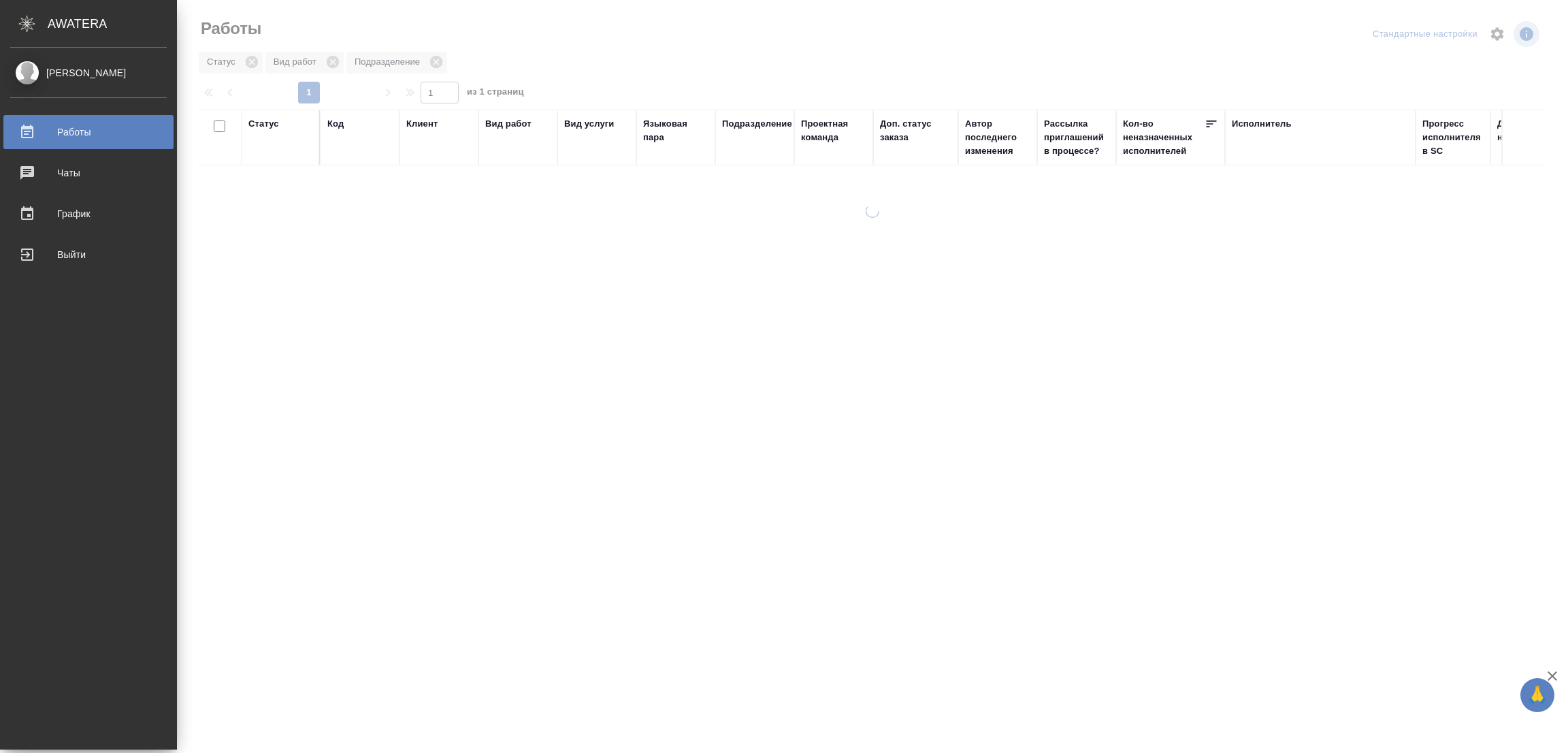
click at [463, 75] on div at bounding box center [875, 78] width 1356 height 7
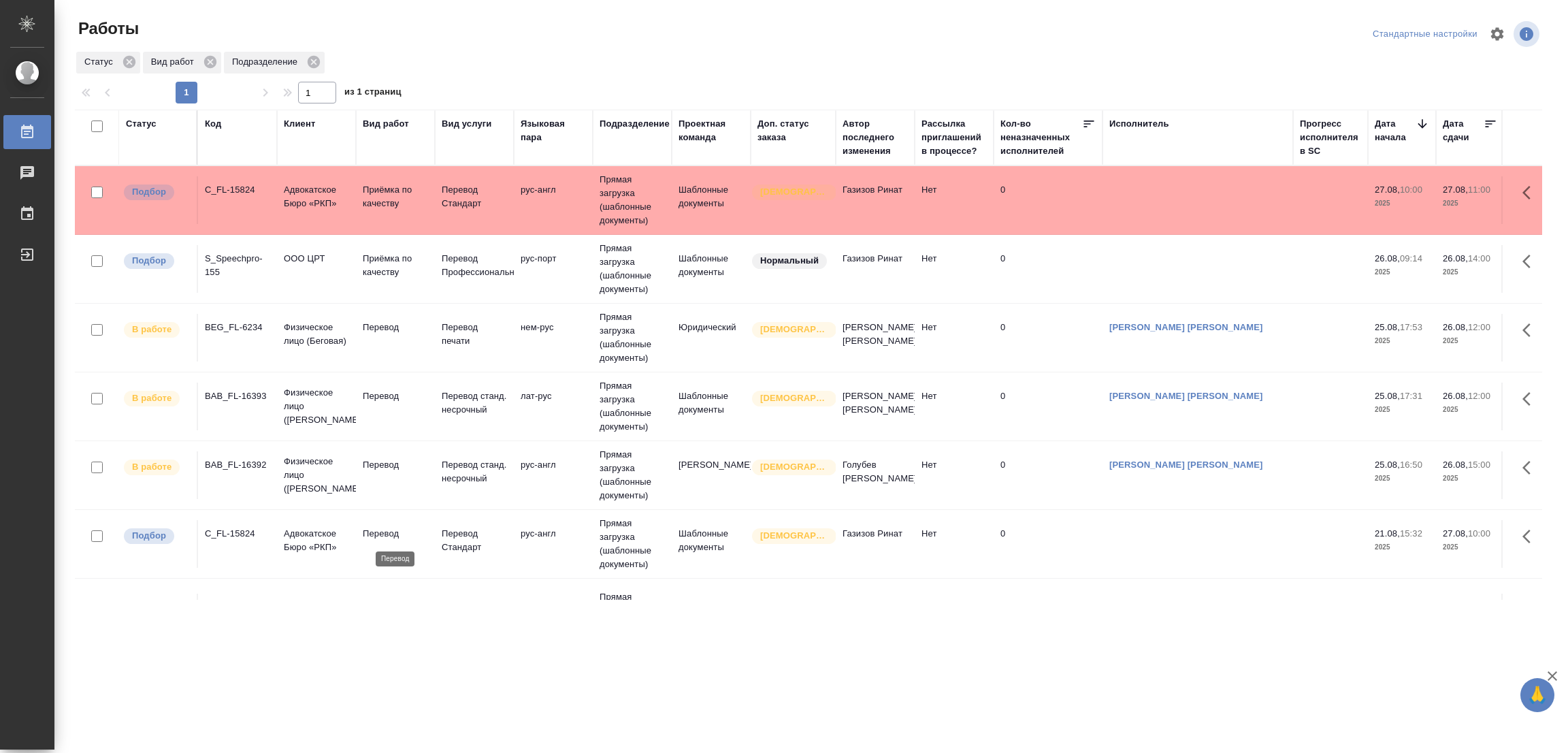
click at [385, 529] on p "Перевод" at bounding box center [396, 534] width 66 height 14
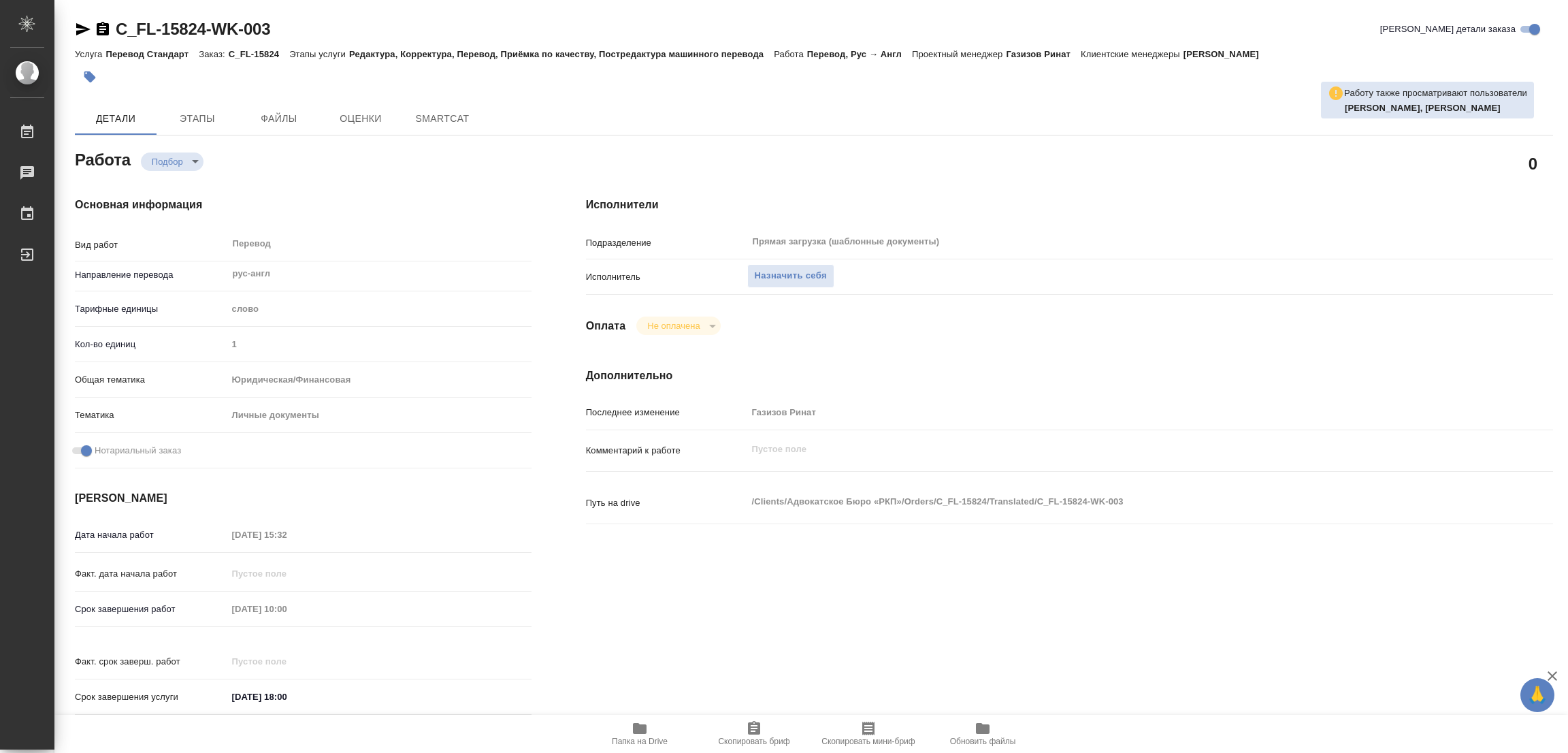
type textarea "x"
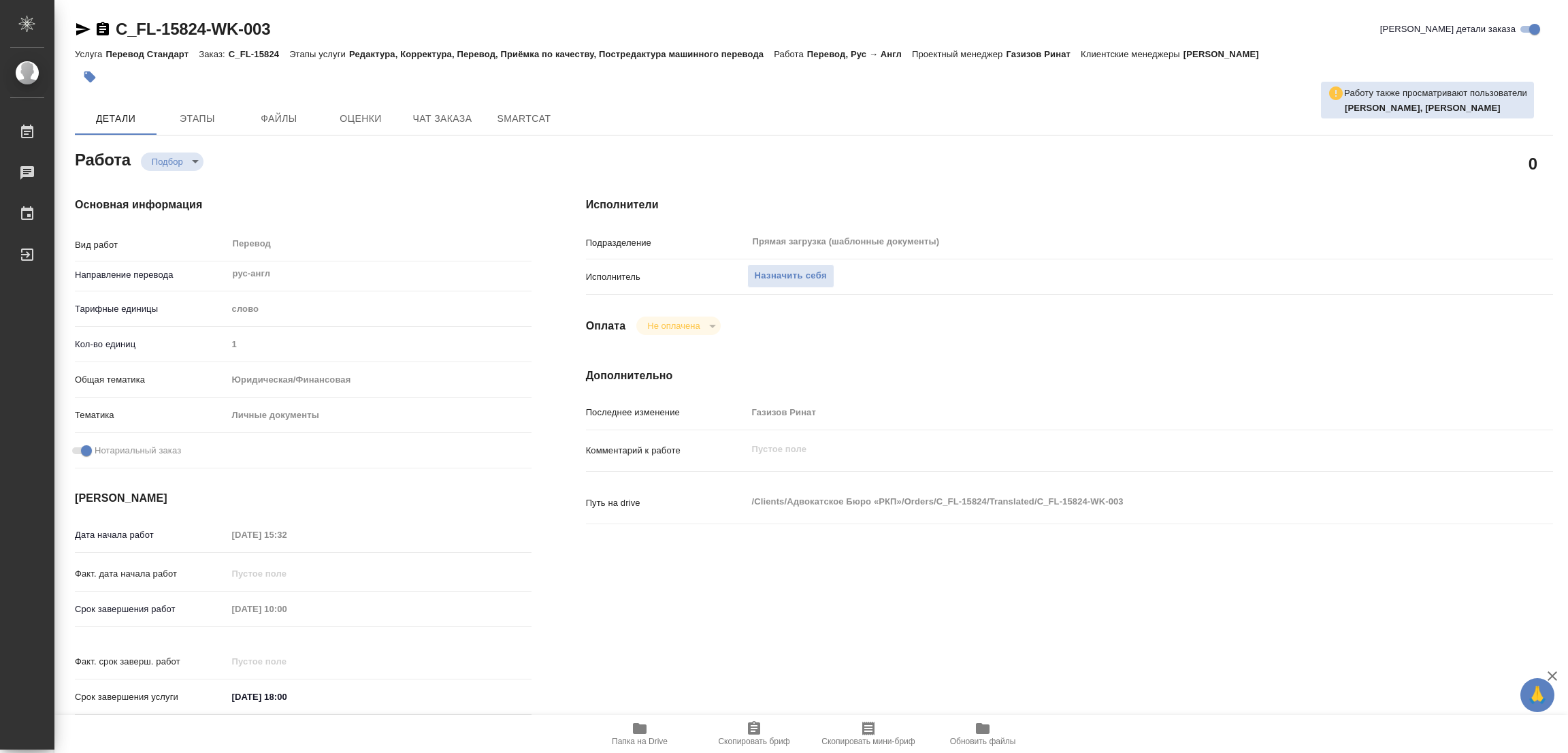
type textarea "x"
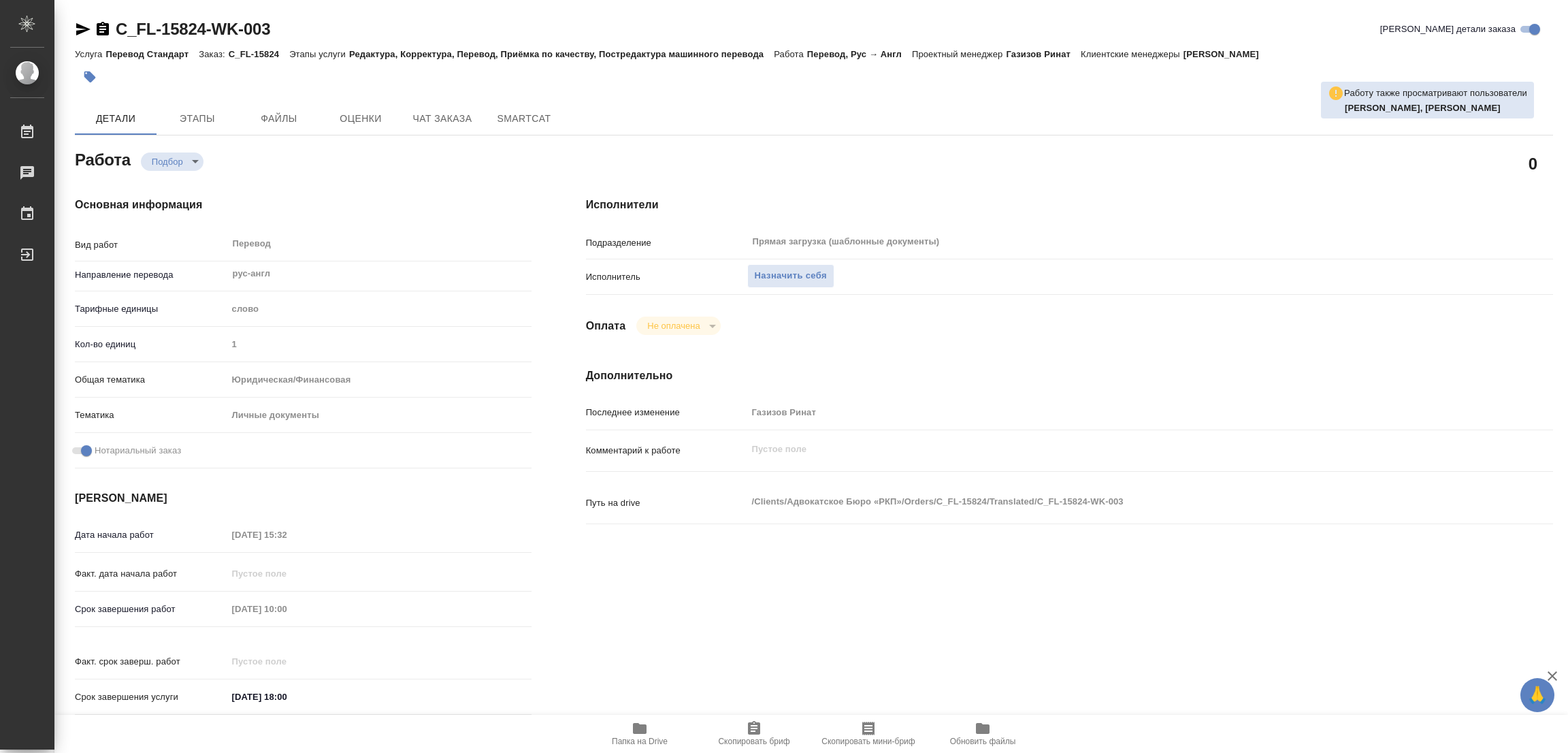
type textarea "x"
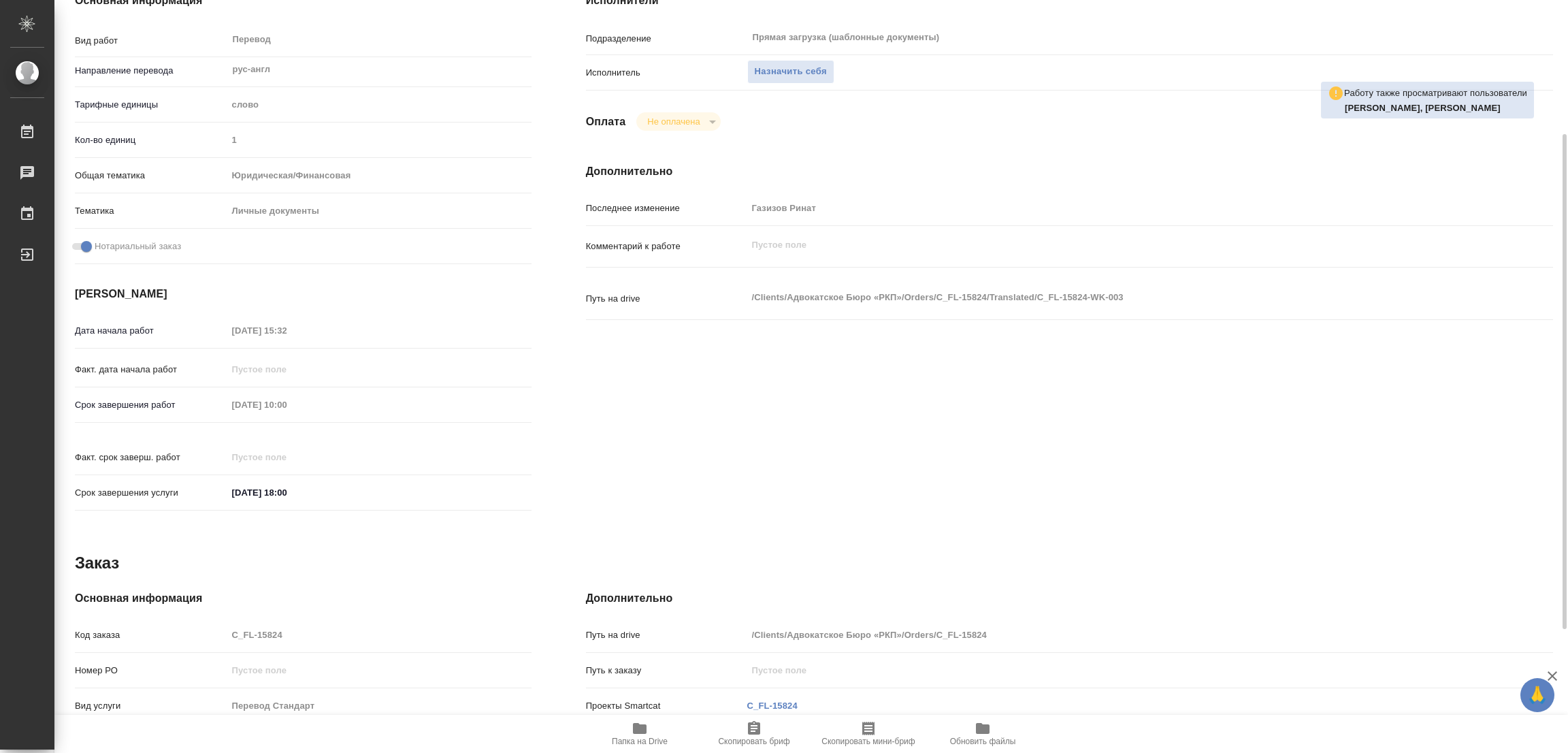
scroll to position [391, 0]
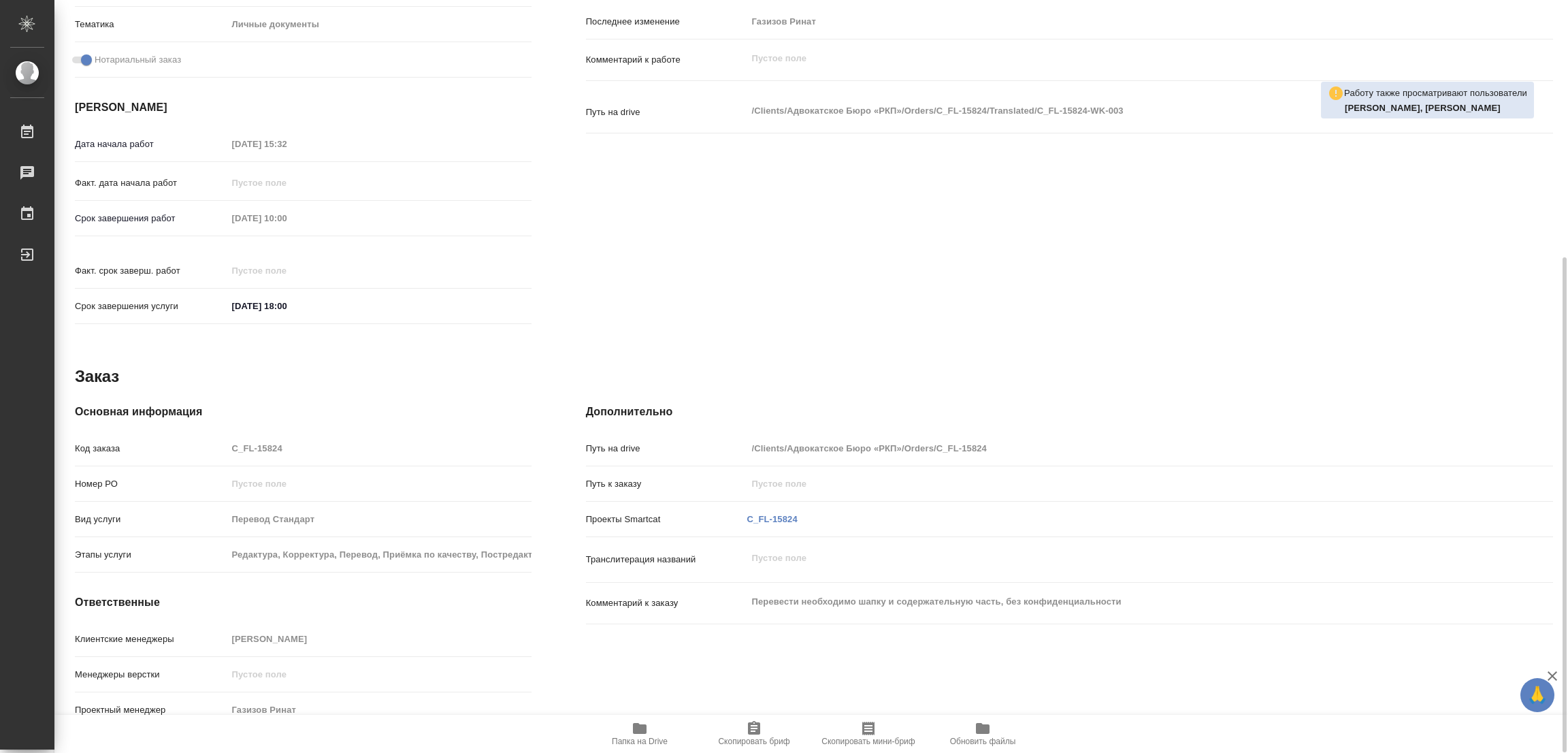
type textarea "x"
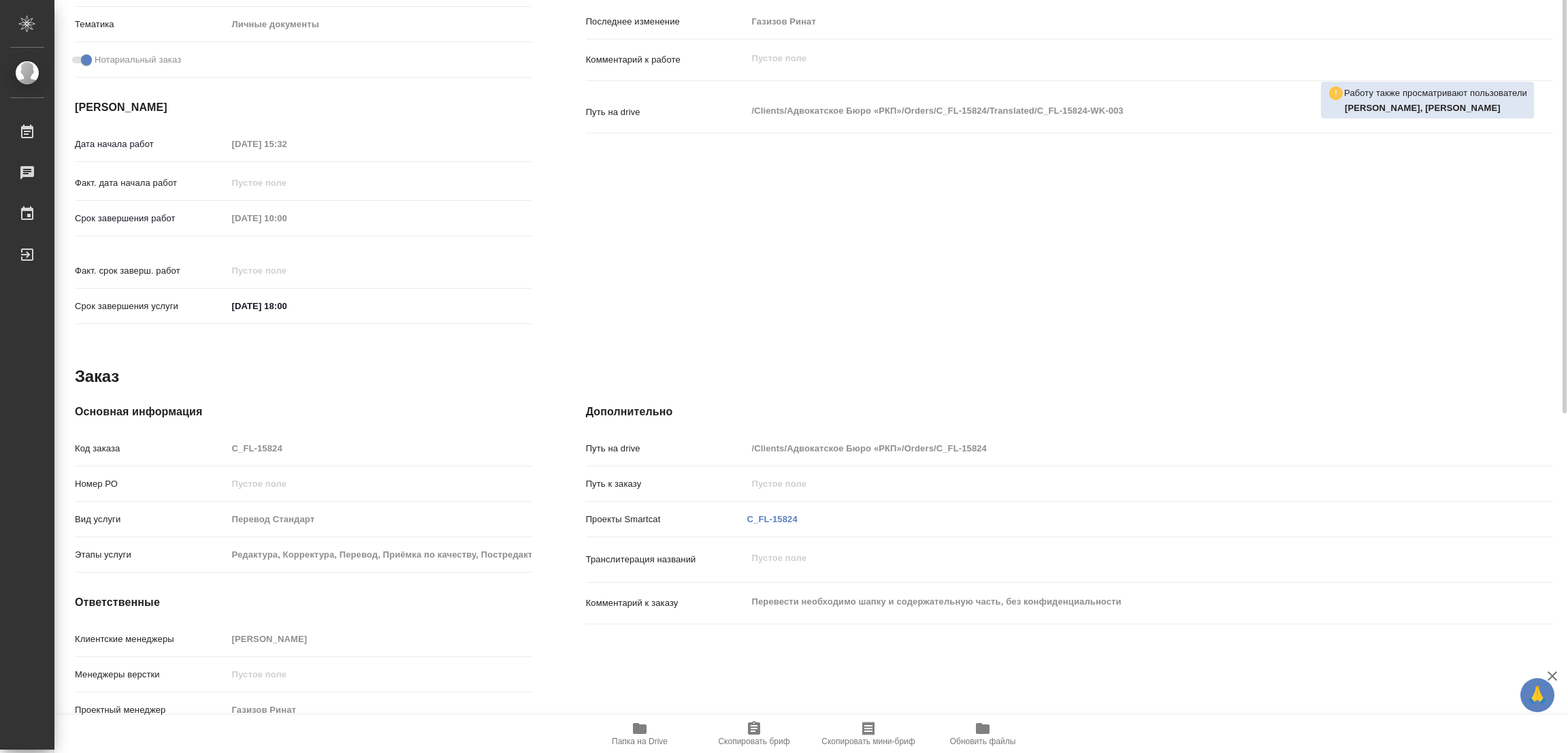
scroll to position [186, 0]
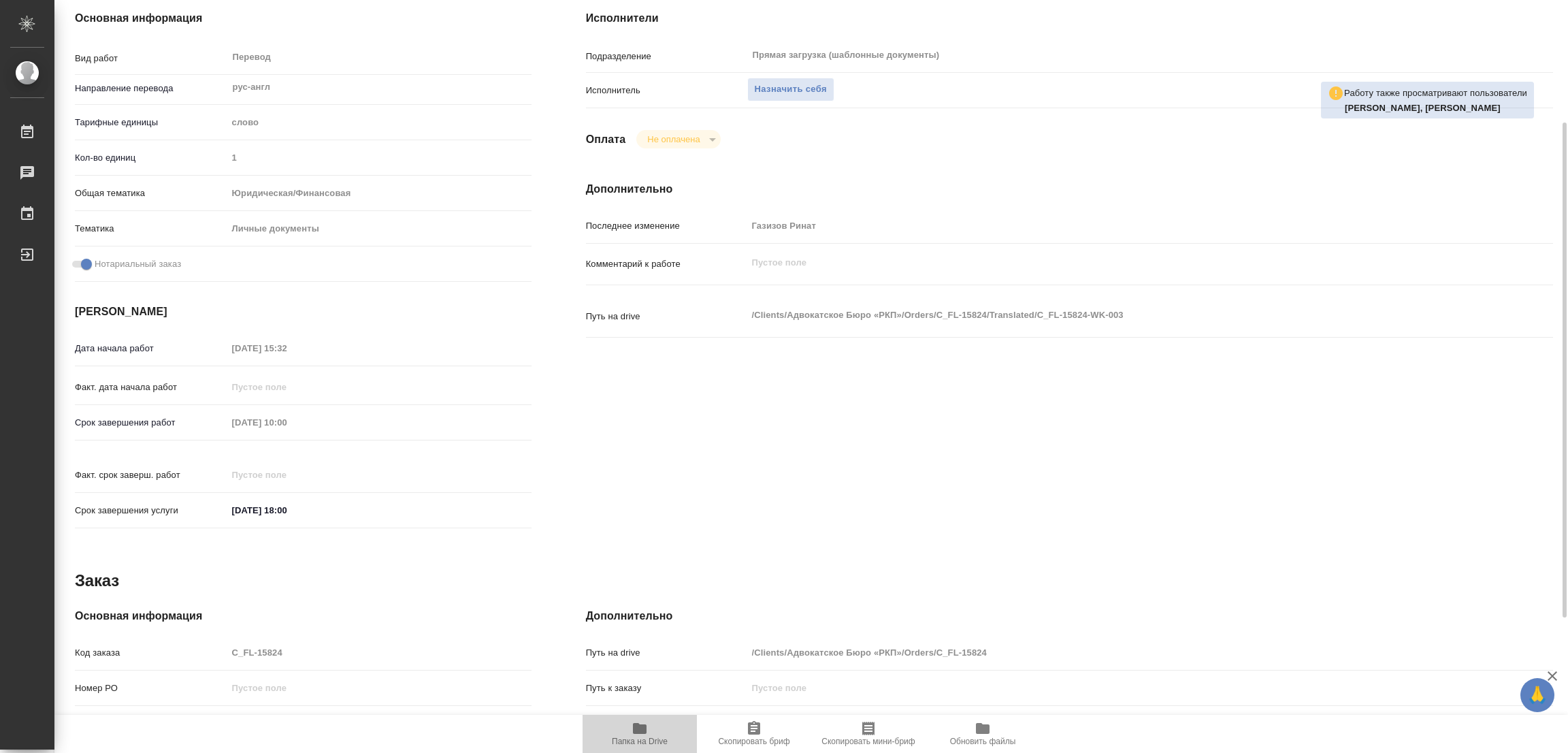
click at [630, 727] on span "Папка на Drive" at bounding box center [640, 733] width 98 height 26
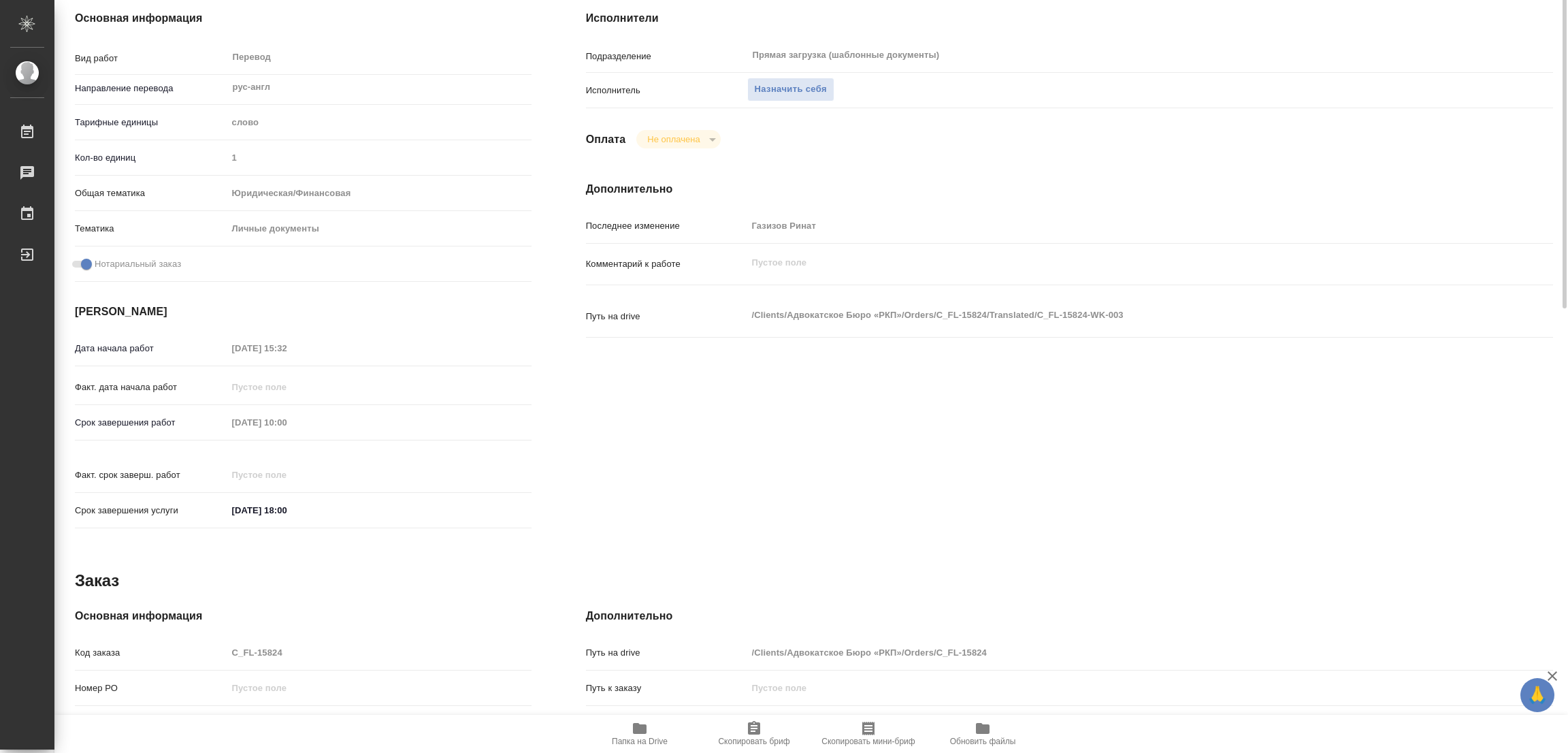
scroll to position [0, 0]
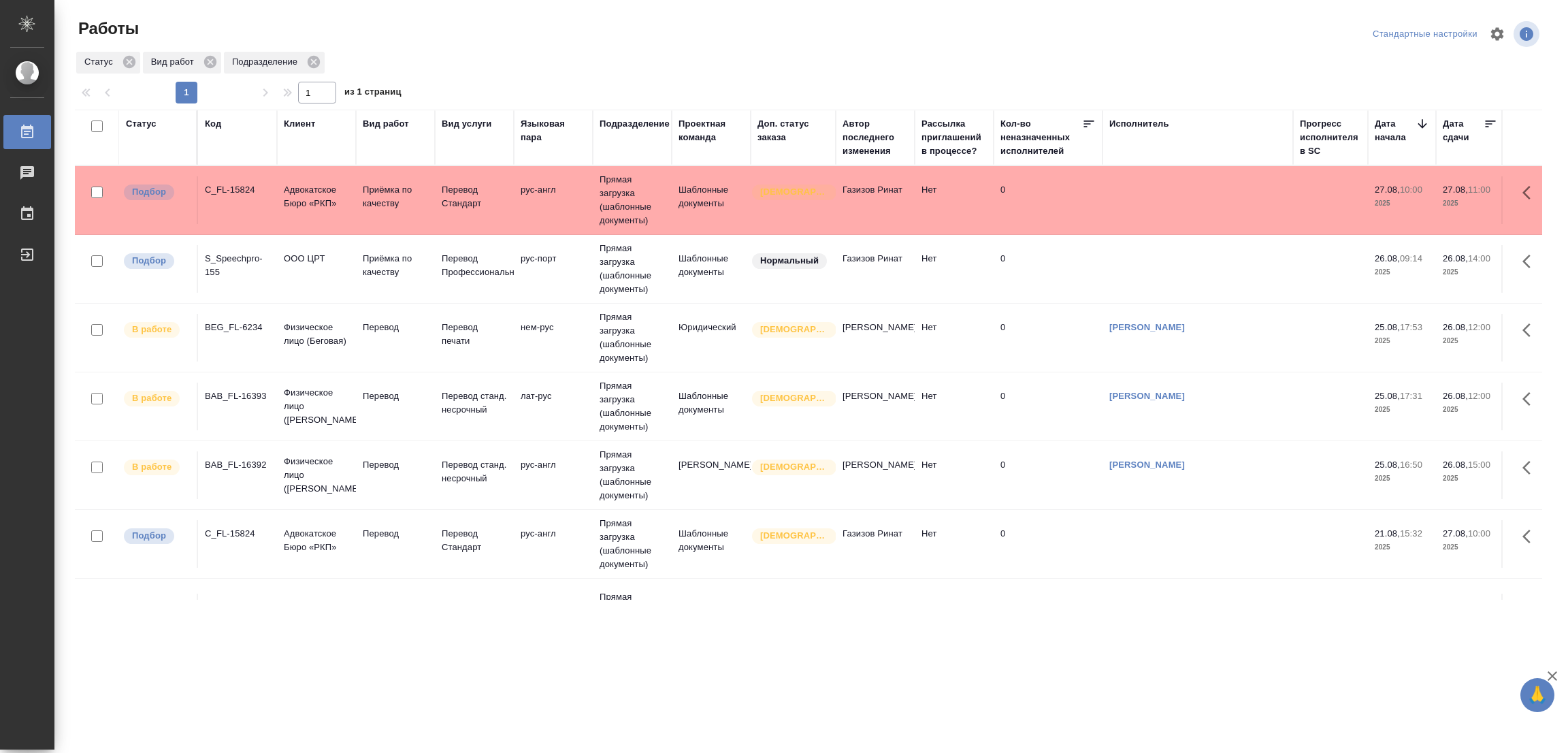
click at [722, 57] on div "Статус Вид работ Подразделение" at bounding box center [808, 63] width 1468 height 25
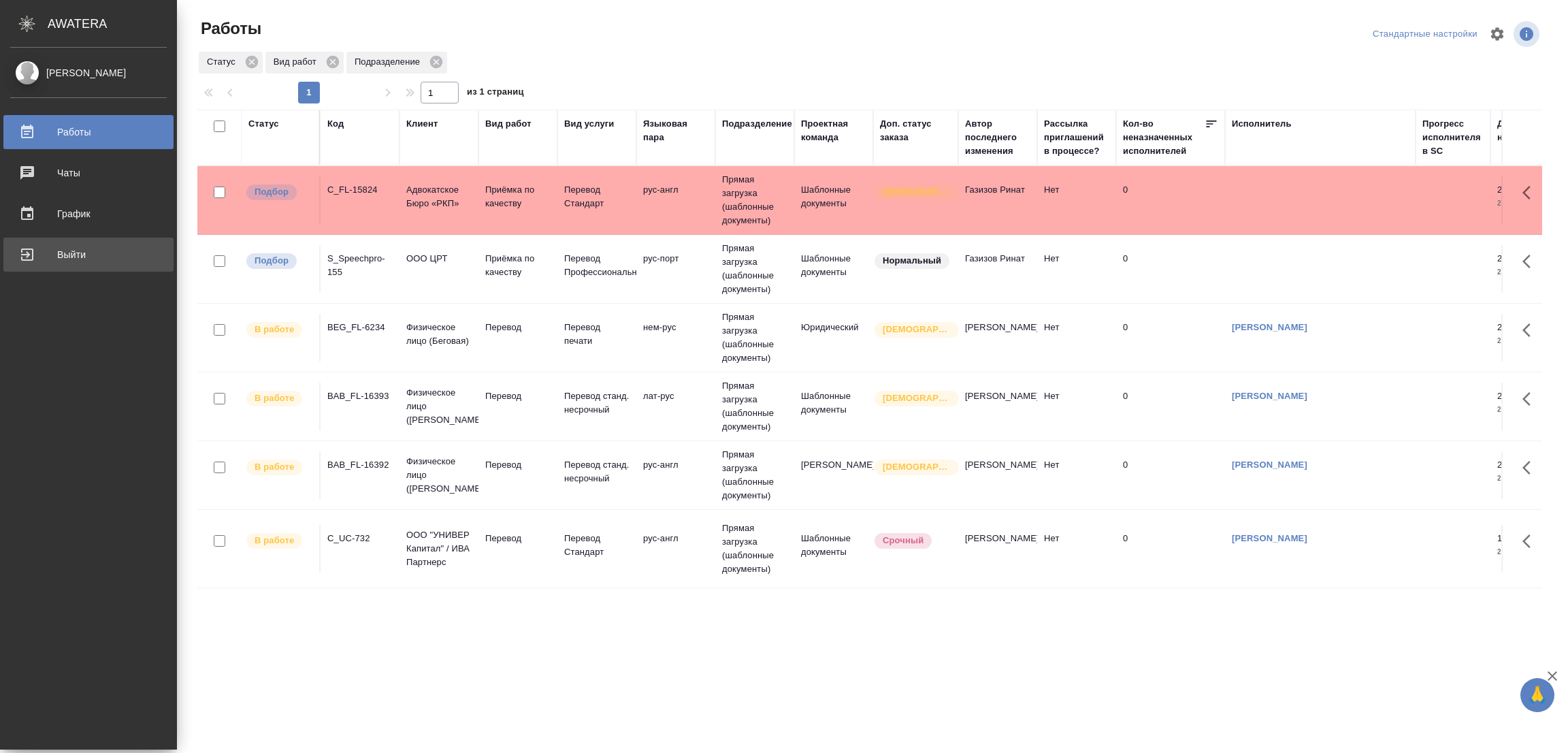
click at [66, 247] on div "Выйти" at bounding box center [88, 255] width 156 height 21
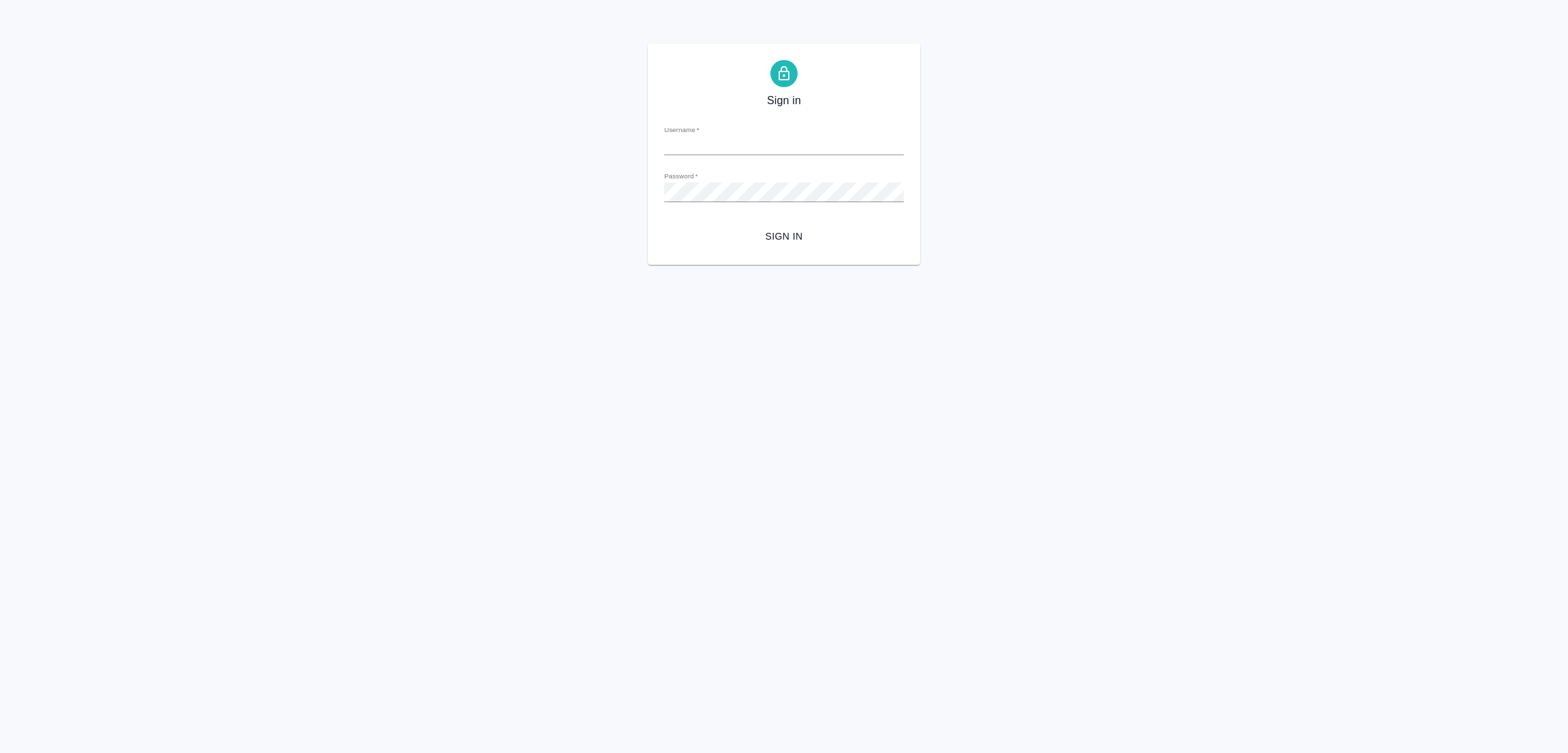
type input "[PERSON_NAME][EMAIL_ADDRESS][PERSON_NAME][DOMAIN_NAME]"
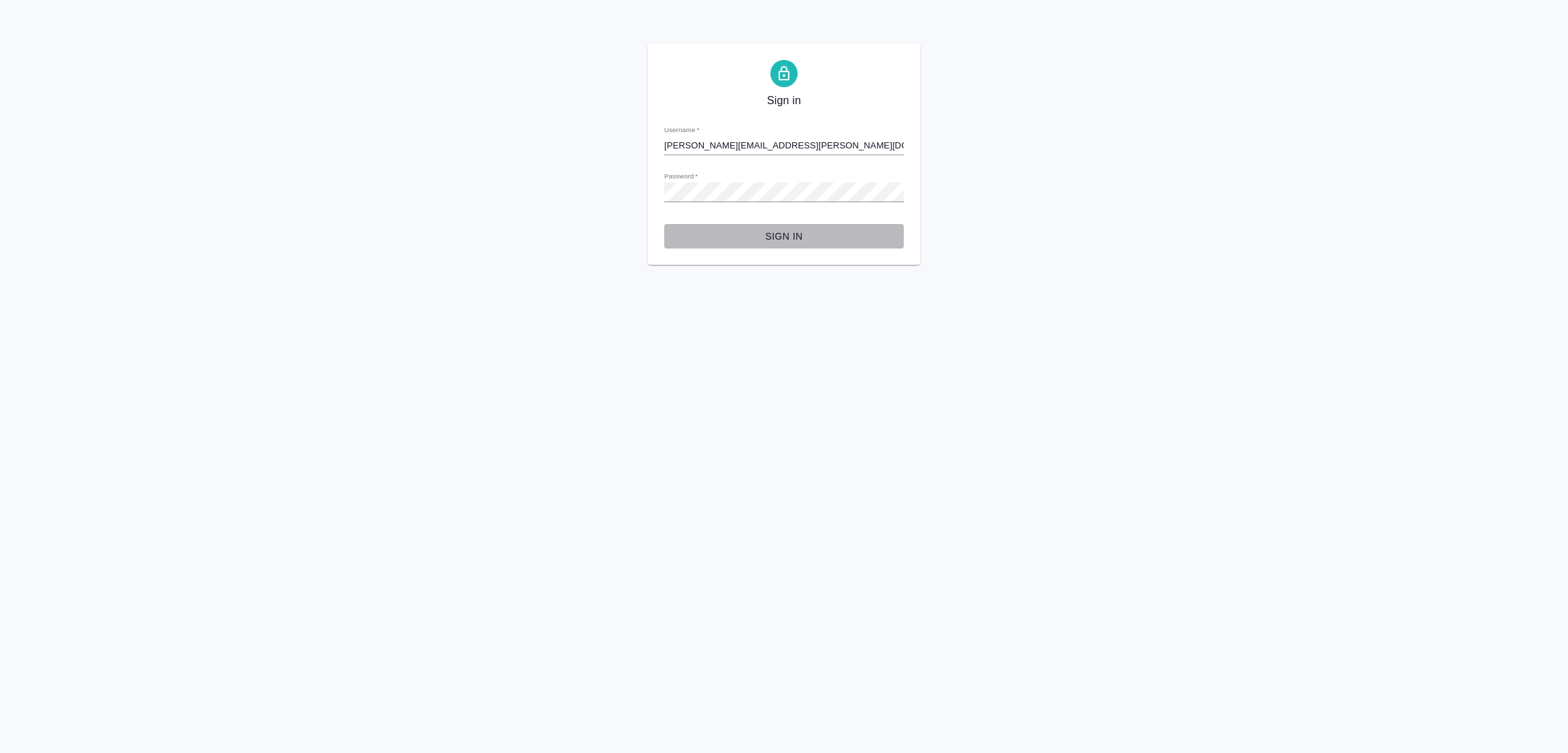
click at [791, 231] on span "Sign in" at bounding box center [784, 236] width 218 height 17
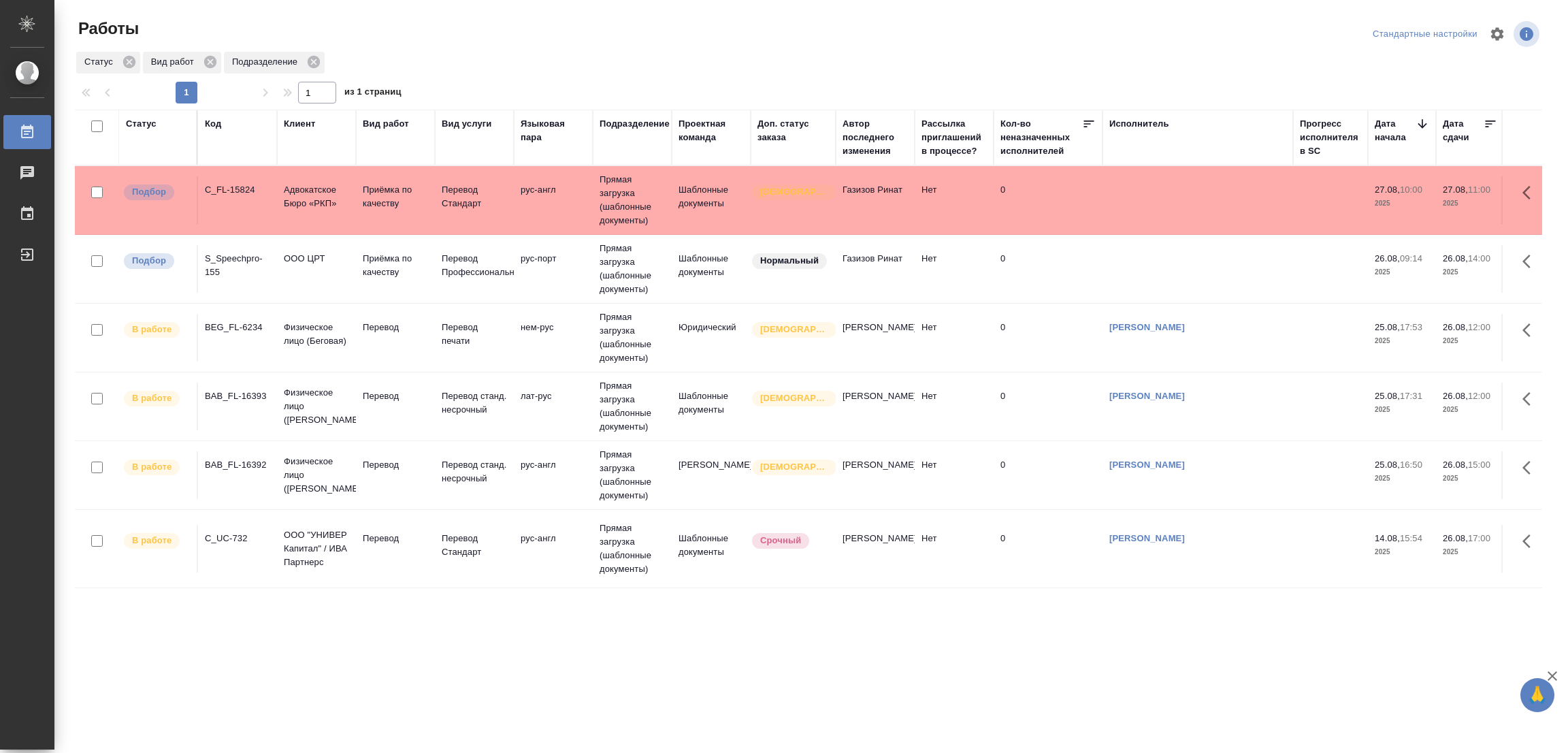
scroll to position [5, 0]
click at [831, 659] on div ".cls-1 fill:#fff; AWATERA Popova Galina Работы 0 Чаты График Выйти Работы Станд…" at bounding box center [784, 376] width 1568 height 753
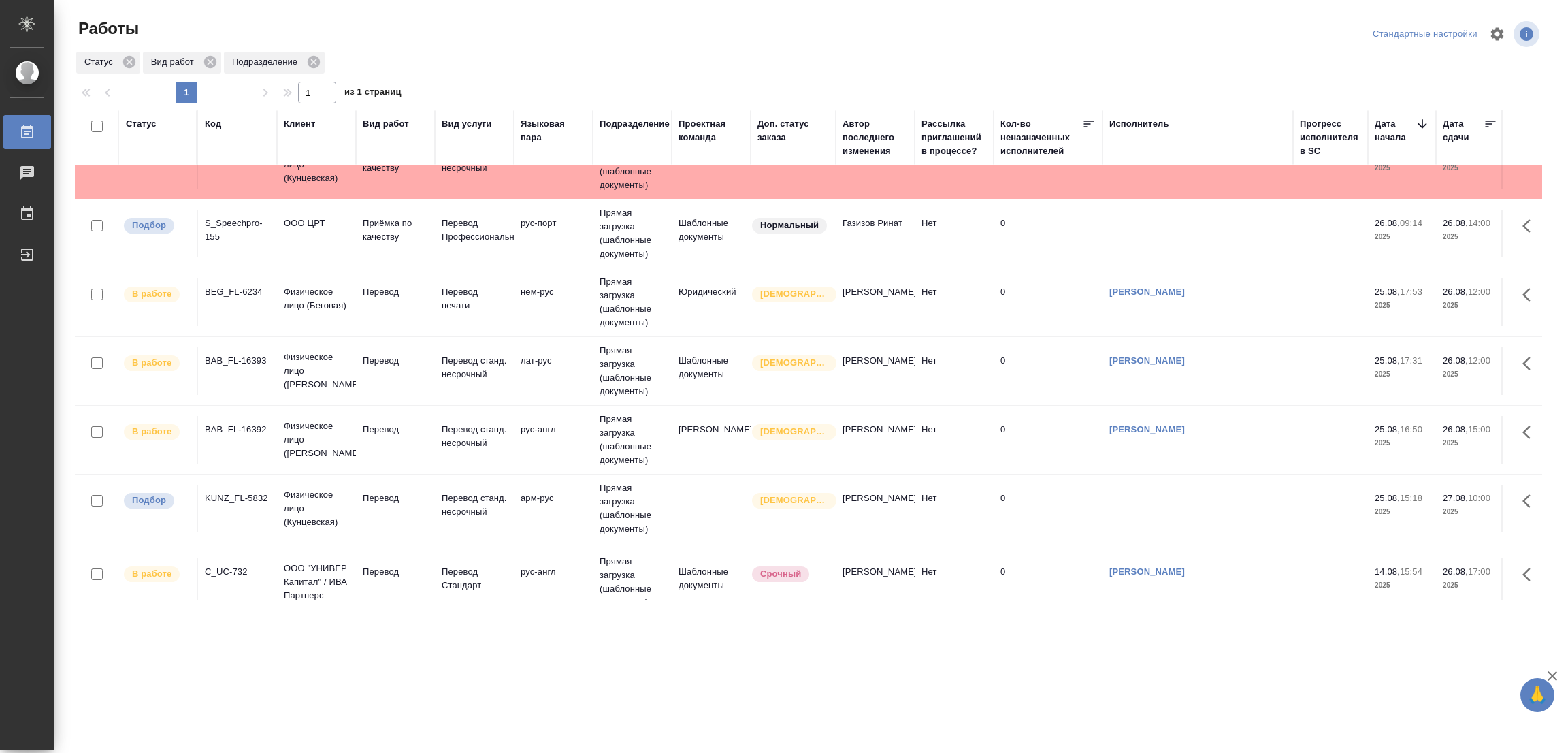
scroll to position [142, 0]
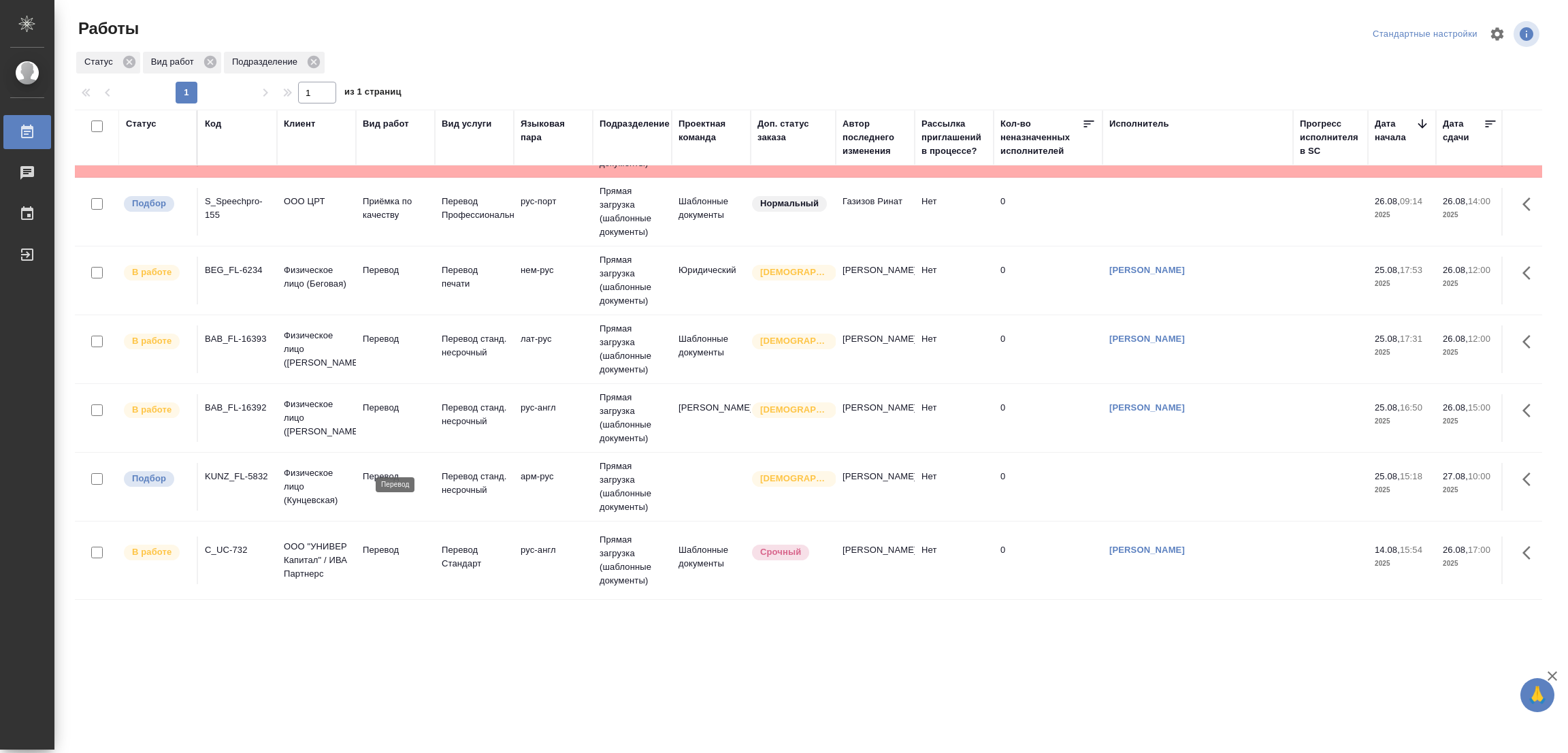
click at [381, 470] on p "Перевод" at bounding box center [396, 476] width 66 height 14
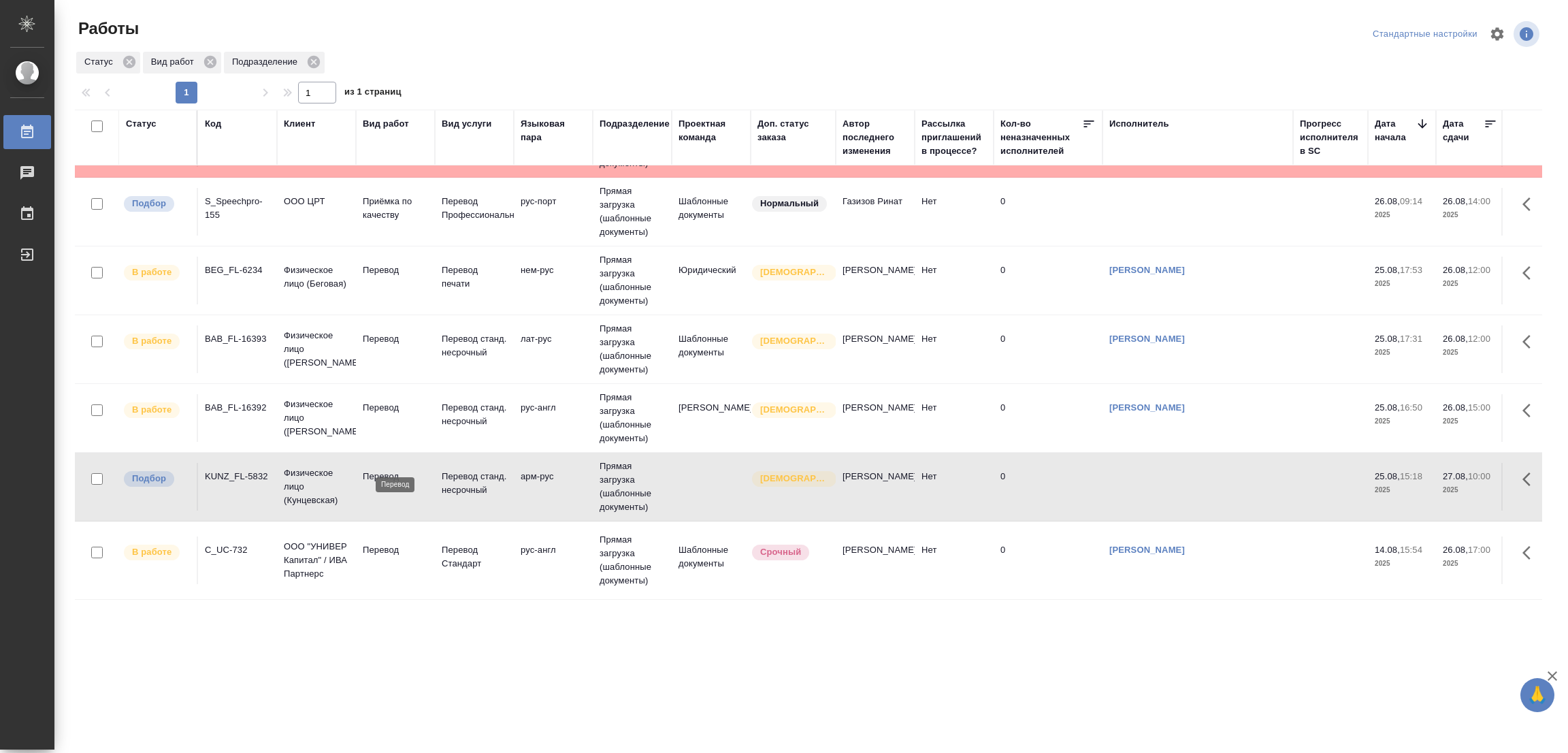
click at [381, 470] on p "Перевод" at bounding box center [396, 476] width 66 height 14
click at [684, 671] on div ".cls-1 fill:#fff; AWATERA Popova Galina Работы 0 Чаты График Выйти Работы Станд…" at bounding box center [784, 376] width 1568 height 753
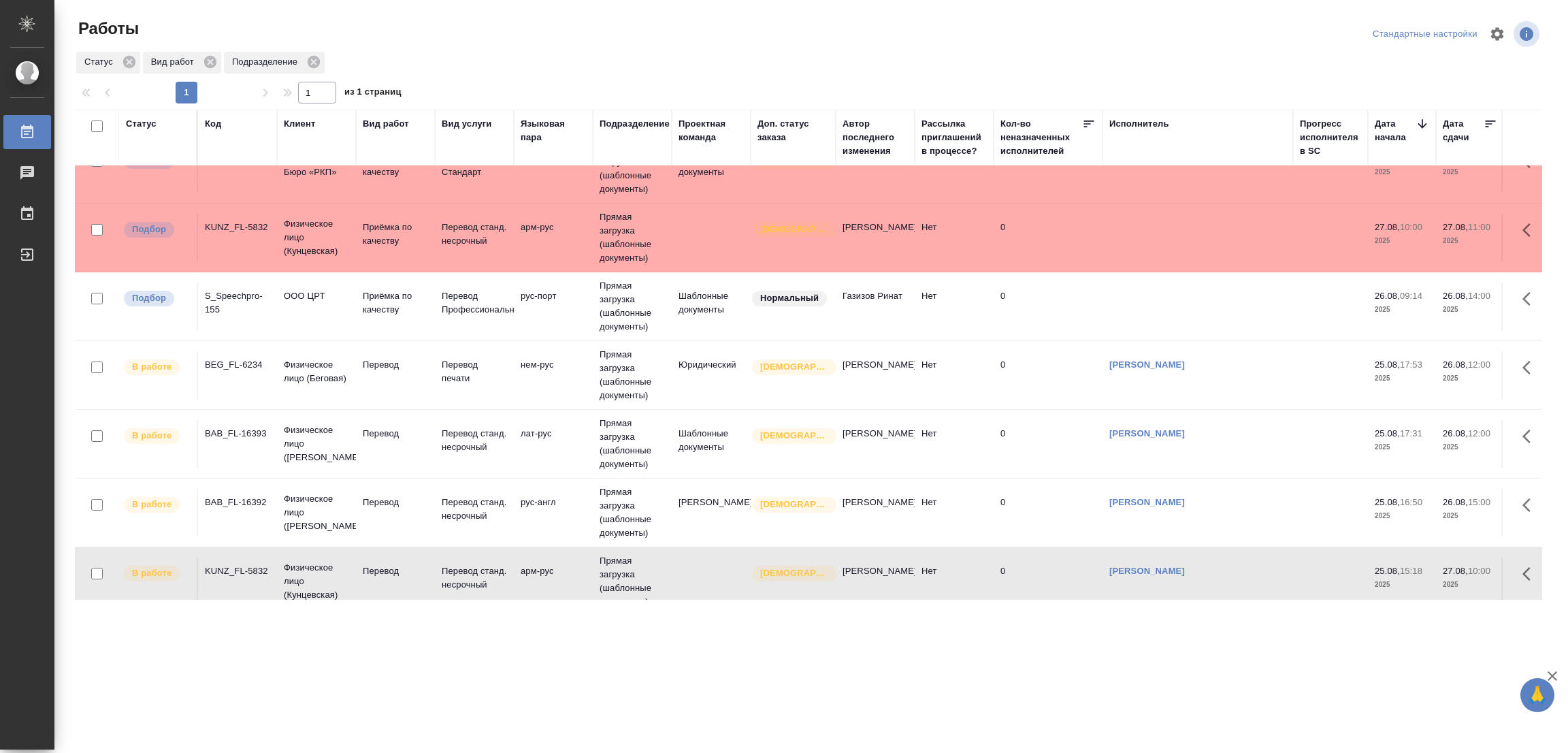
scroll to position [0, 0]
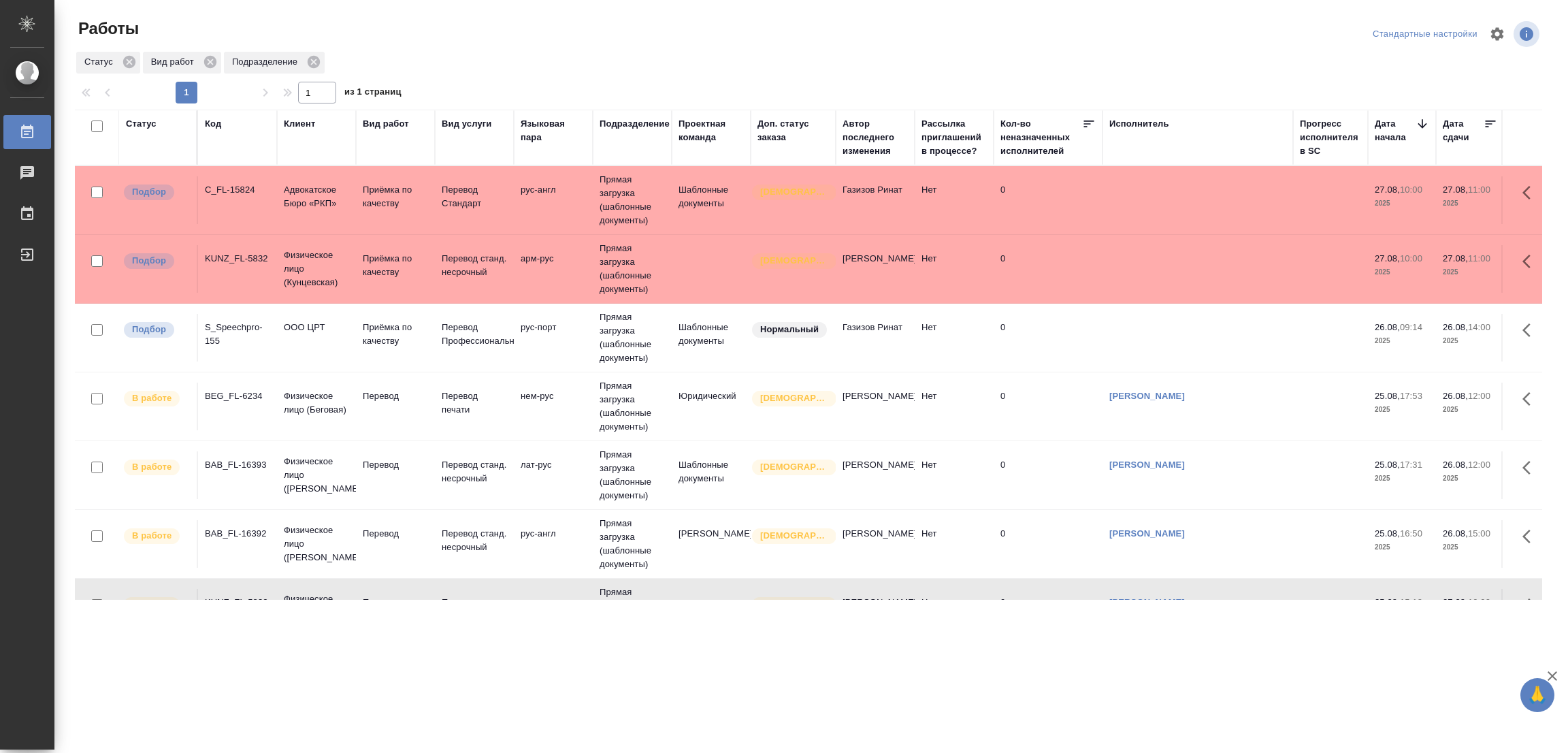
click at [630, 664] on div ".cls-1 fill:#fff; AWATERA Popova Galina Работы 0 Чаты График Выйти Работы Станд…" at bounding box center [784, 376] width 1568 height 753
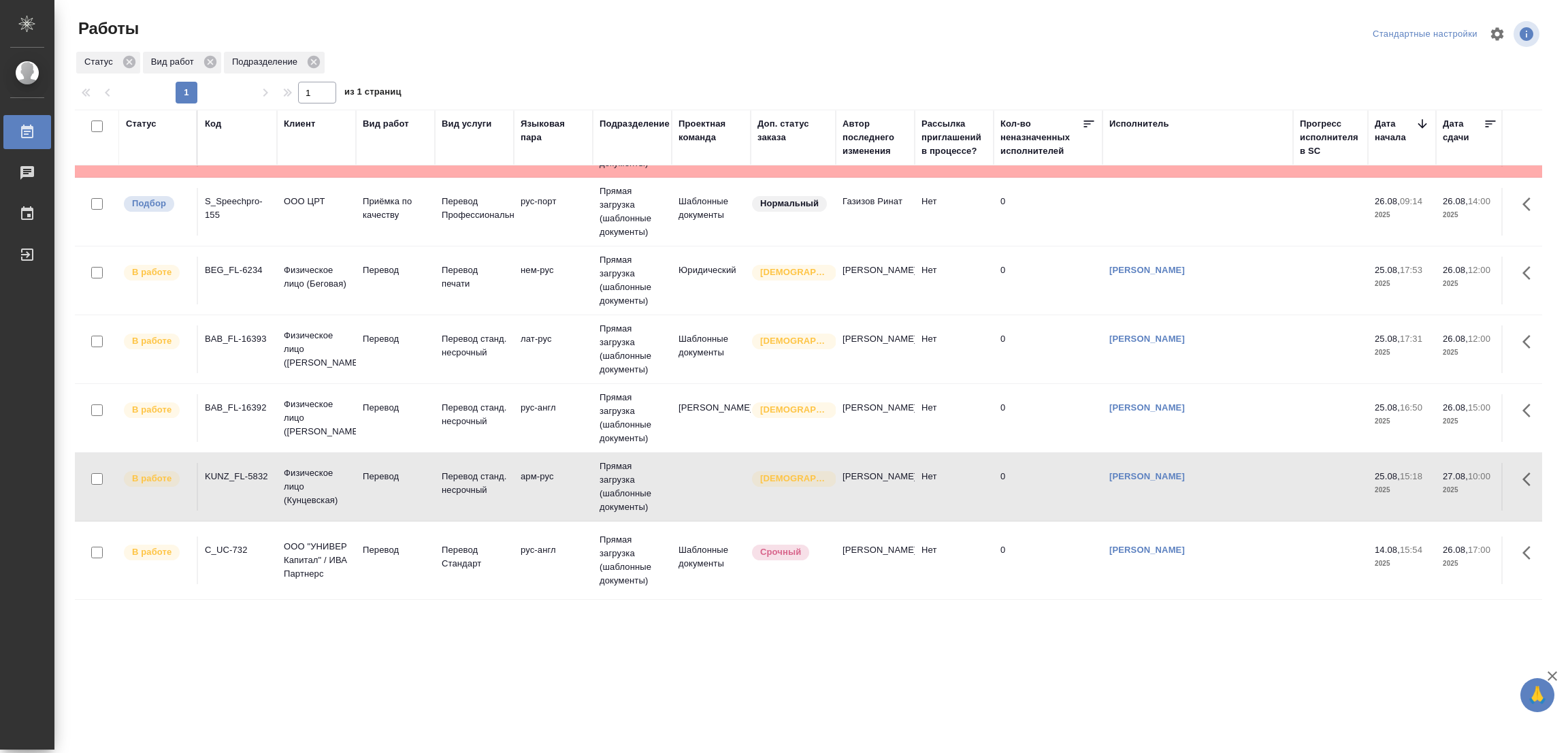
click at [1108, 665] on div ".cls-1 fill:#fff; AWATERA Popova Galina Работы 0 Чаты График Выйти Работы Станд…" at bounding box center [784, 376] width 1568 height 753
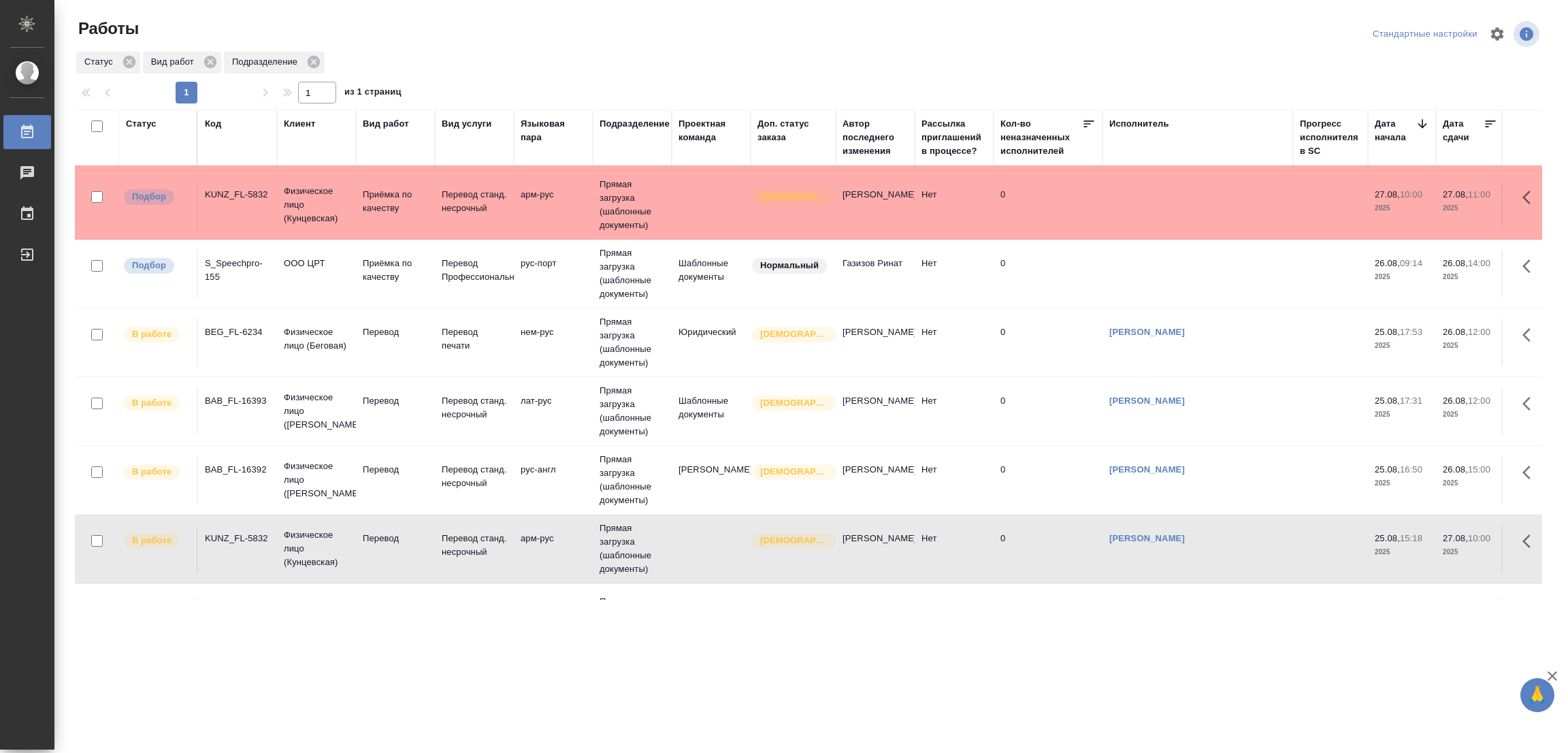
scroll to position [0, 0]
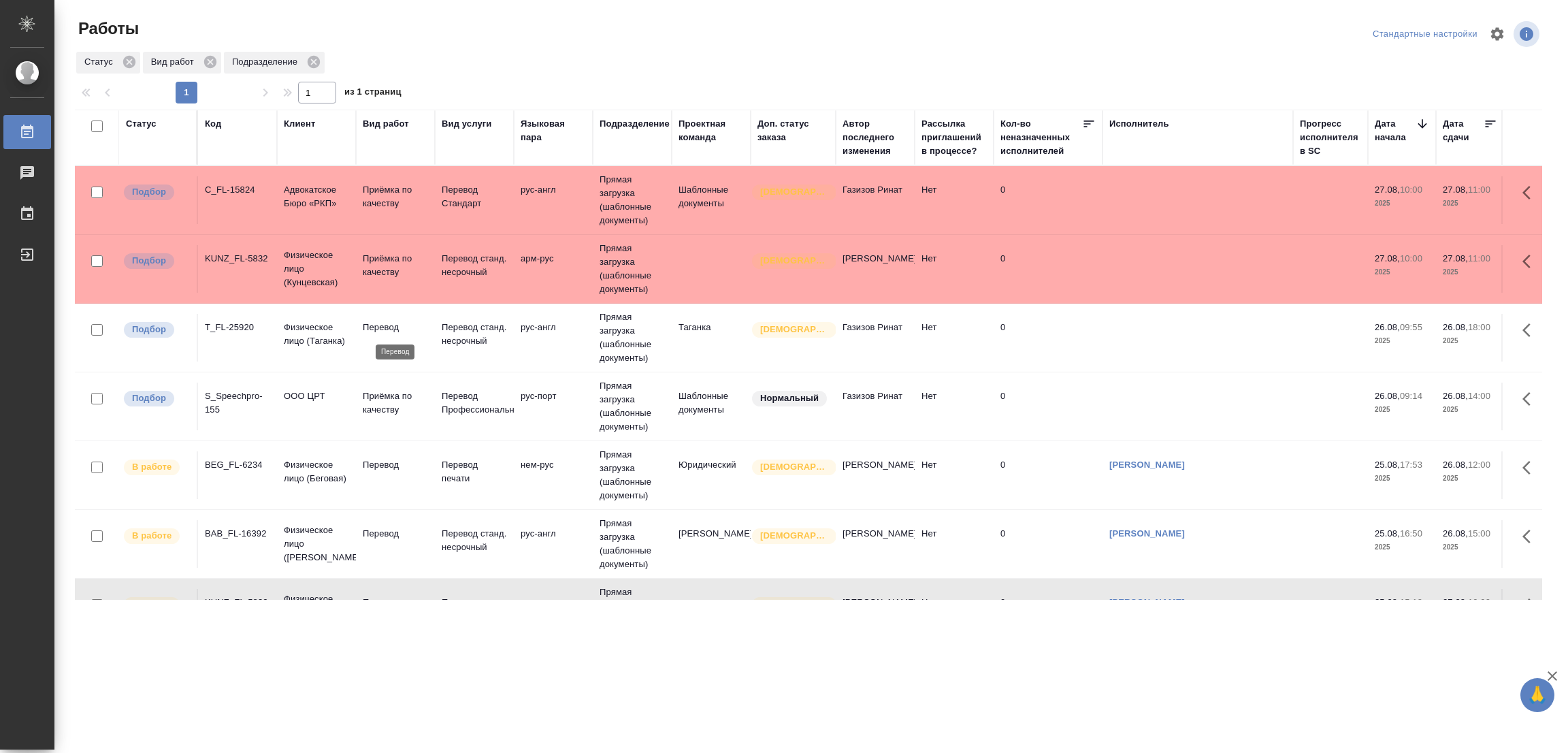
click at [372, 326] on p "Перевод" at bounding box center [396, 327] width 66 height 14
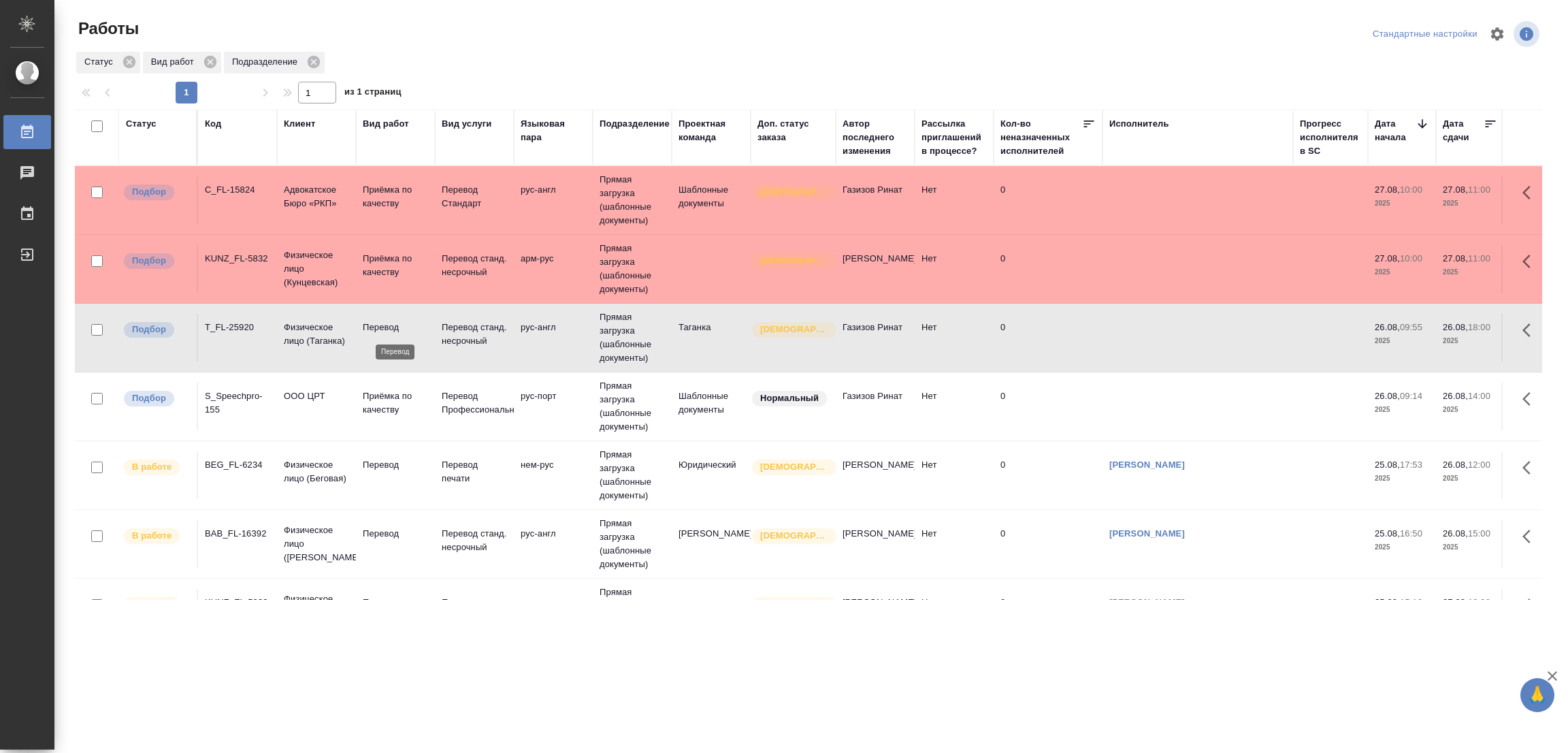
click at [375, 322] on p "Перевод" at bounding box center [396, 327] width 66 height 14
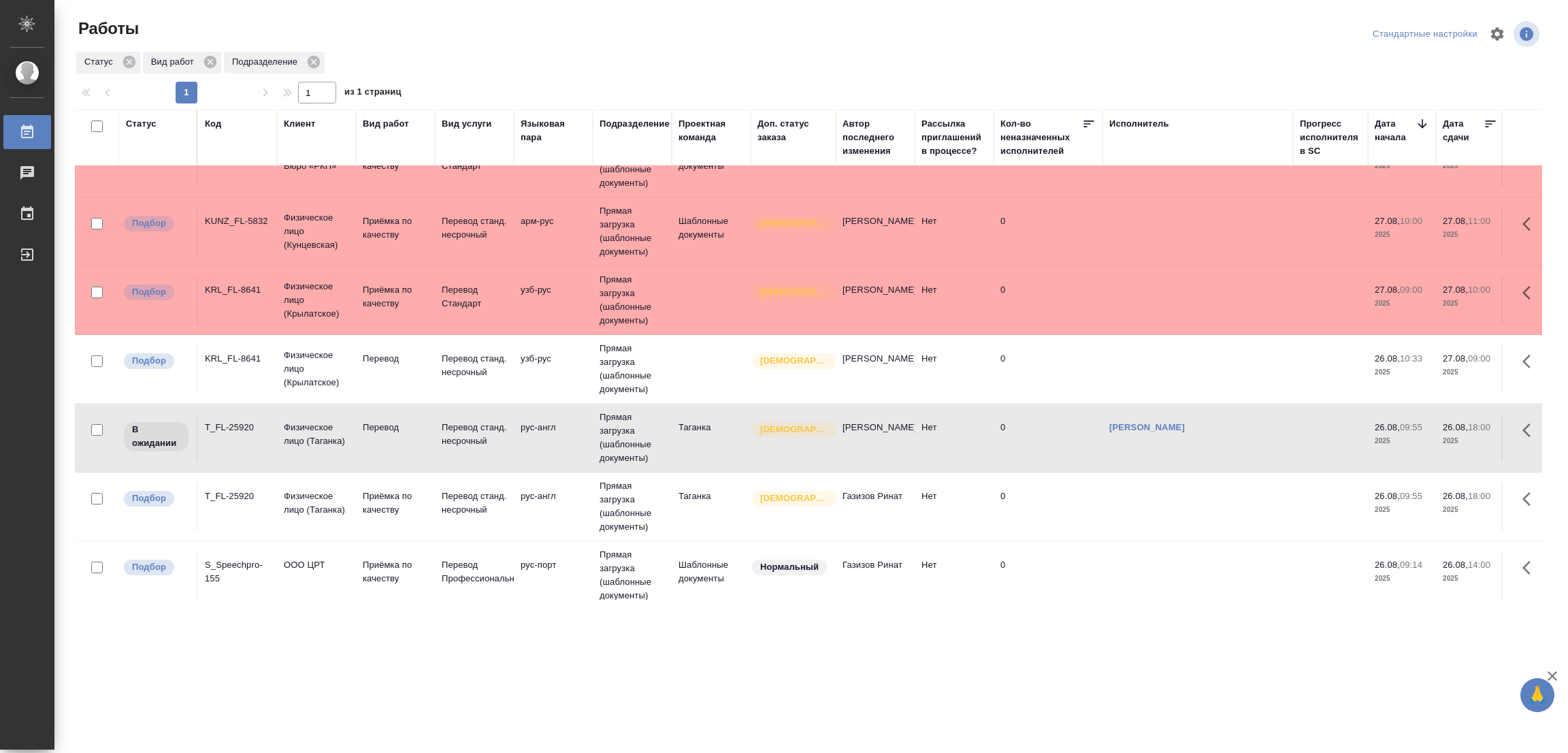
scroll to position [204, 0]
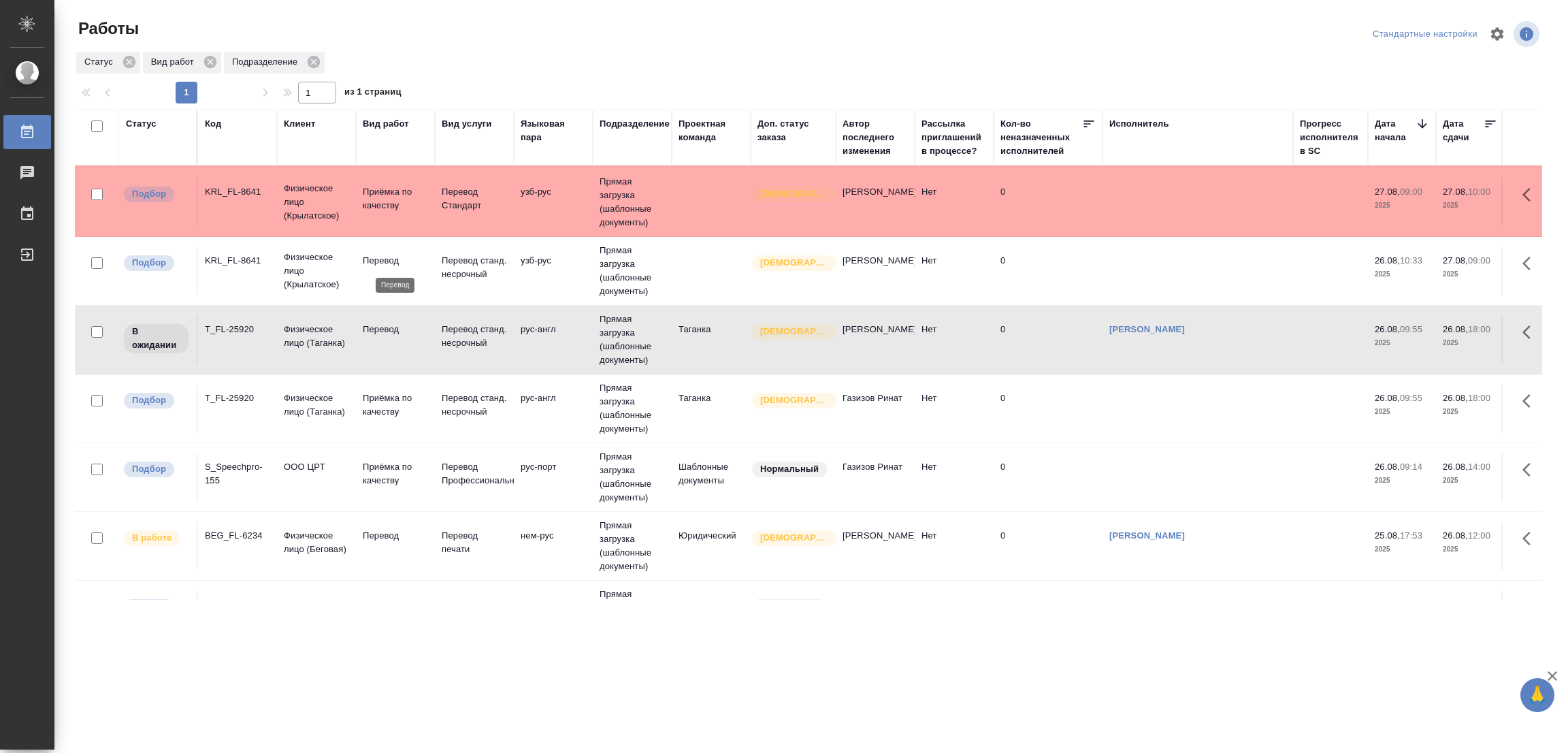
click at [394, 261] on p "Перевод" at bounding box center [396, 261] width 66 height 14
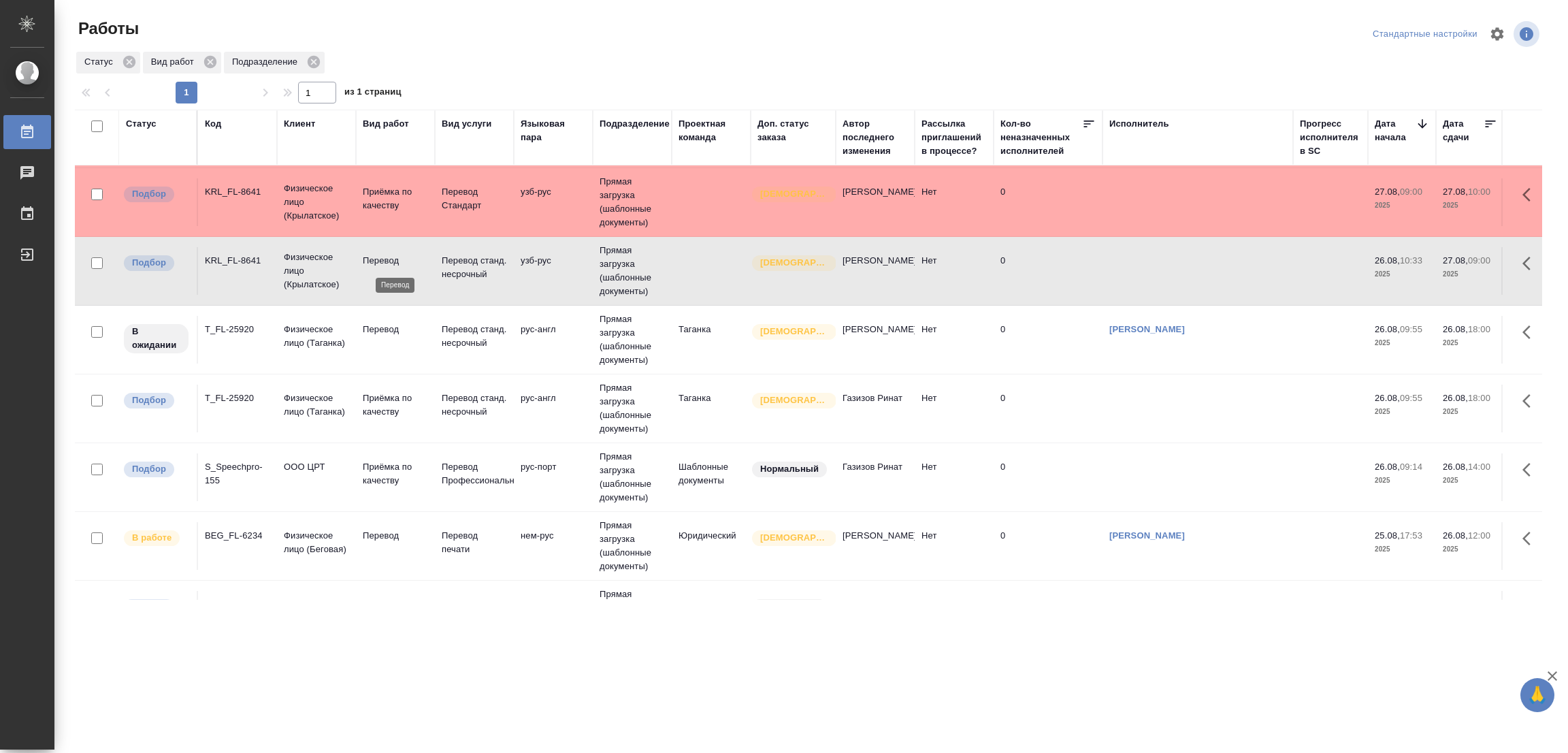
click at [394, 261] on p "Перевод" at bounding box center [396, 261] width 66 height 14
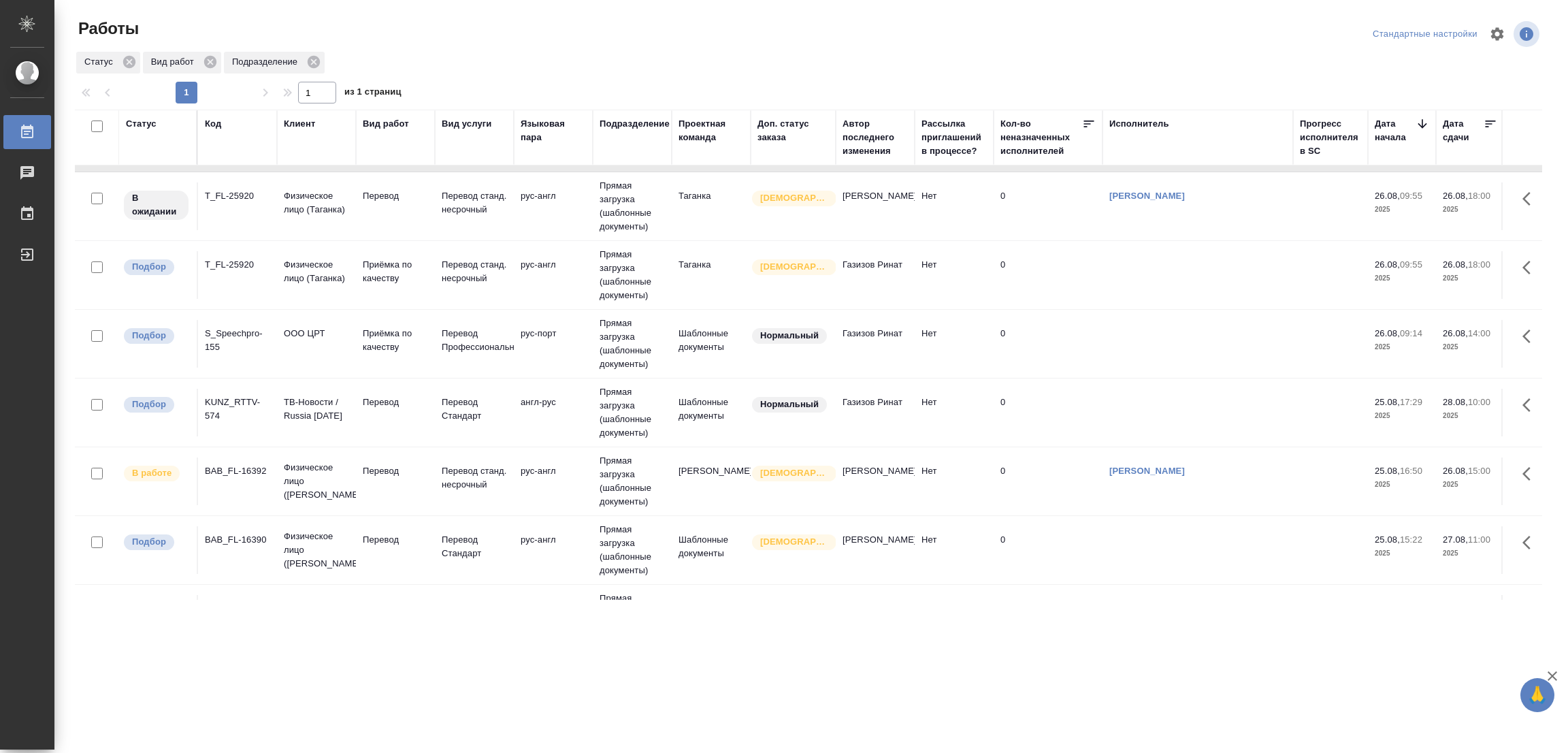
scroll to position [408, 0]
click at [390, 537] on p "Перевод" at bounding box center [396, 538] width 66 height 14
click at [389, 537] on p "Перевод" at bounding box center [396, 538] width 66 height 14
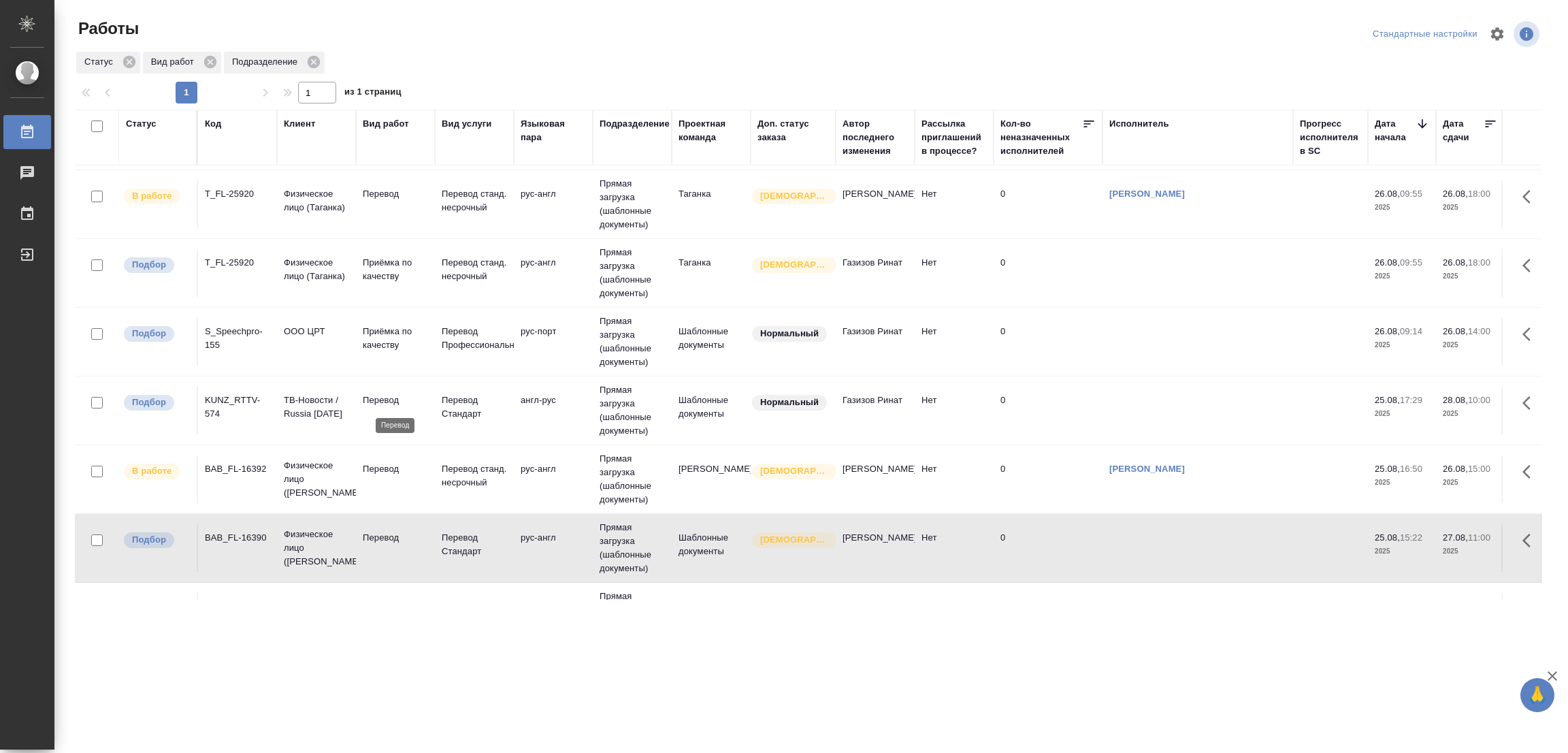
click at [378, 395] on p "Перевод" at bounding box center [396, 400] width 66 height 14
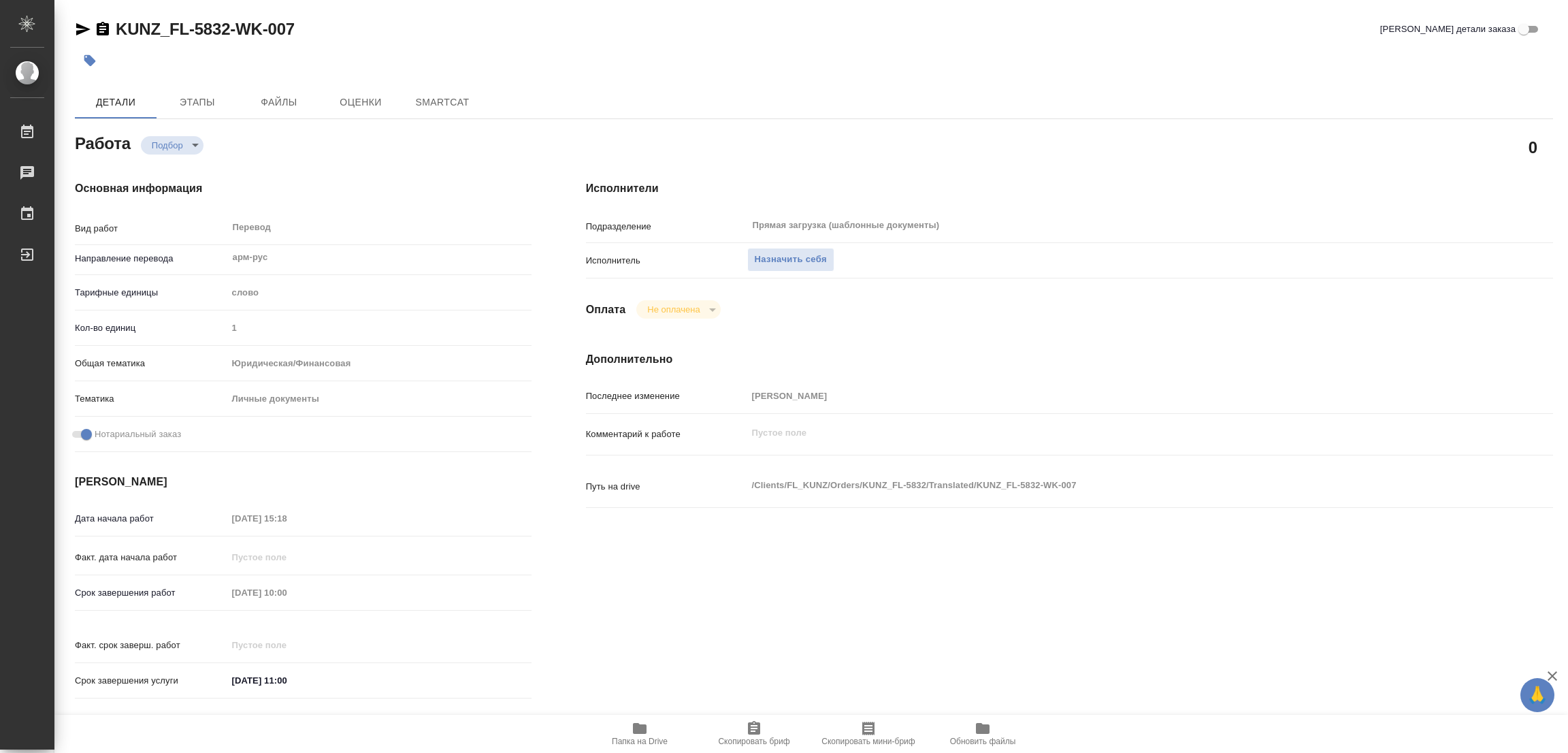
type textarea "x"
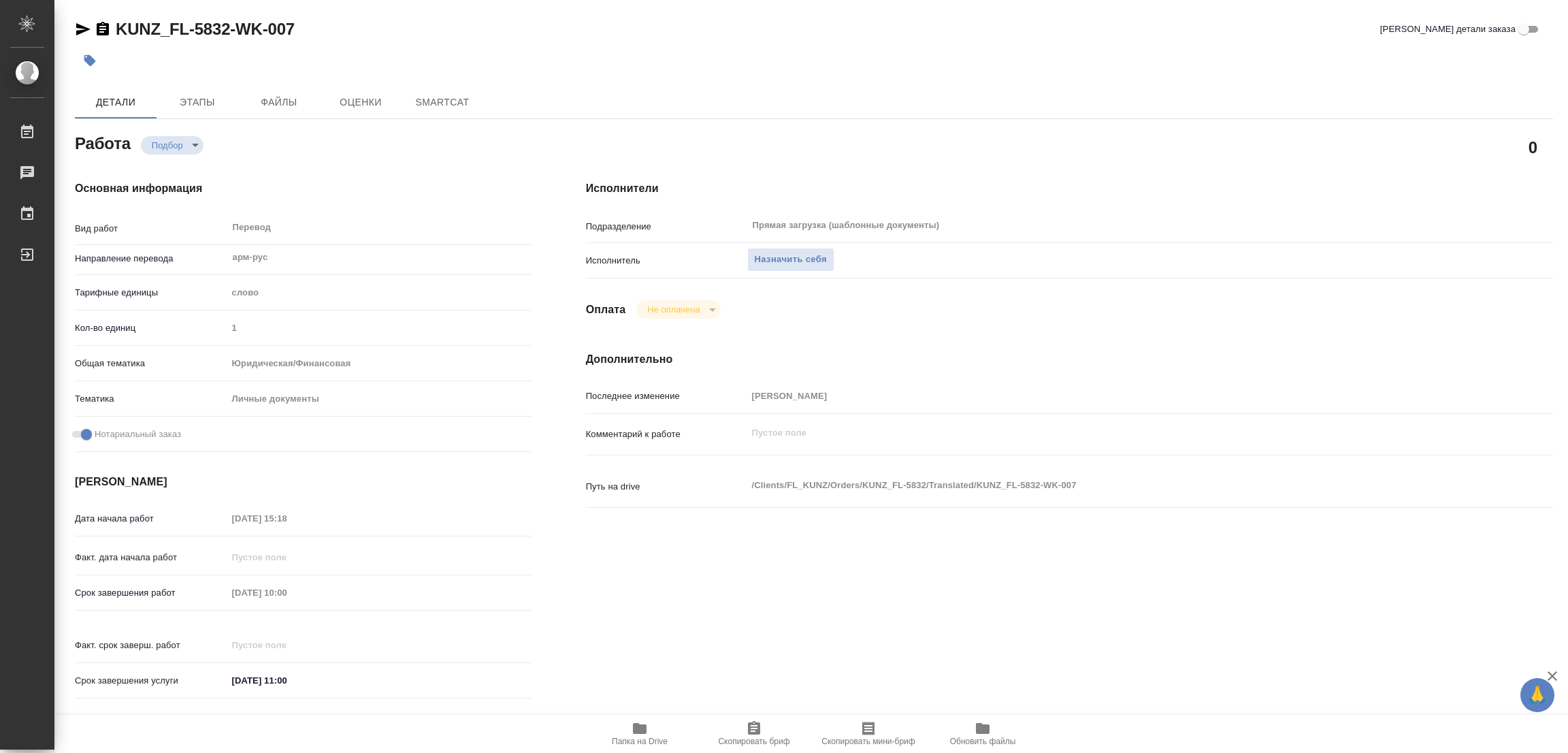
type textarea "x"
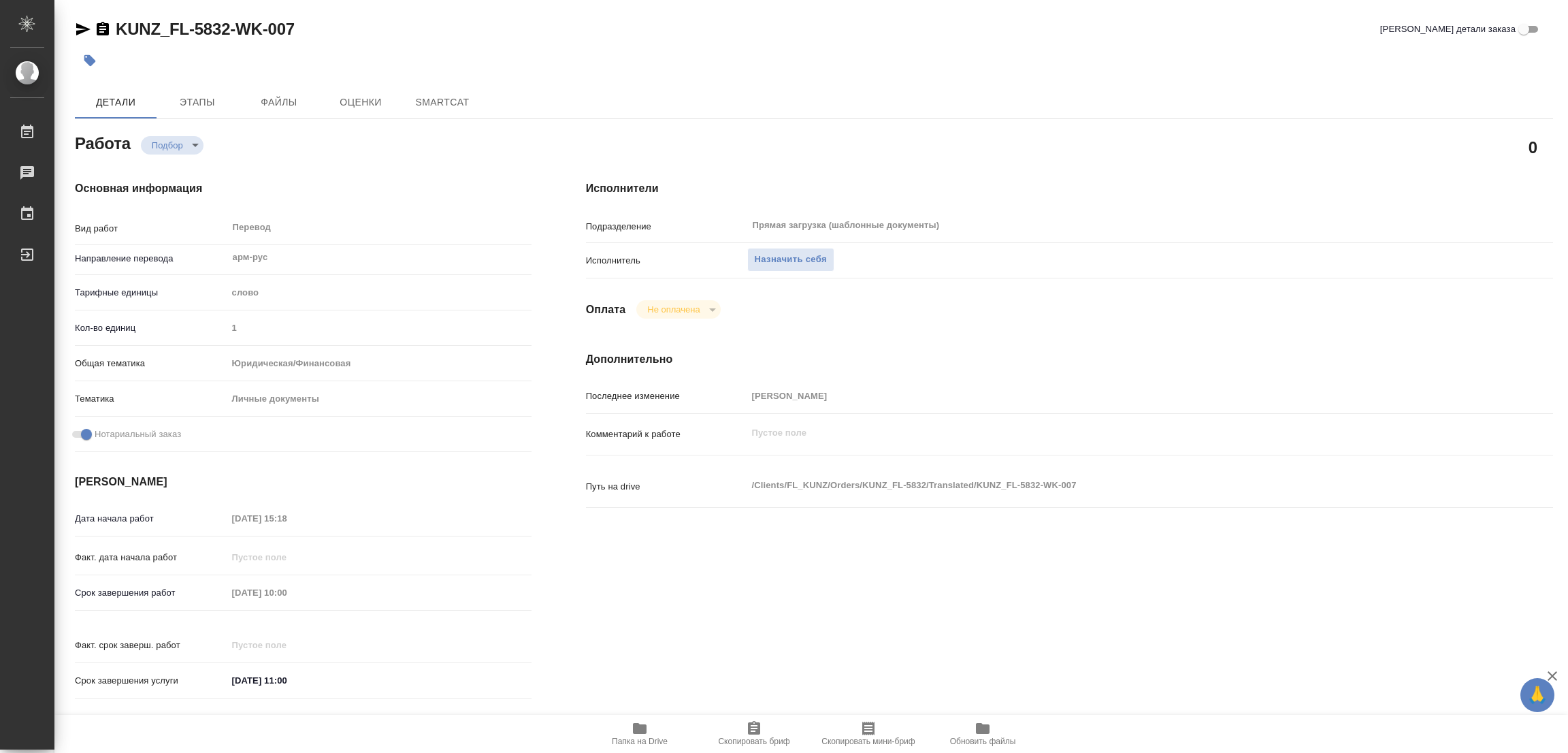
type textarea "x"
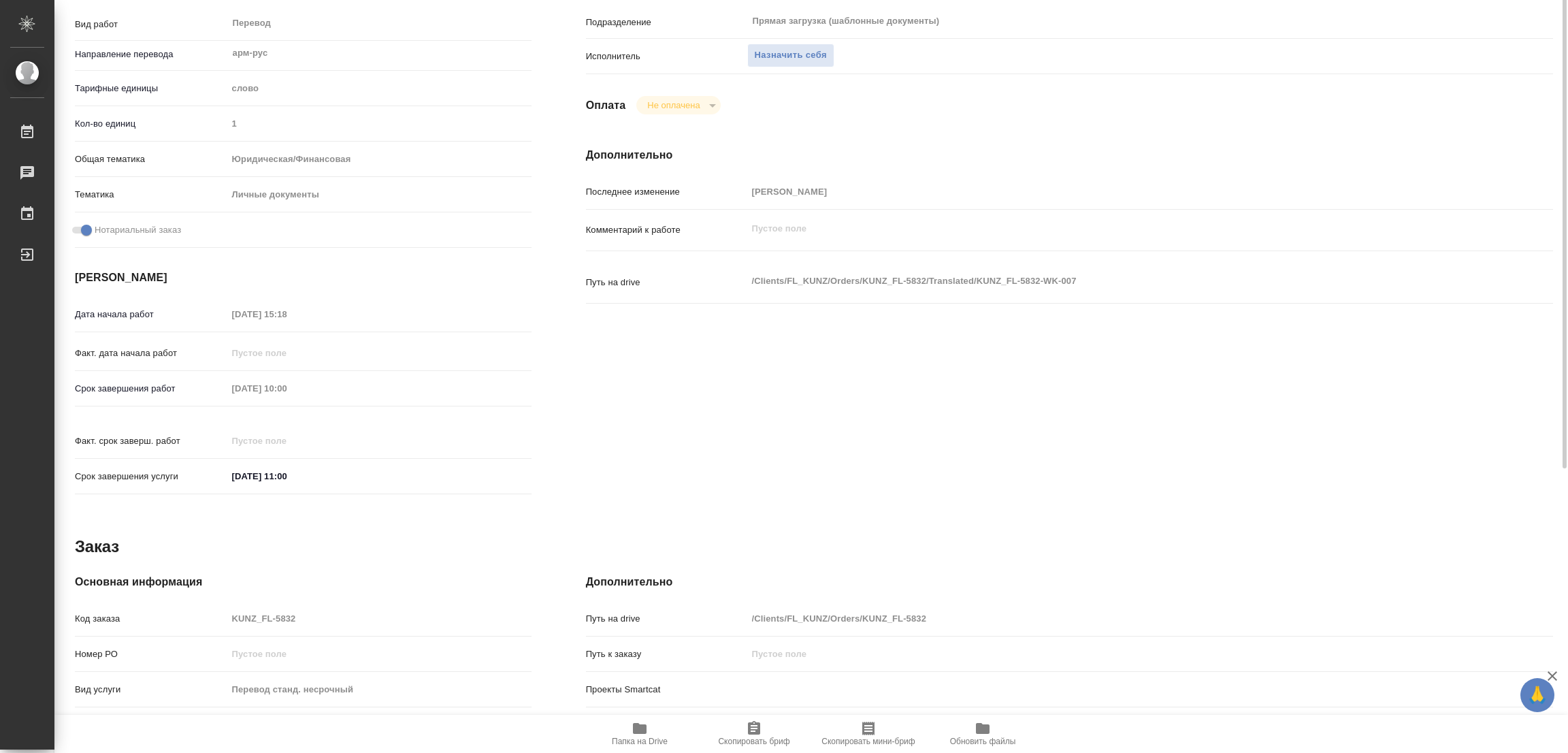
type textarea "x"
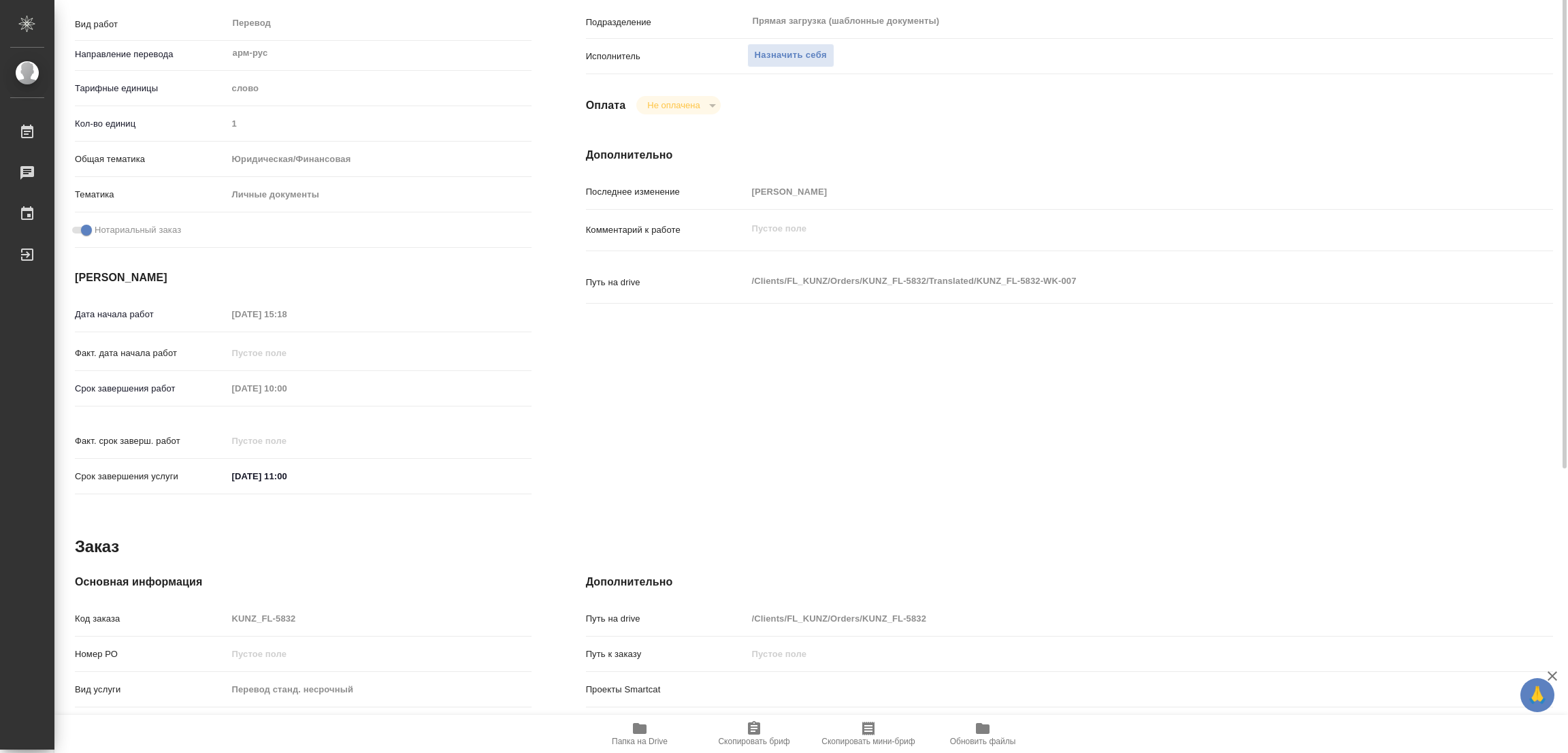
scroll to position [305, 0]
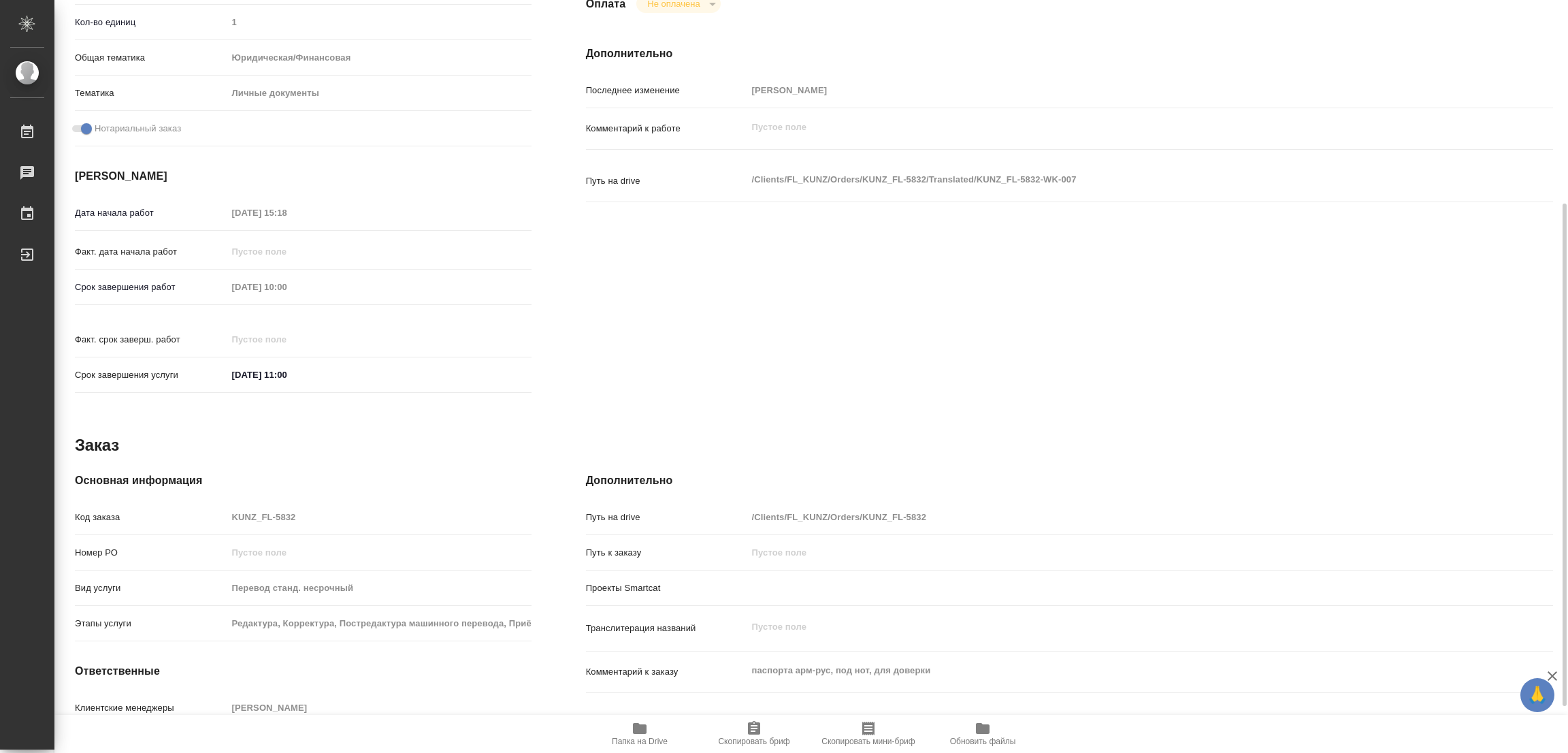
type textarea "x"
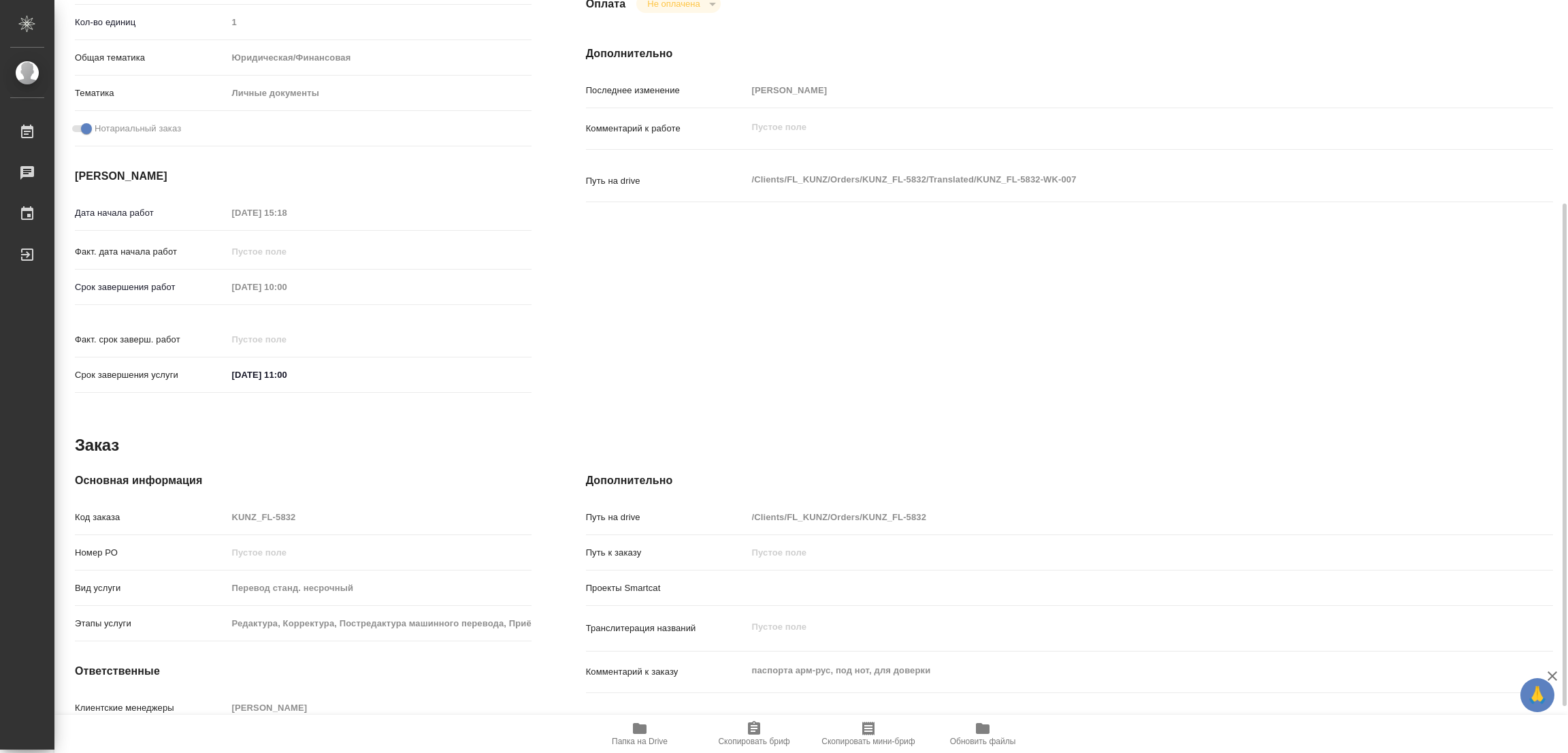
type textarea "x"
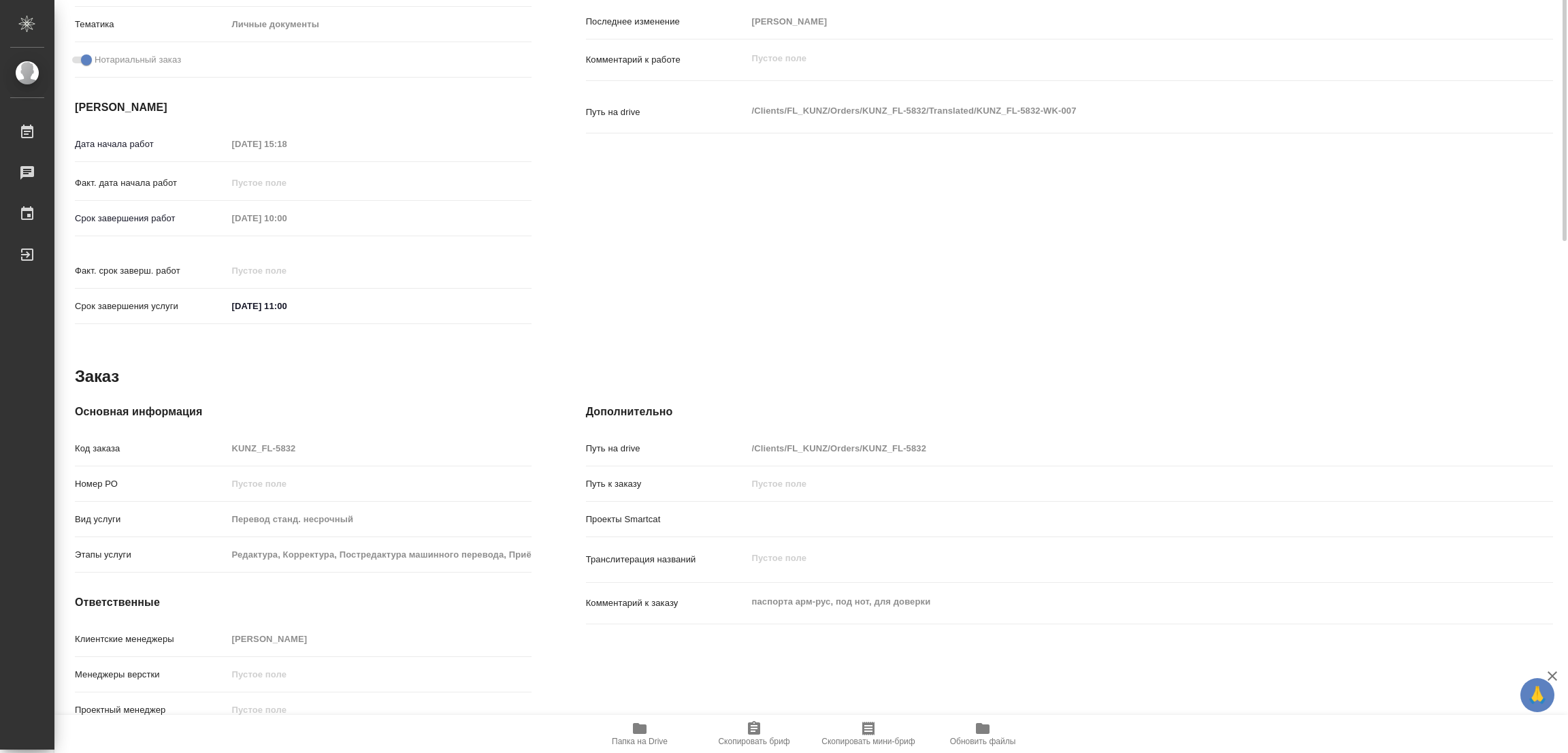
scroll to position [0, 0]
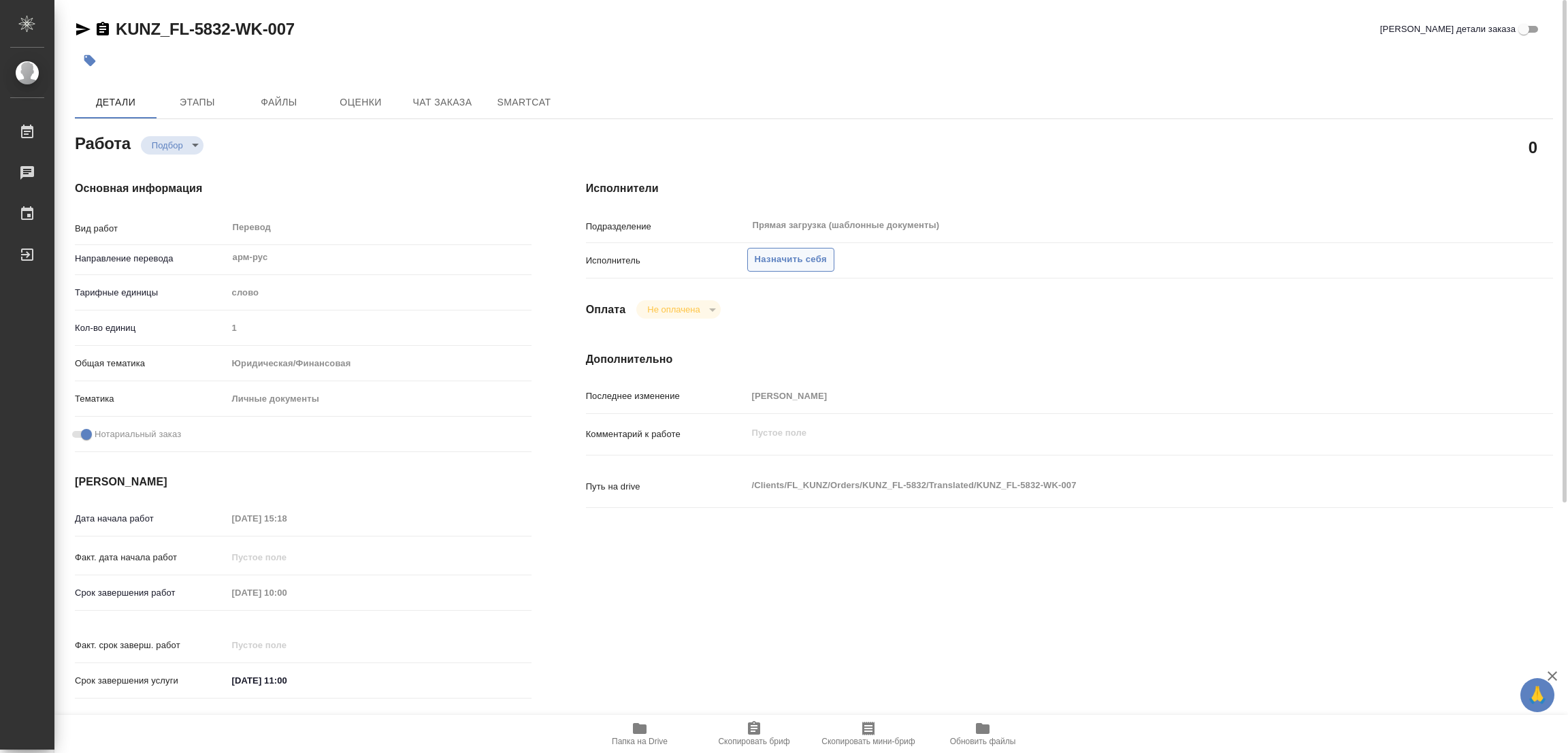
click at [799, 259] on span "Назначить себя" at bounding box center [791, 260] width 73 height 16
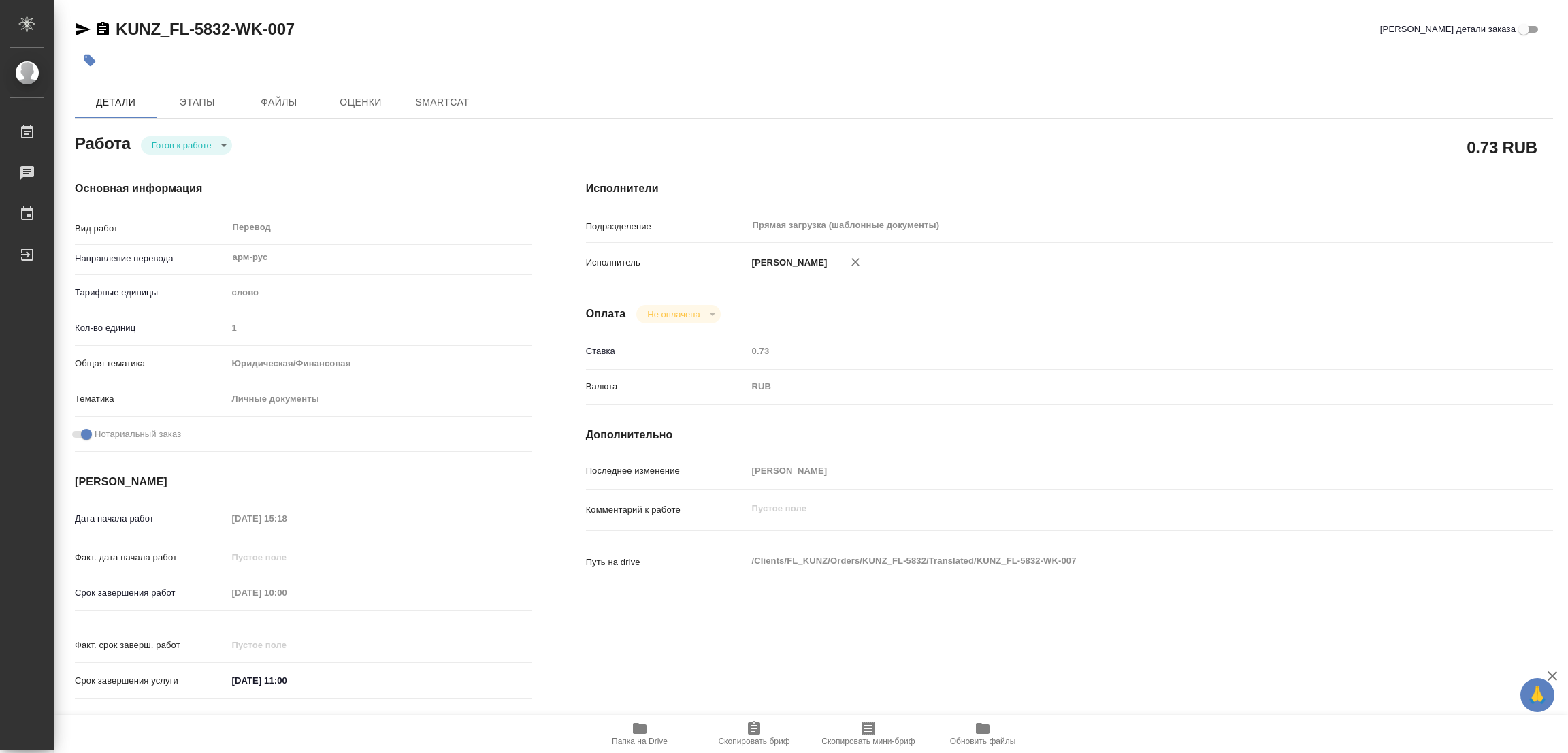
type textarea "x"
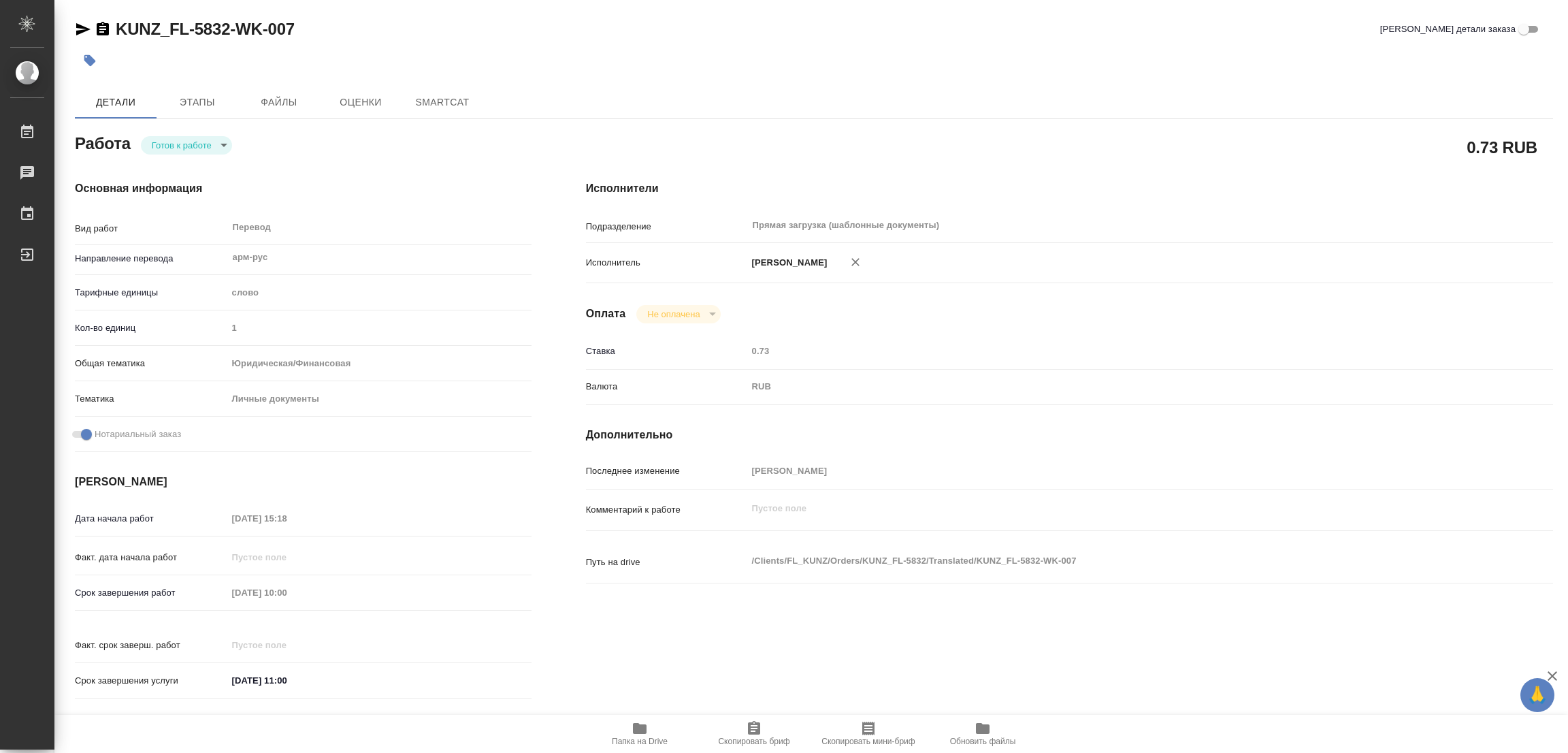
type textarea "x"
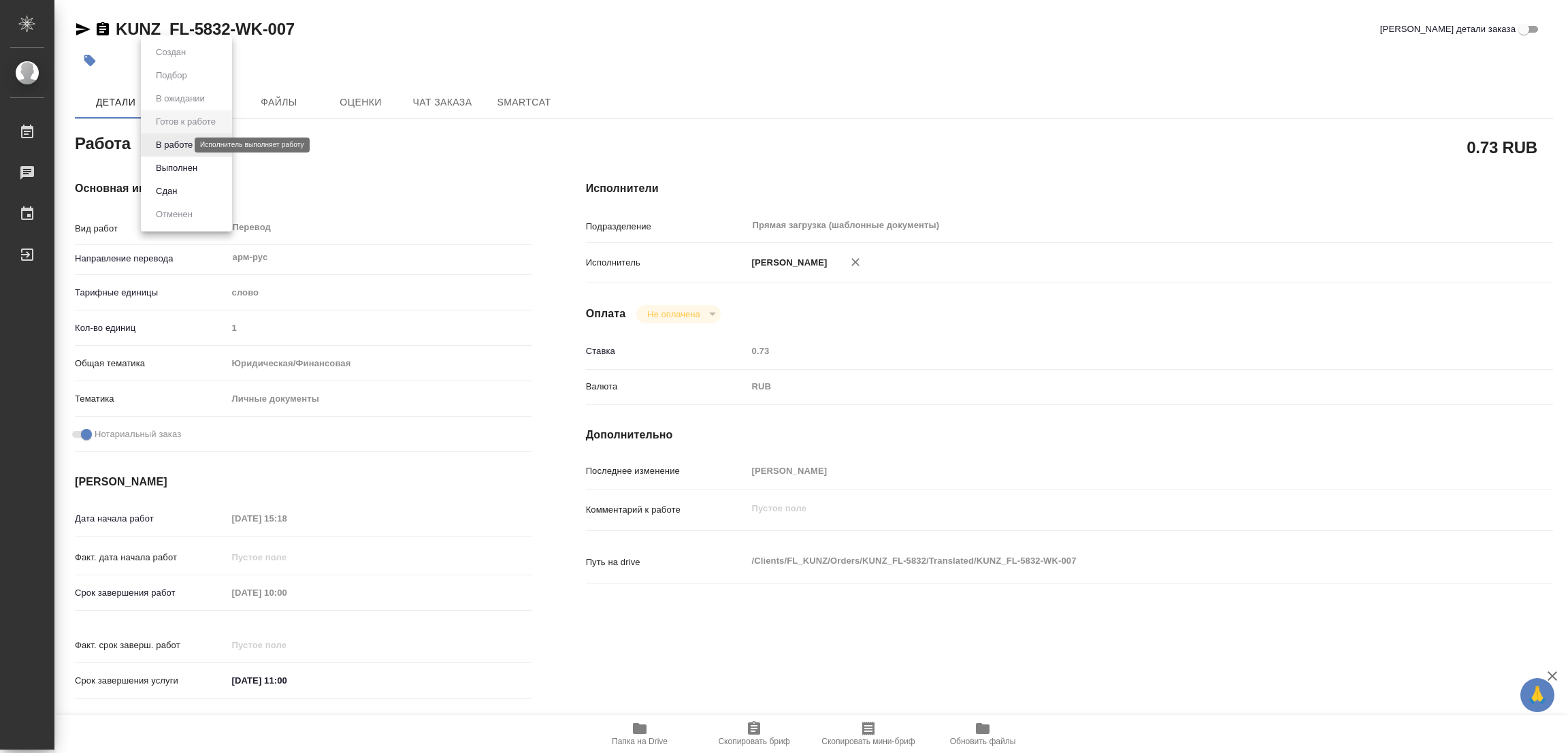
type textarea "x"
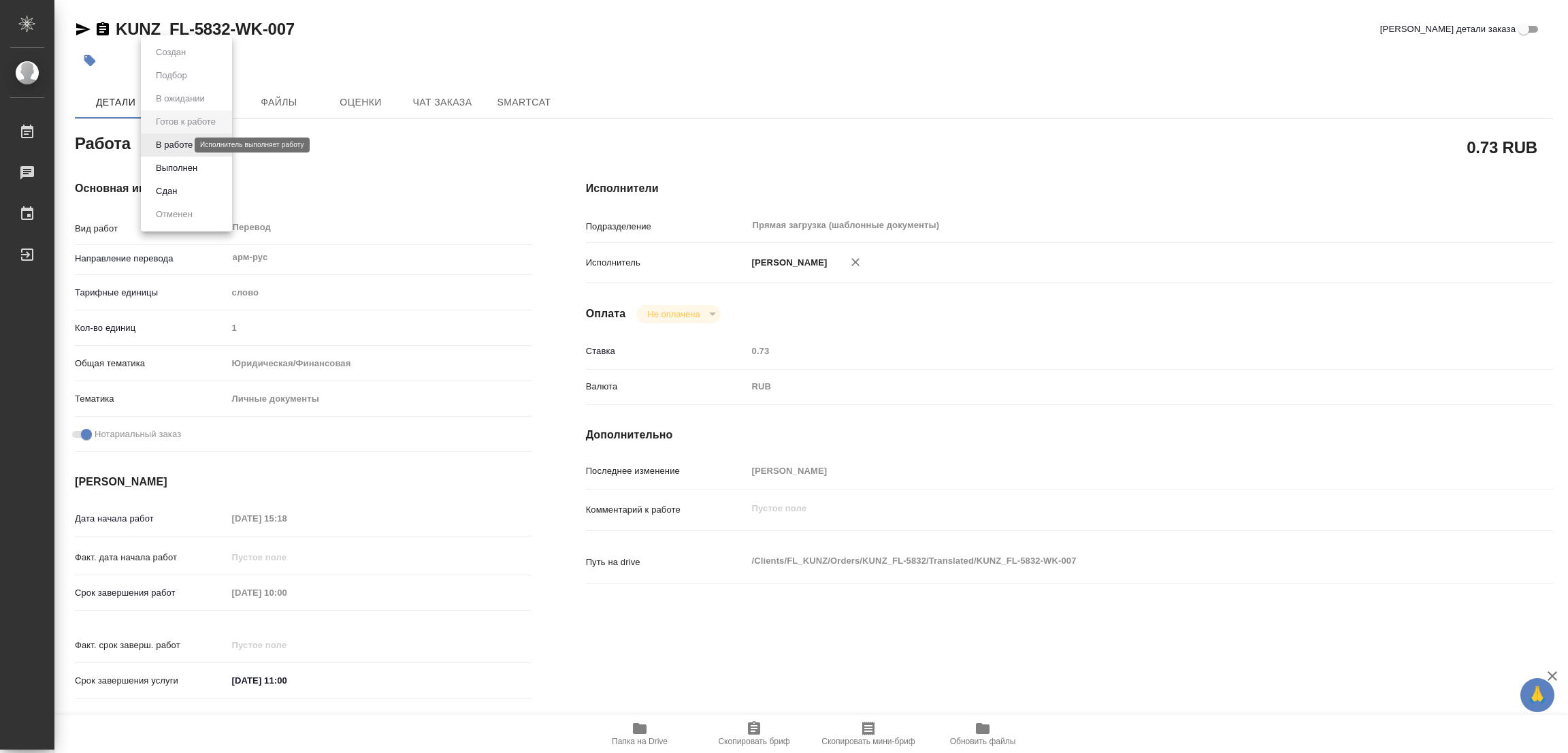
click at [174, 142] on body "🙏 .cls-1 fill:#fff; AWATERA Popova Galina Работы Чаты График Выйти KUNZ_FL-5832…" at bounding box center [784, 376] width 1568 height 753
click at [174, 142] on button "В работе" at bounding box center [174, 144] width 45 height 15
type textarea "x"
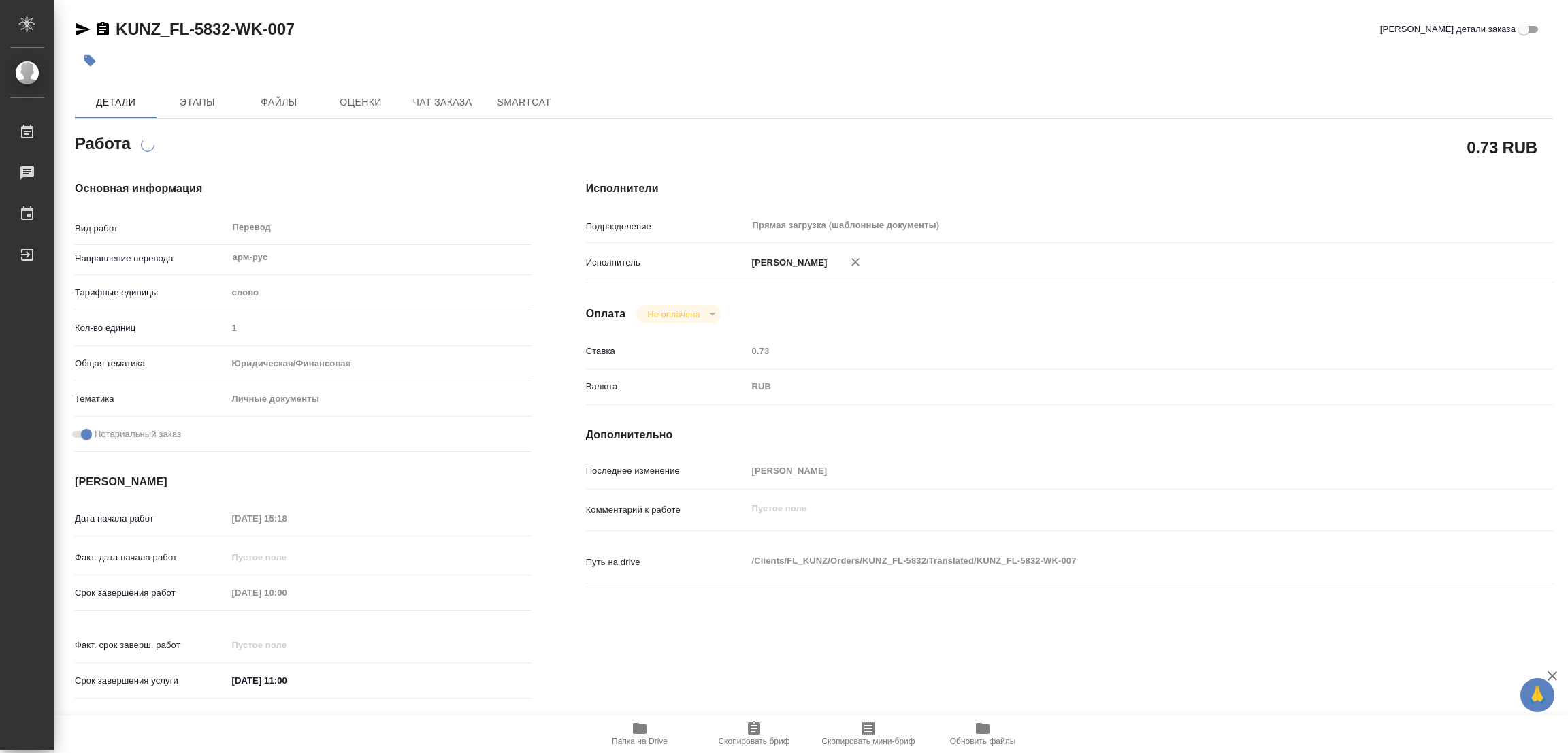
type textarea "x"
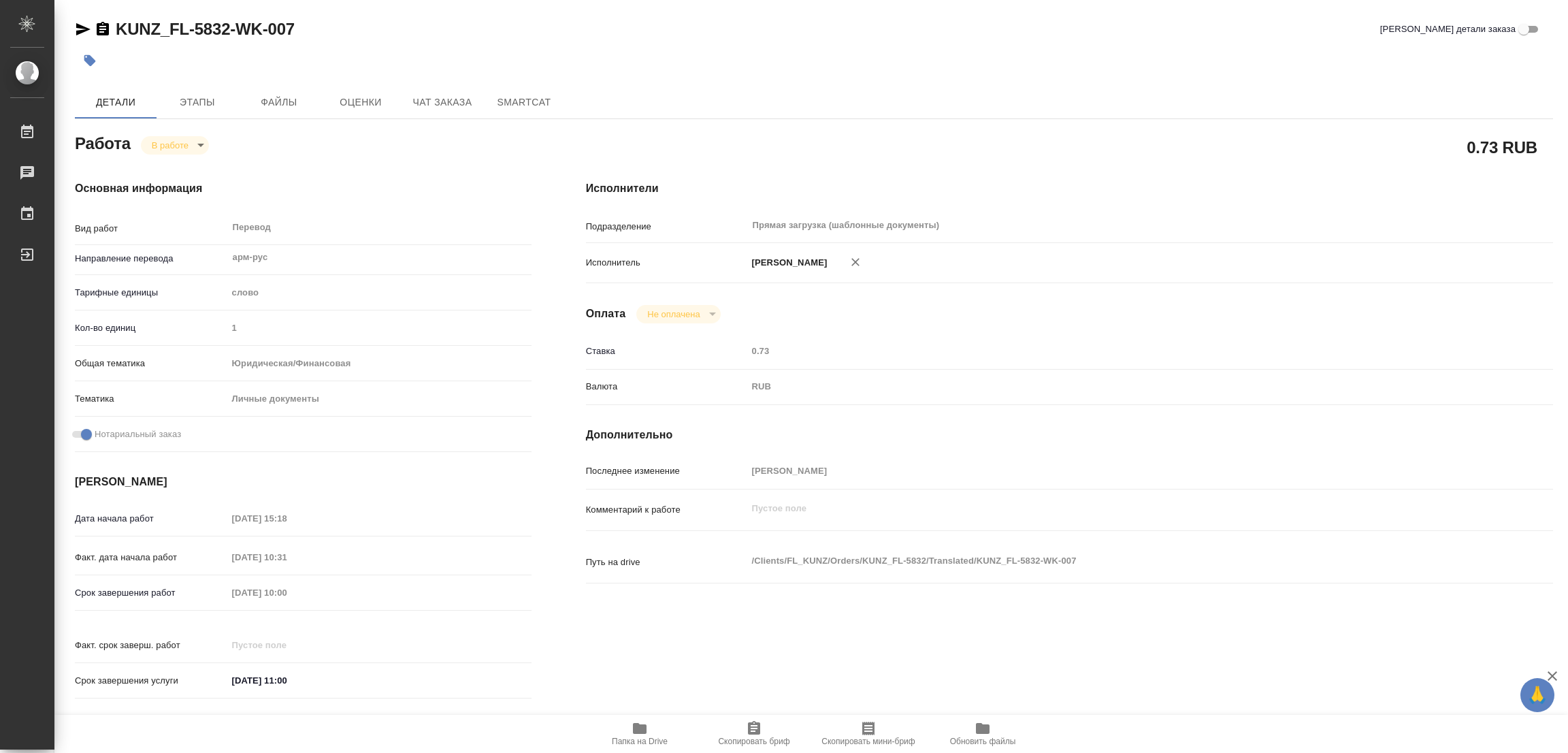
type textarea "x"
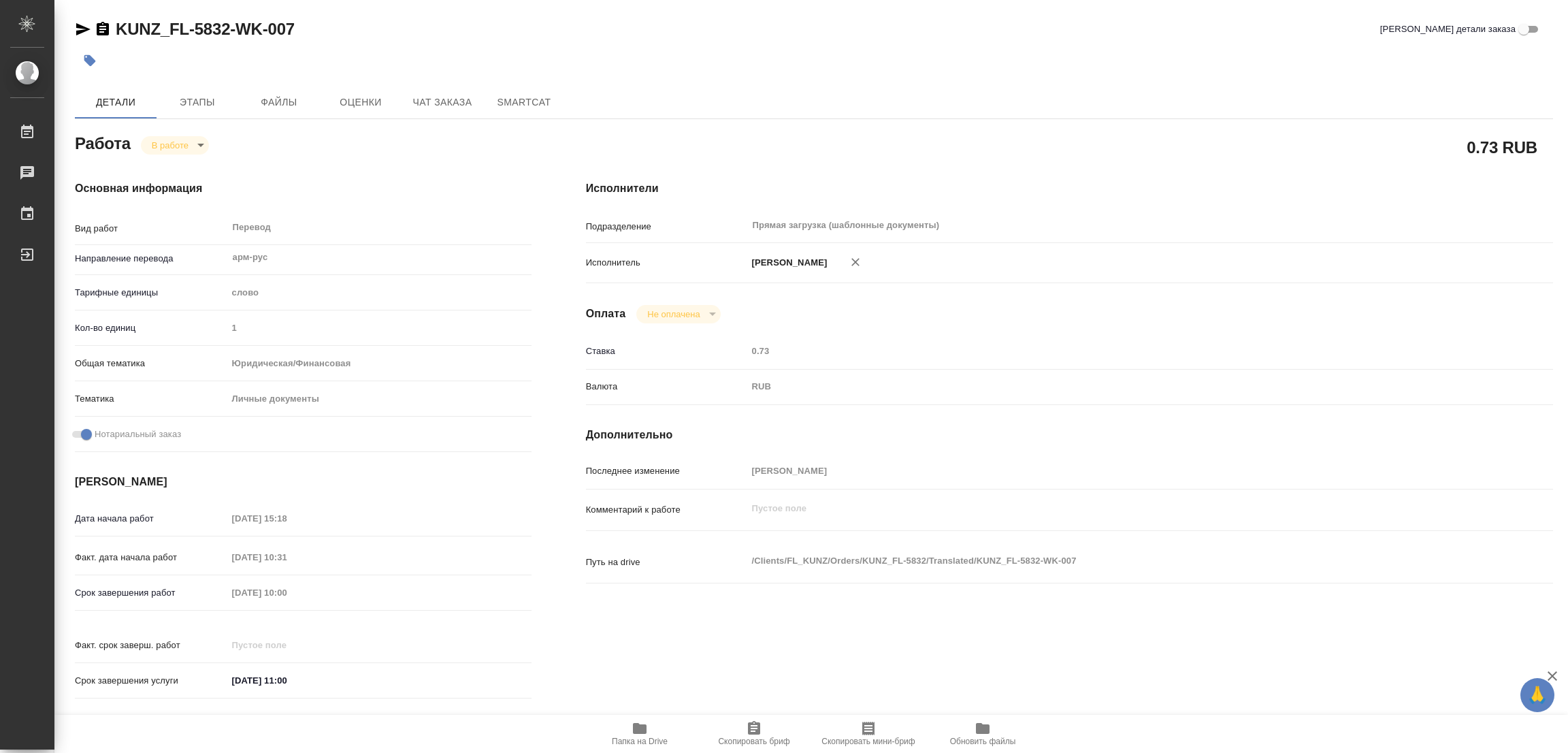
type textarea "x"
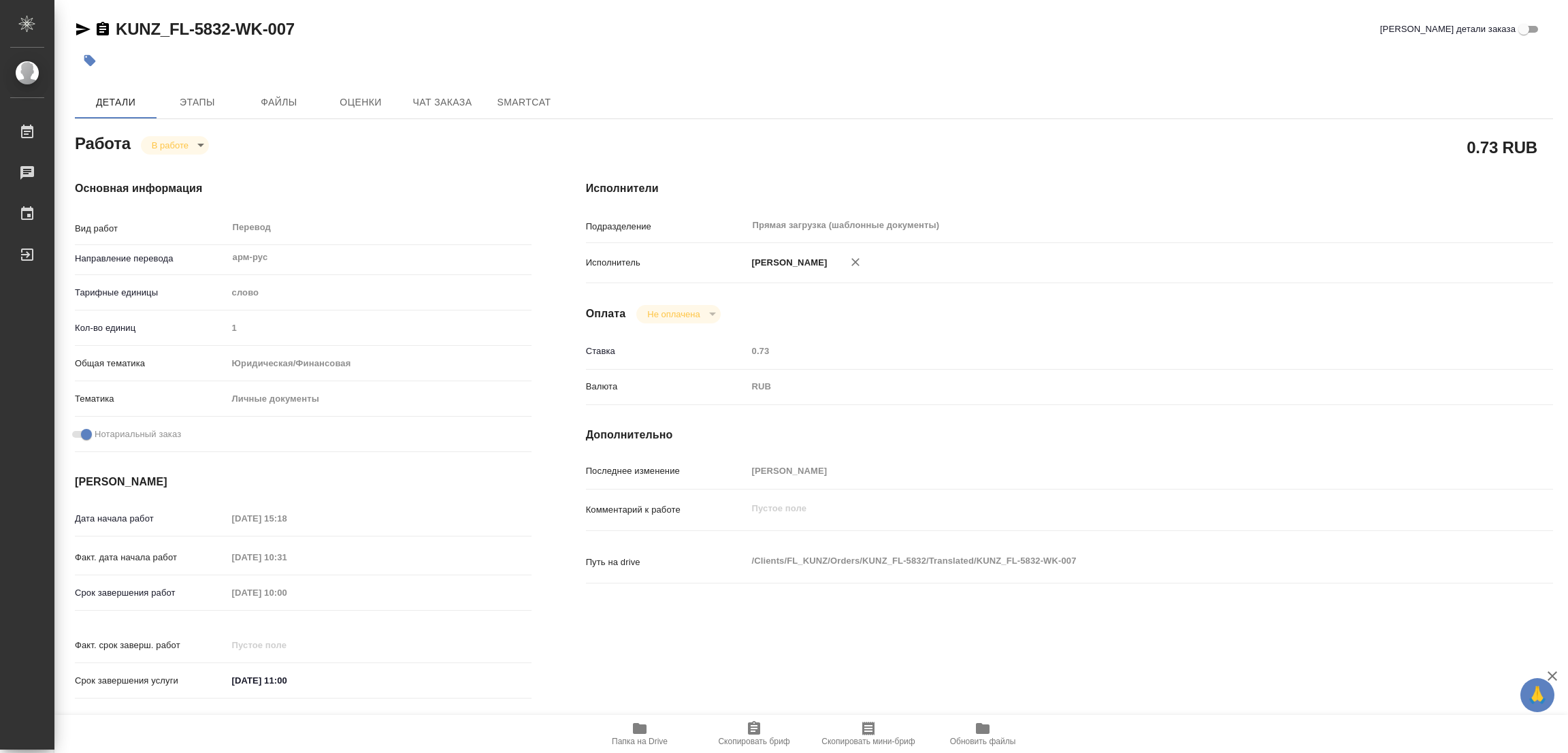
type textarea "x"
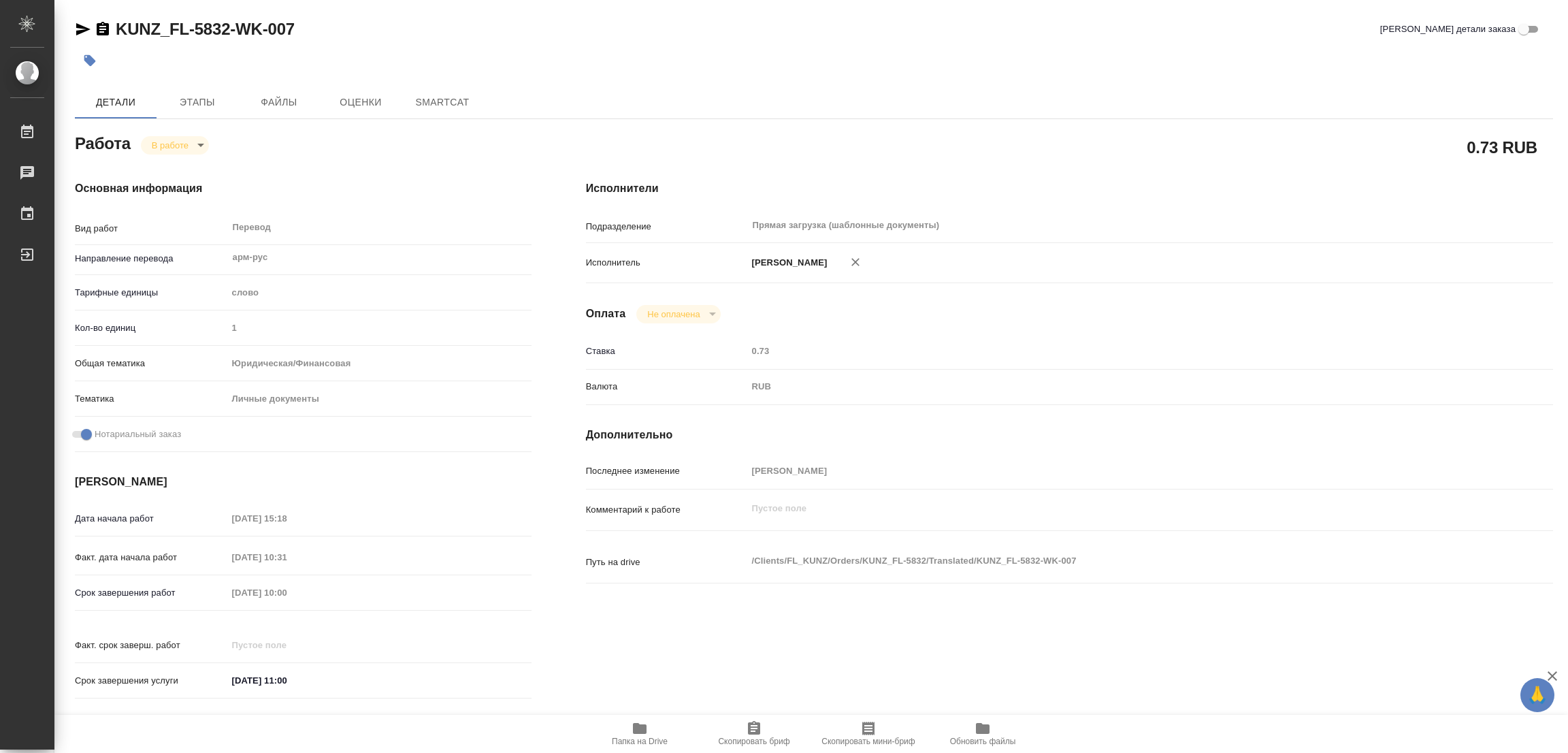
type textarea "x"
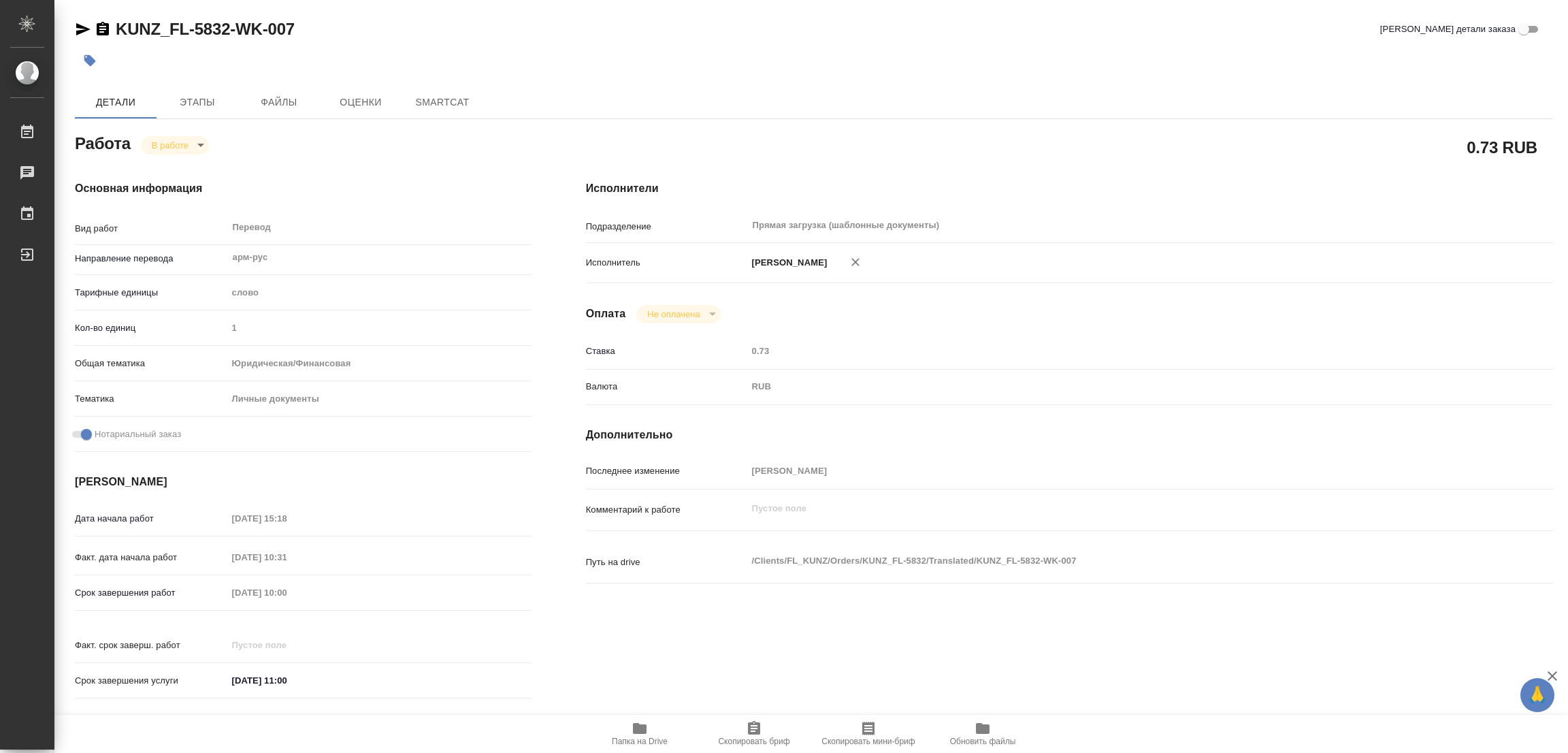
type textarea "x"
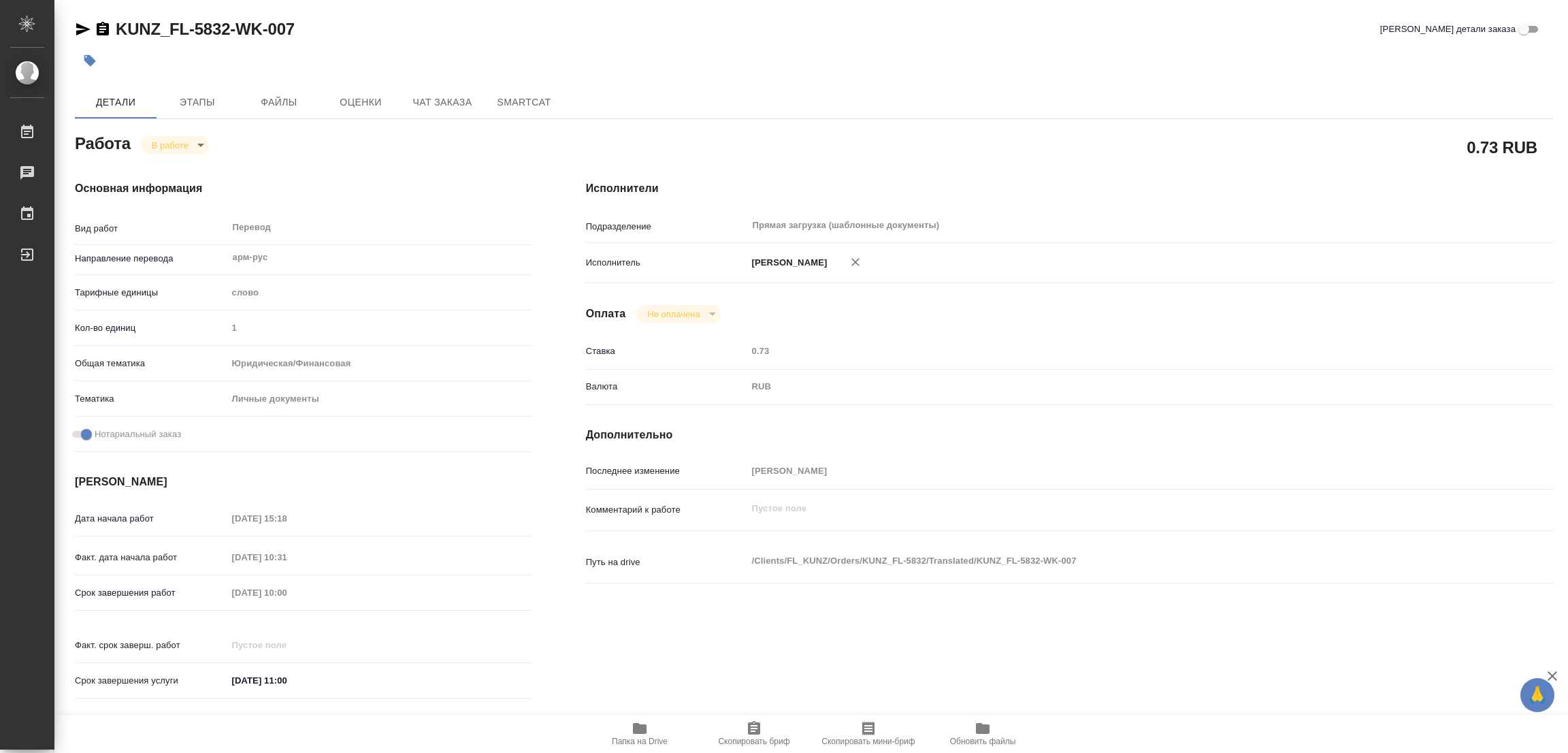
type textarea "x"
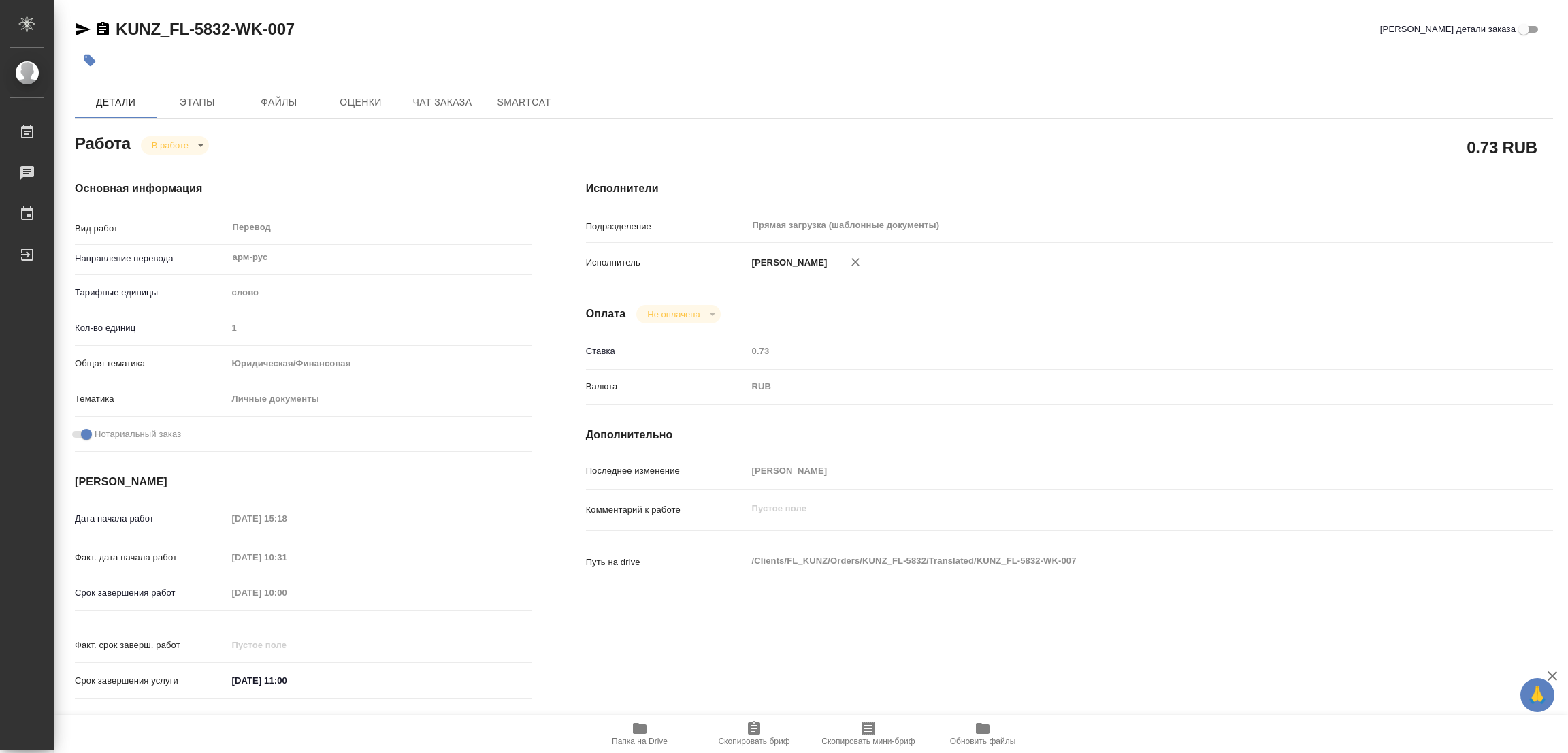
type textarea "x"
click at [636, 727] on icon "button" at bounding box center [640, 728] width 14 height 11
click at [190, 102] on span "Этапы" at bounding box center [198, 101] width 66 height 17
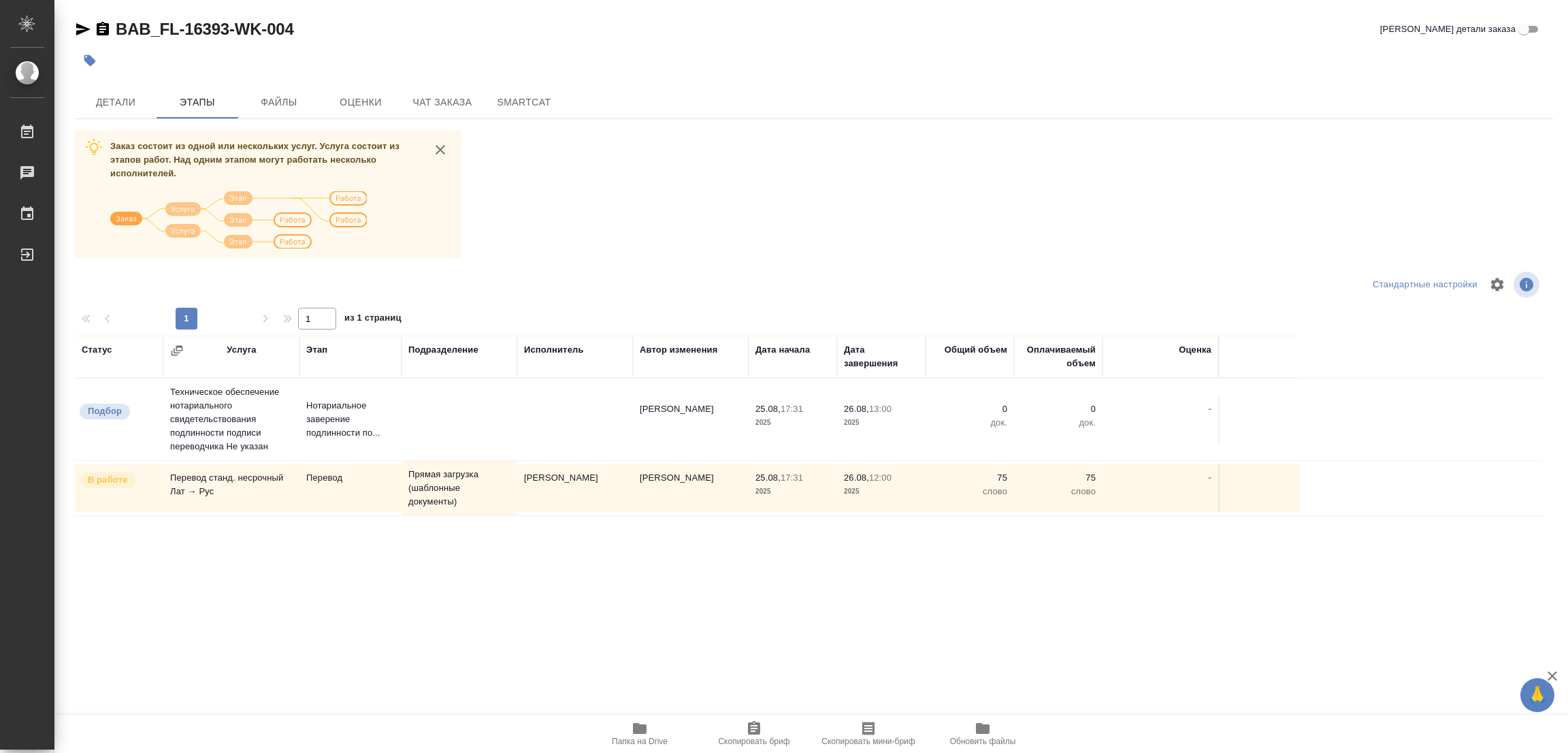
click at [253, 269] on div at bounding box center [320, 284] width 492 height 33
click at [125, 104] on span "Детали" at bounding box center [115, 101] width 66 height 17
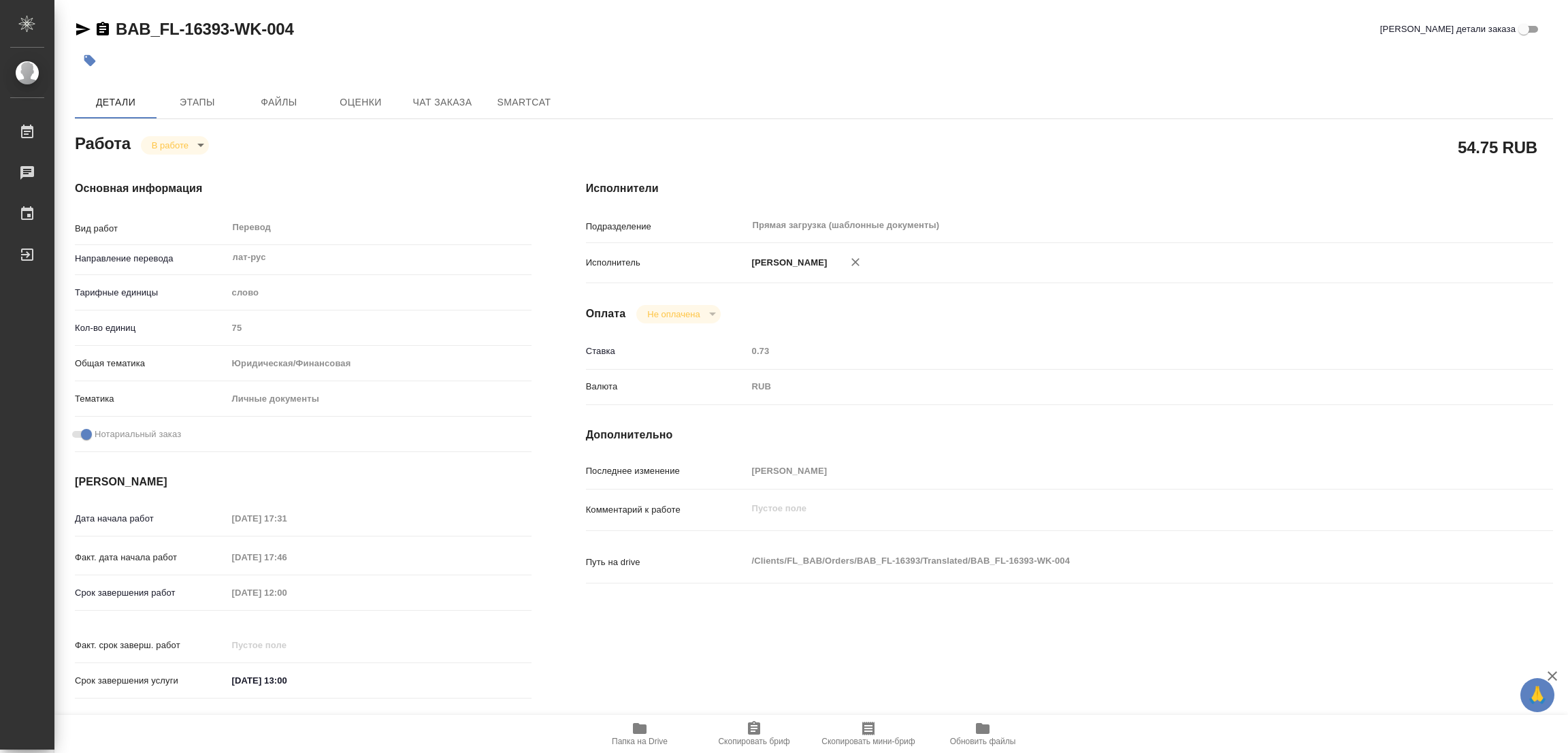
type textarea "x"
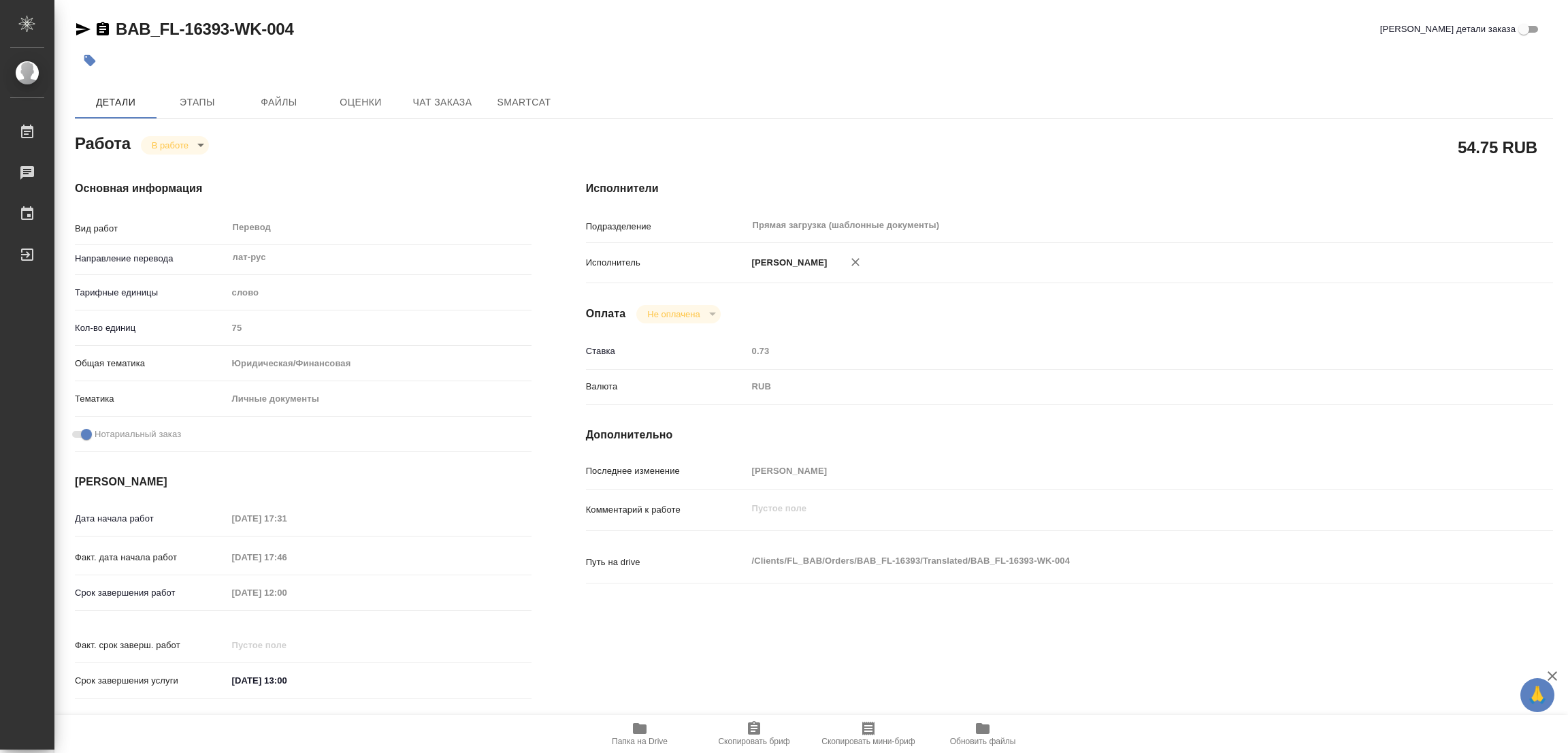
type textarea "x"
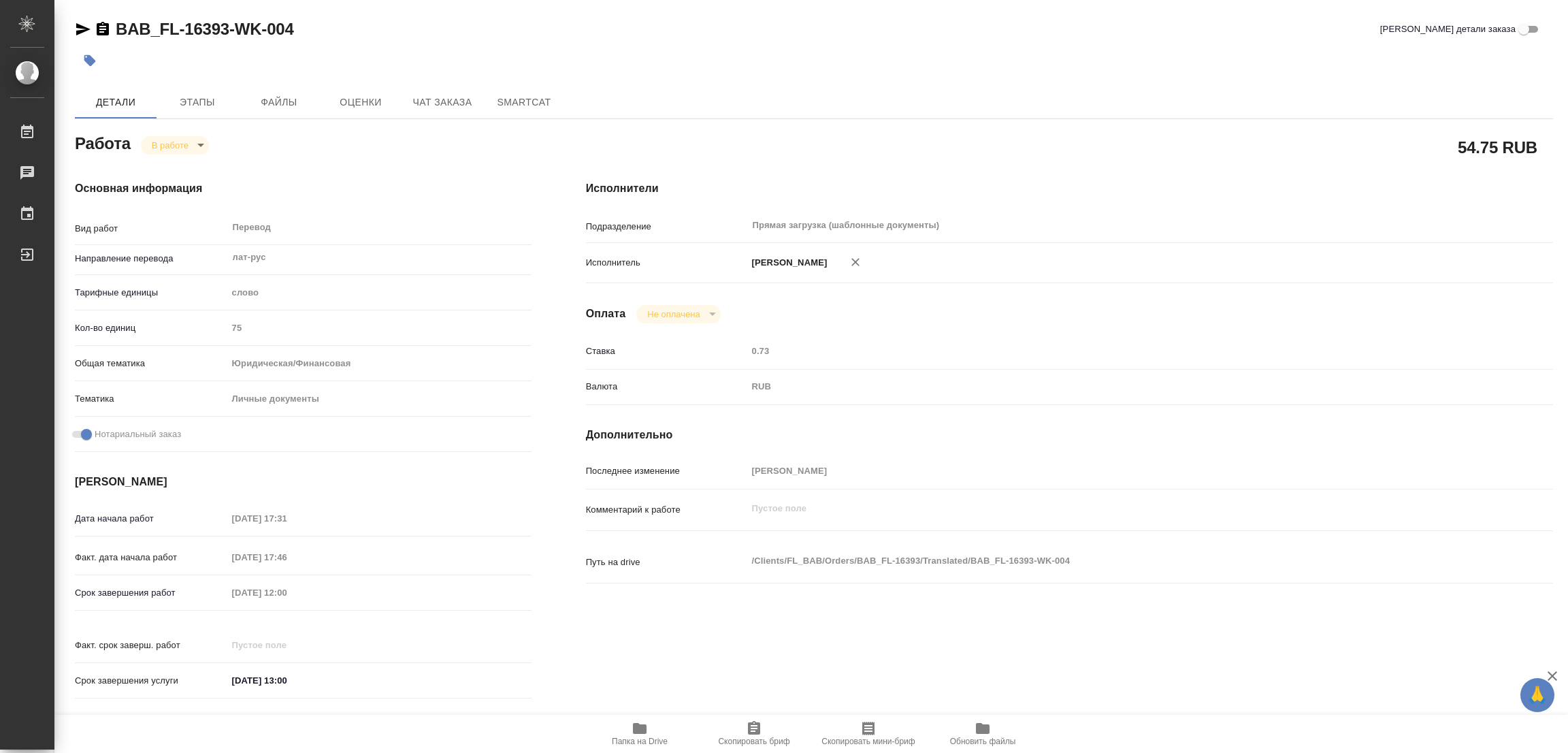
type textarea "x"
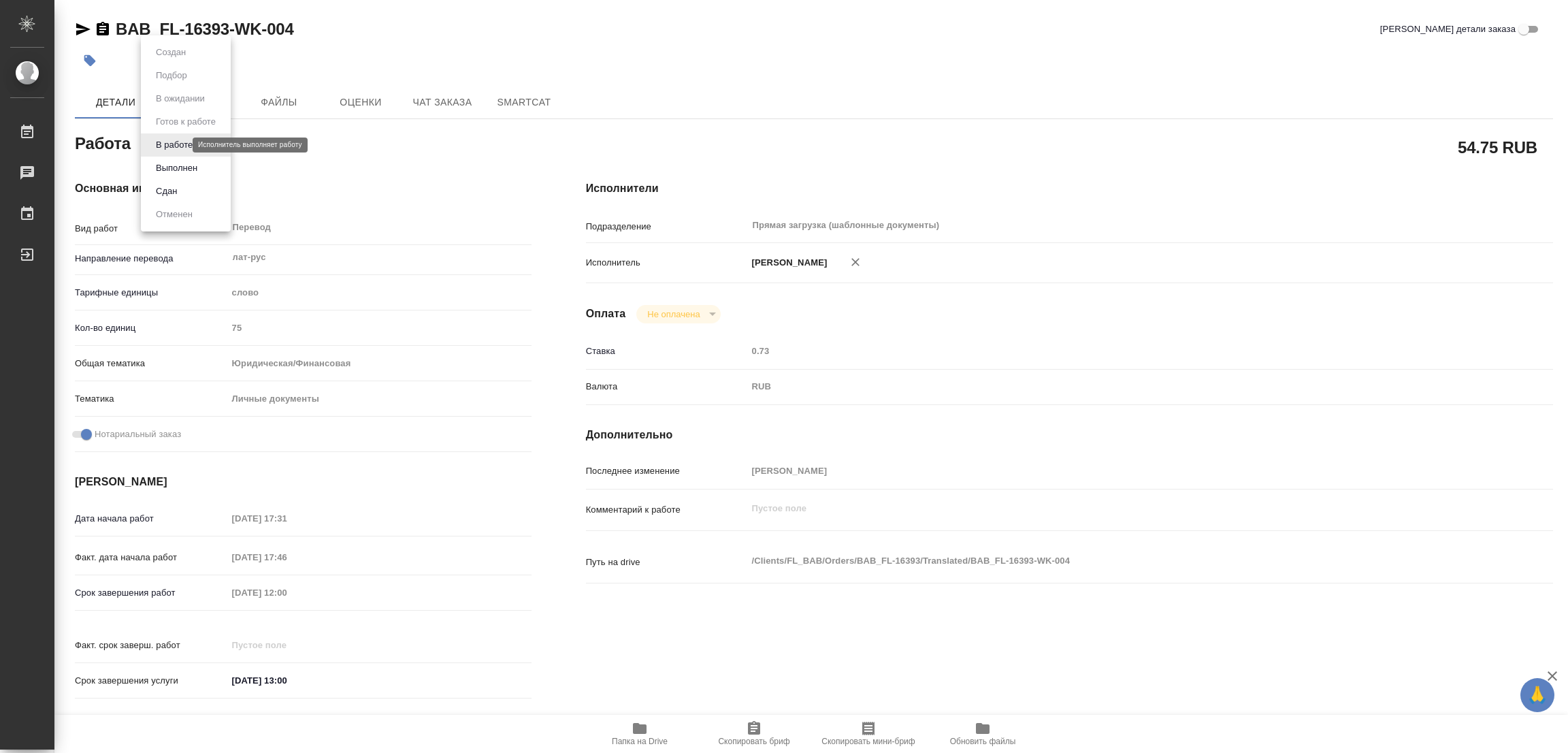
click at [176, 144] on body "🙏 .cls-1 fill:#fff; AWATERA Popova Galina Работы 0 Чаты График Выйти BAB_FL-163…" at bounding box center [784, 376] width 1568 height 753
click at [178, 167] on button "Выполнен" at bounding box center [177, 167] width 50 height 15
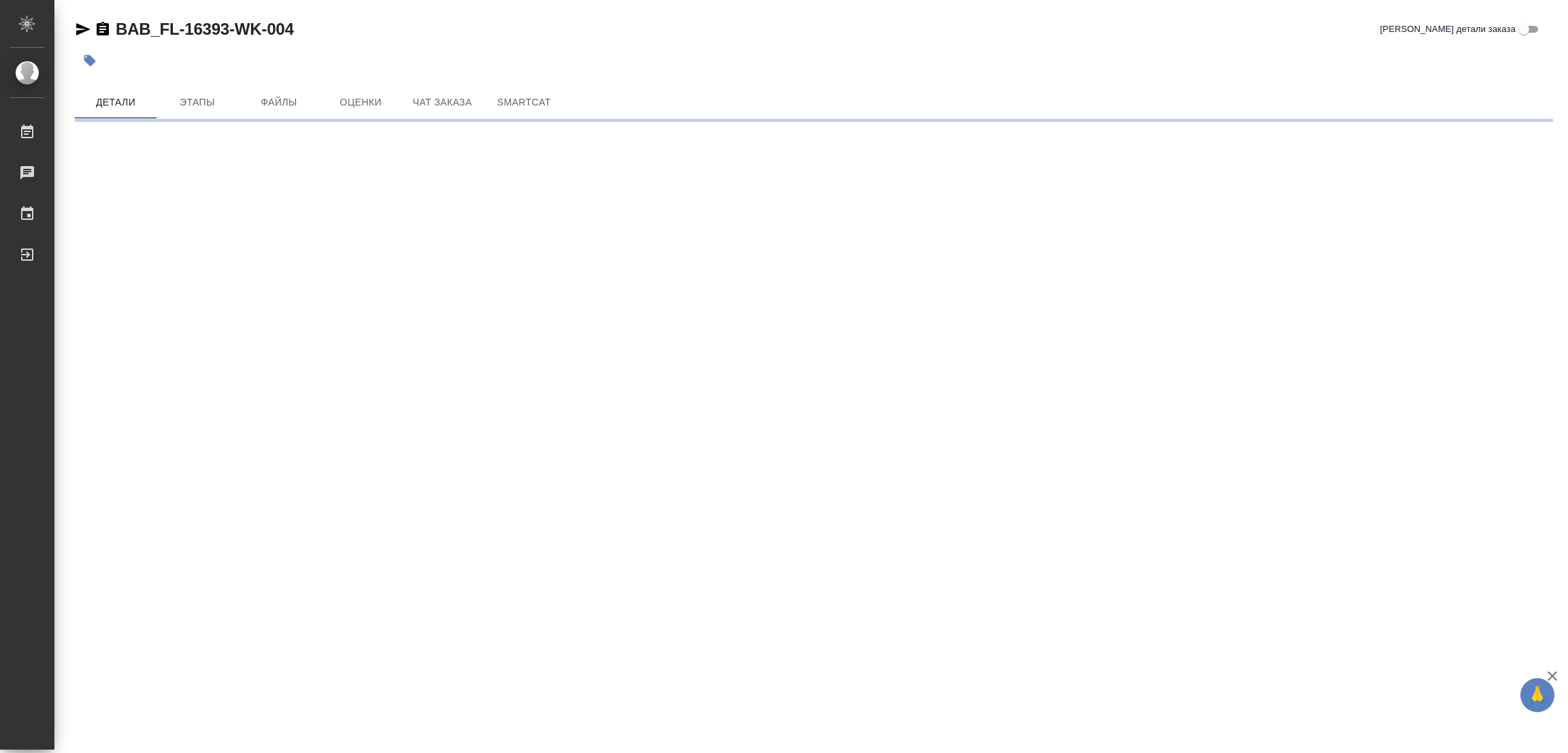
click at [87, 59] on icon "button" at bounding box center [91, 61] width 12 height 12
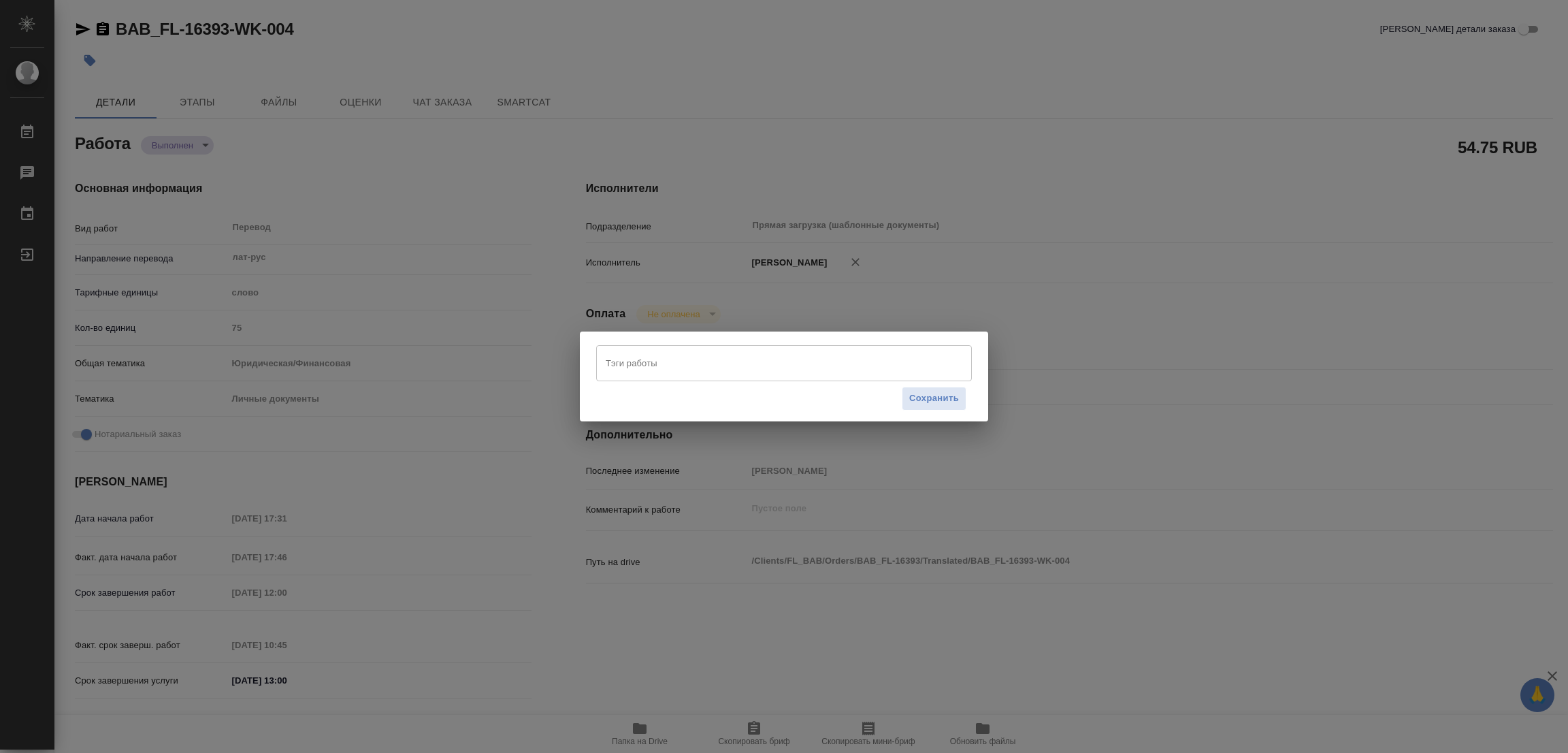
type textarea "x"
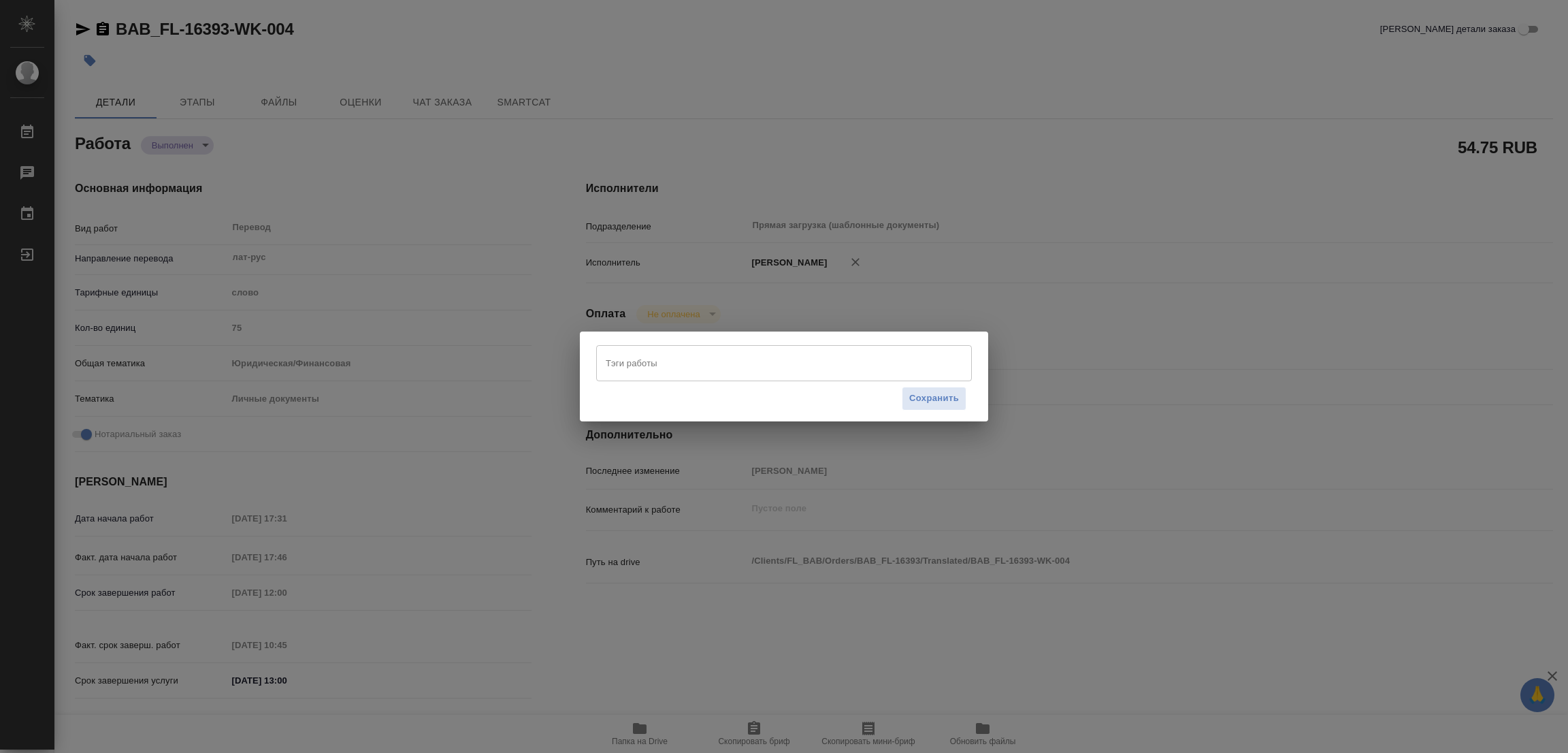
type textarea "x"
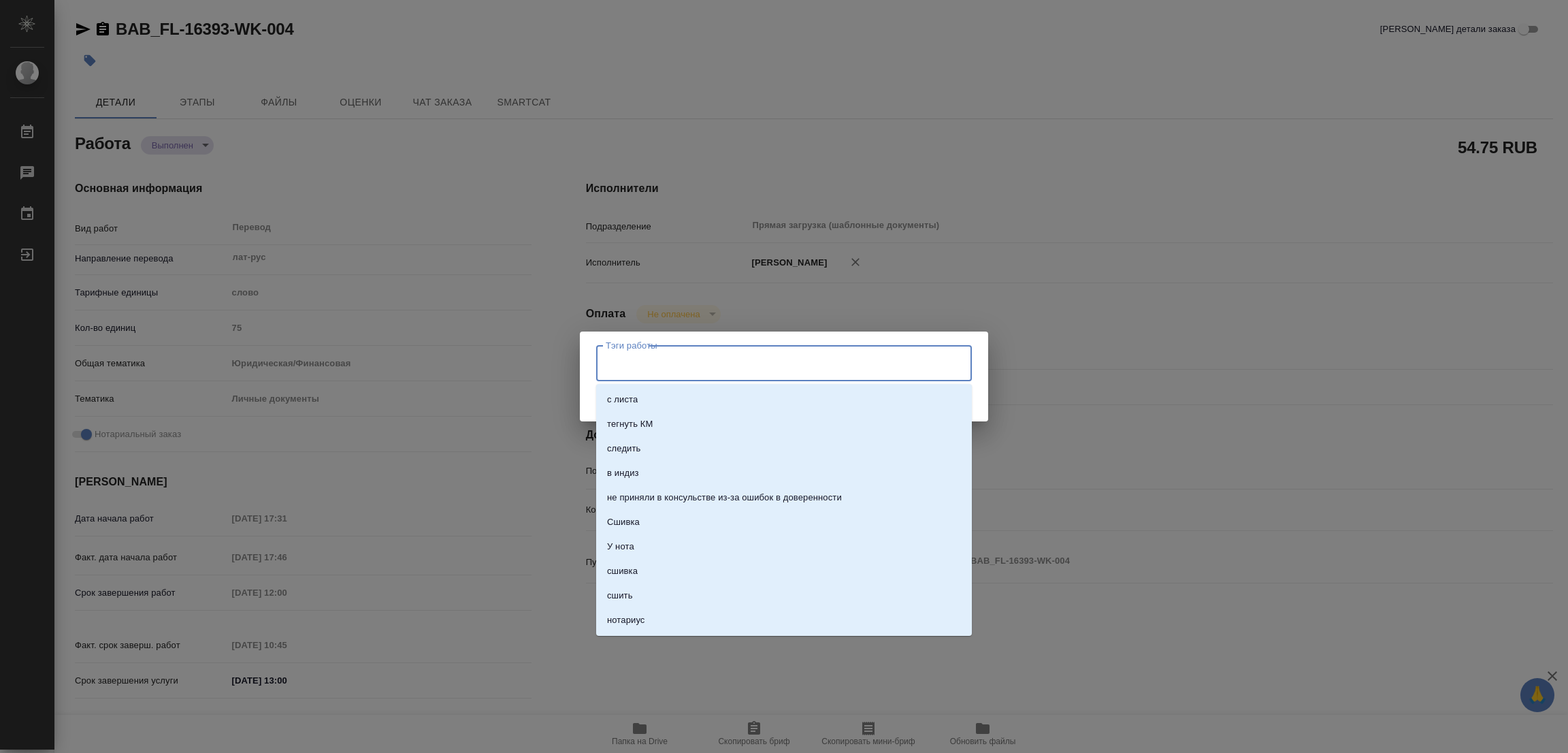
click at [622, 361] on input "Тэги работы" at bounding box center [770, 362] width 337 height 23
type textarea "x"
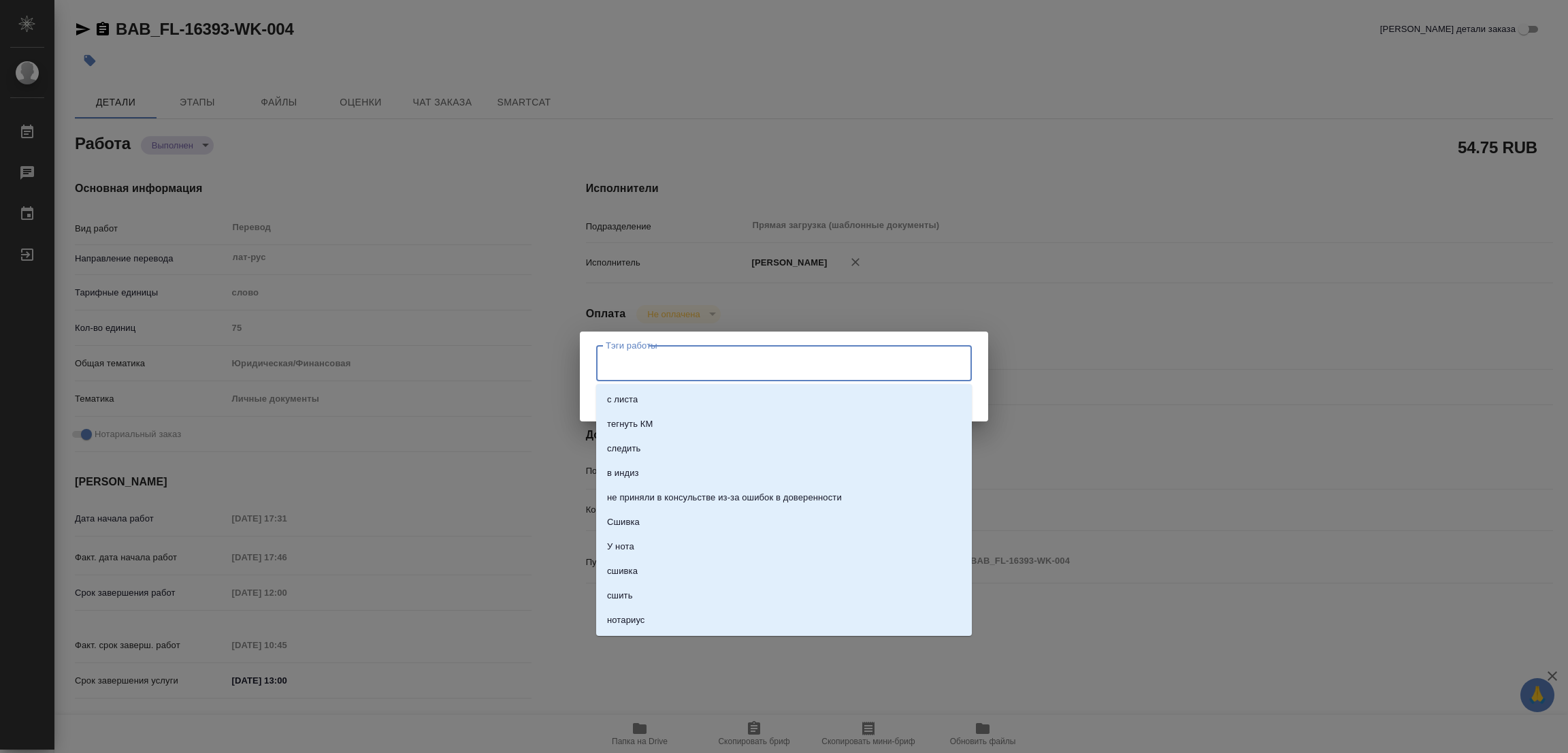
type textarea "x"
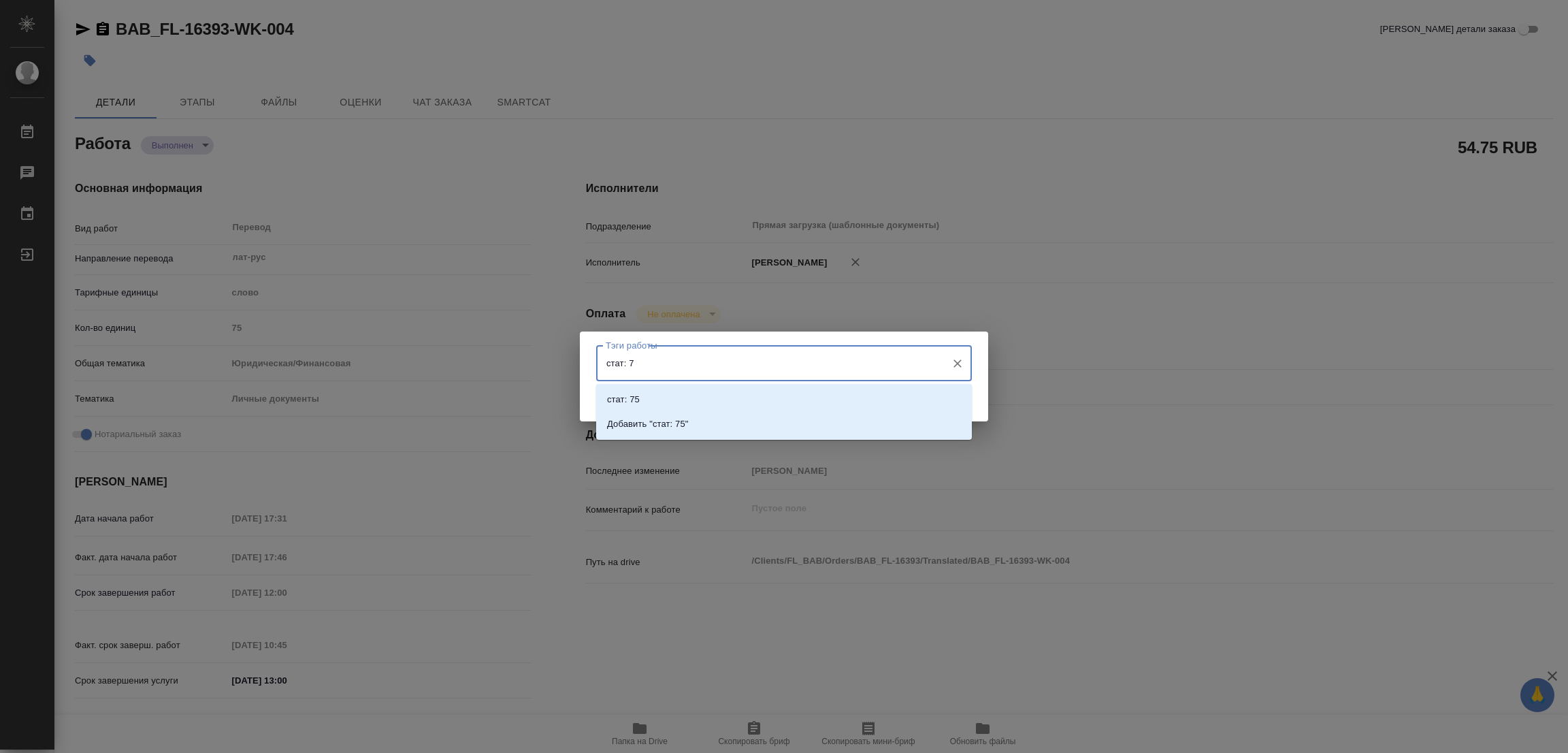
type input "стат: 75"
click at [667, 423] on p "Добавить "стат: 75"" at bounding box center [648, 424] width 82 height 14
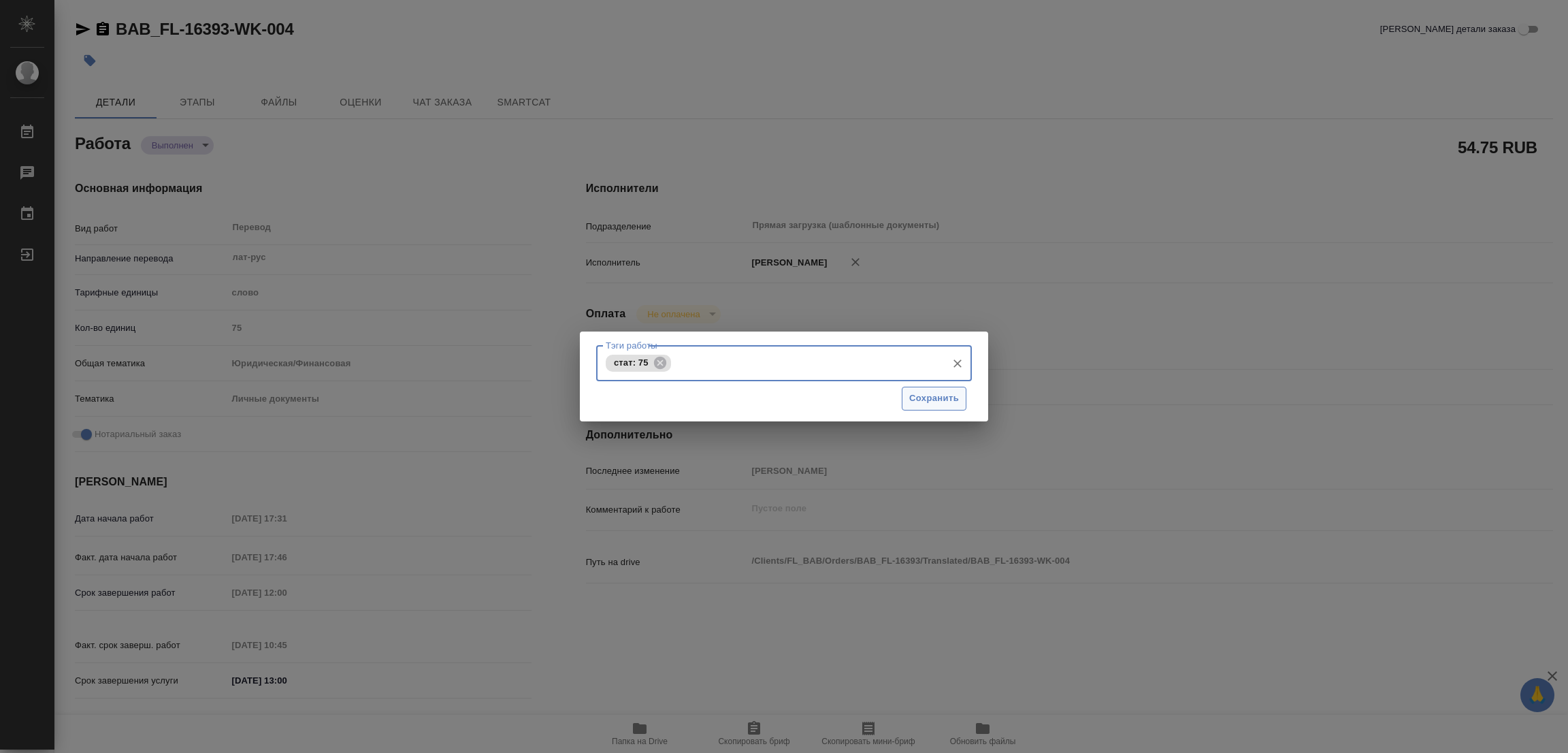
click at [925, 400] on span "Сохранить" at bounding box center [934, 399] width 50 height 16
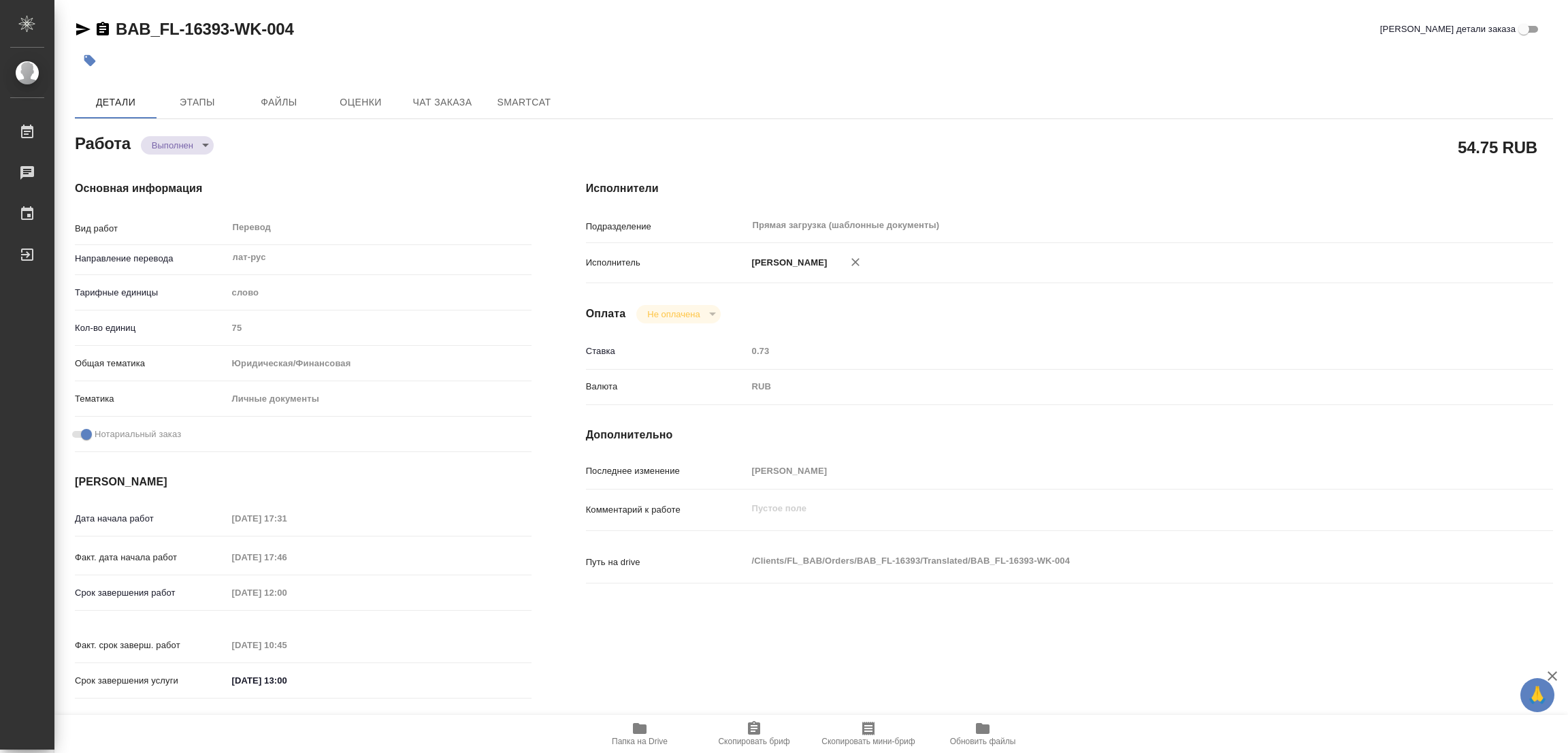
type input "completed"
type textarea "Перевод"
type textarea "x"
type input "лат-рус"
type input "5a8b1489cc6b4906c91bfd90"
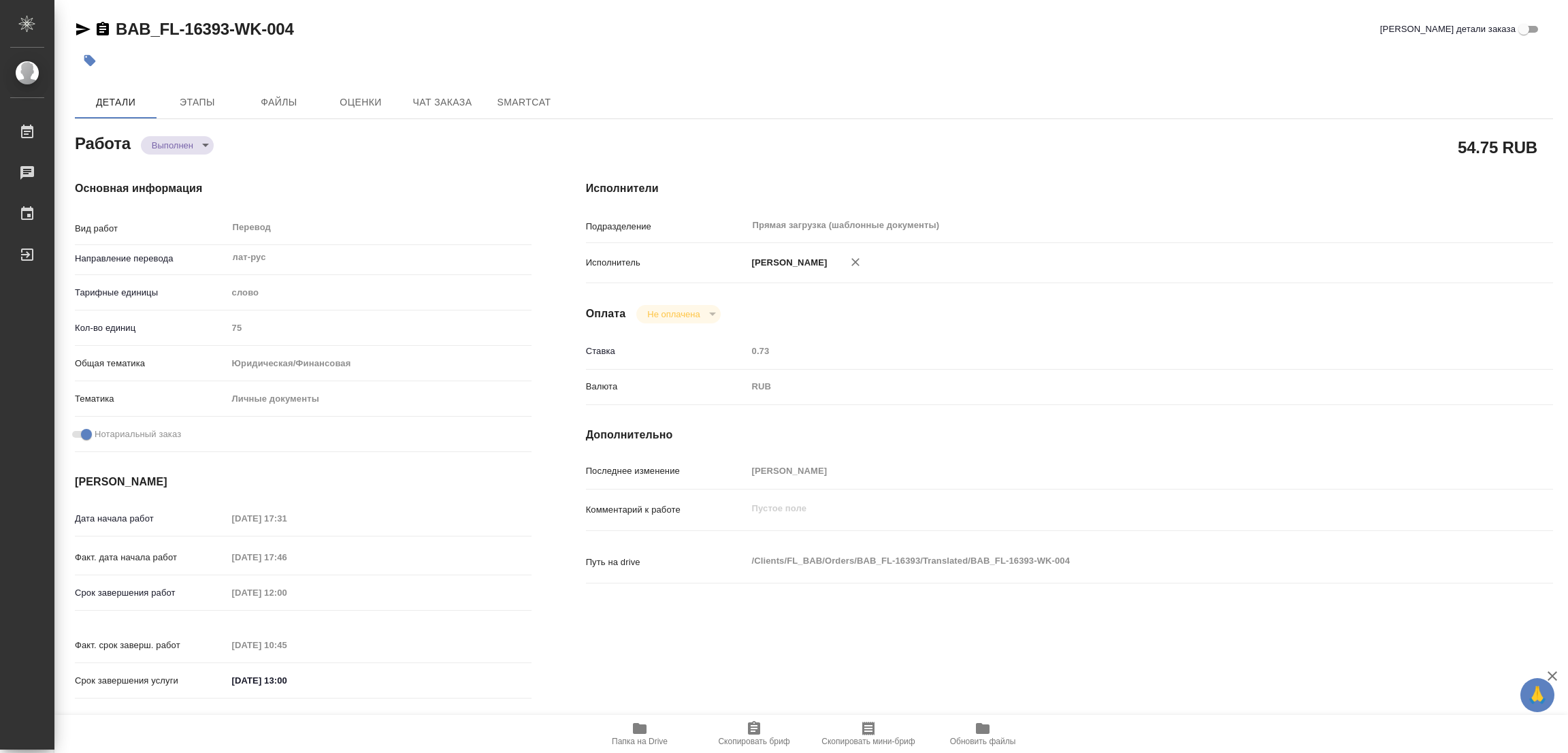
type input "75"
type input "yr-fn"
type input "5a8b8b956a9677013d343cfe"
checkbox input "true"
type input "25.08.2025 17:31"
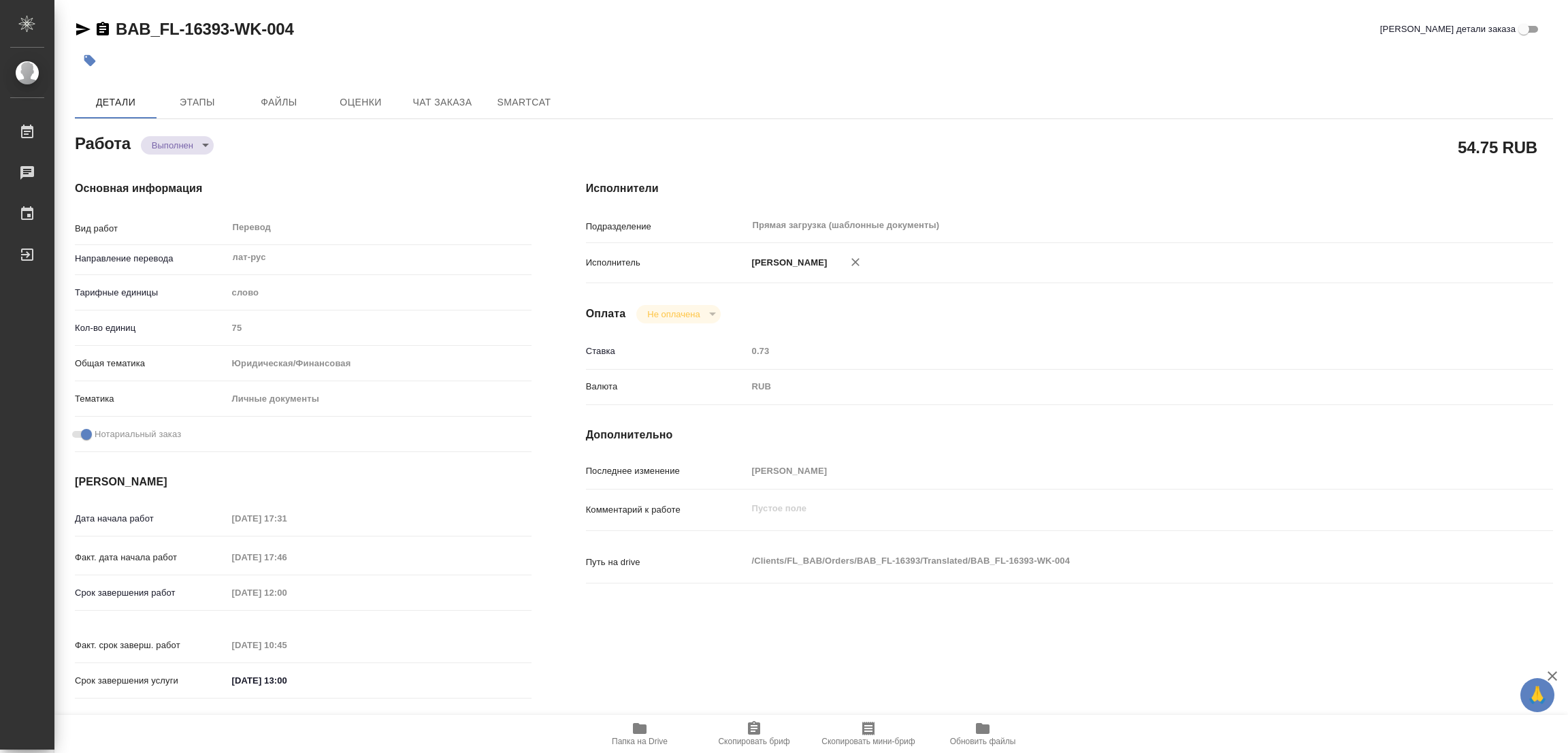
type input "25.08.2025 17:46"
type input "26.08.2025 12:00"
type input "26.08.2025 10:45"
type input "26.08.2025 13:00"
type input "Прямая загрузка (шаблонные документы)"
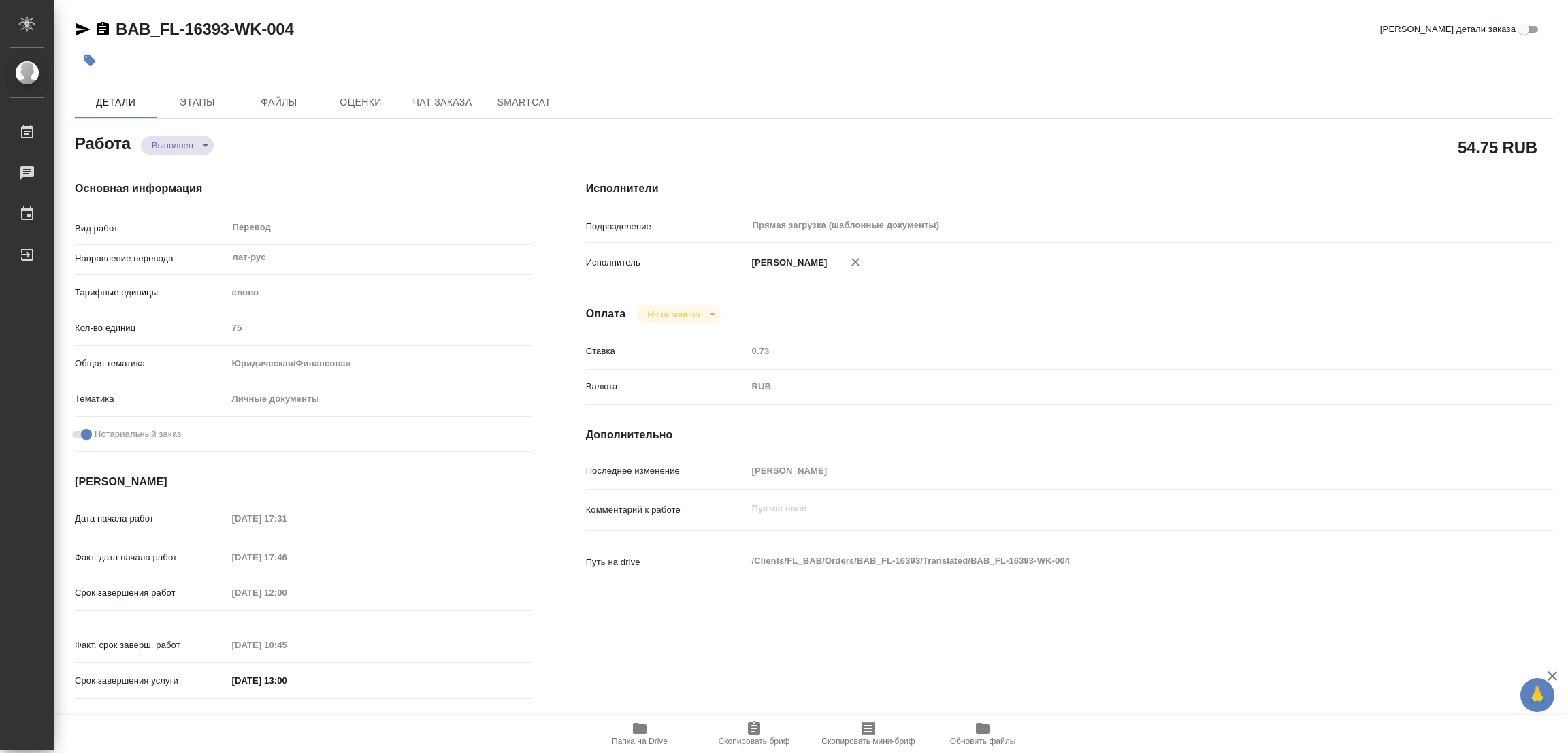
type input "notPayed"
type input "0.73"
type input "RUB"
type input "[PERSON_NAME]"
type textarea "x"
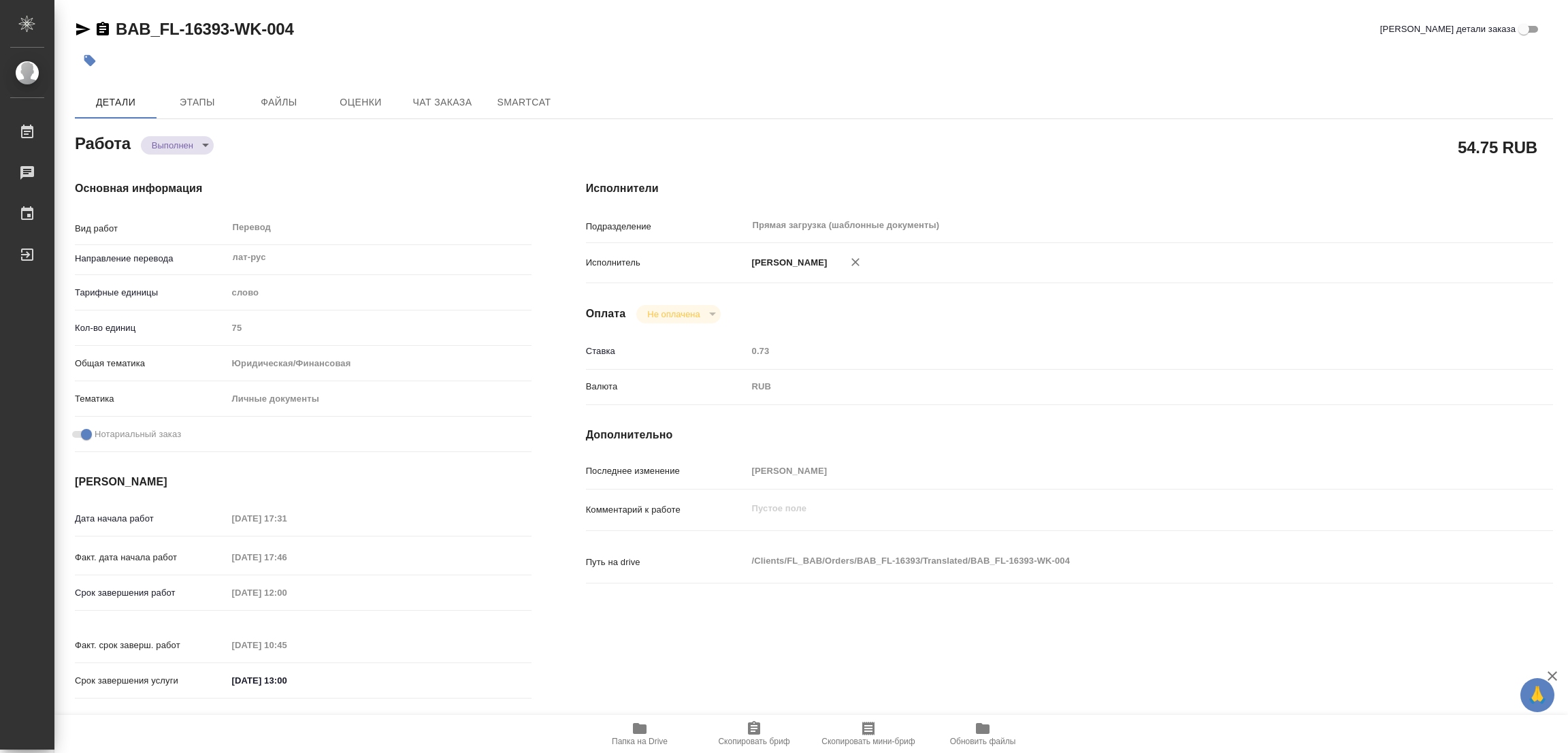
type textarea "/Clients/FL_BAB/Orders/BAB_FL-16393/Translated/BAB_FL-16393-WK-004"
type textarea "x"
type input "BAB_FL-16393"
type input "Перевод станд. несрочный"
type input "Корректура, Редактура, Перевод, Постредактура машинного перевода, Приёмка по ка…"
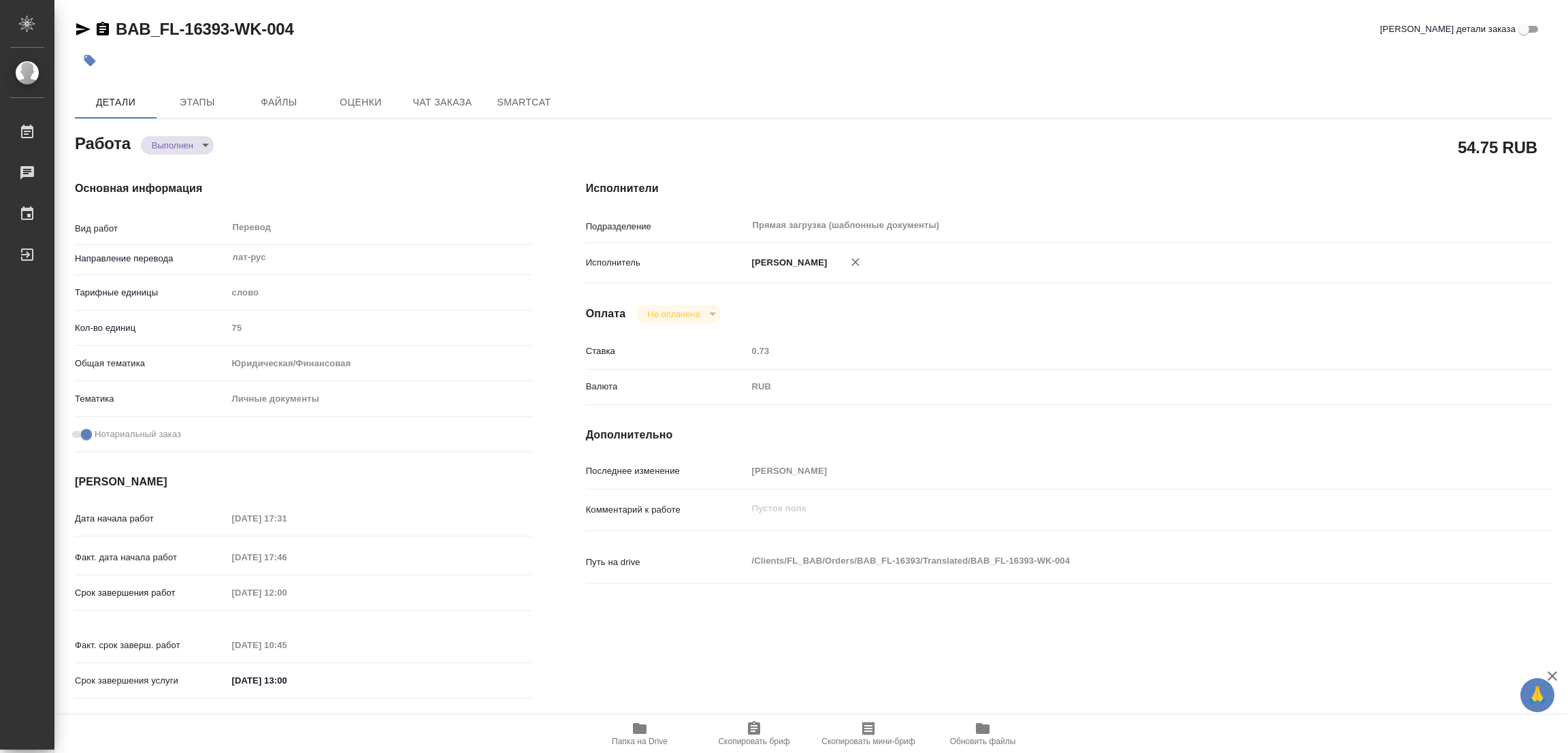
type input "Голубев Дмитрий"
type input "/Clients/FL_BAB/Orders/BAB_FL-16393"
type textarea "x"
type textarea "Максим Гадун"
type textarea "x"
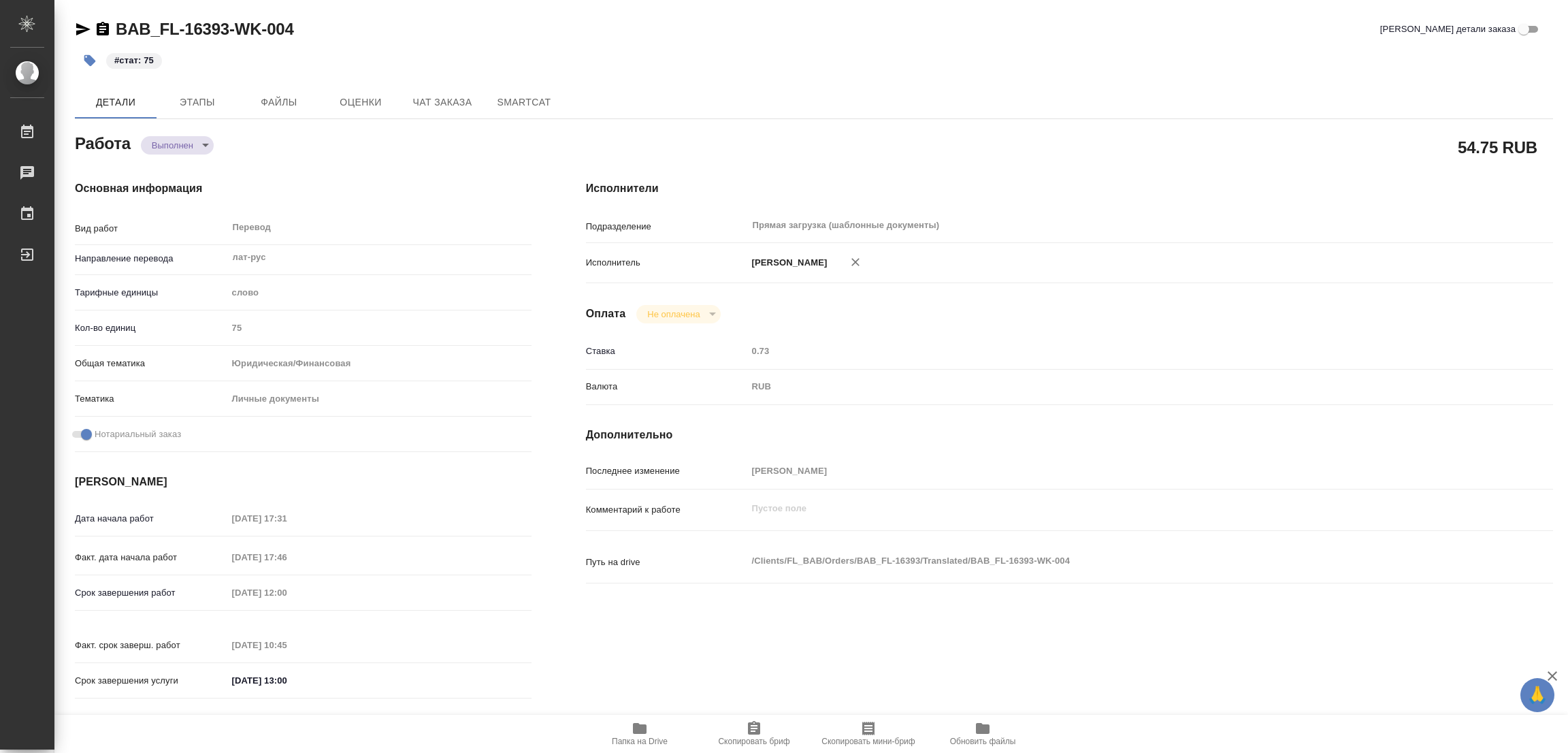
type textarea "x"
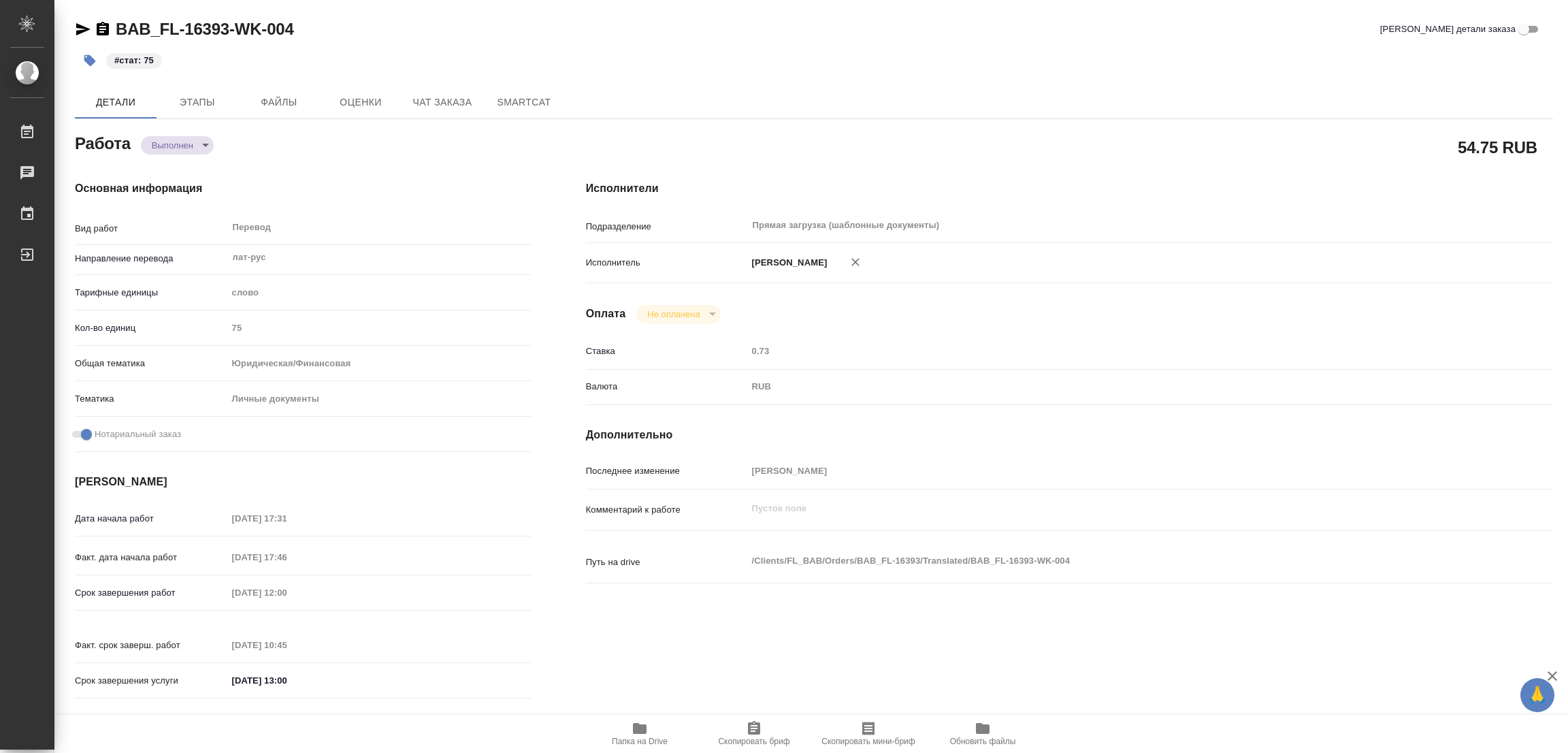
type textarea "x"
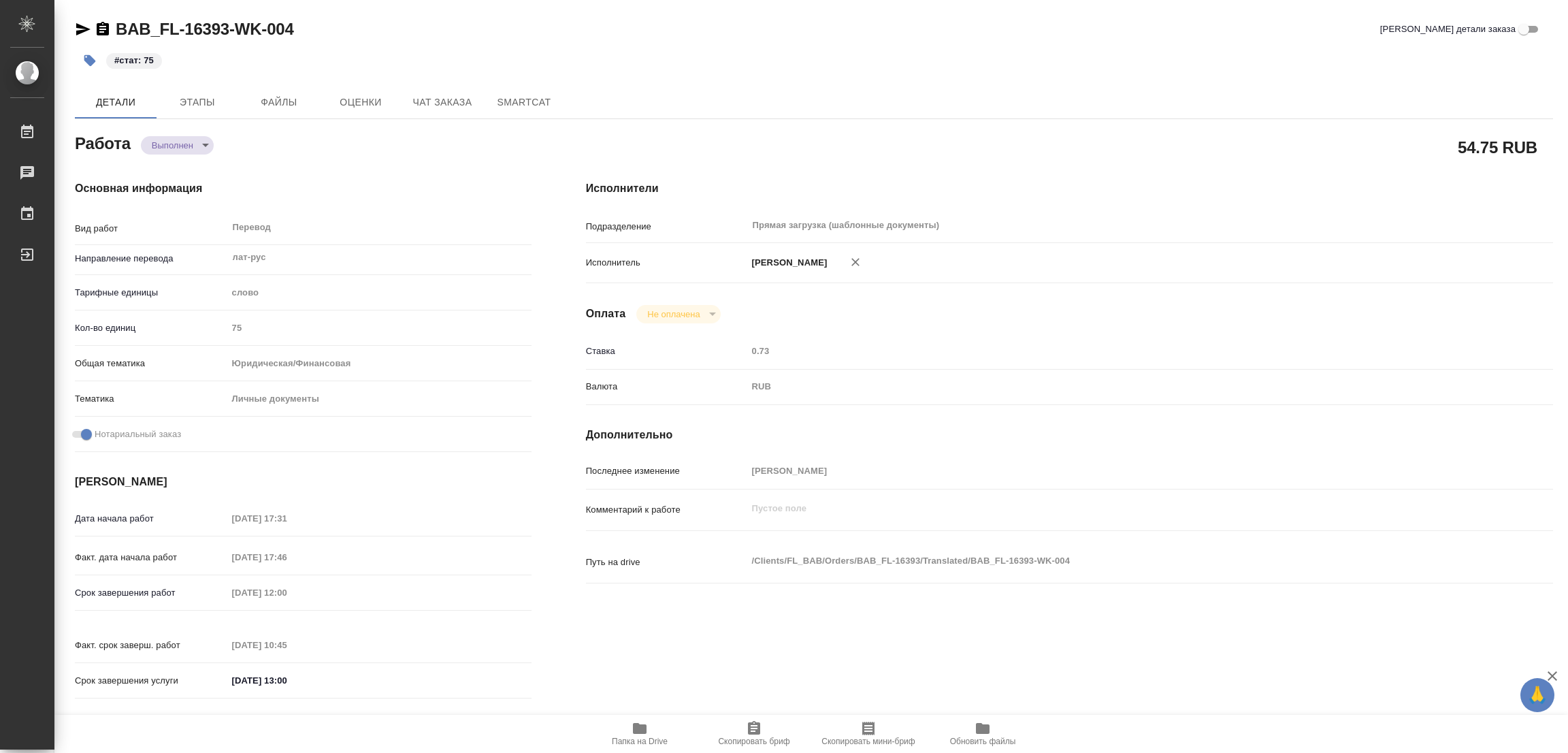
type textarea "x"
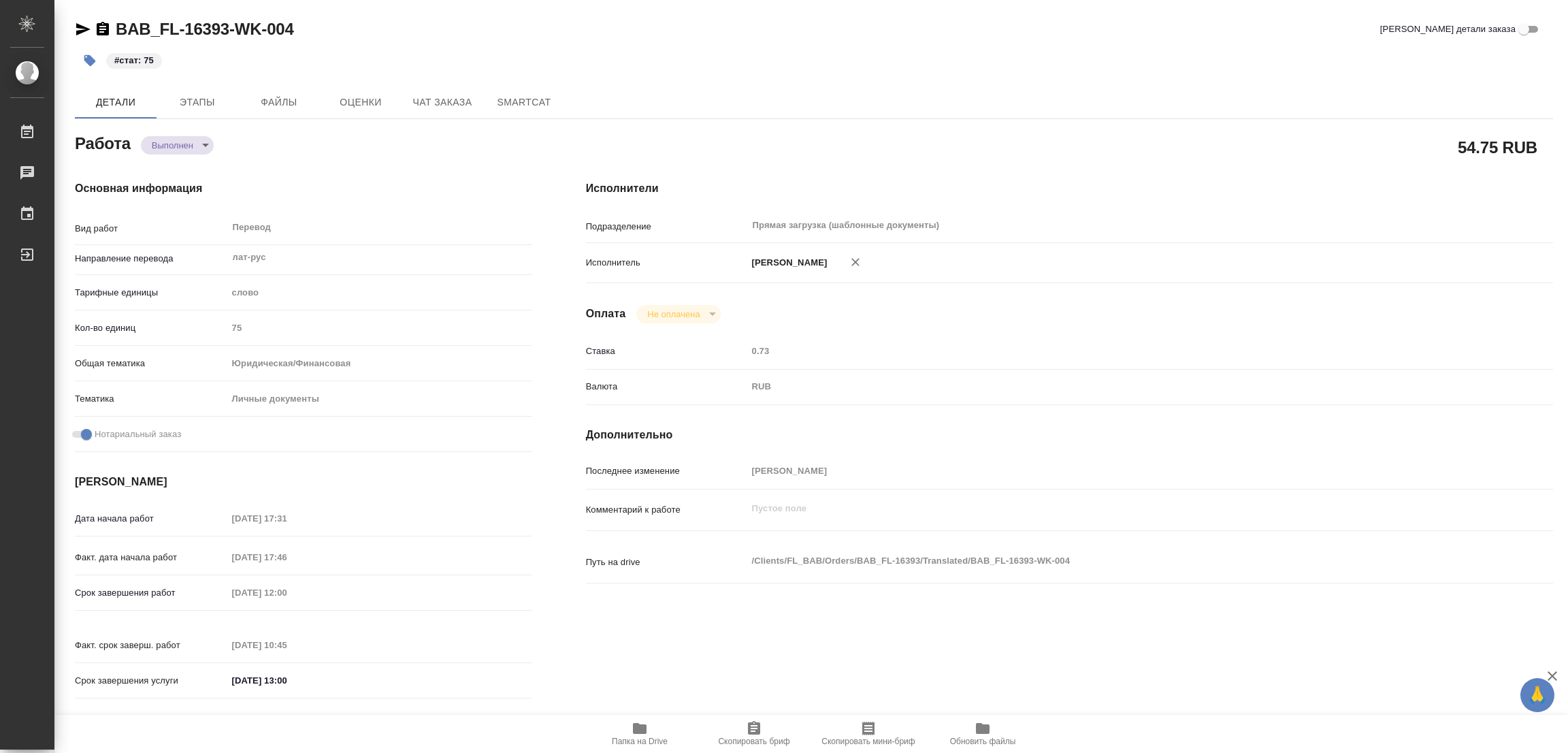
type textarea "x"
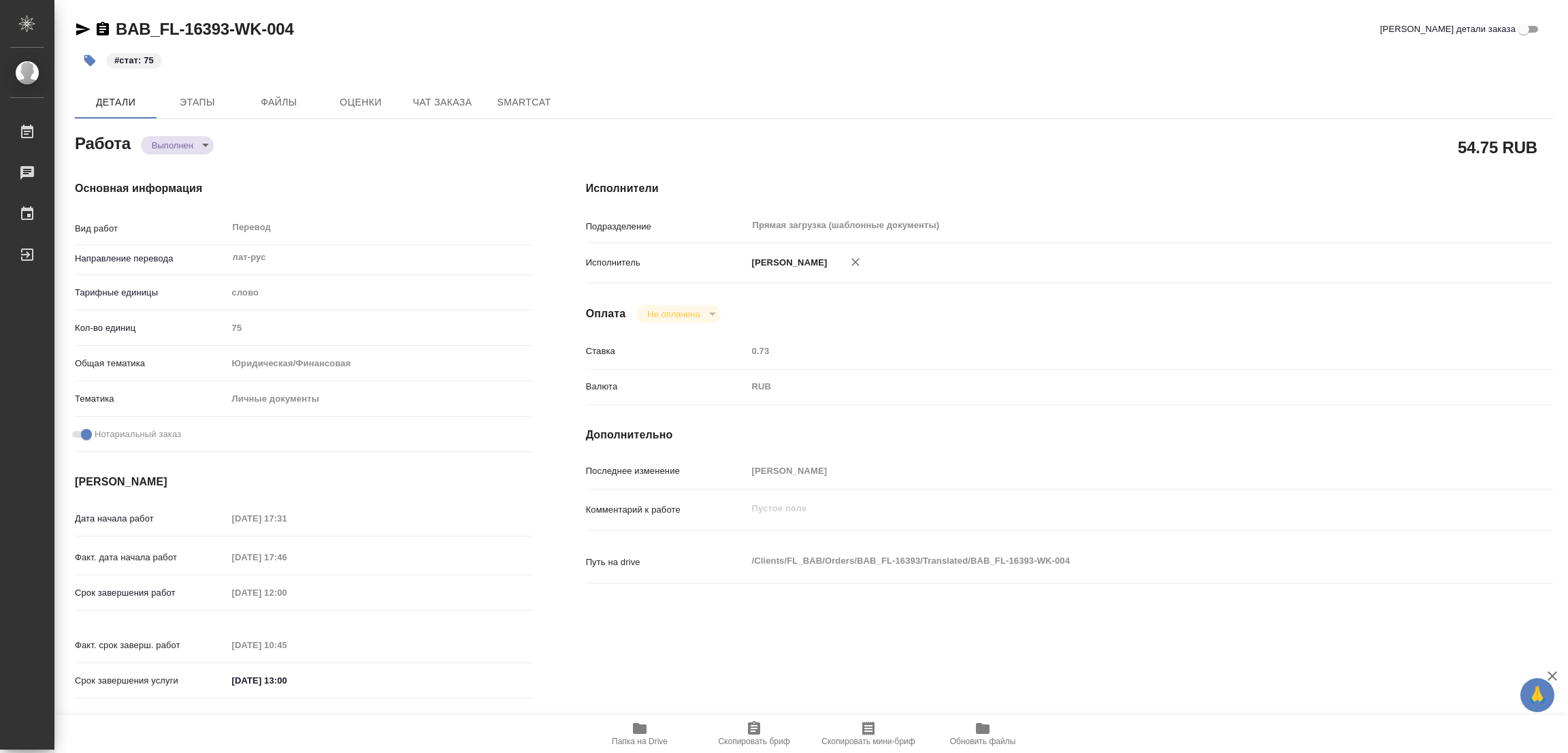
click at [294, 152] on div "Работа Выполнен completed" at bounding box center [302, 142] width 457 height 25
type textarea "x"
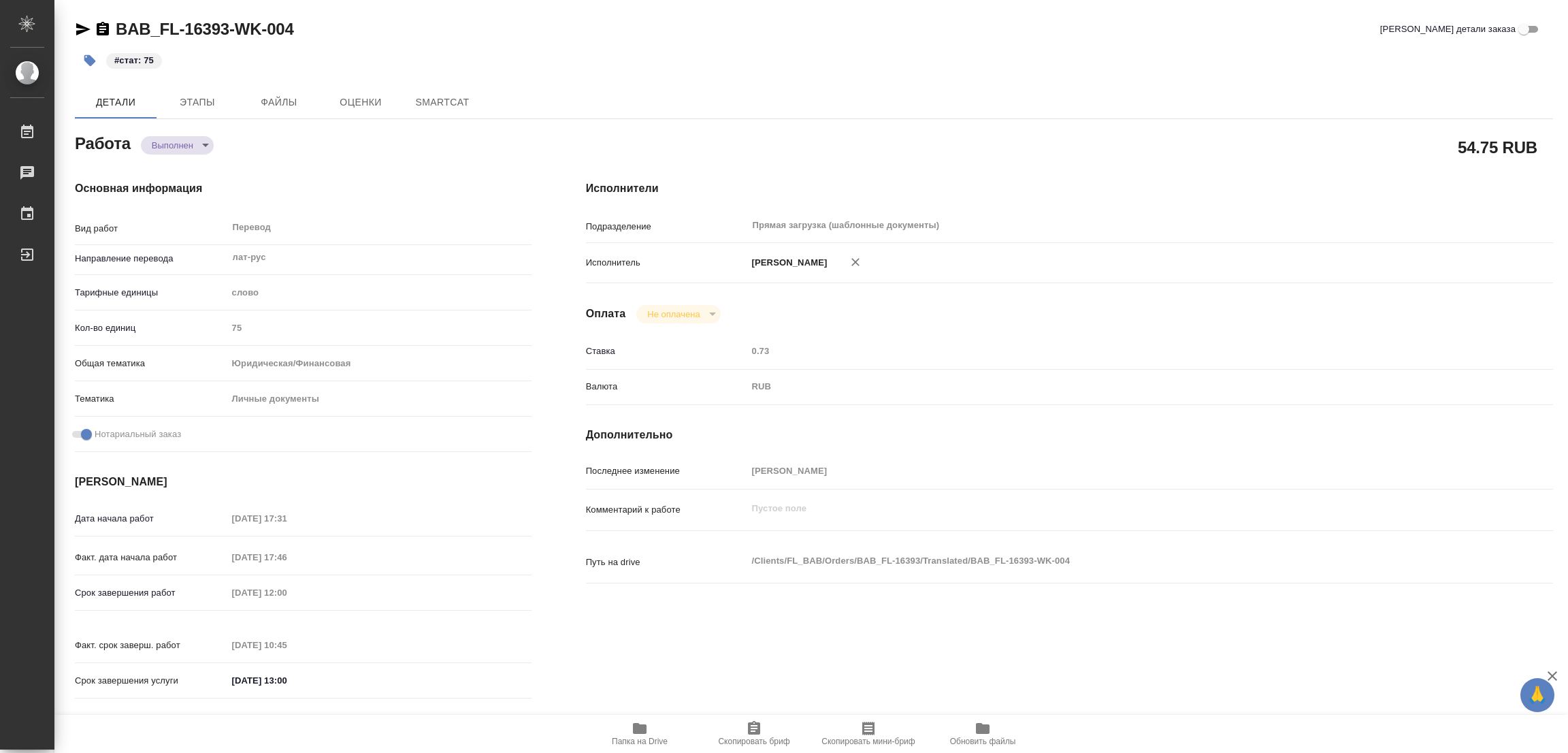
type textarea "x"
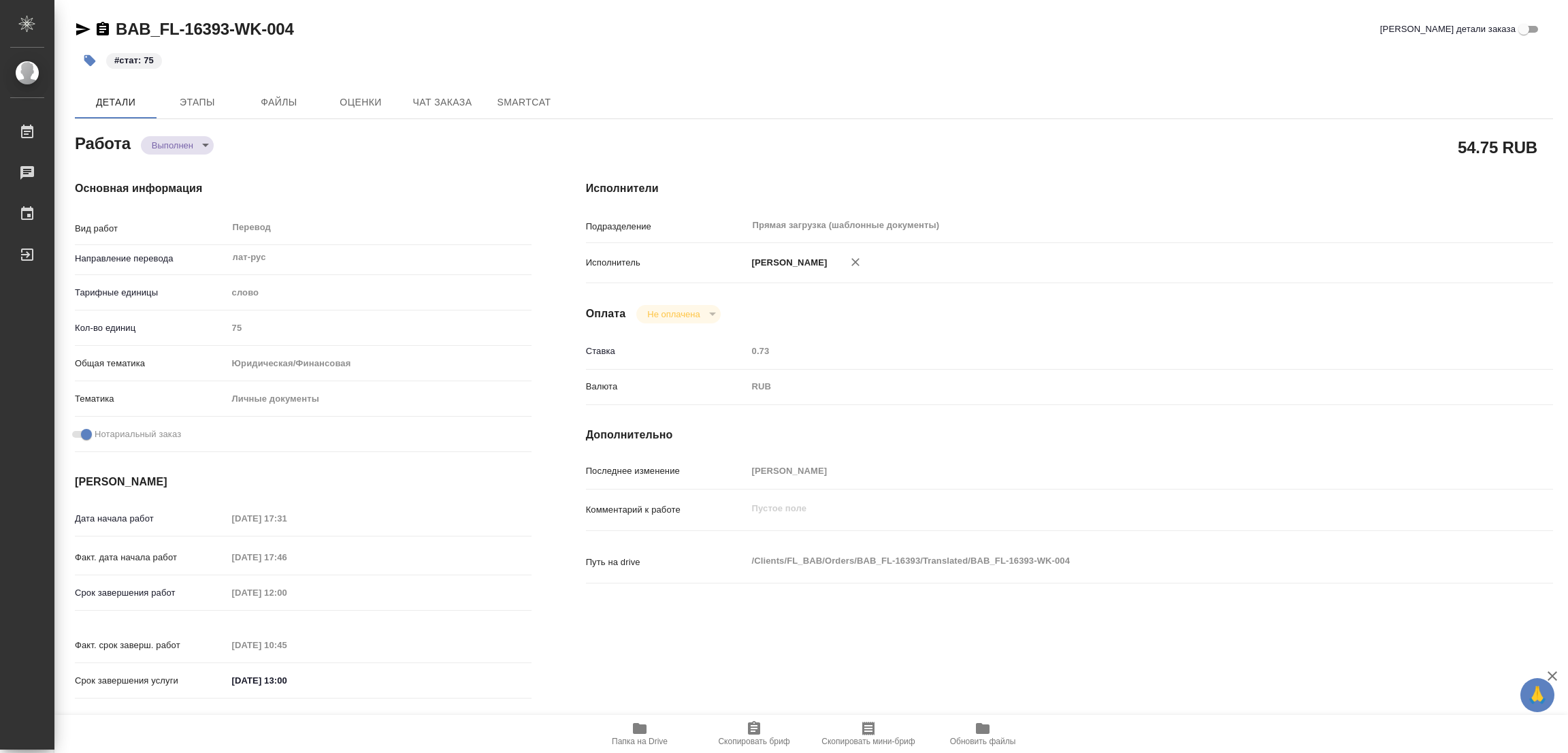
type textarea "x"
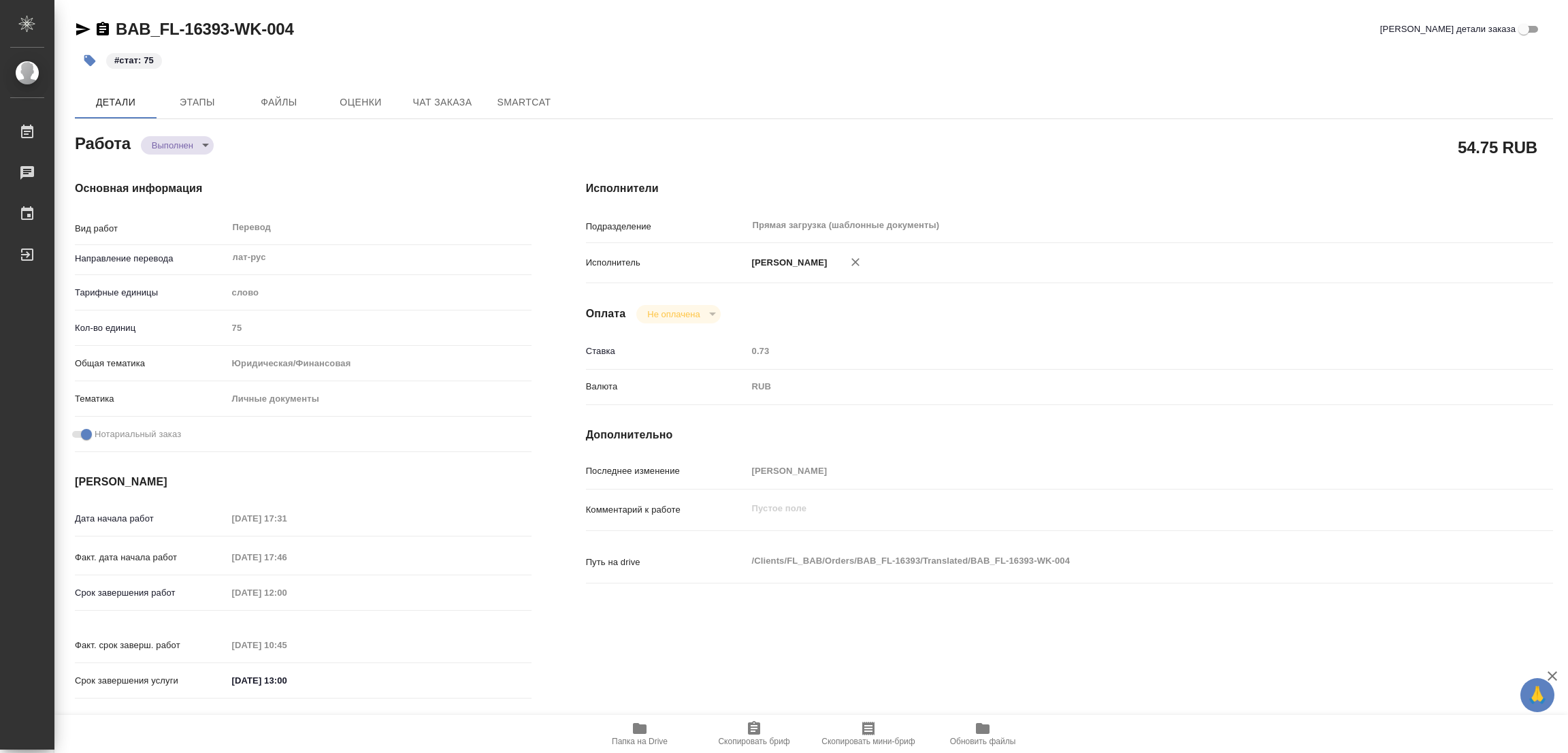
type textarea "x"
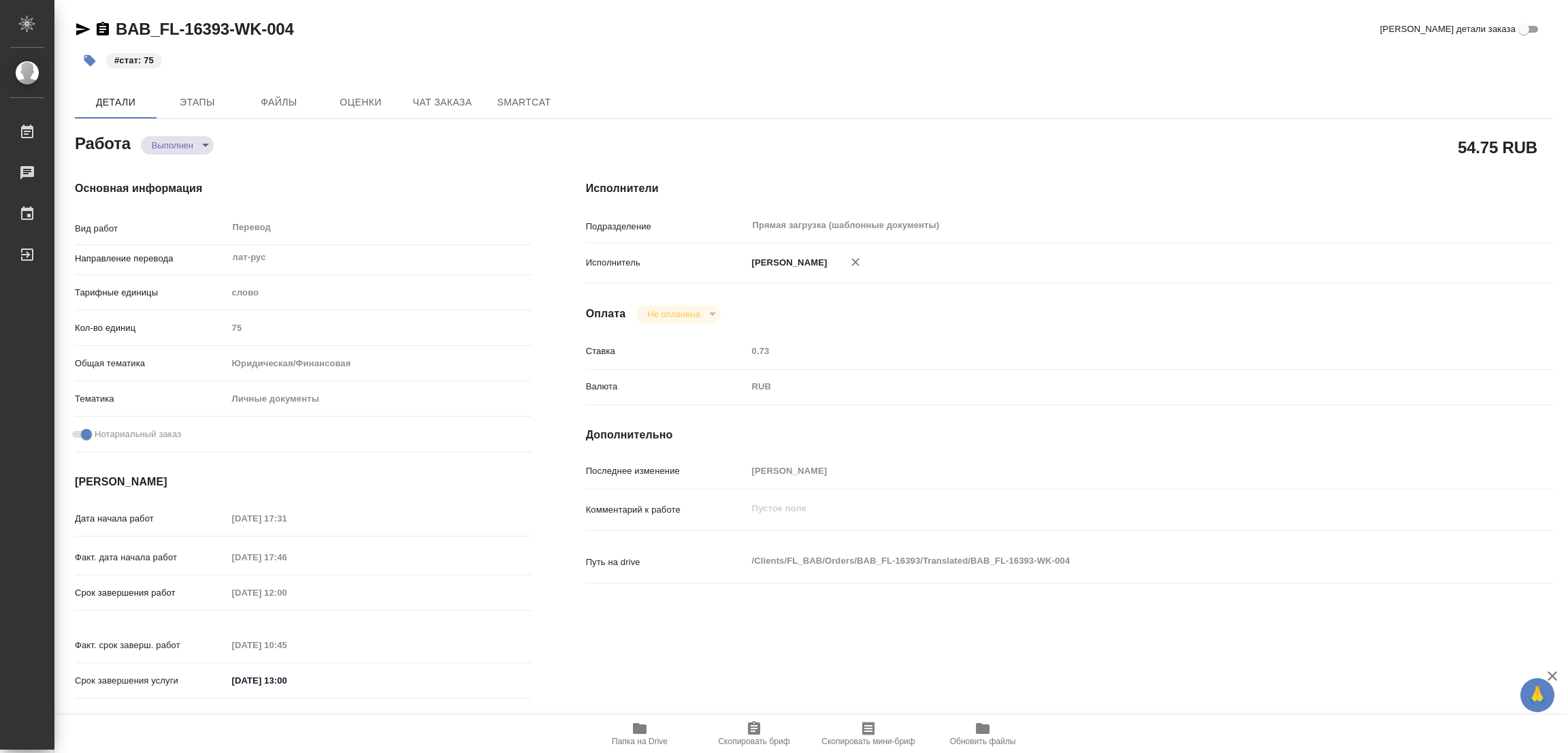
type textarea "x"
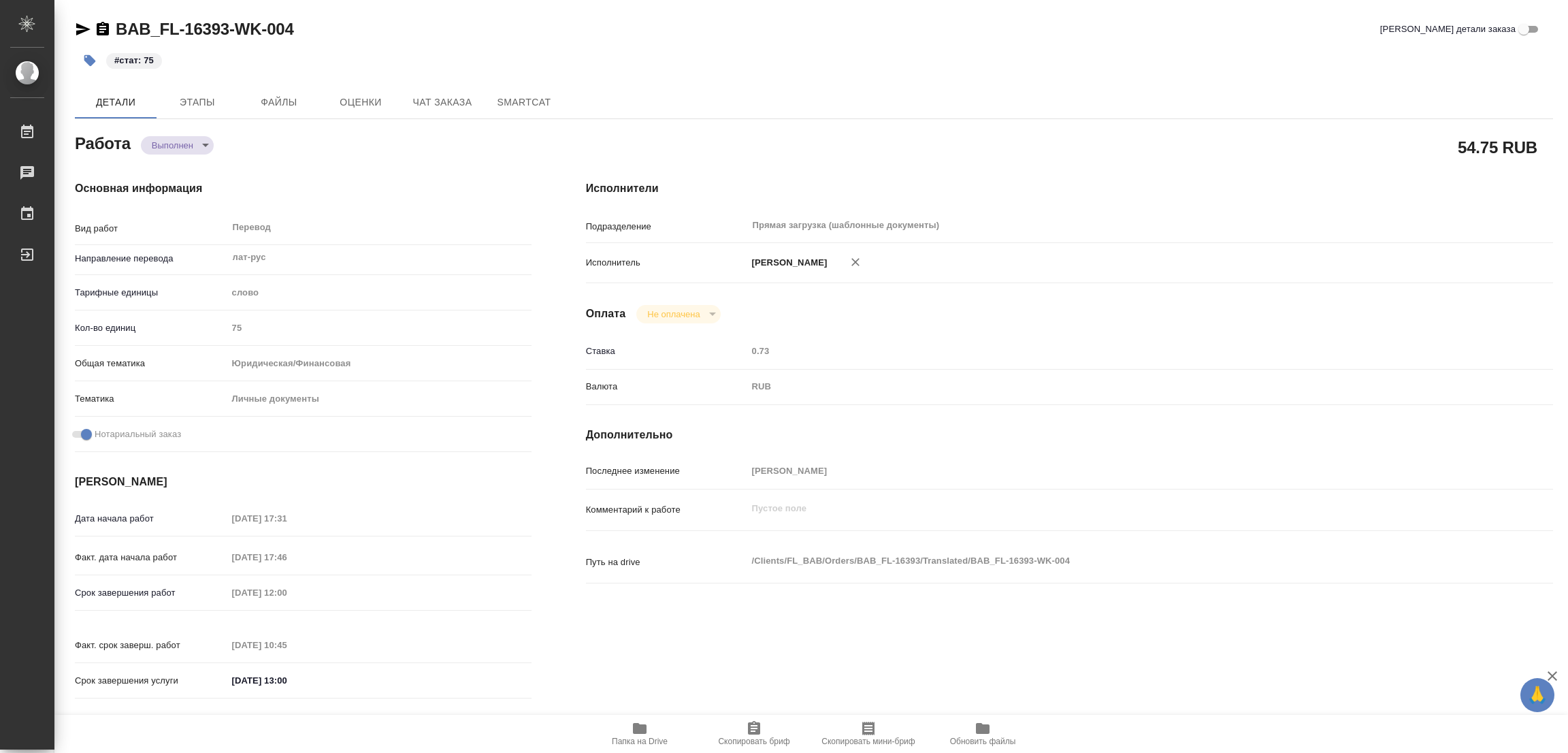
type textarea "x"
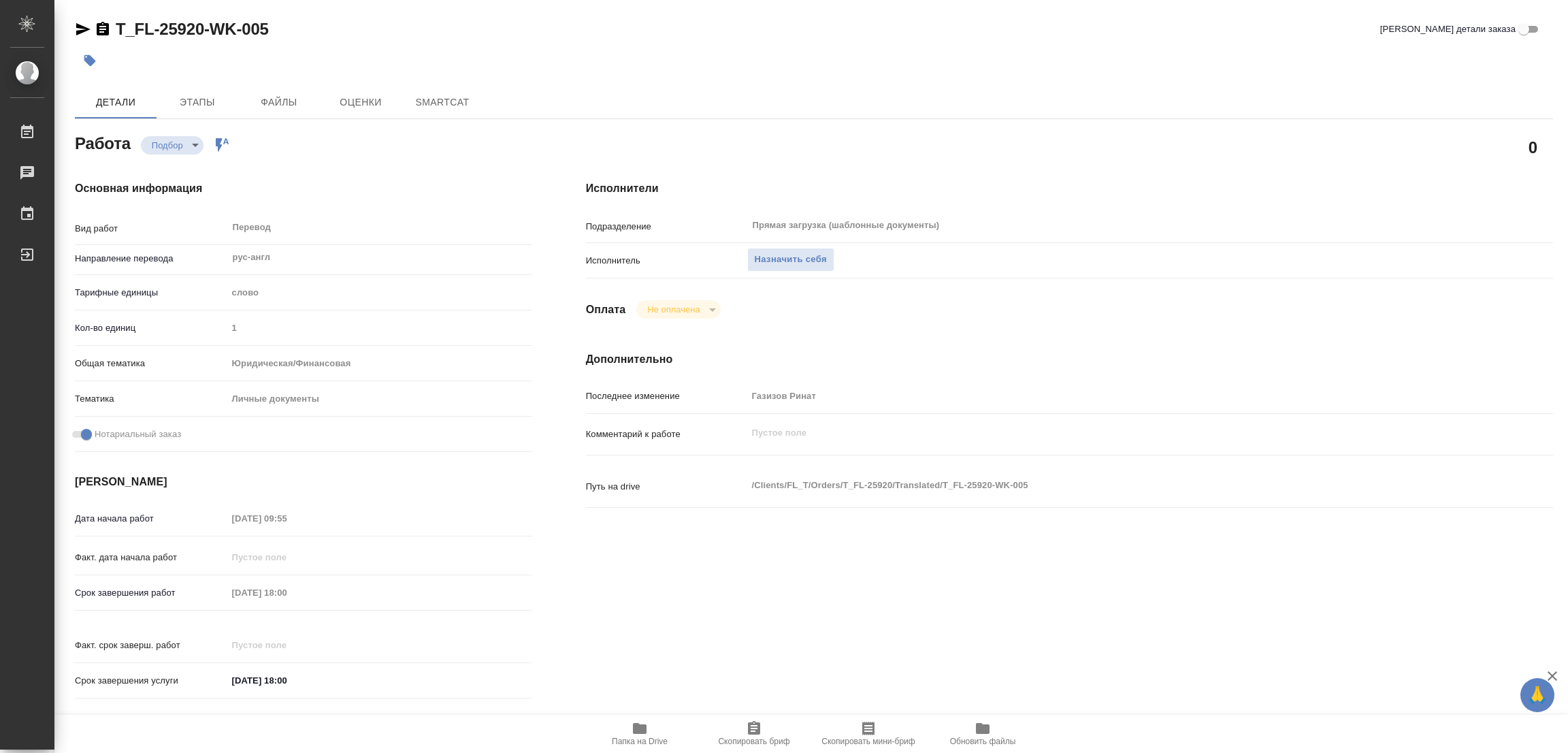
type textarea "x"
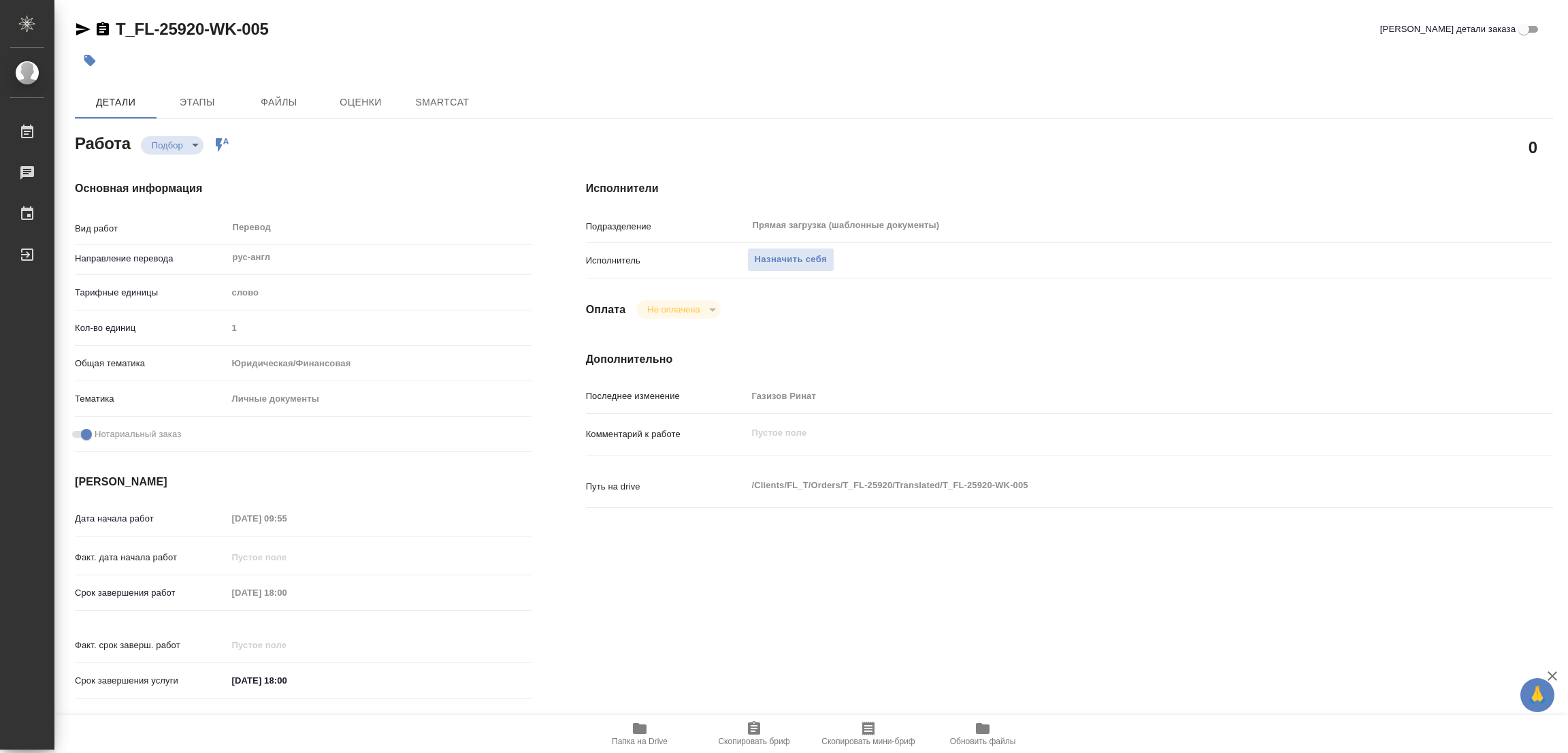
type textarea "x"
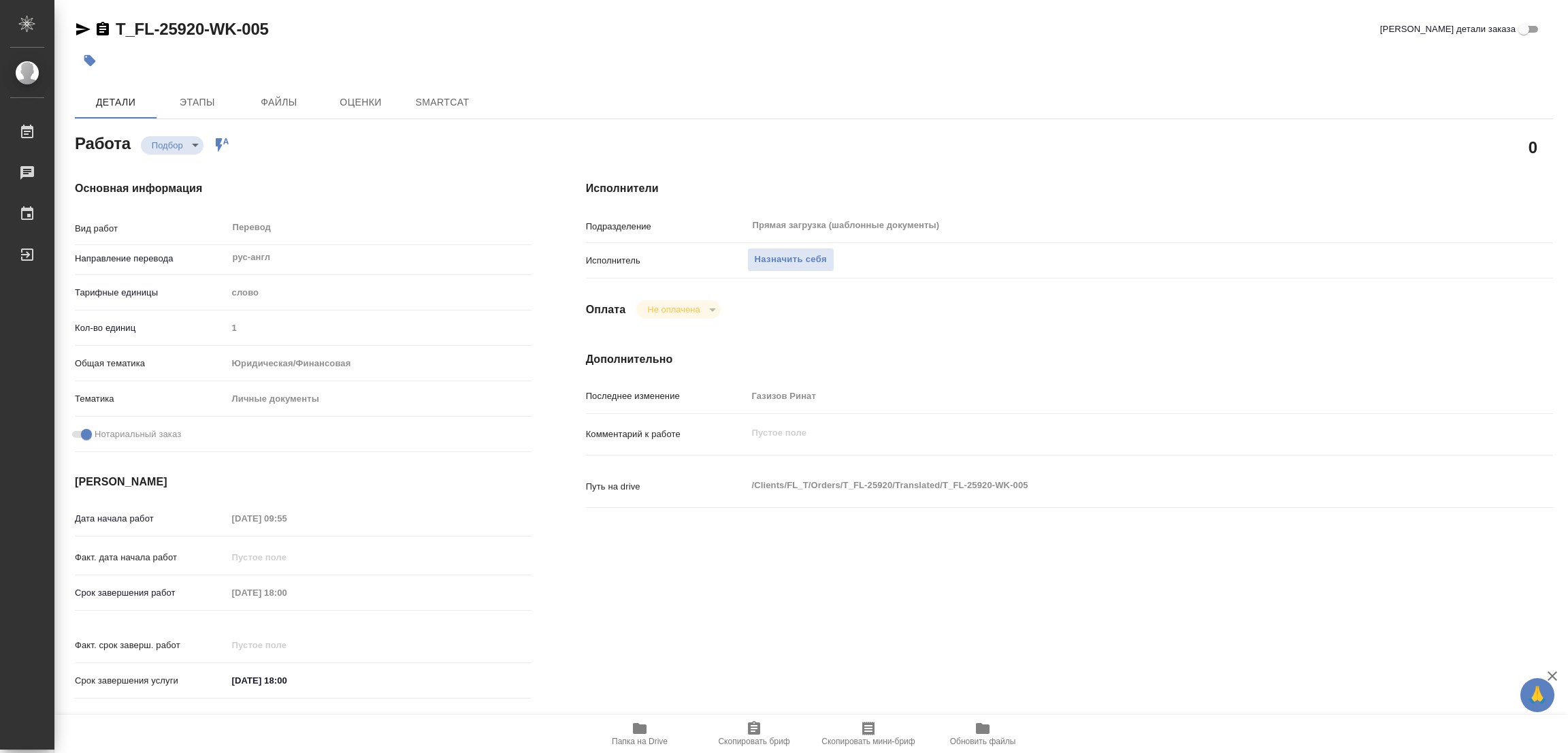
type textarea "x"
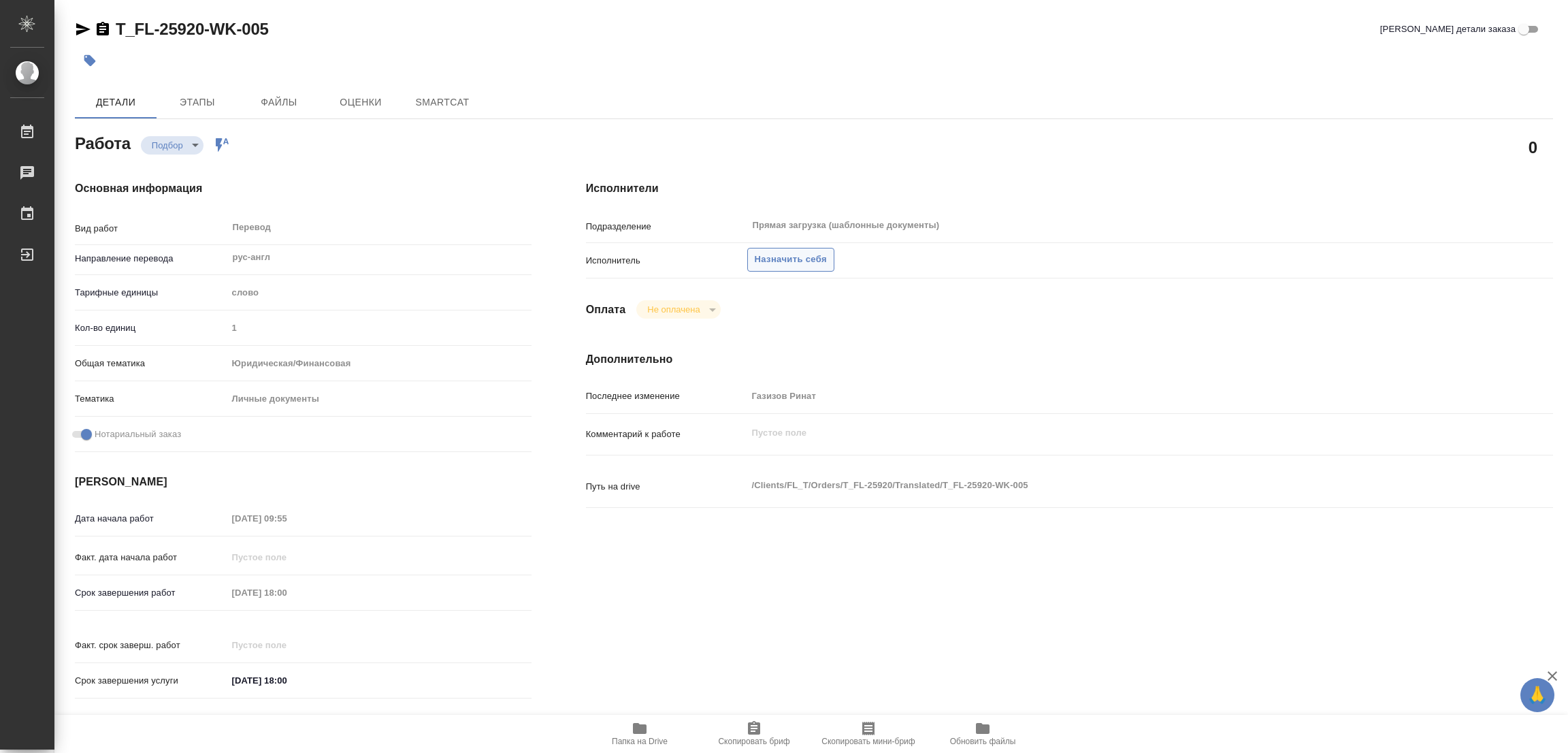
type textarea "x"
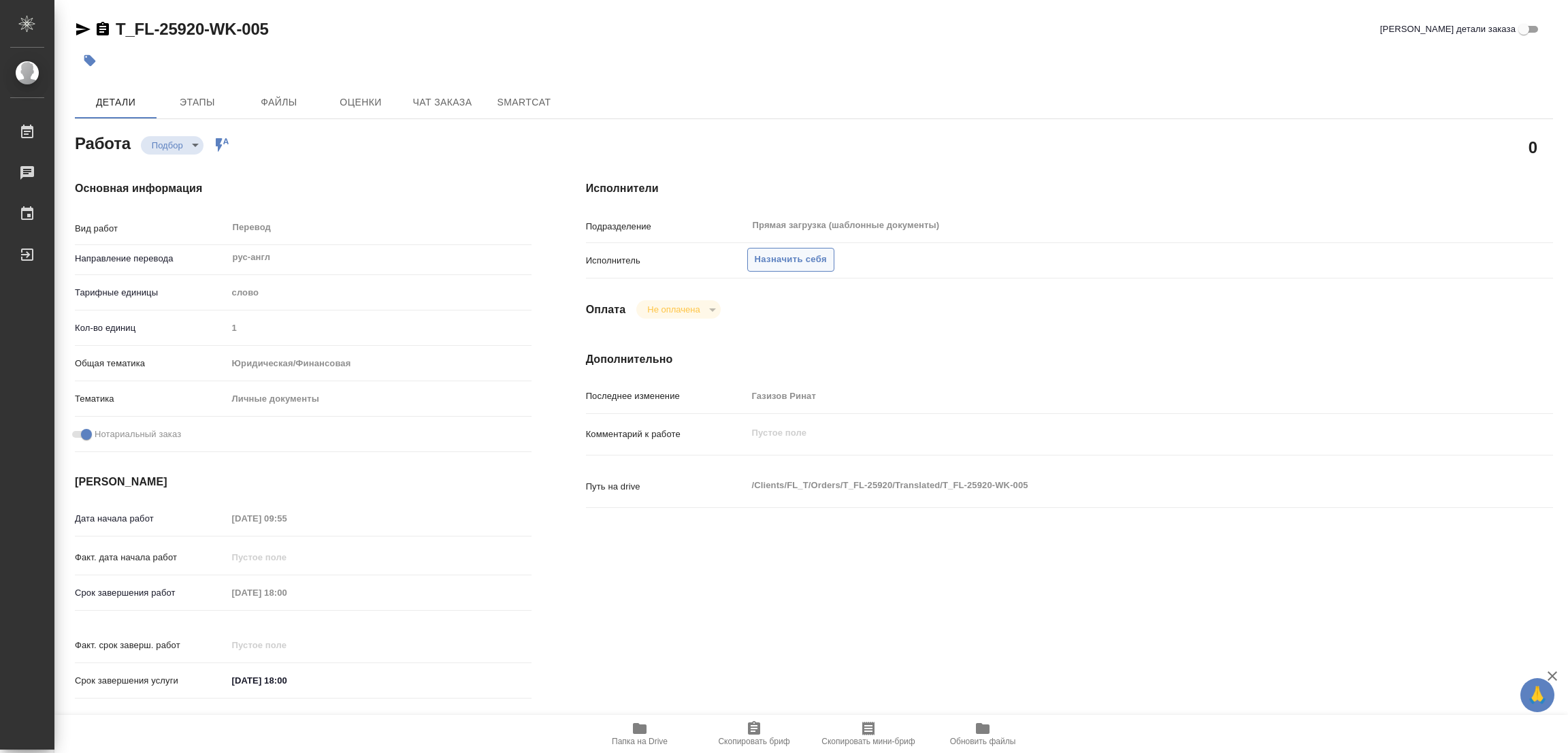
type textarea "x"
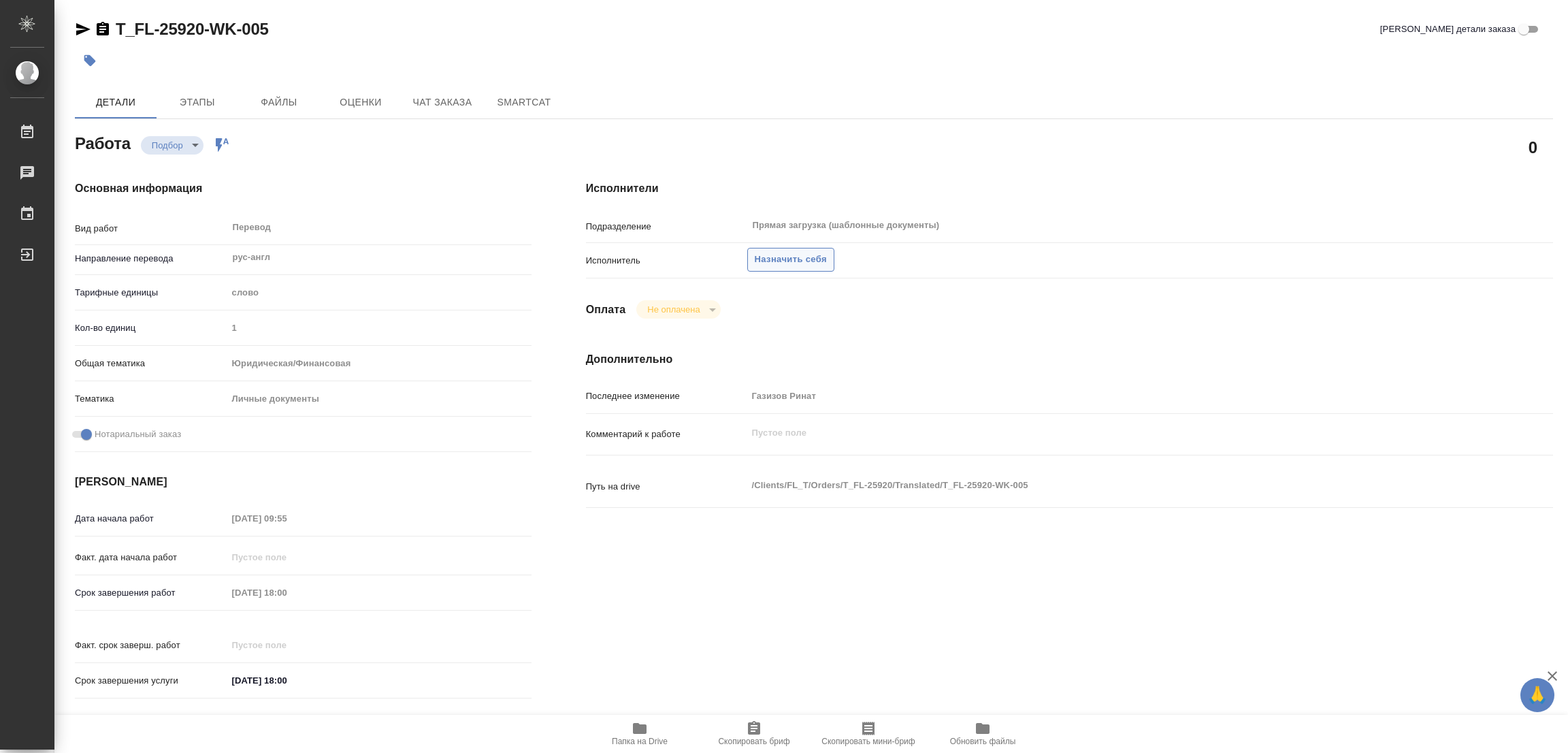
click at [786, 258] on span "Назначить себя" at bounding box center [791, 260] width 73 height 16
type textarea "x"
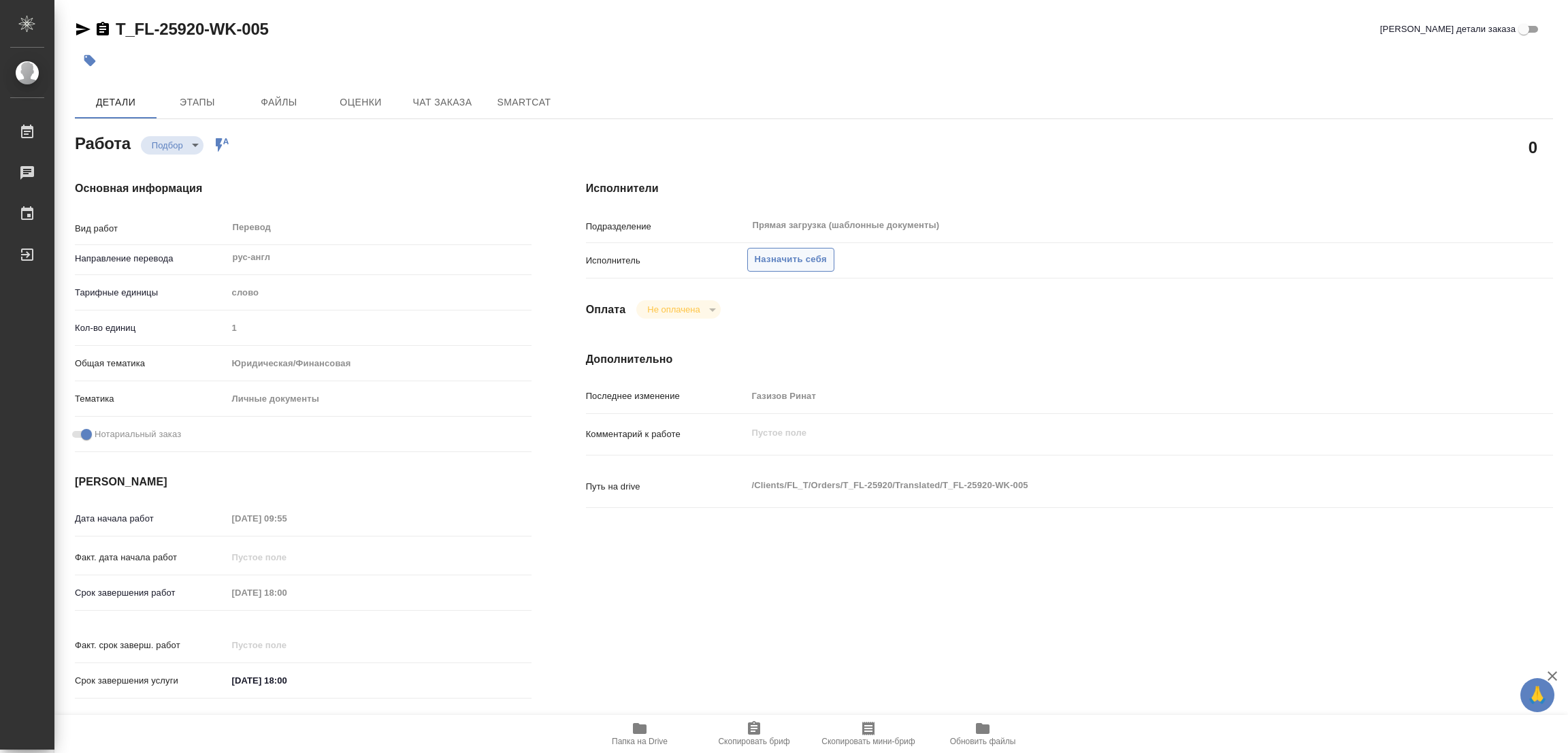
type textarea "x"
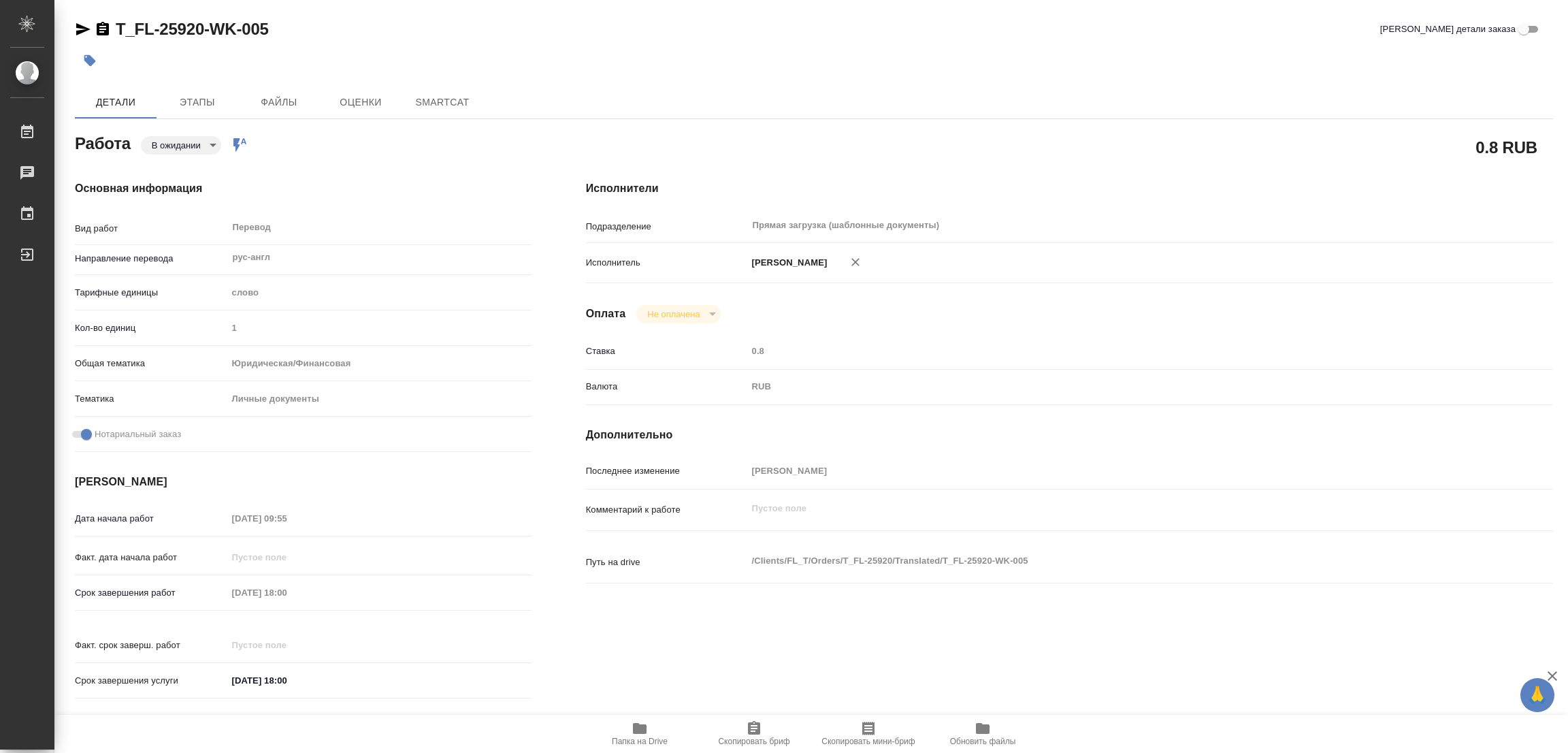
type textarea "x"
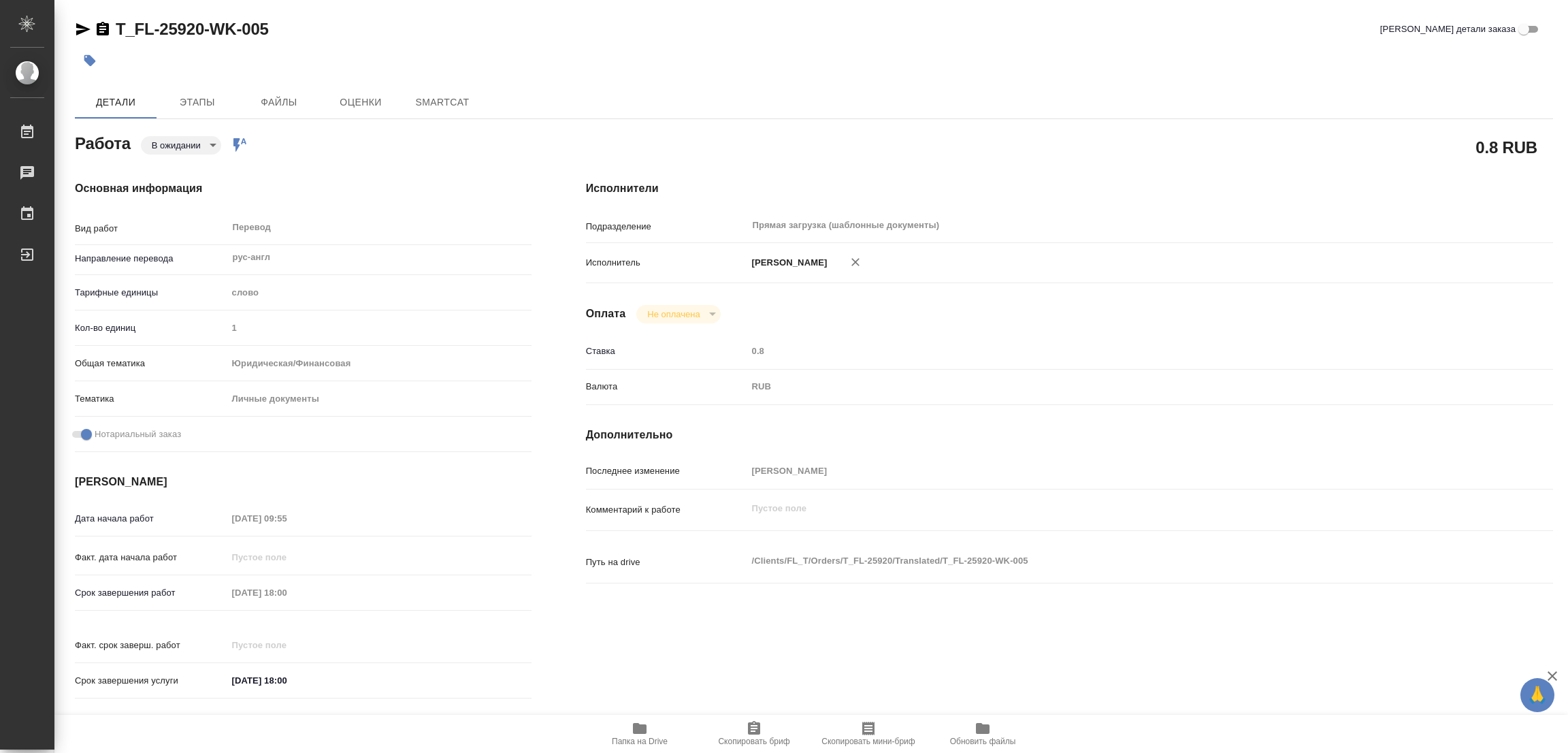
type textarea "x"
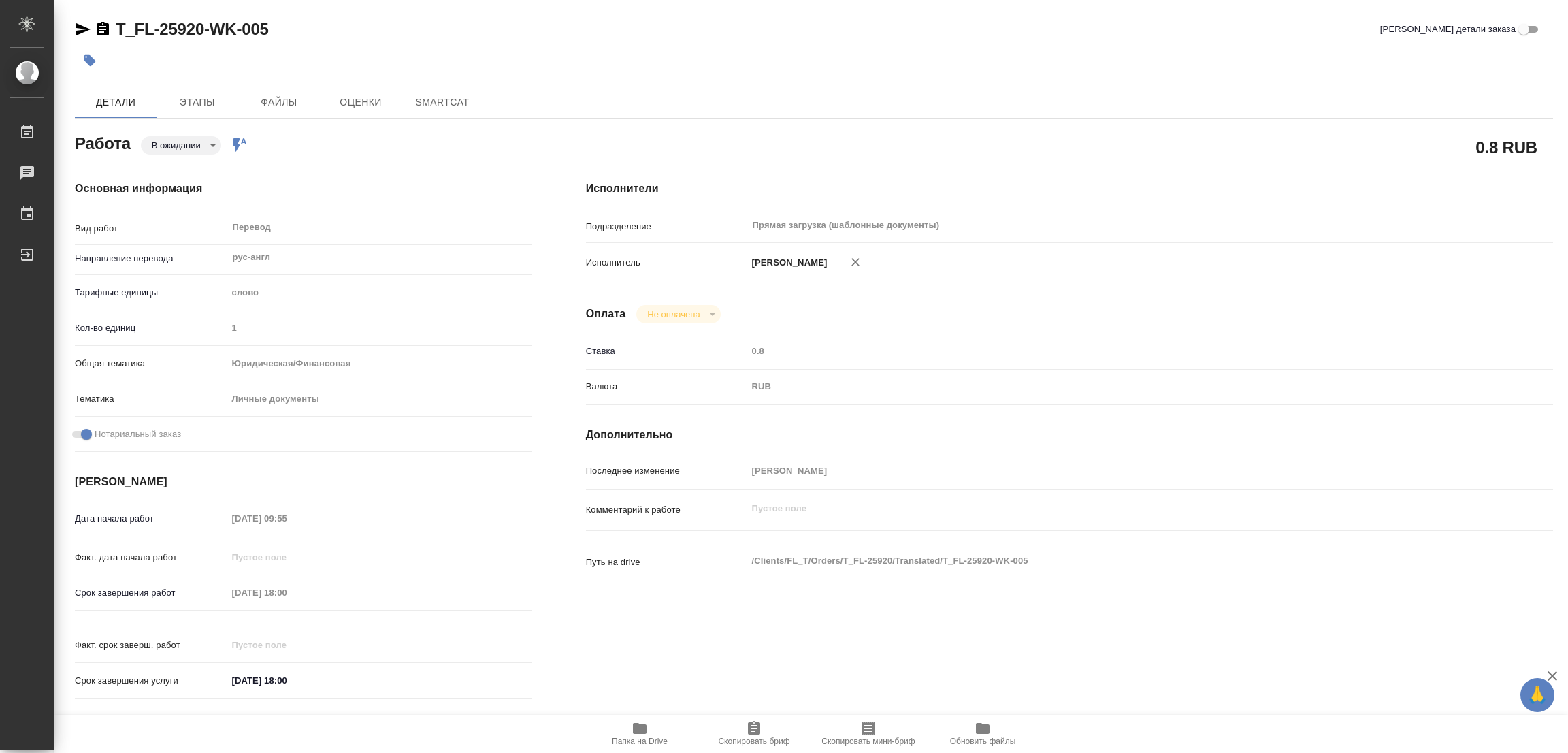
type textarea "x"
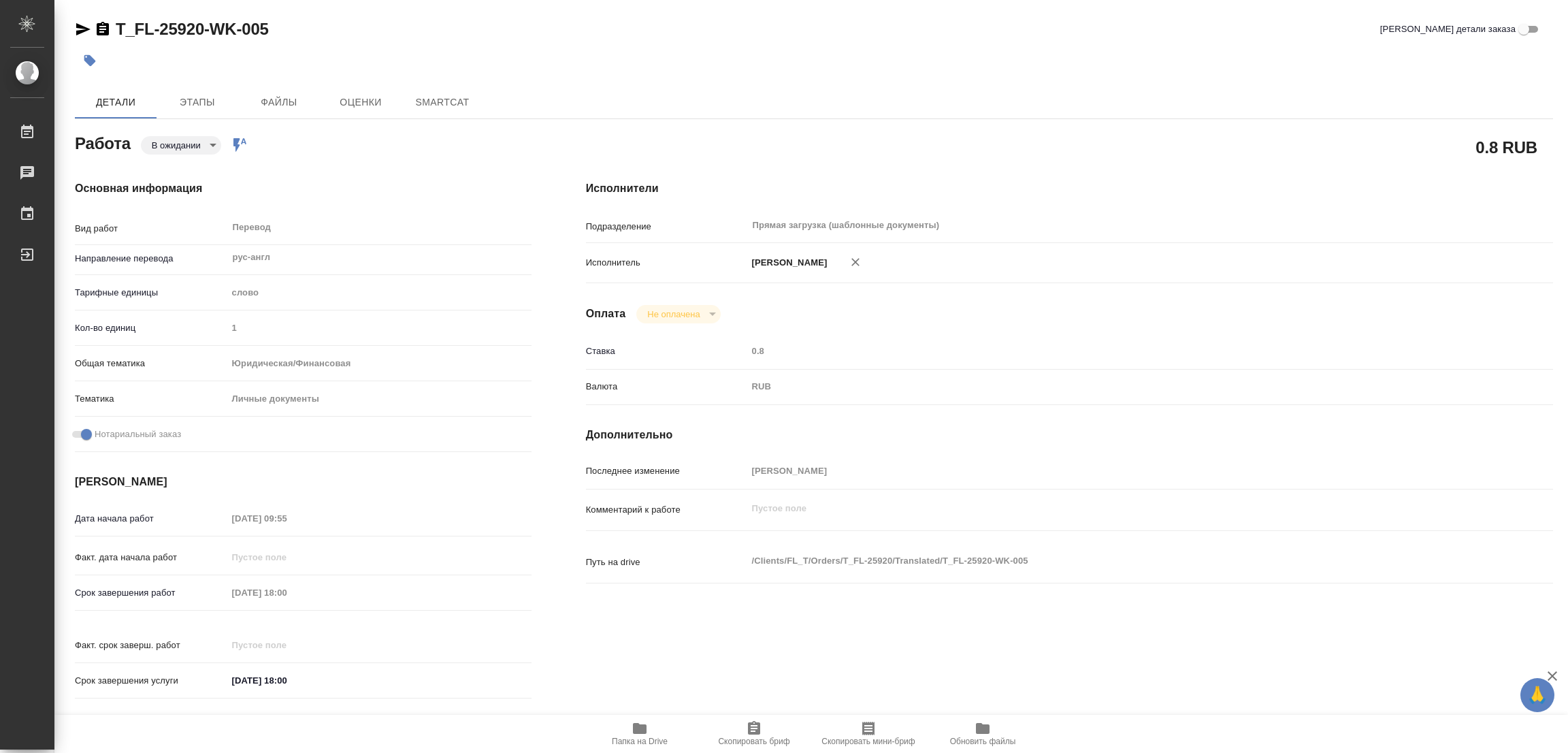
type textarea "x"
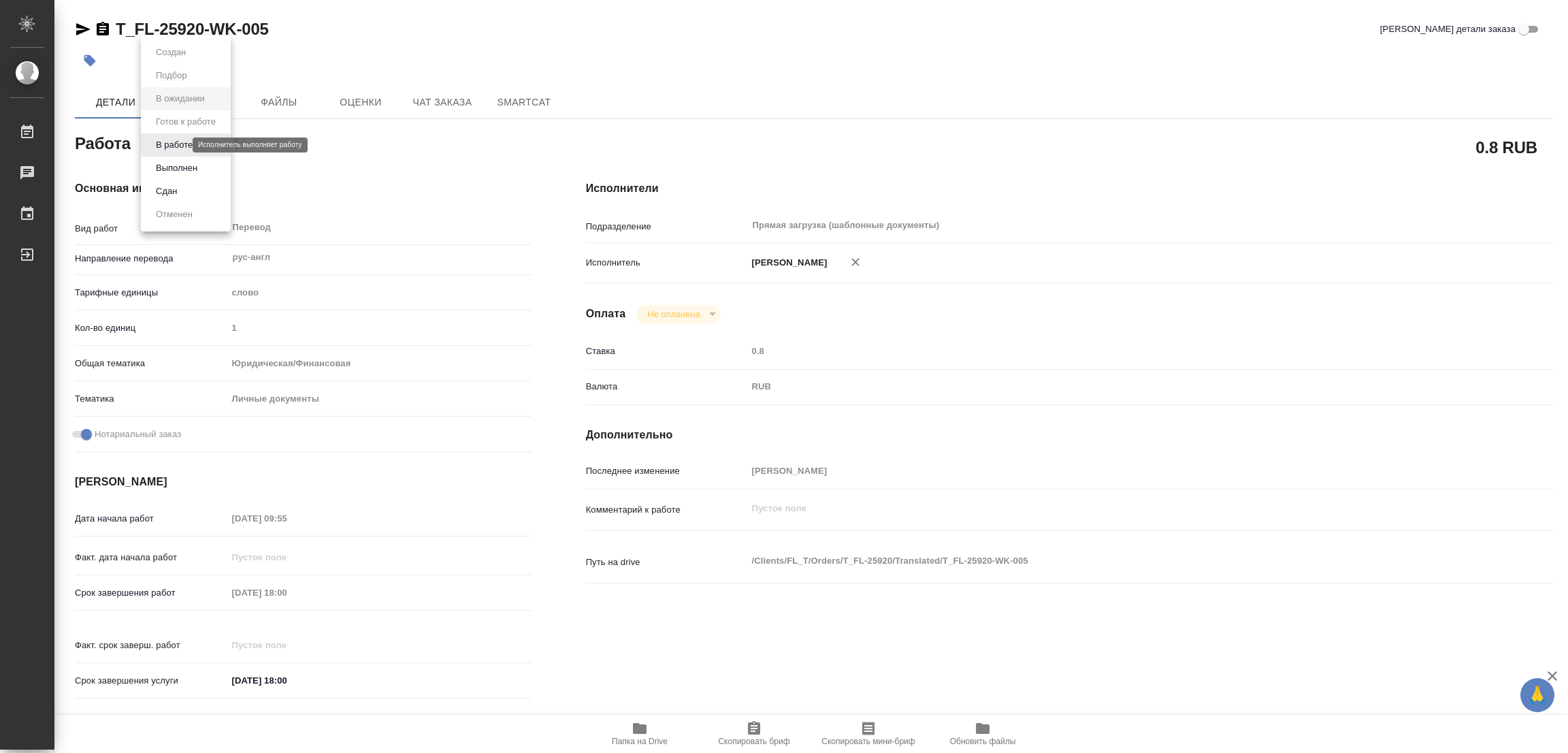
click at [173, 141] on body "🙏 .cls-1 fill:#fff; AWATERA Popova Galina Работы Чаты График Выйти T_FL-25920-W…" at bounding box center [784, 376] width 1568 height 753
type textarea "x"
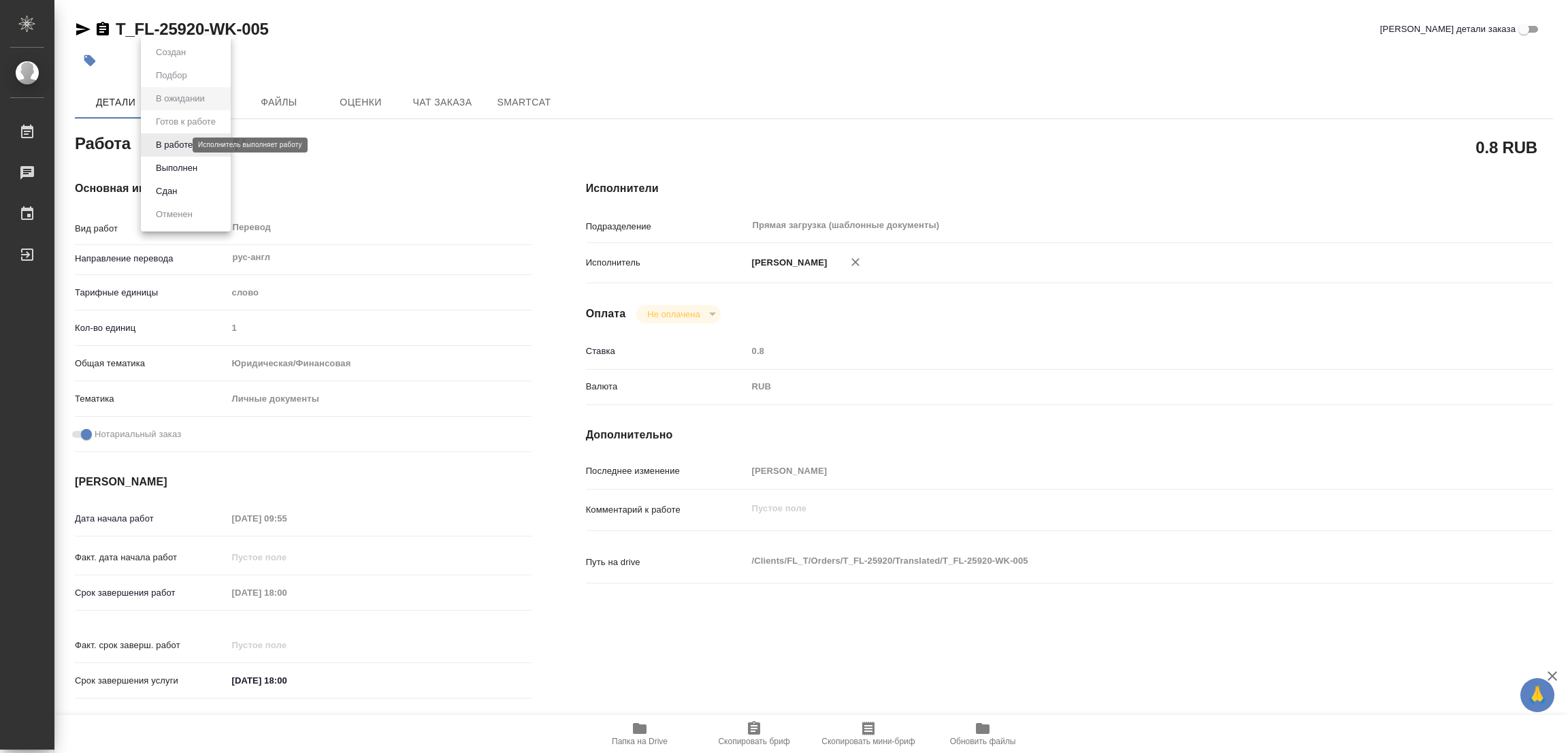
type textarea "x"
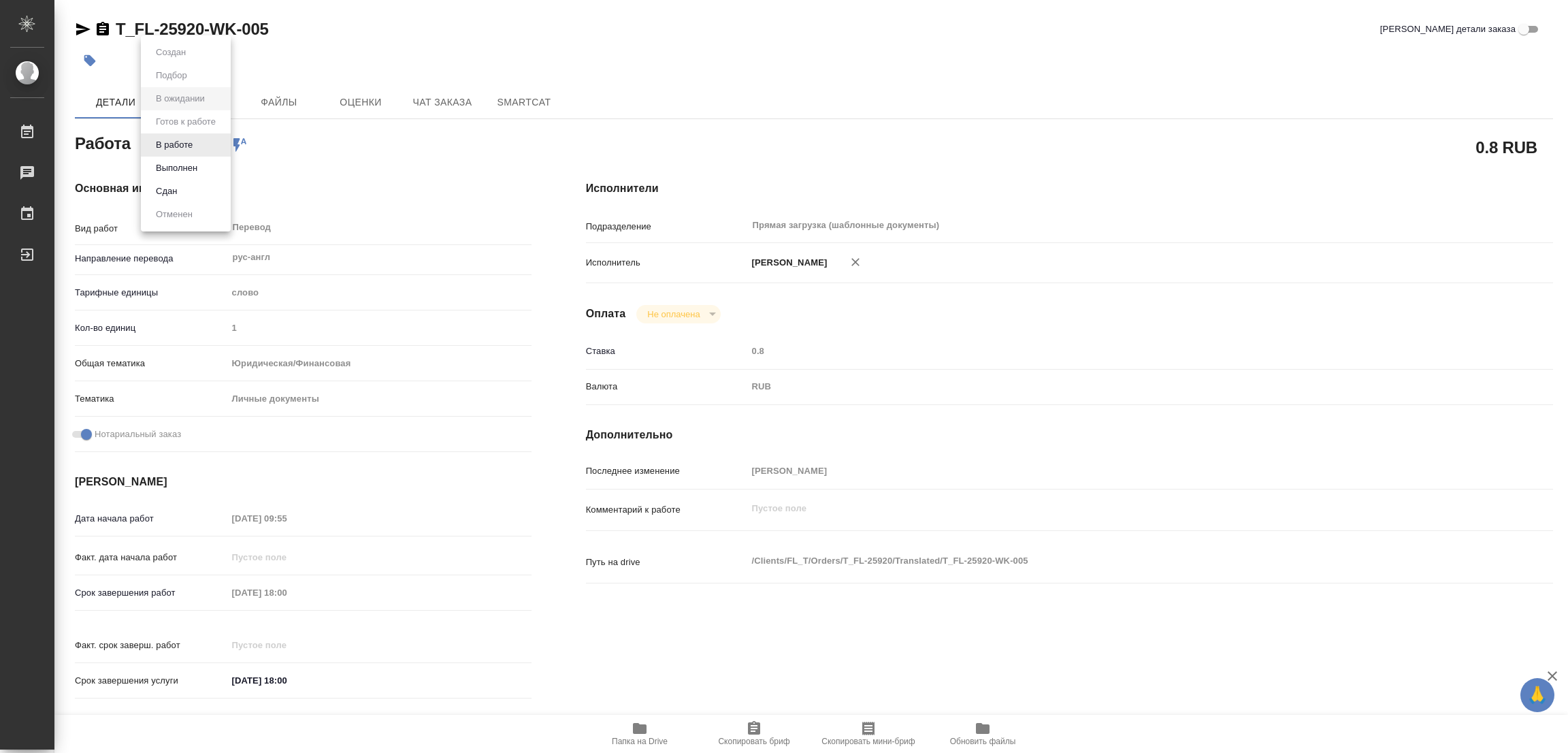
type textarea "x"
click at [642, 727] on div at bounding box center [784, 376] width 1568 height 753
click at [641, 727] on icon "button" at bounding box center [640, 728] width 14 height 11
click at [186, 152] on body "🙏 .cls-1 fill:#fff; AWATERA Popova Galina Работы 0 Чаты График Выйти T_FL-25920…" at bounding box center [784, 376] width 1568 height 753
click at [182, 137] on button "В работе" at bounding box center [174, 144] width 45 height 15
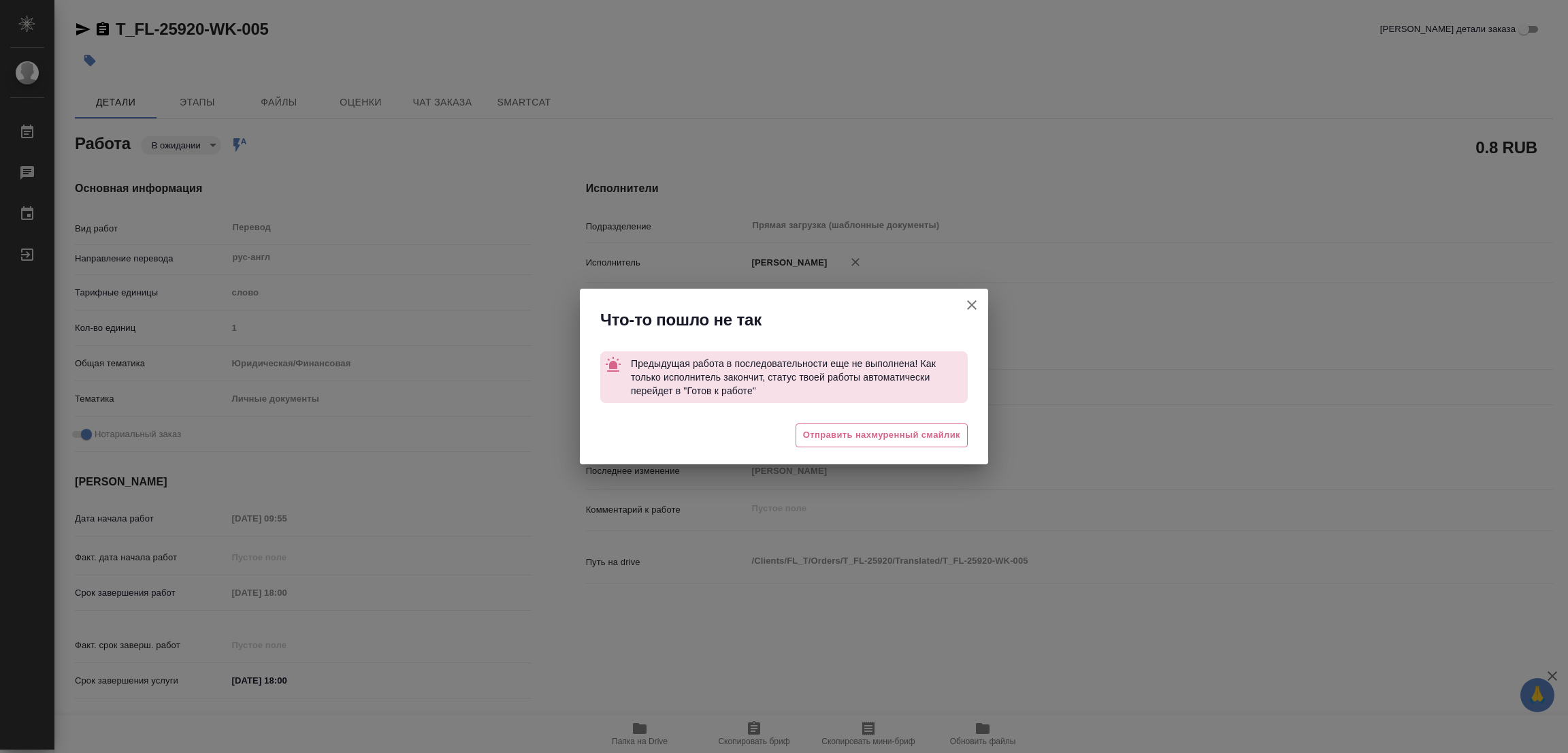
type textarea "x"
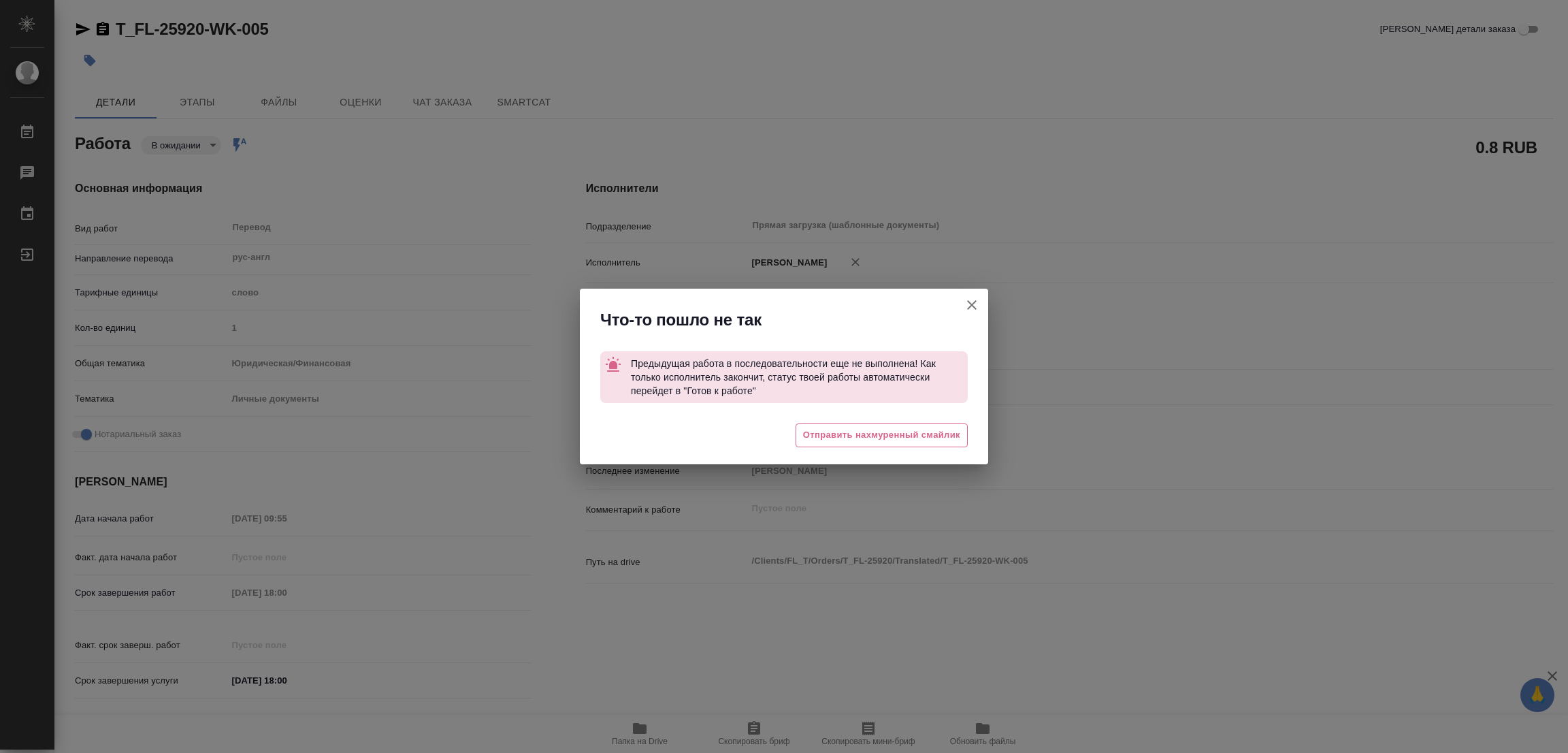
type textarea "x"
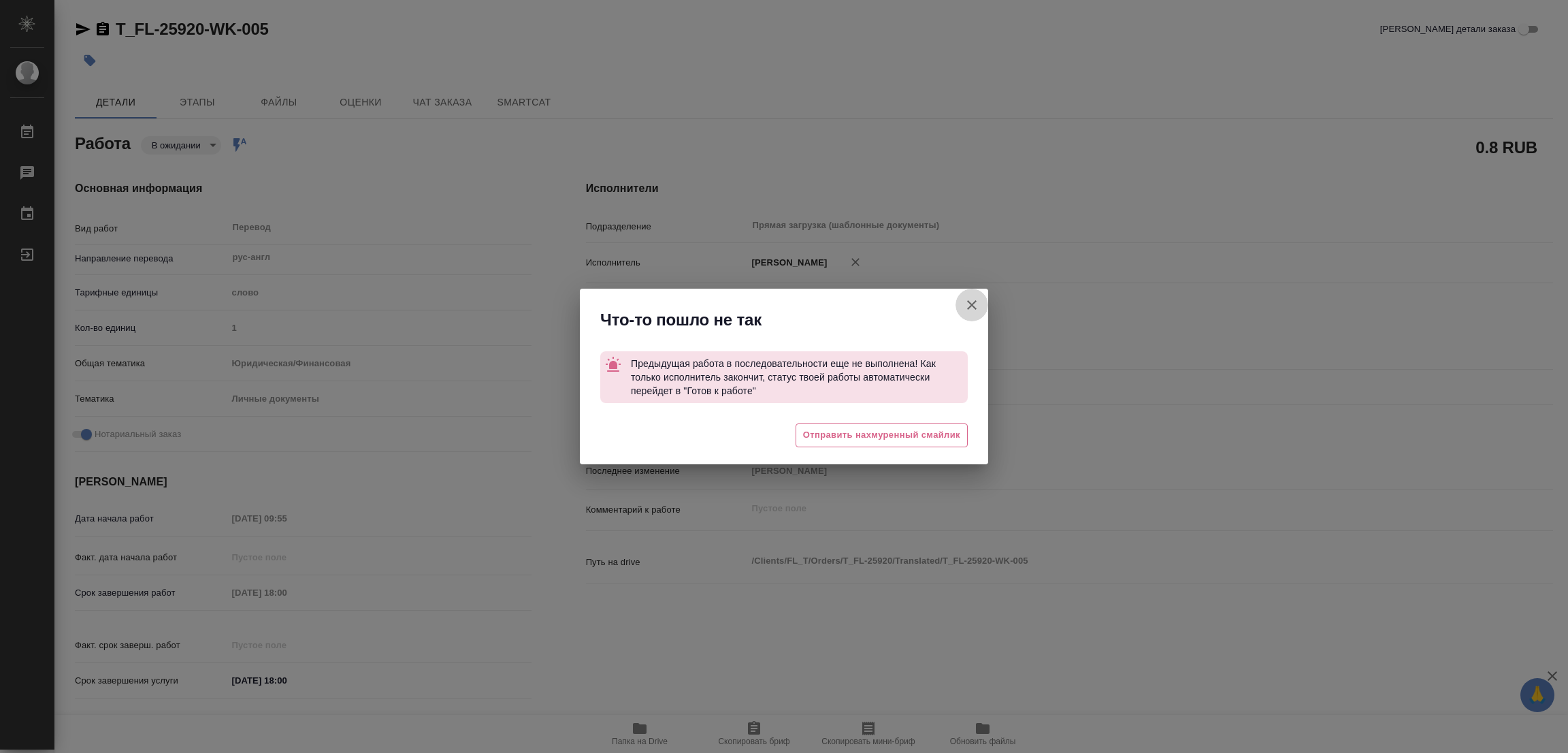
click at [966, 302] on icon "button" at bounding box center [972, 304] width 16 height 16
type textarea "x"
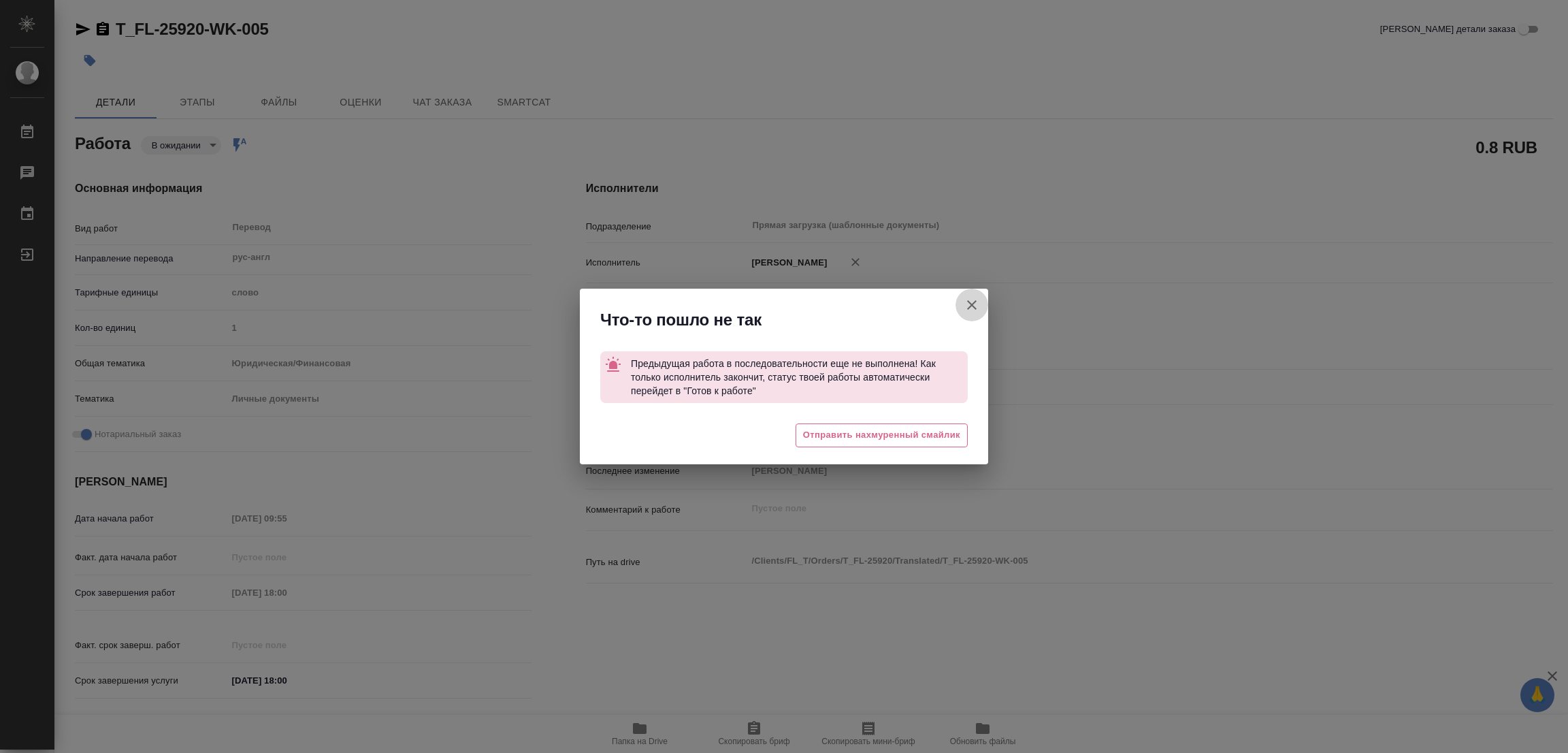
type textarea "x"
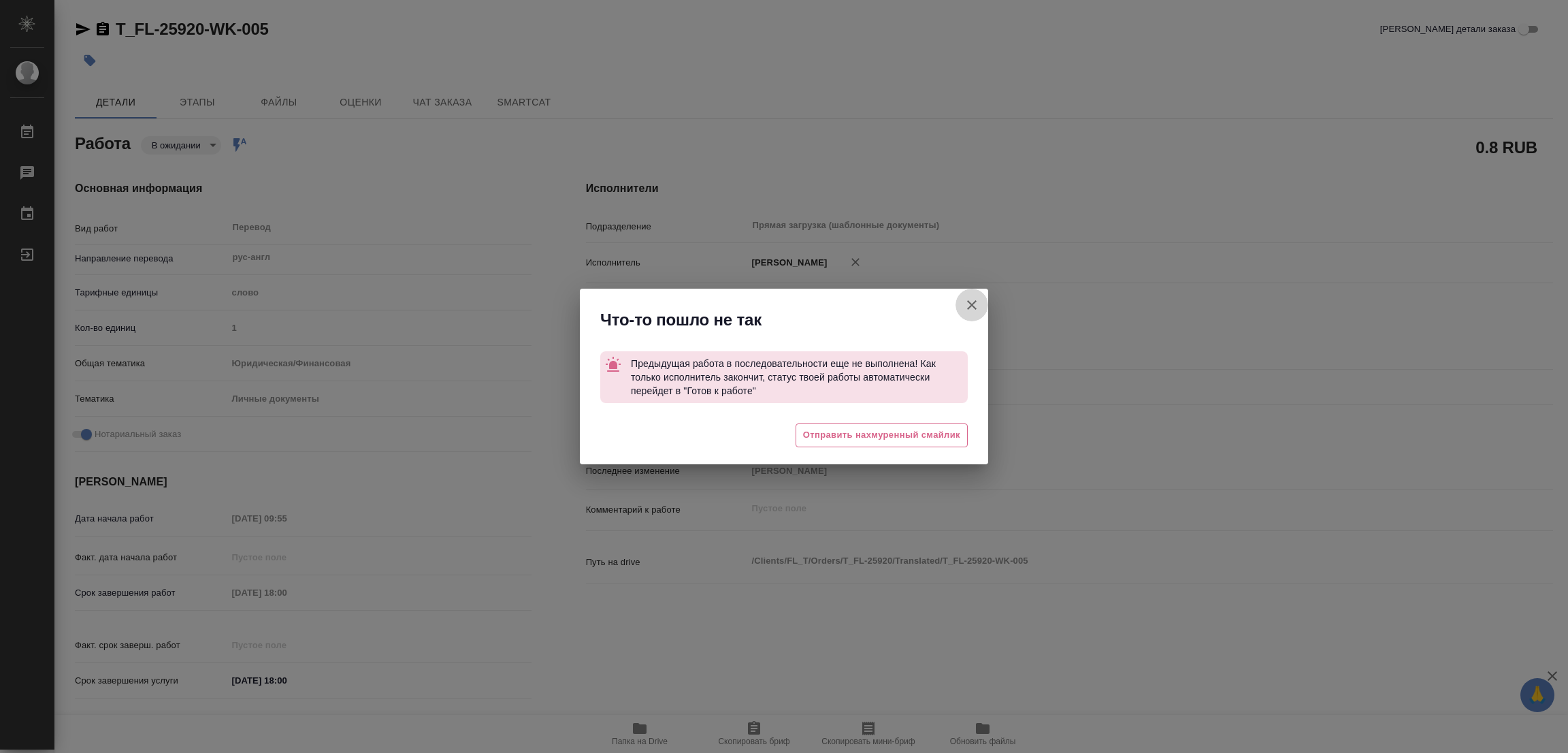
type textarea "x"
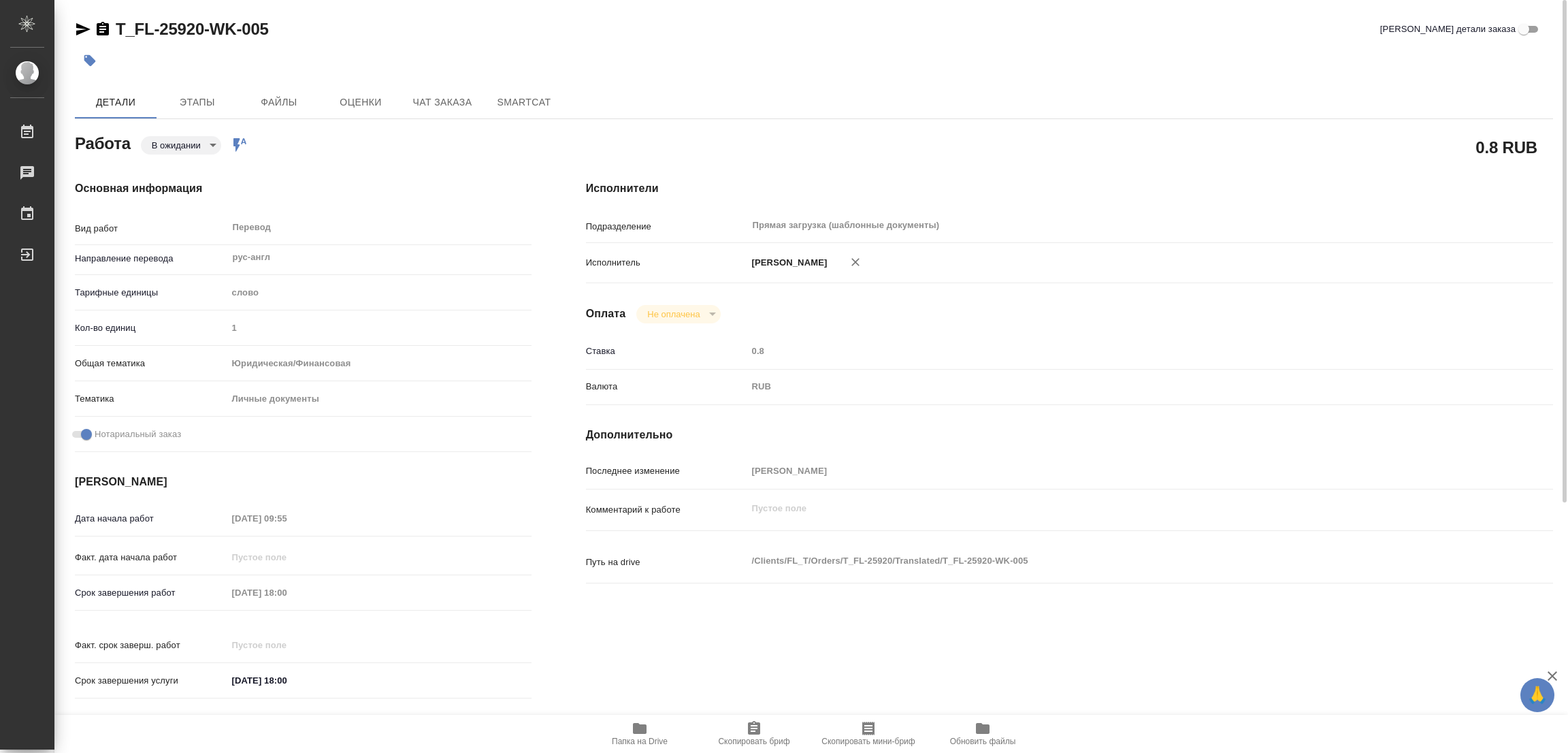
type textarea "x"
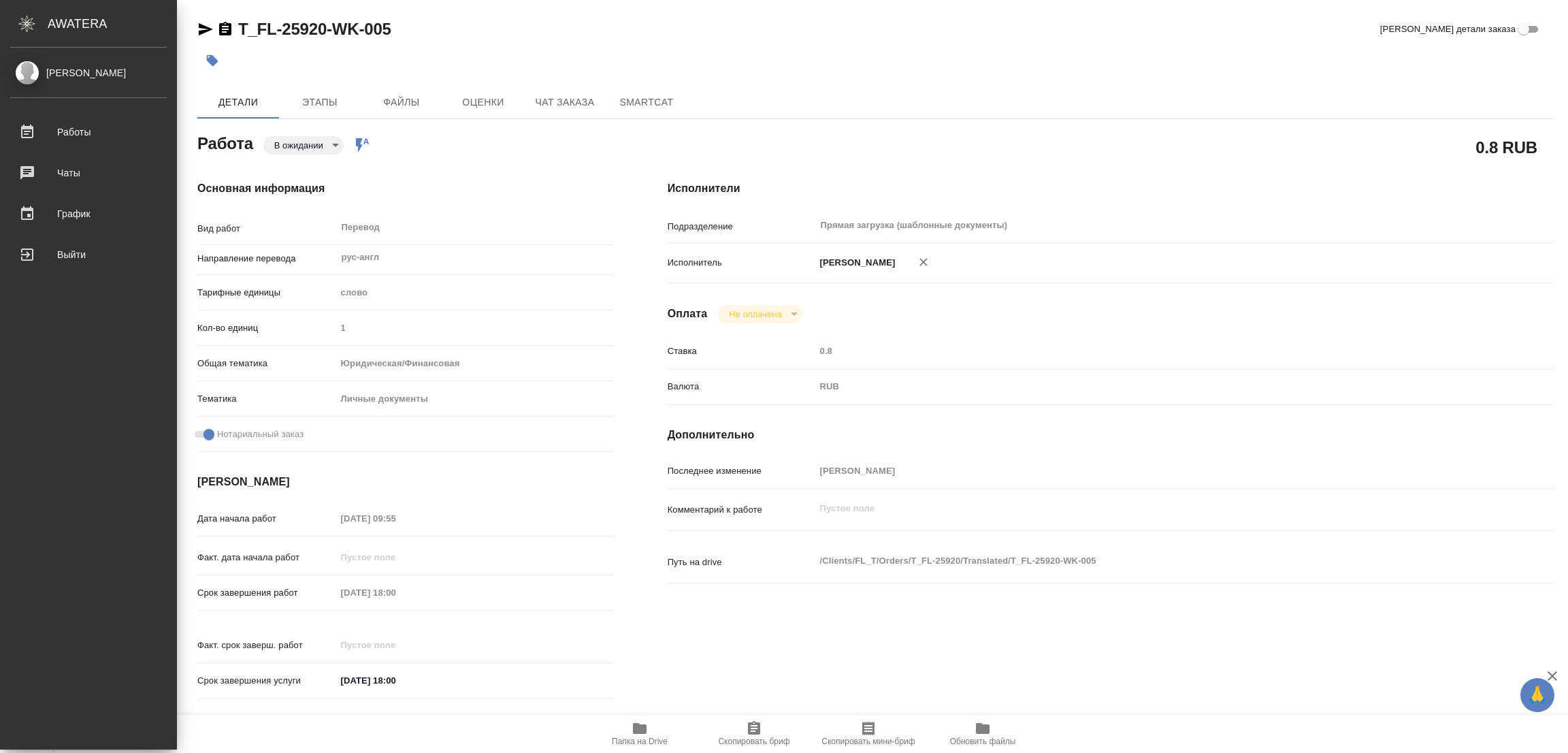
click at [309, 137] on body "🙏 .cls-1 fill:#fff; AWATERA Popova Galina Работы 0 Чаты График Выйти T_FL-25920…" at bounding box center [784, 376] width 1568 height 753
click at [308, 139] on button "В работе" at bounding box center [296, 144] width 45 height 15
type textarea "x"
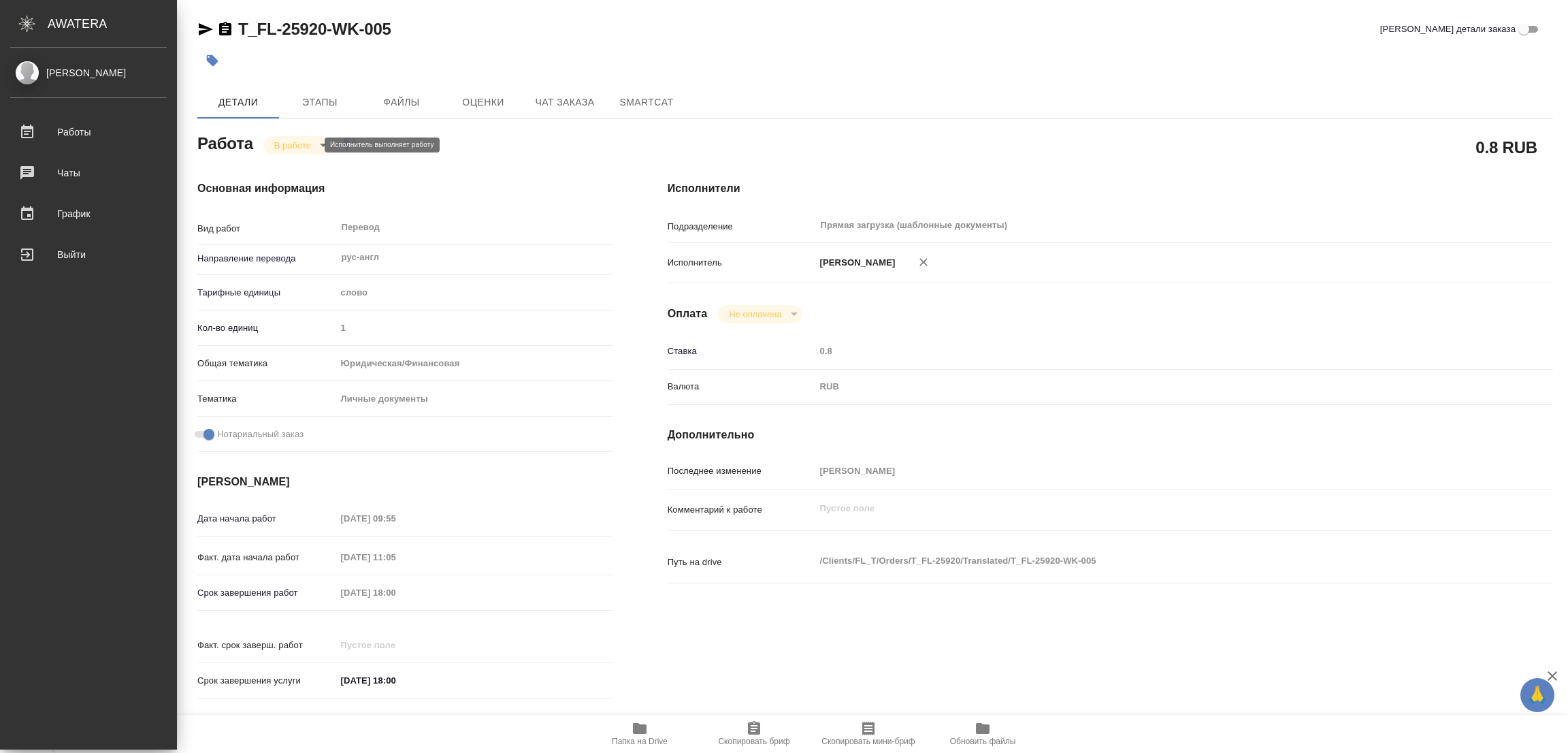
type textarea "x"
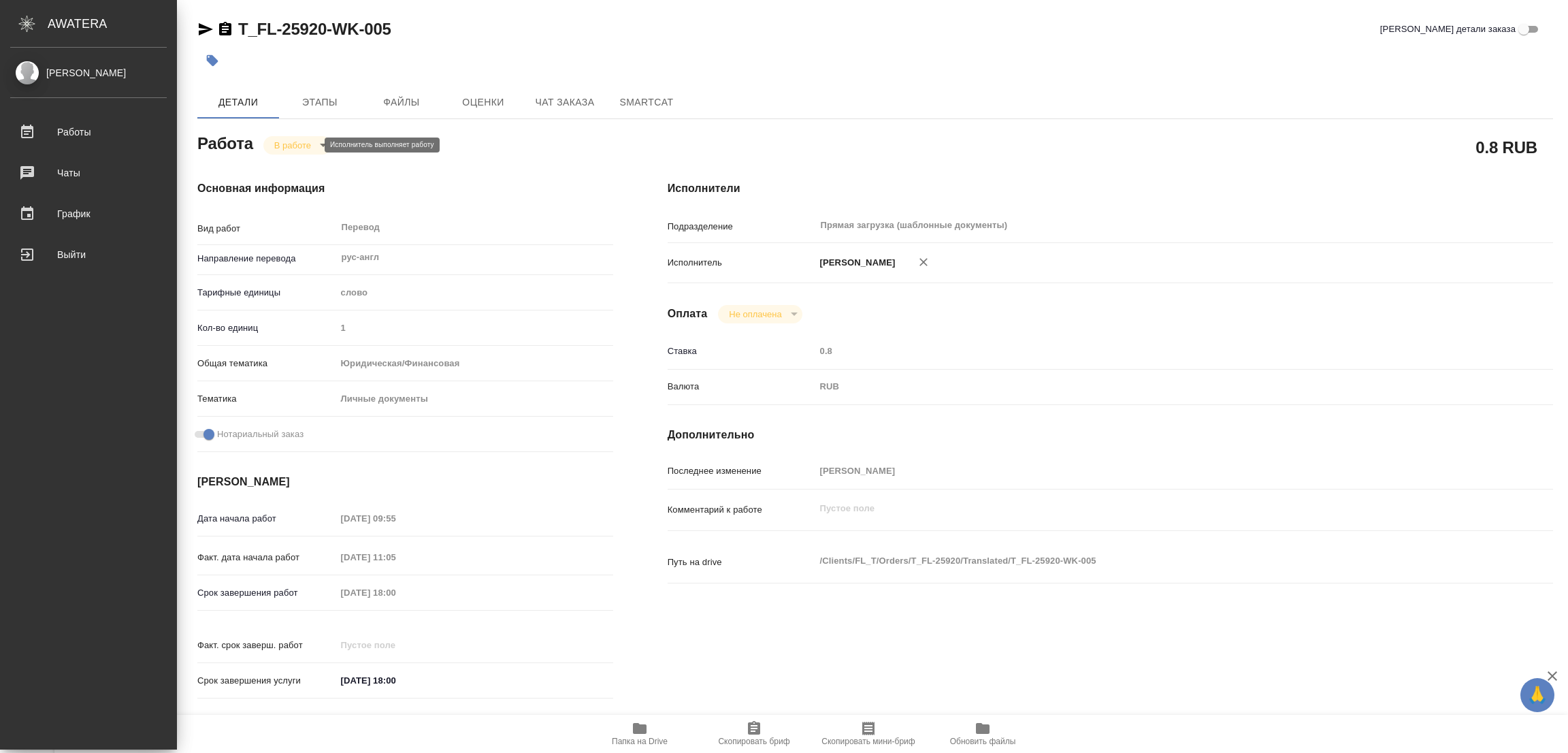
type textarea "x"
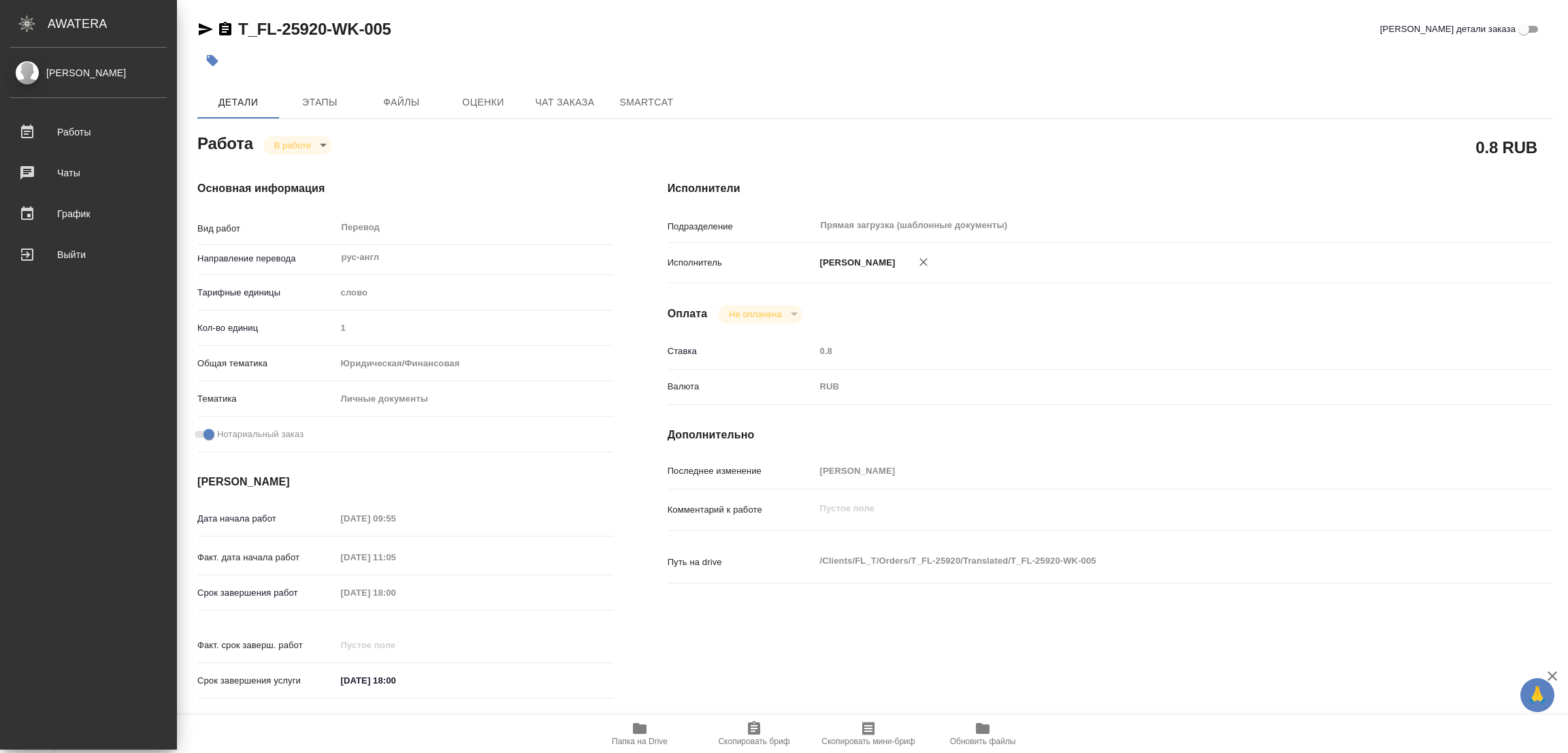
type textarea "x"
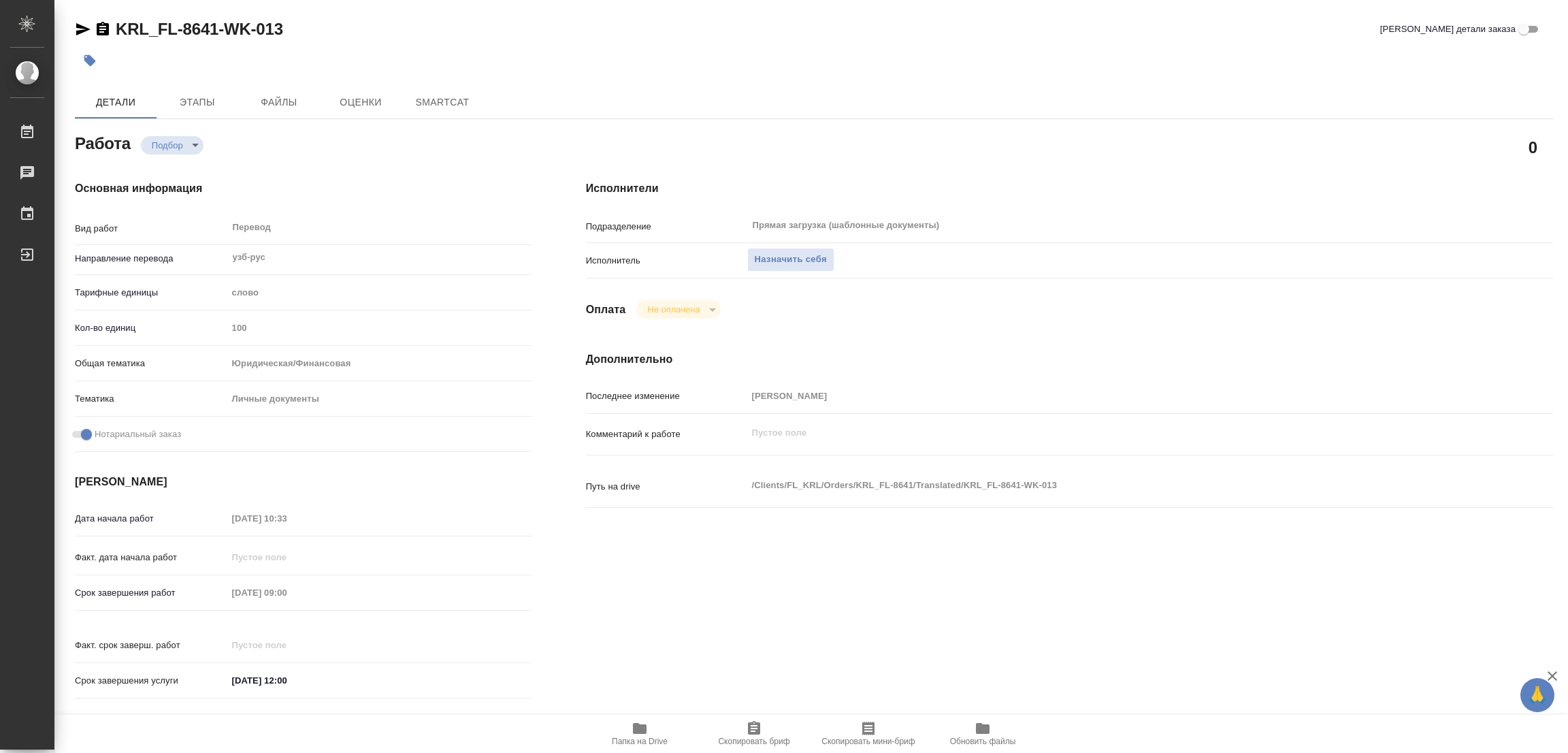
type textarea "x"
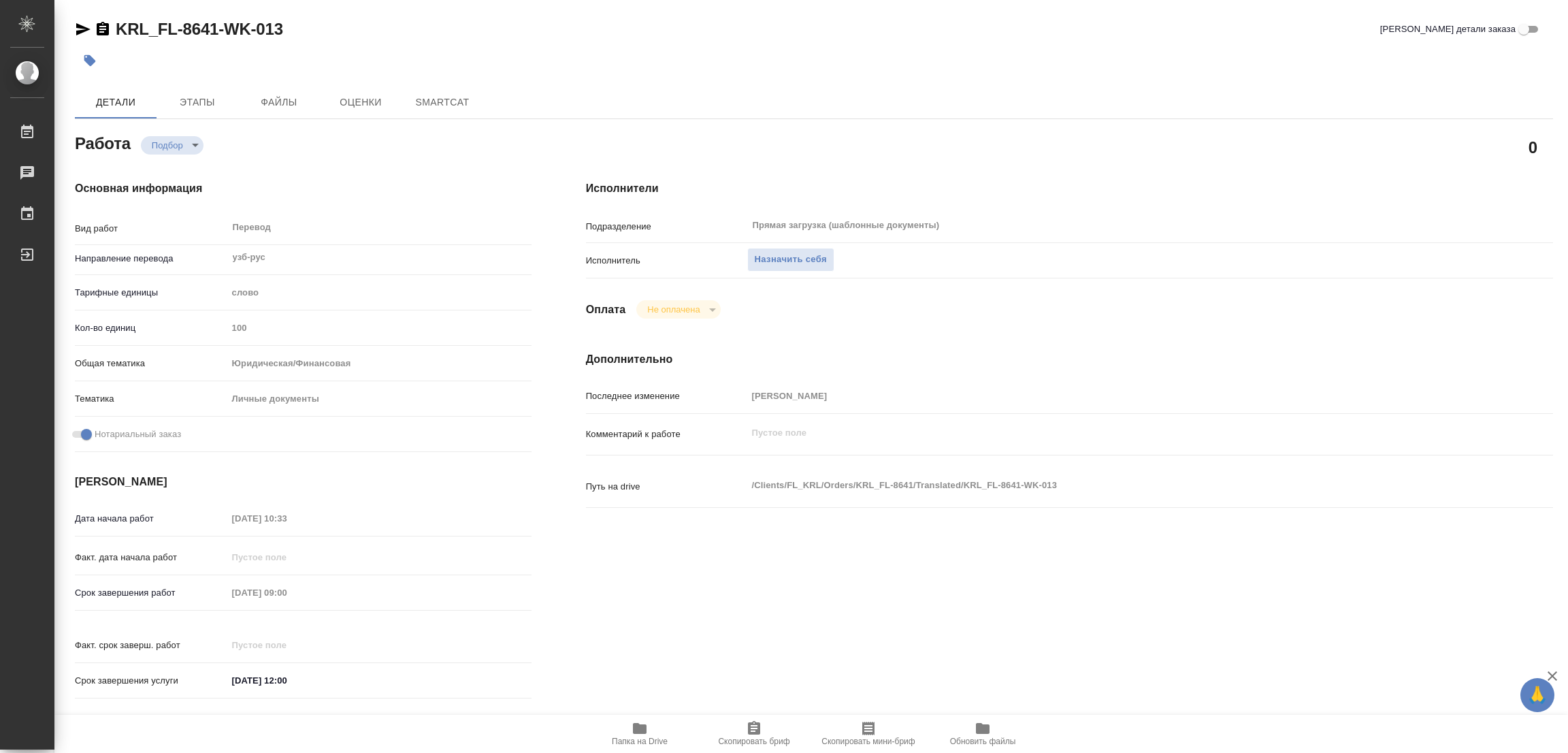
type textarea "x"
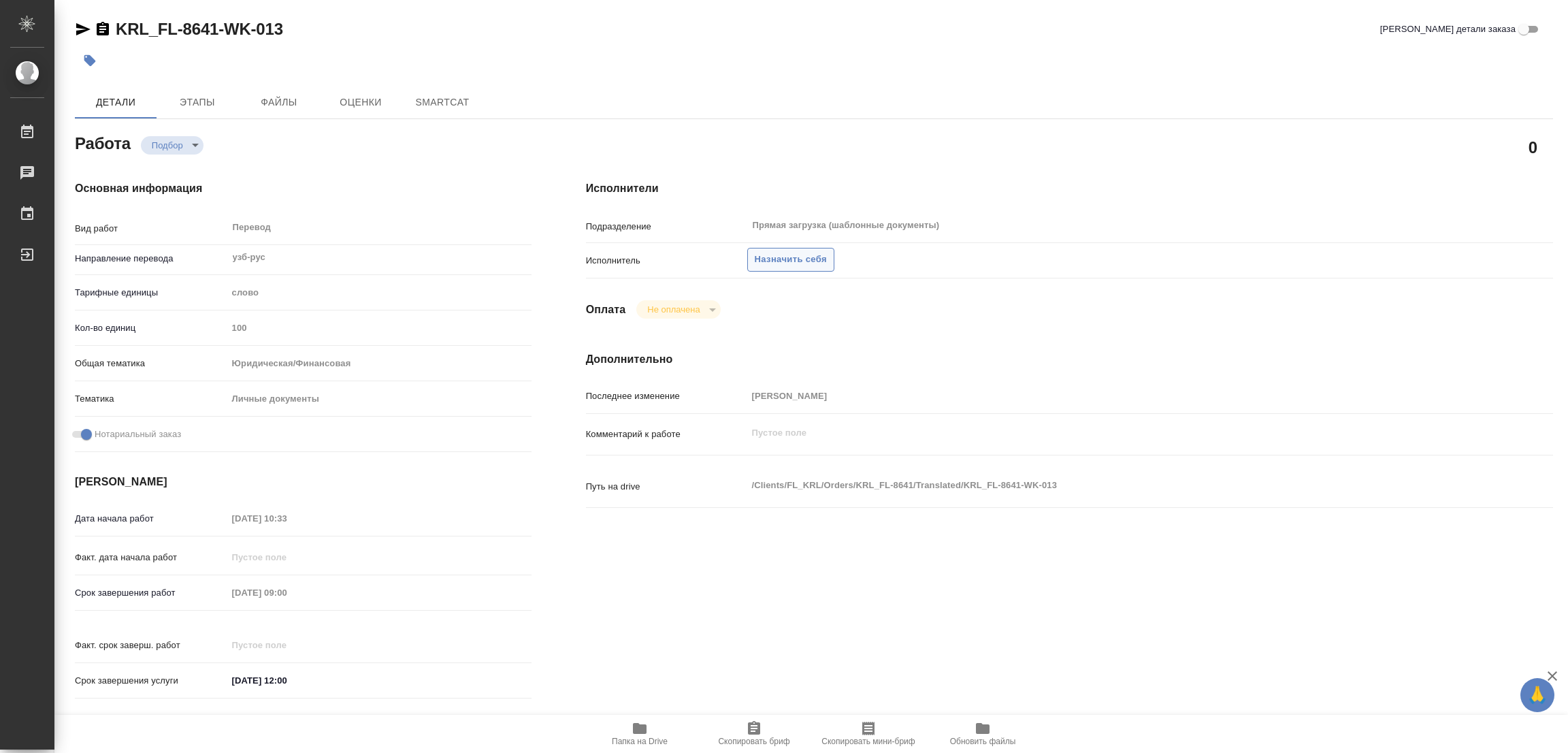
type textarea "x"
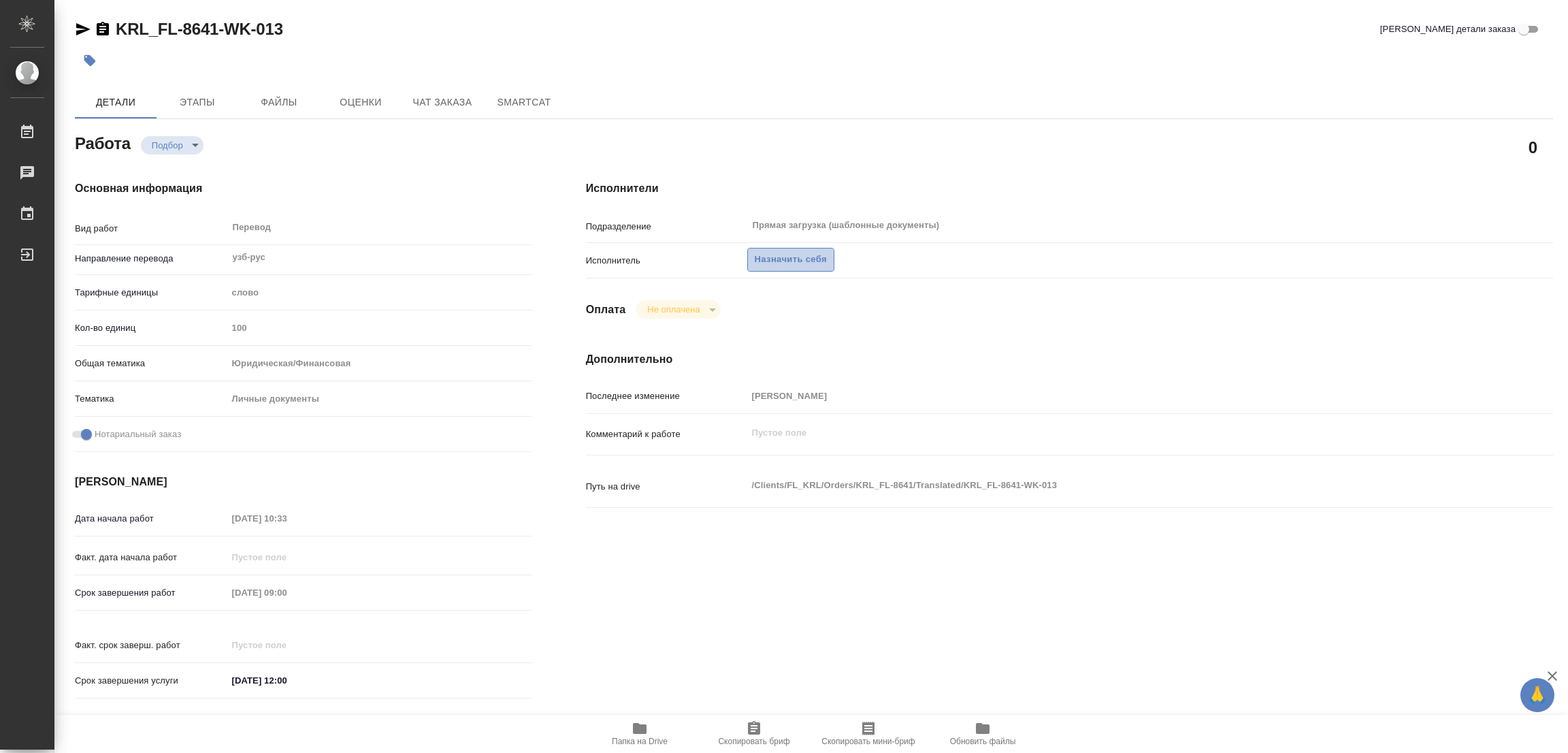
type textarea "x"
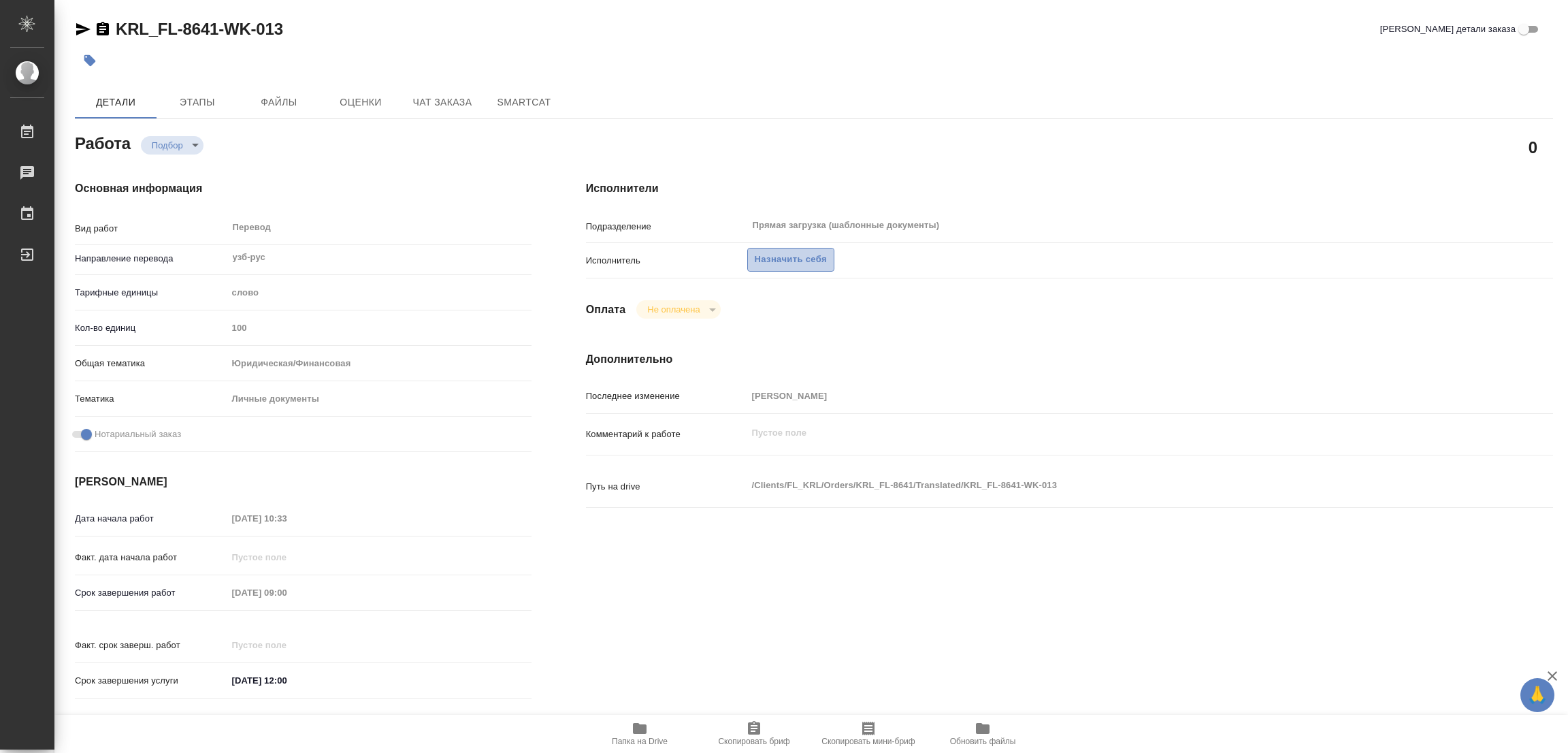
click at [781, 254] on span "Назначить себя" at bounding box center [791, 260] width 73 height 16
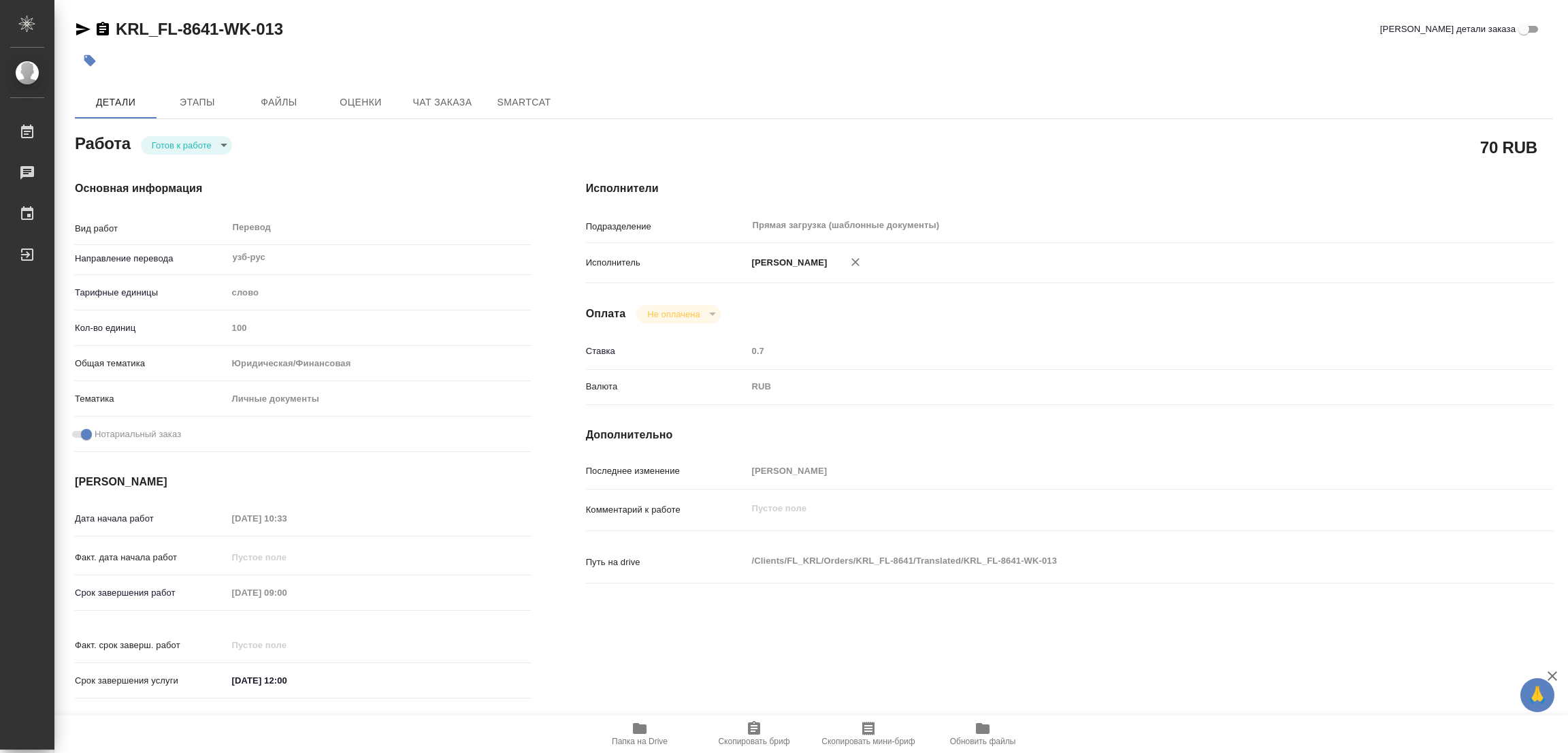
type textarea "x"
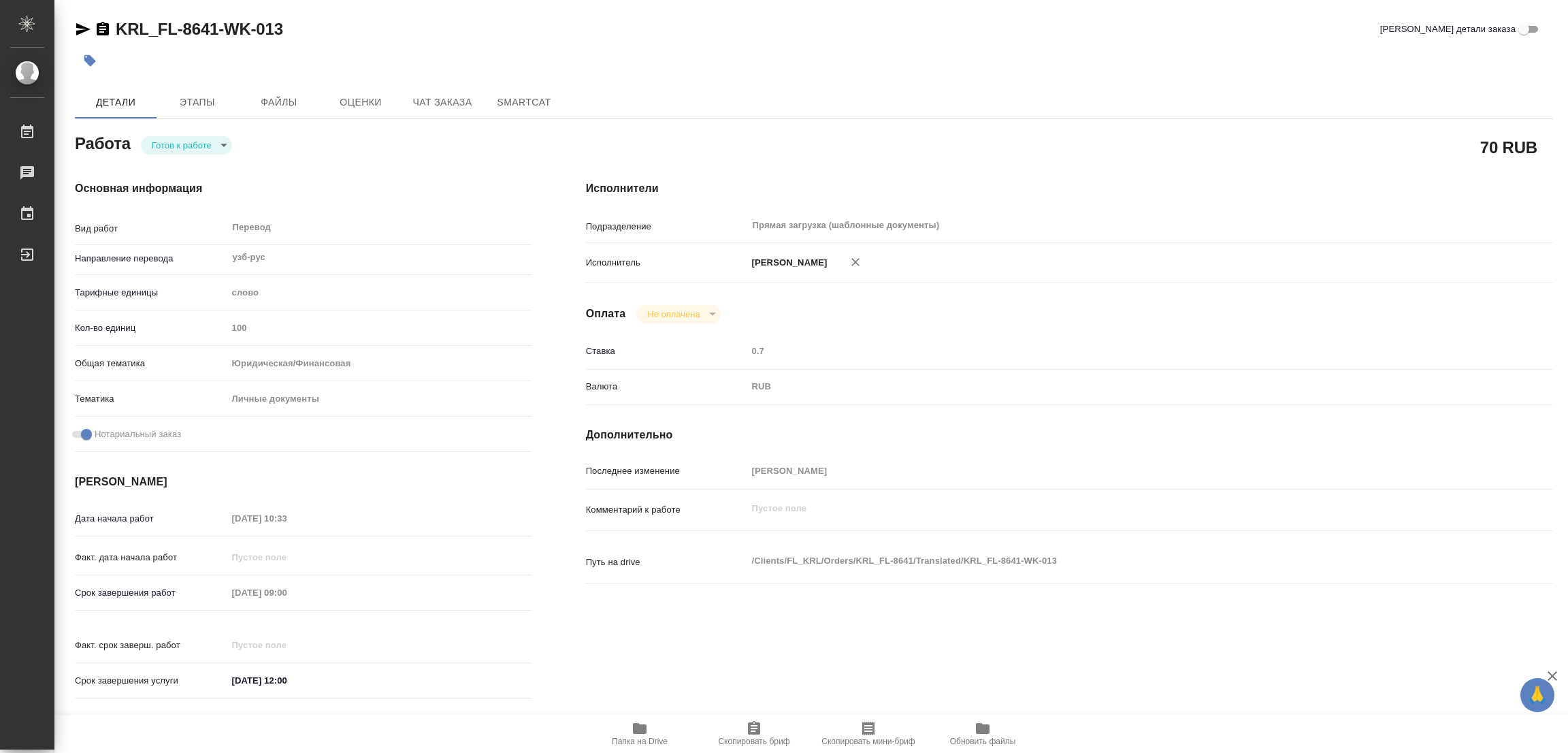
type textarea "x"
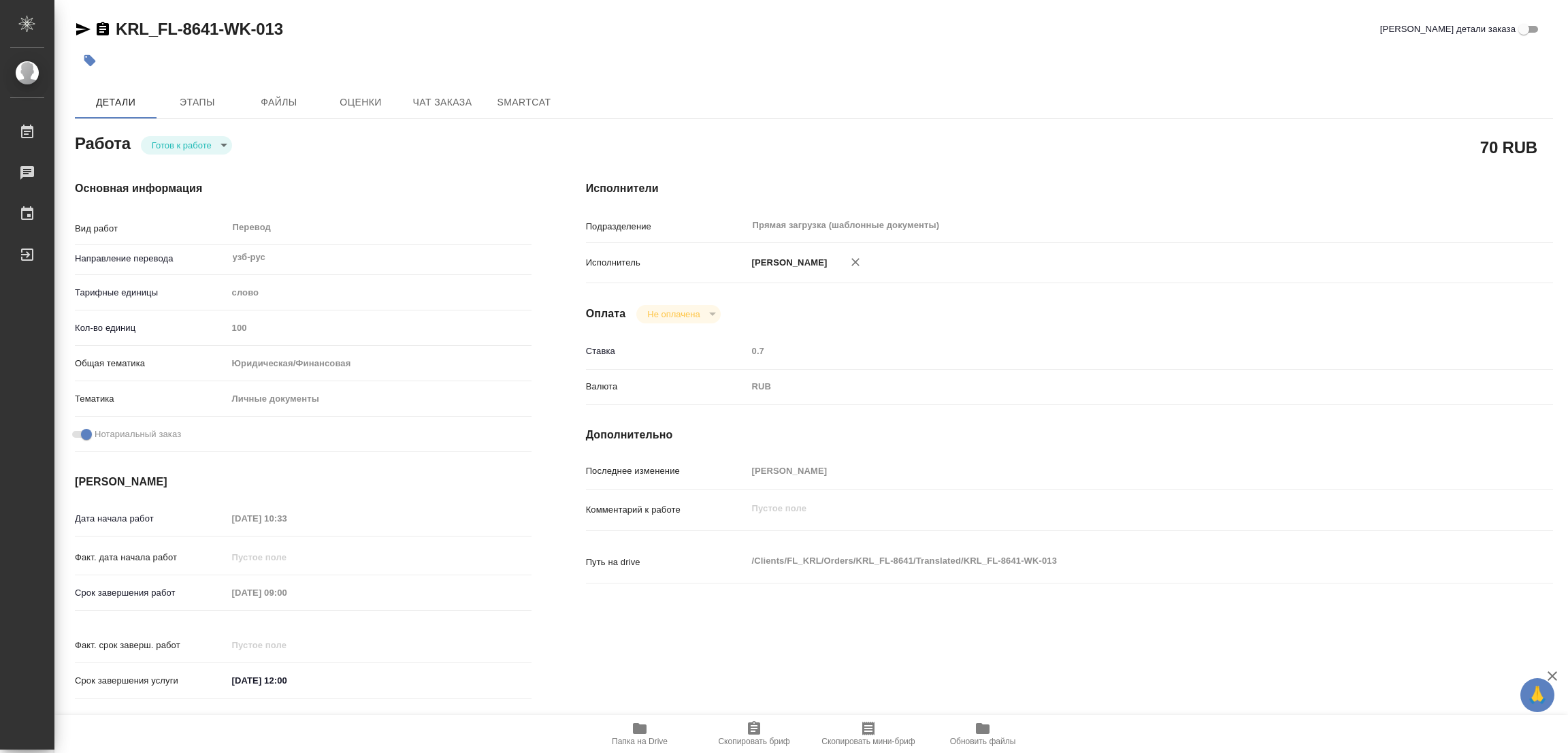
click at [169, 139] on body "🙏 .cls-1 fill:#fff; AWATERA Popova Galina Работы 0 Чаты График Выйти KRL_FL-864…" at bounding box center [784, 376] width 1568 height 753
click at [169, 147] on button "В работе" at bounding box center [174, 144] width 45 height 15
type textarea "x"
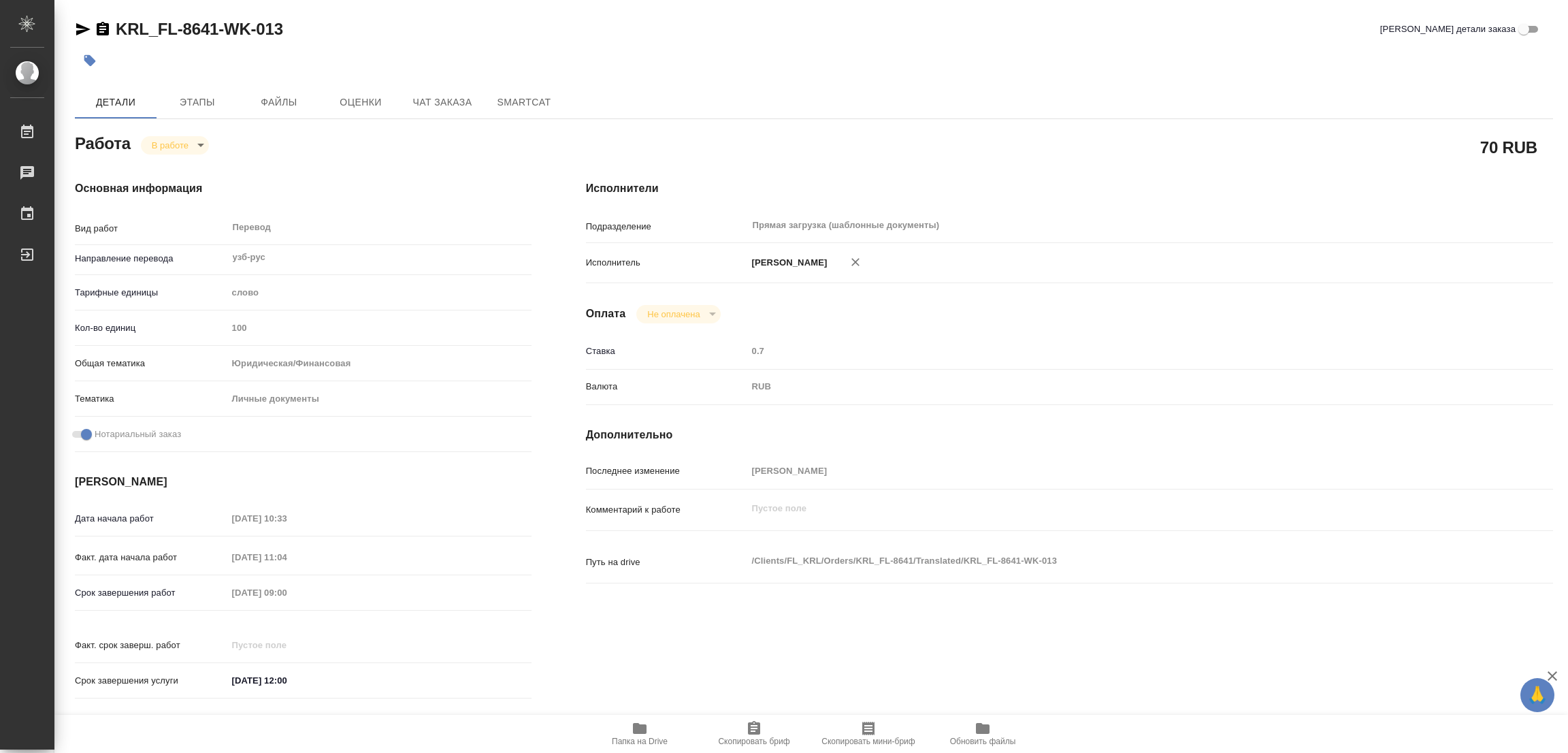
type textarea "x"
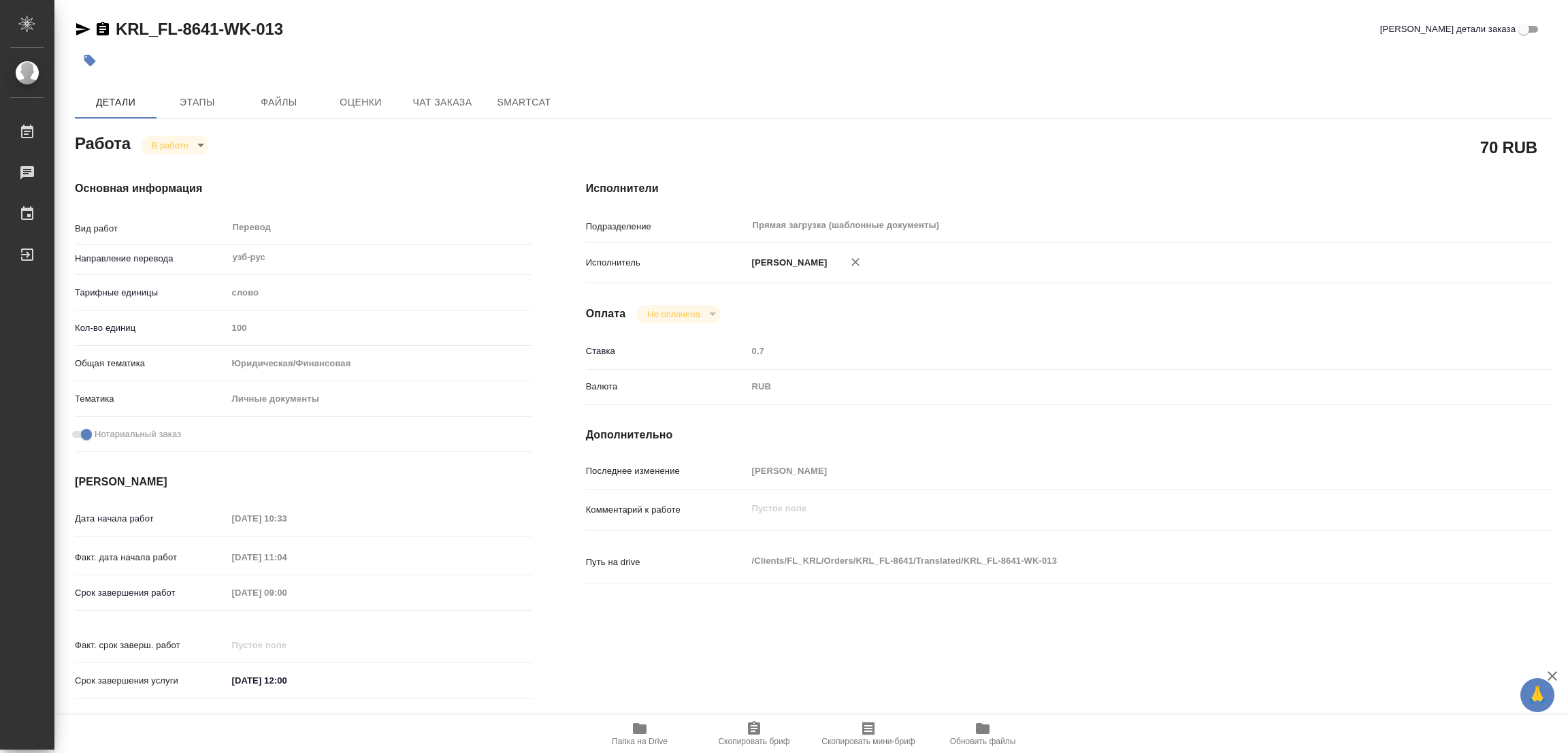
type textarea "x"
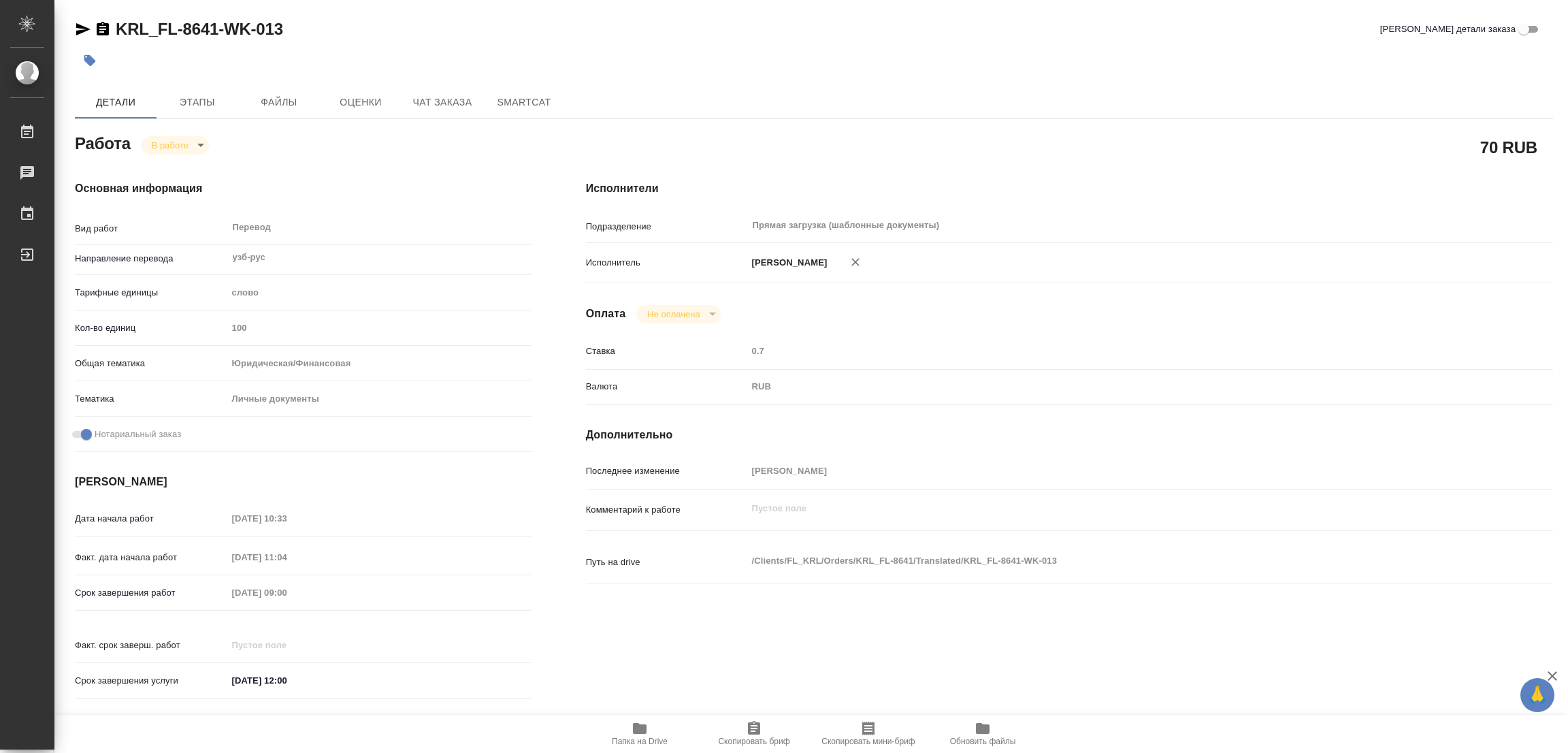
type textarea "x"
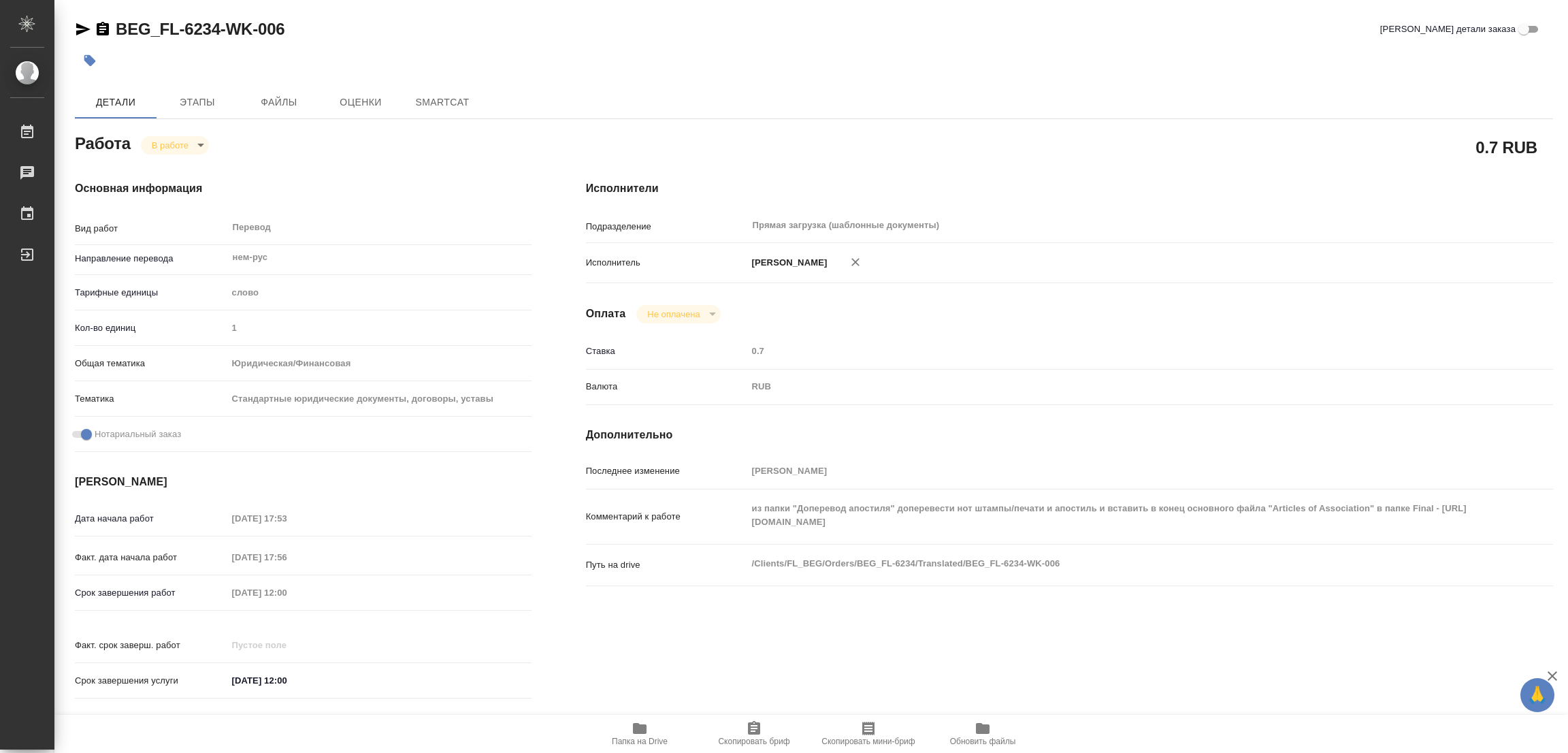
type textarea "x"
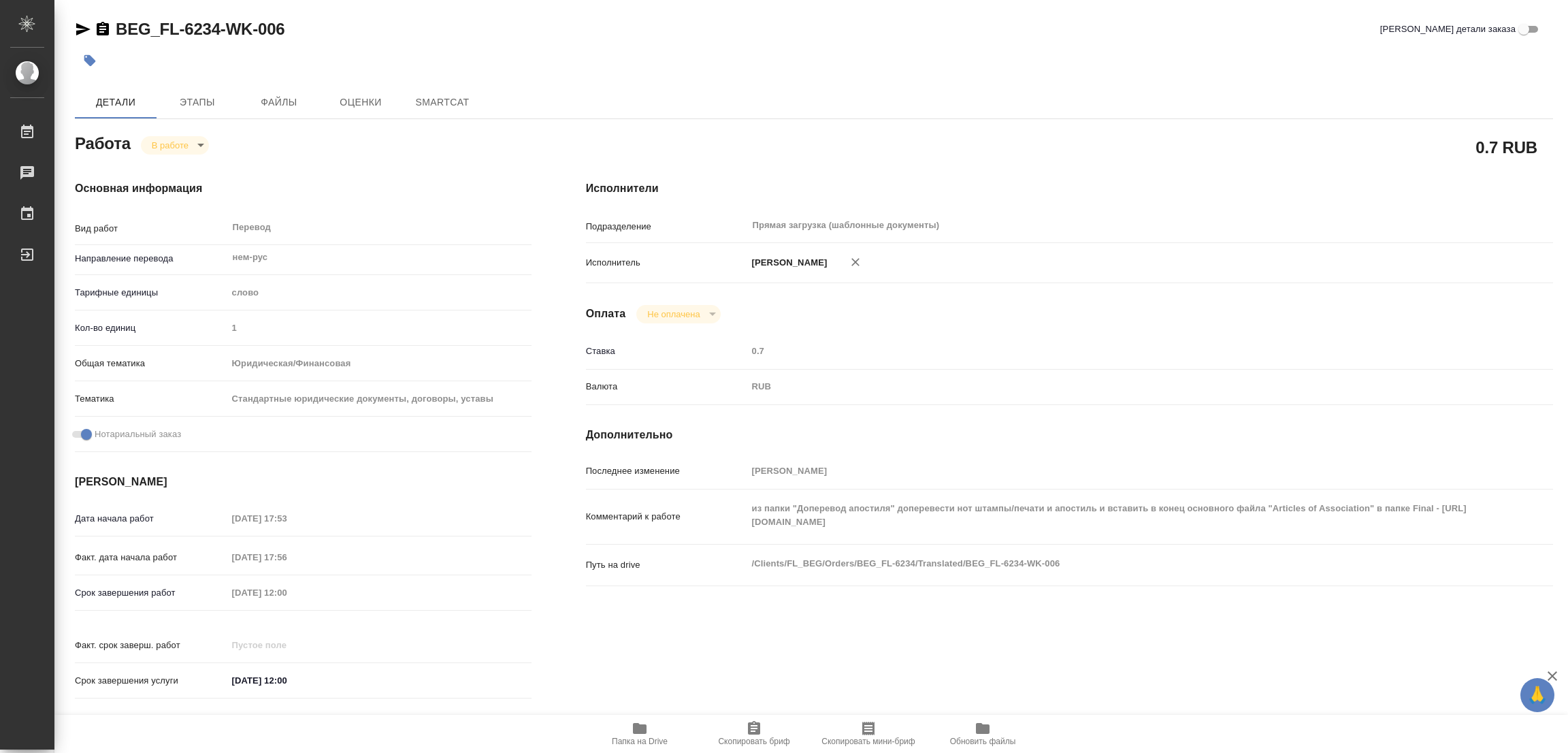
type textarea "x"
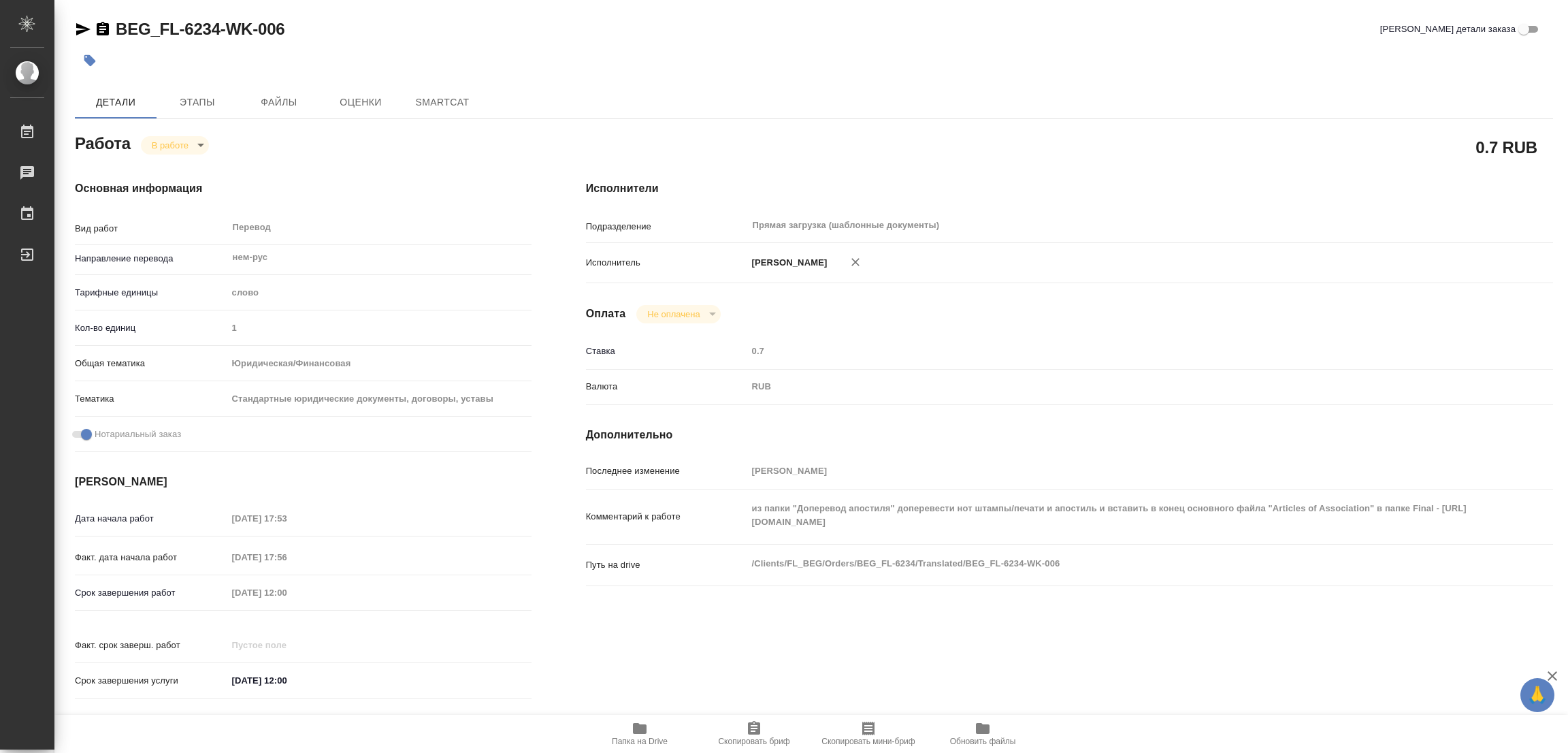
type textarea "x"
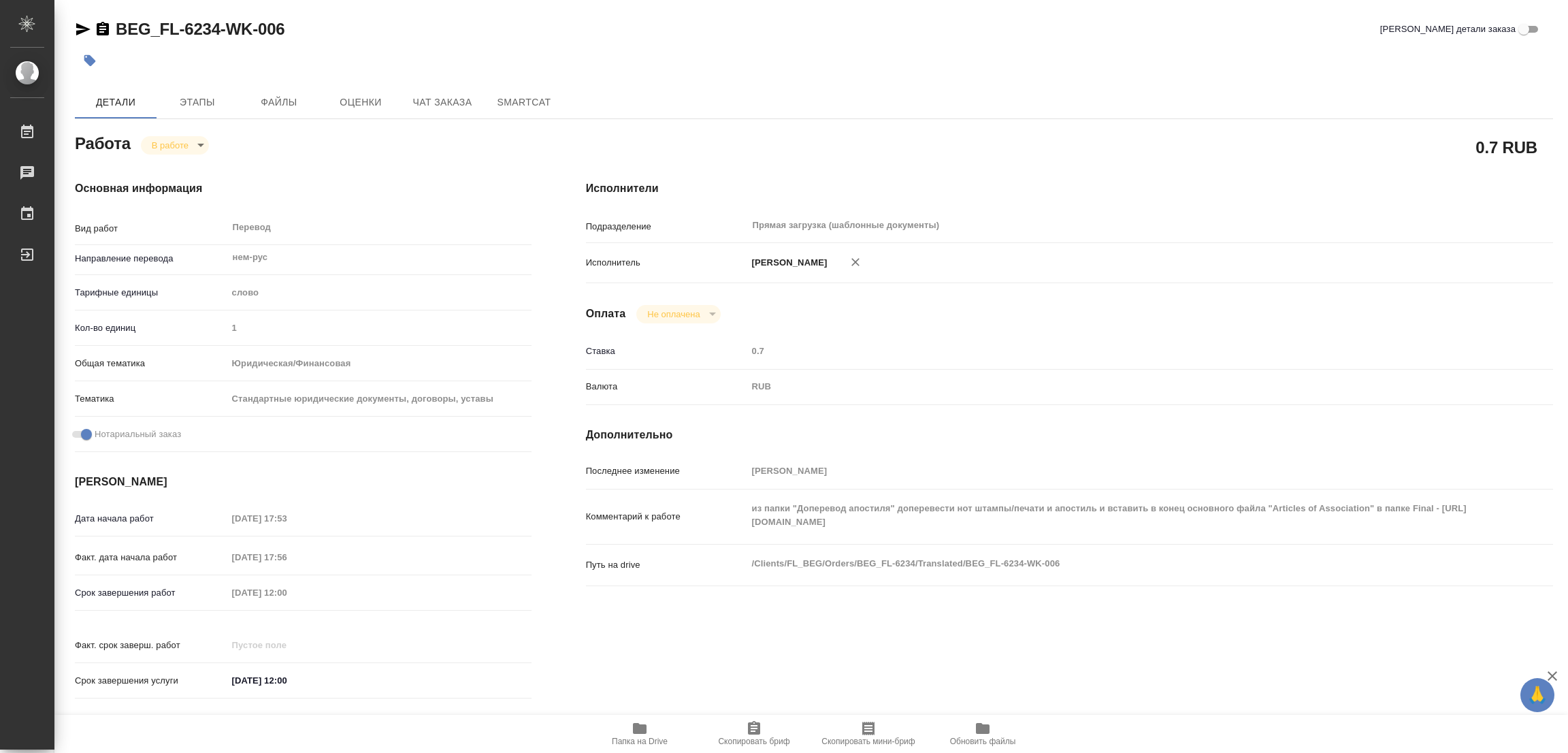
type textarea "x"
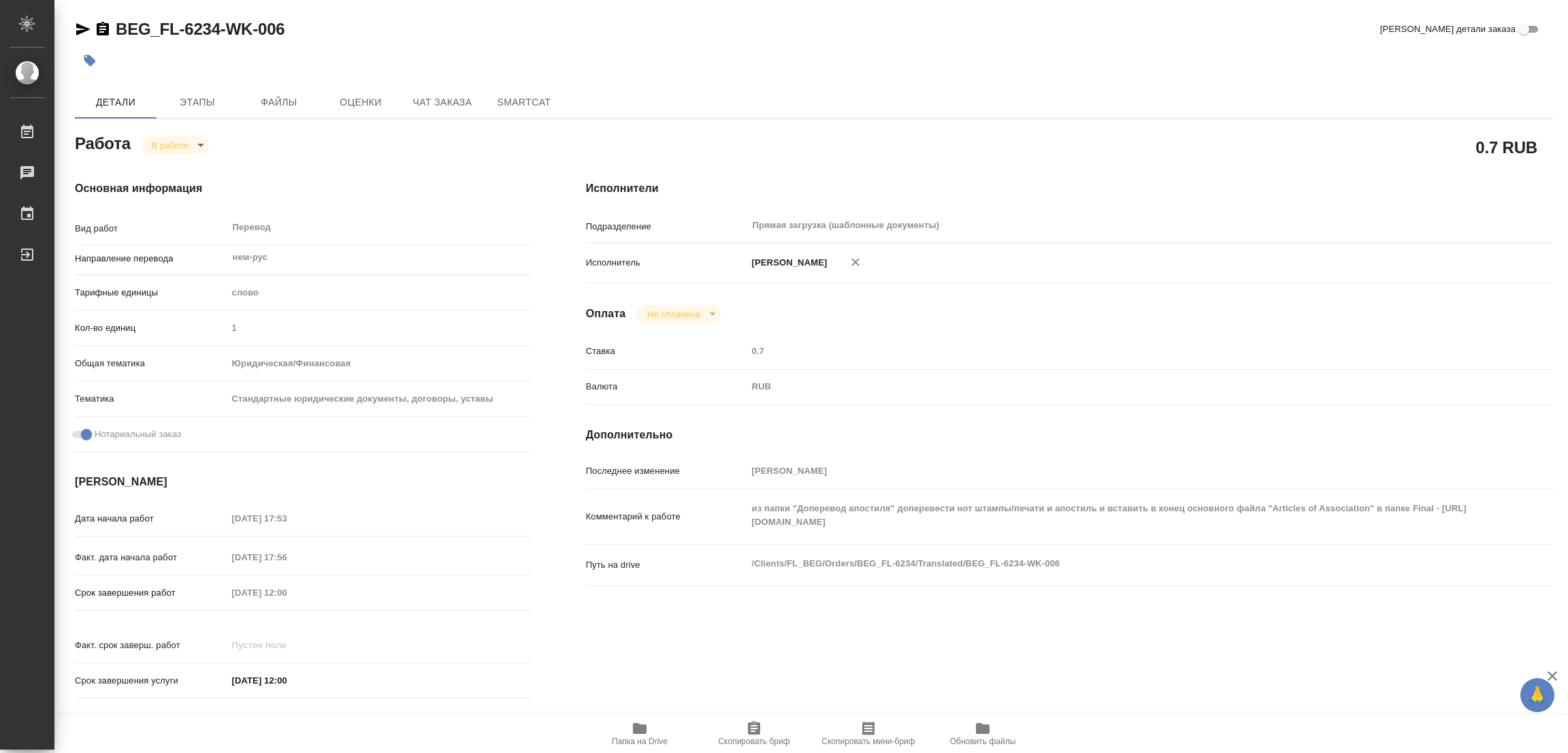
type textarea "x"
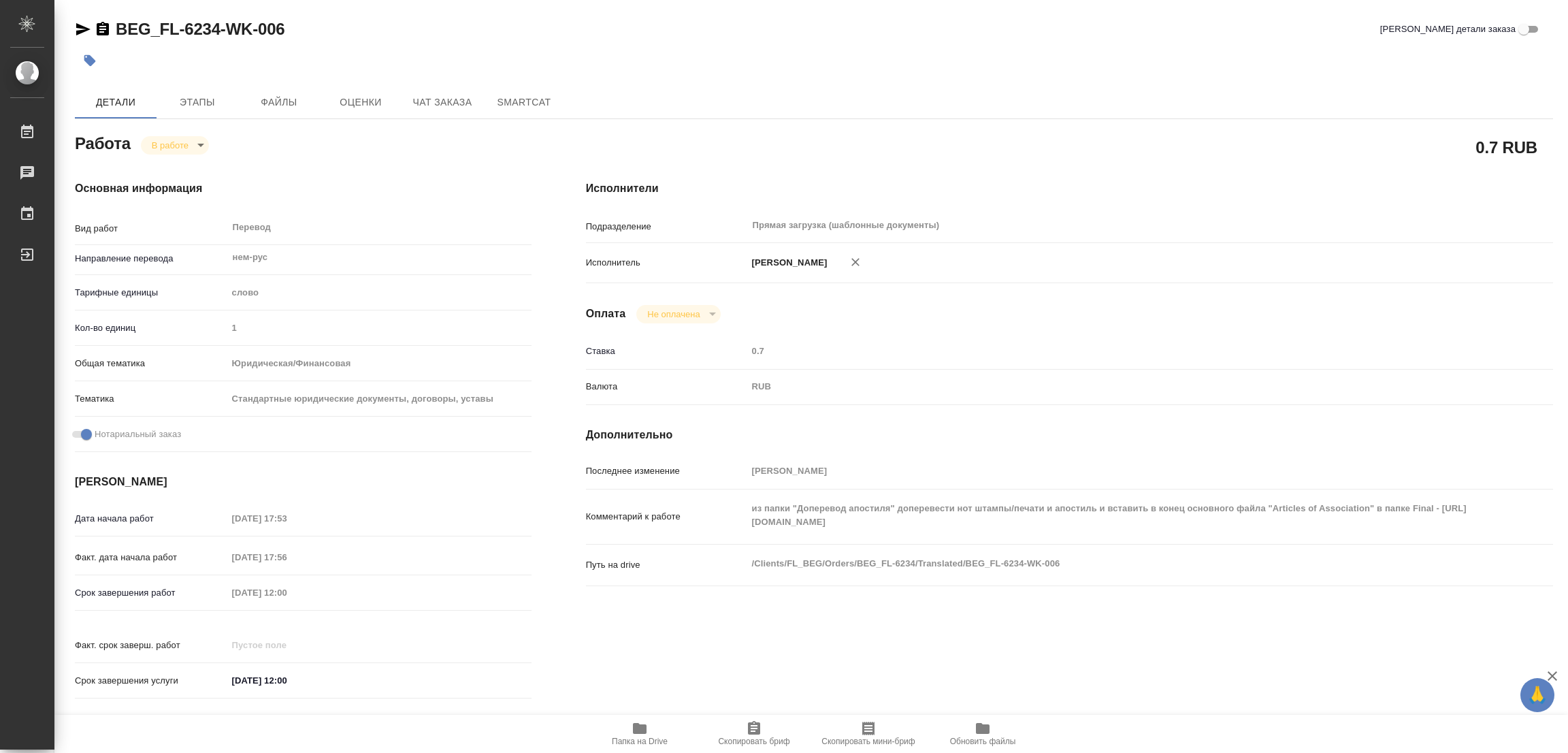
type textarea "x"
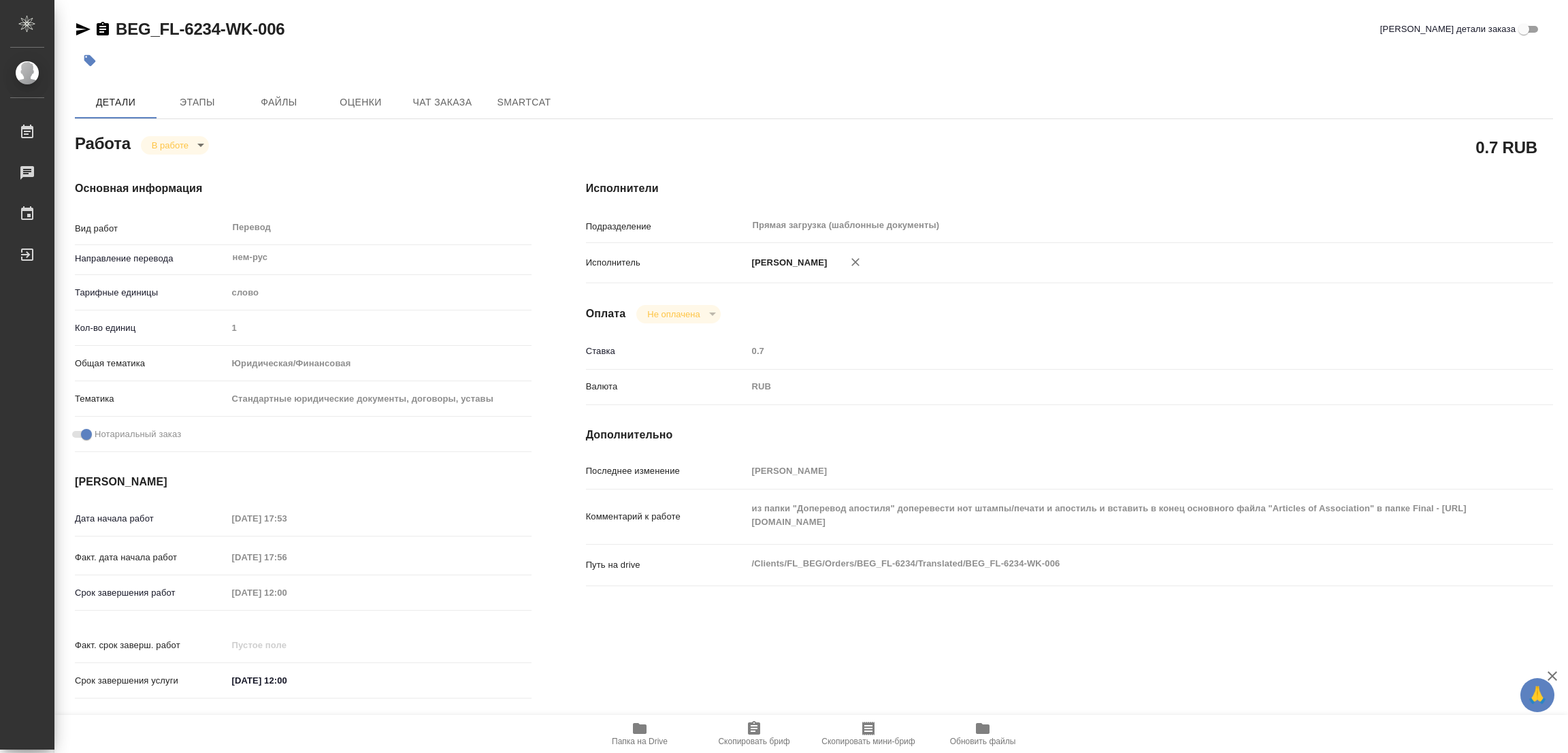
type textarea "x"
click at [630, 723] on span "Папка на Drive" at bounding box center [640, 733] width 98 height 26
click at [190, 103] on span "Этапы" at bounding box center [198, 101] width 66 height 17
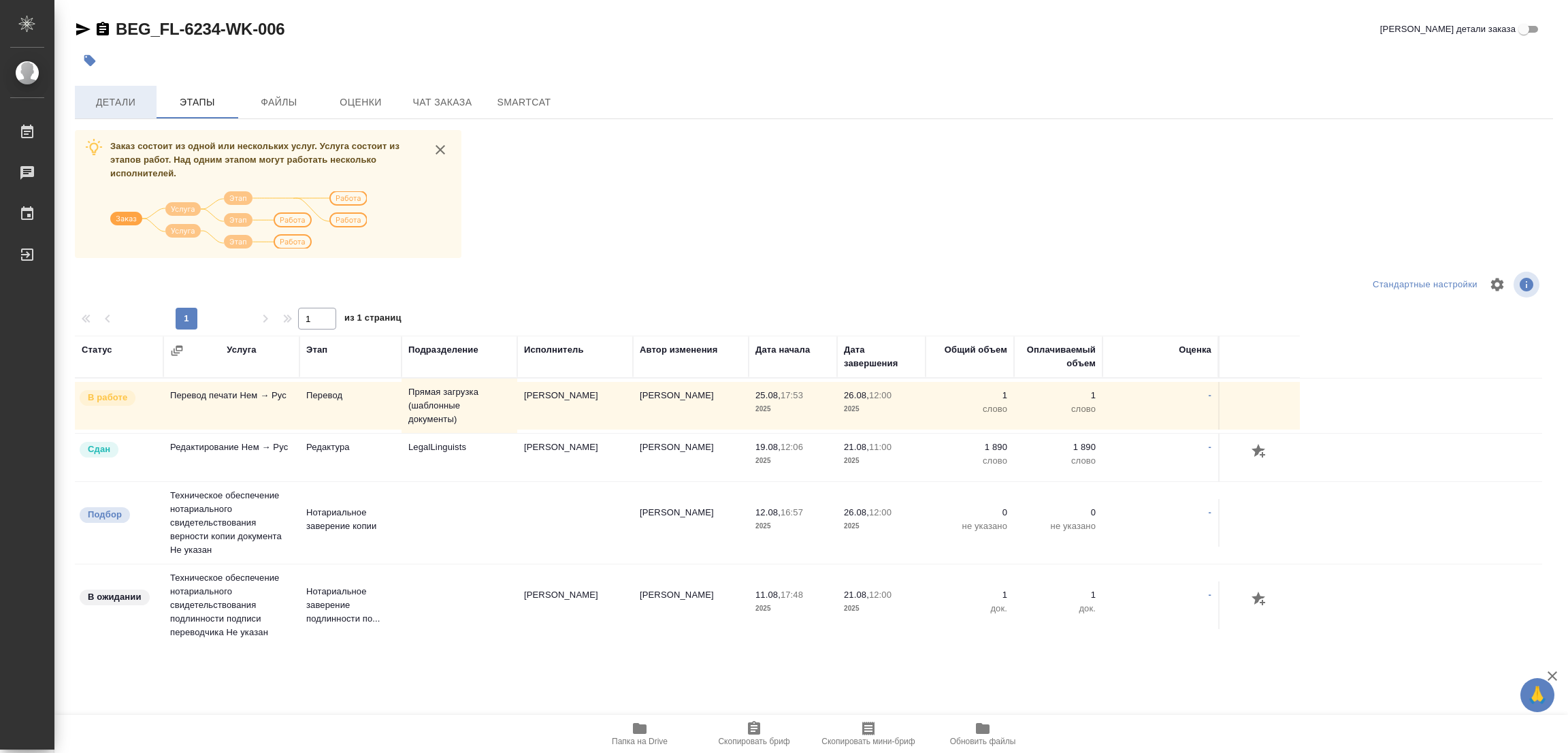
click at [121, 97] on span "Детали" at bounding box center [115, 101] width 66 height 17
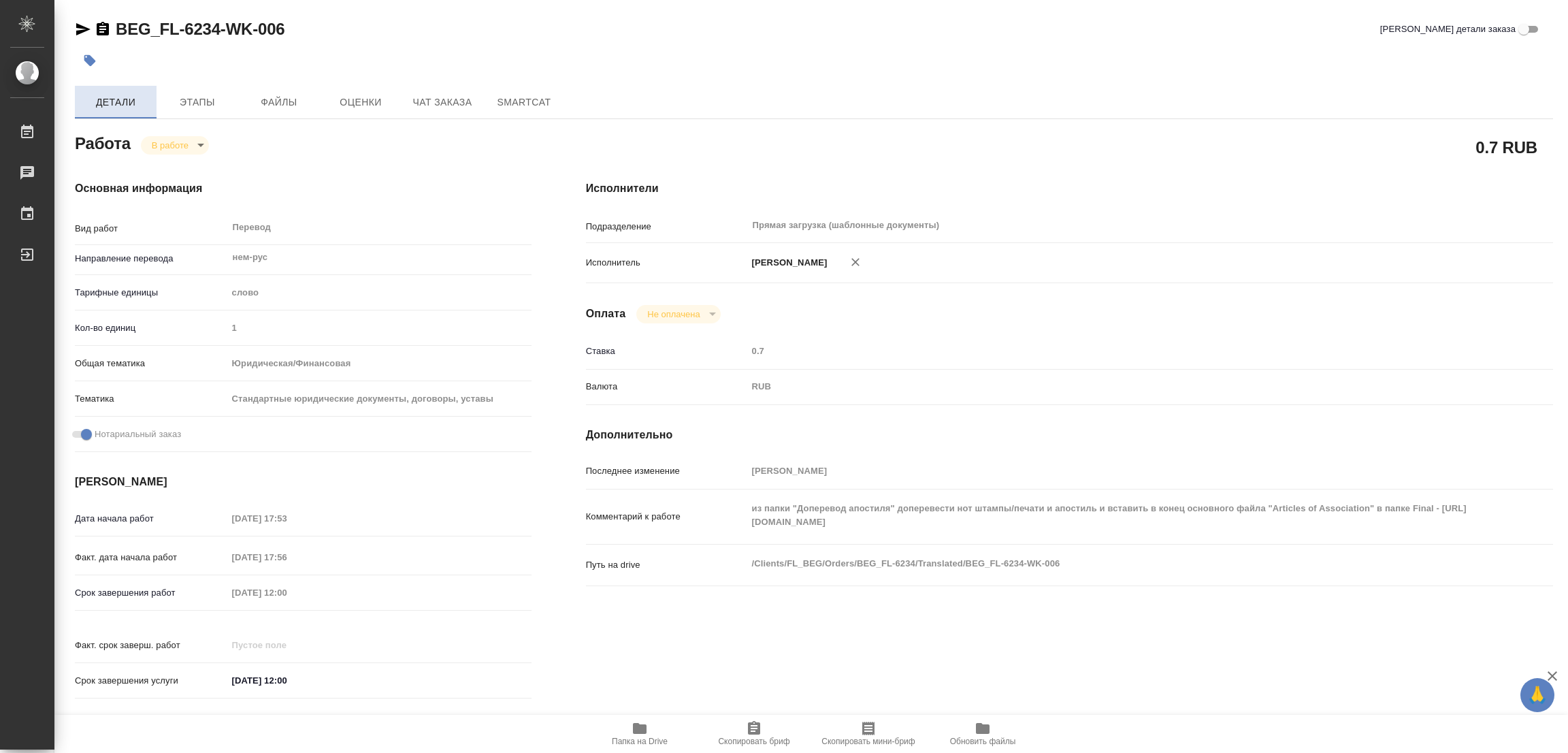
type textarea "x"
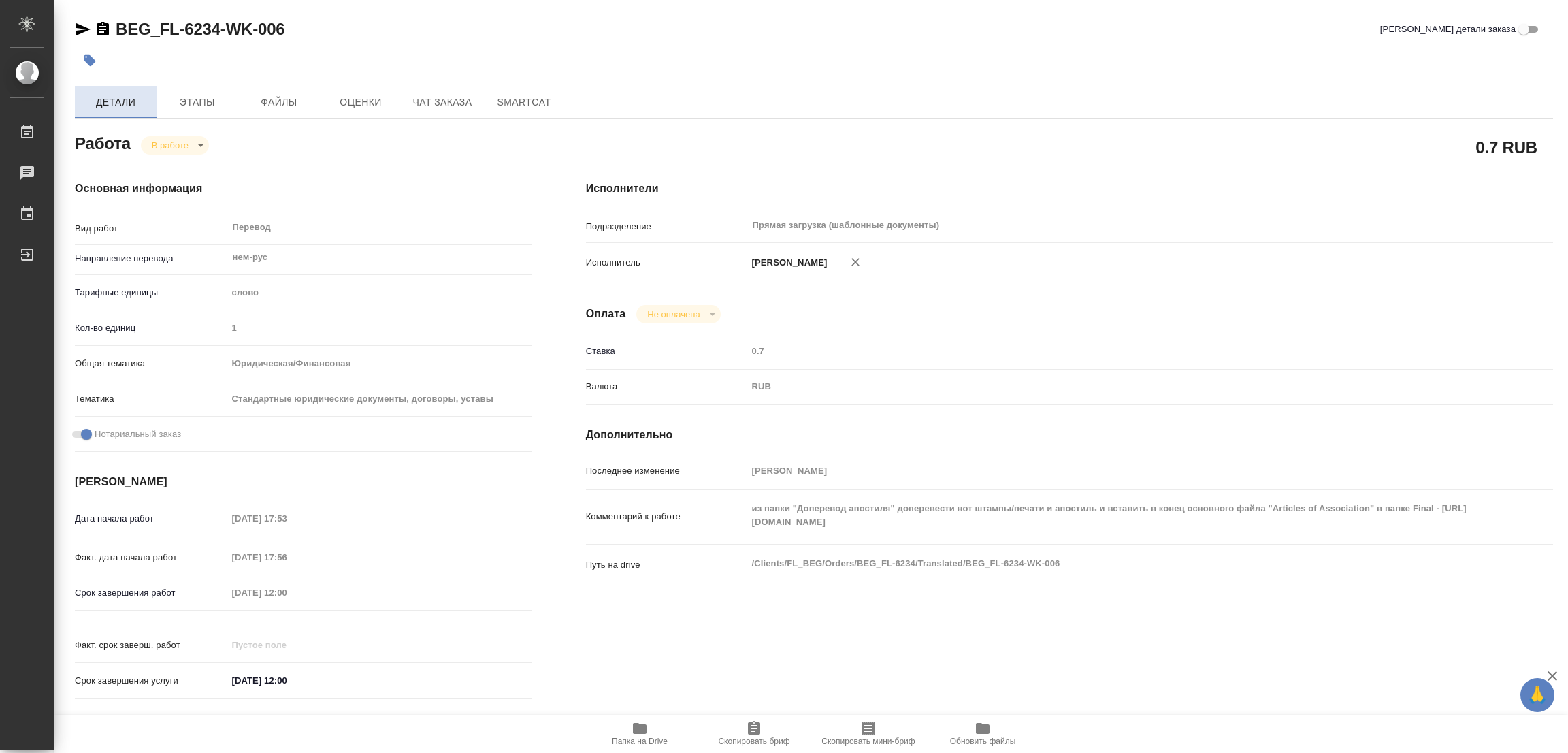
type textarea "x"
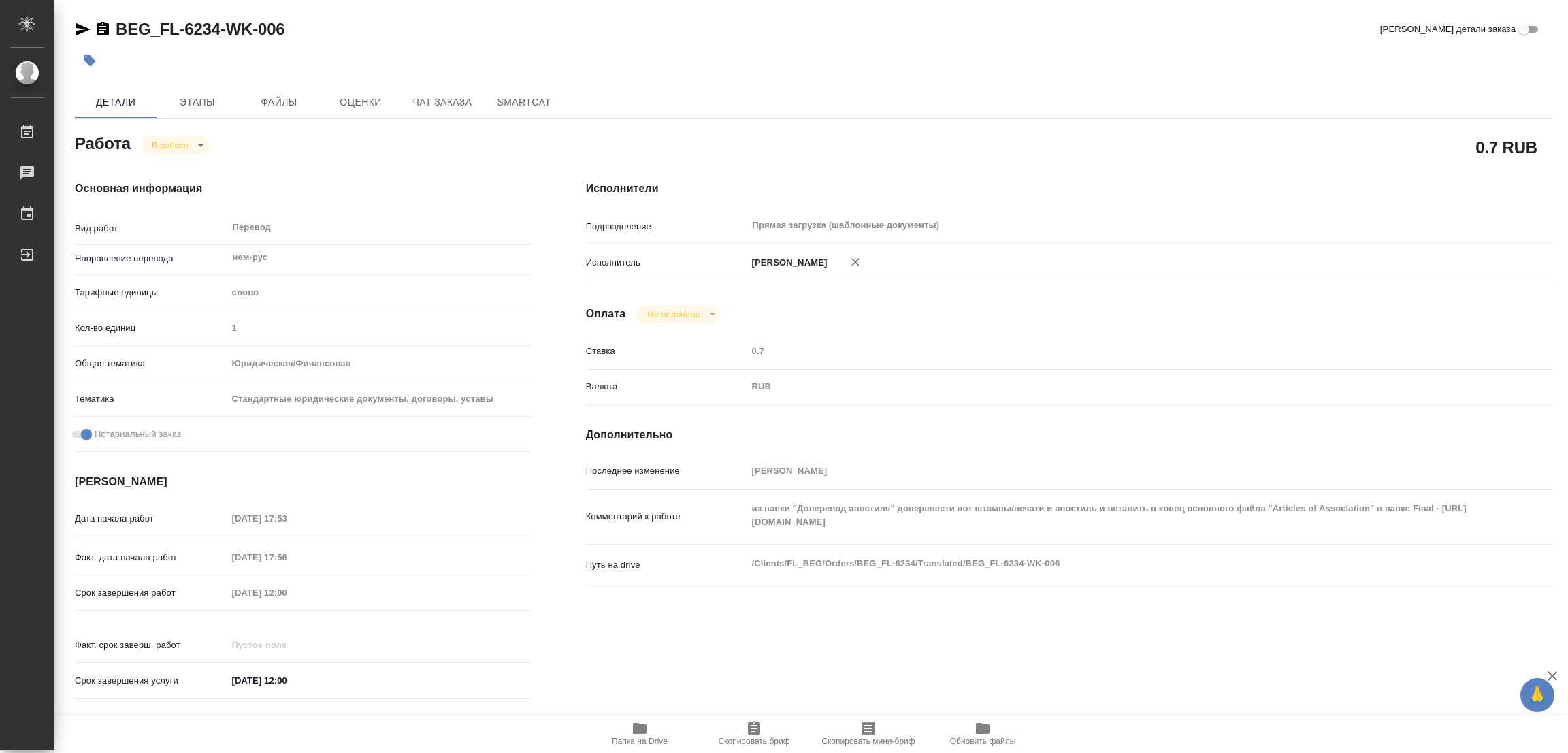
type textarea "x"
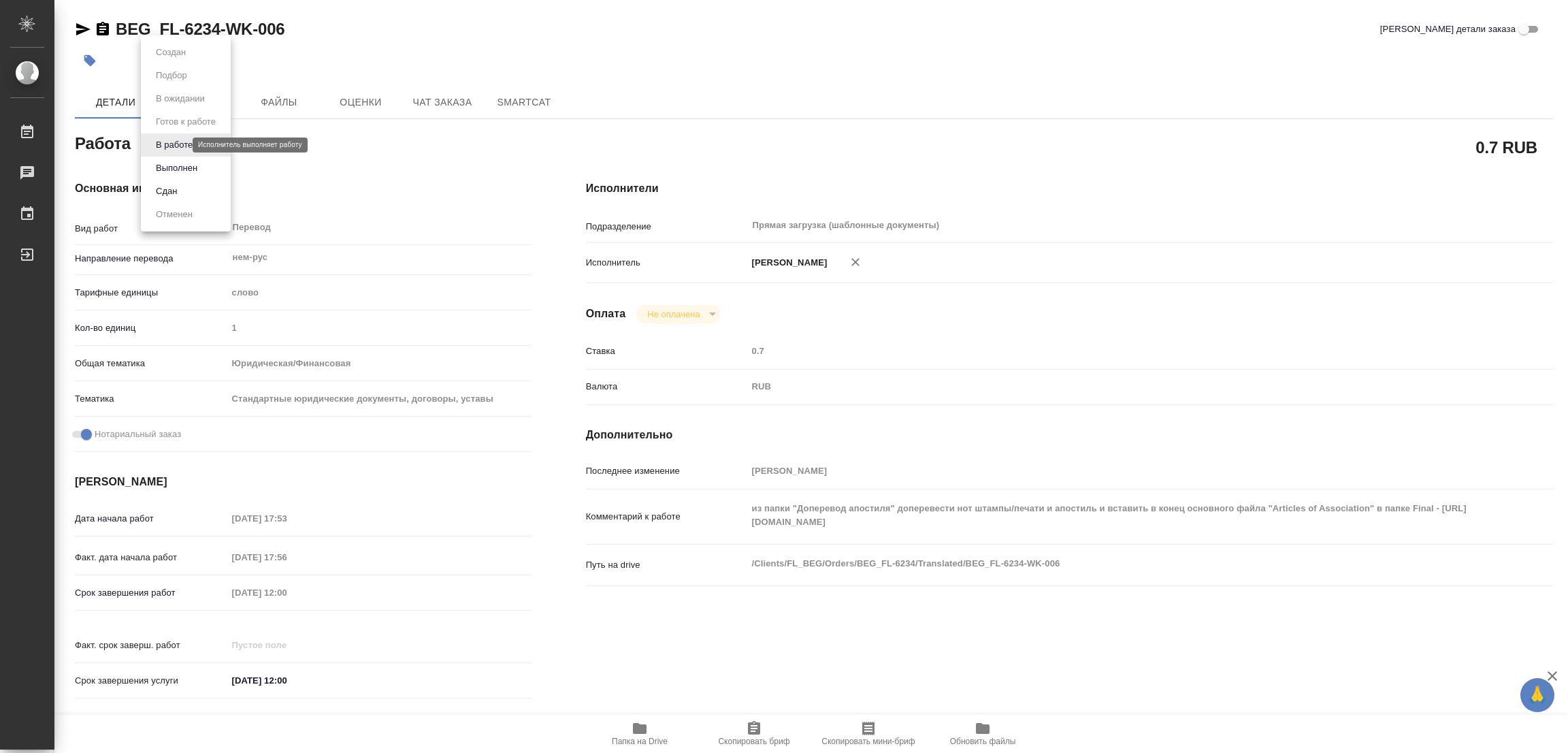
click at [174, 142] on body "🙏 .cls-1 fill:#fff; AWATERA [PERSON_NAME] Работы 0 Чаты График Выйти BEG_FL-623…" at bounding box center [784, 376] width 1568 height 753
click at [164, 169] on button "Выполнен" at bounding box center [177, 167] width 50 height 15
click at [87, 57] on icon "button" at bounding box center [90, 61] width 14 height 14
type textarea "x"
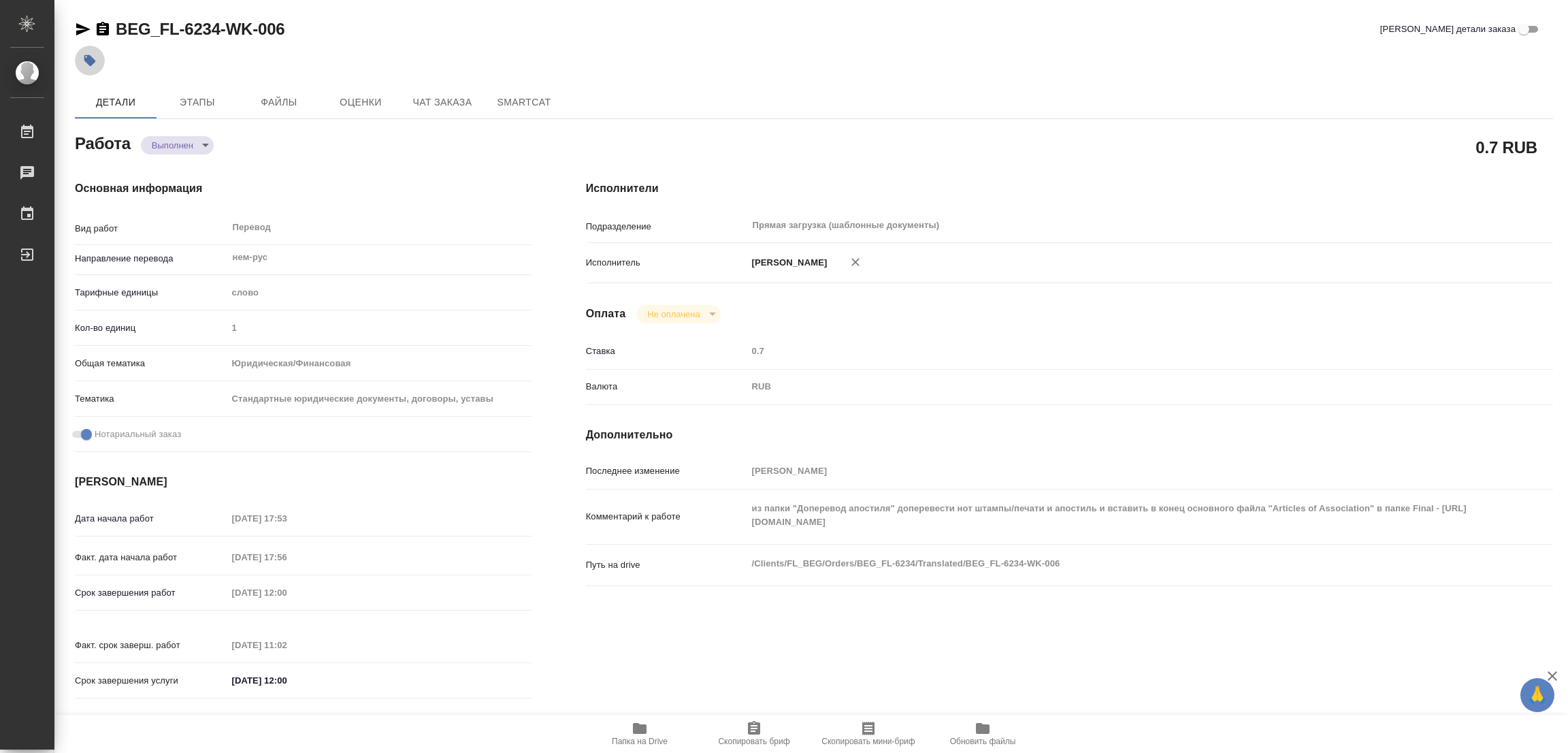
type textarea "x"
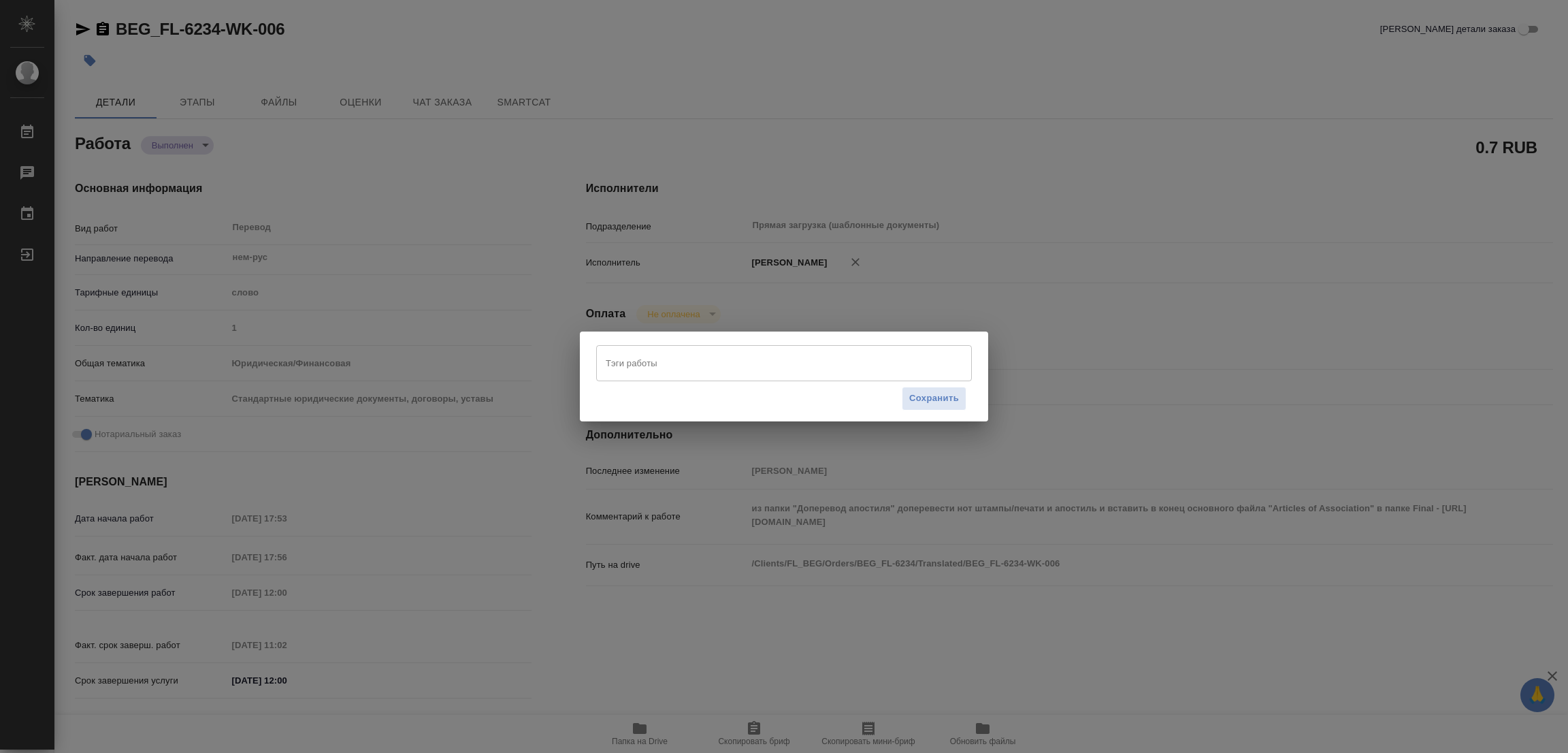
type textarea "x"
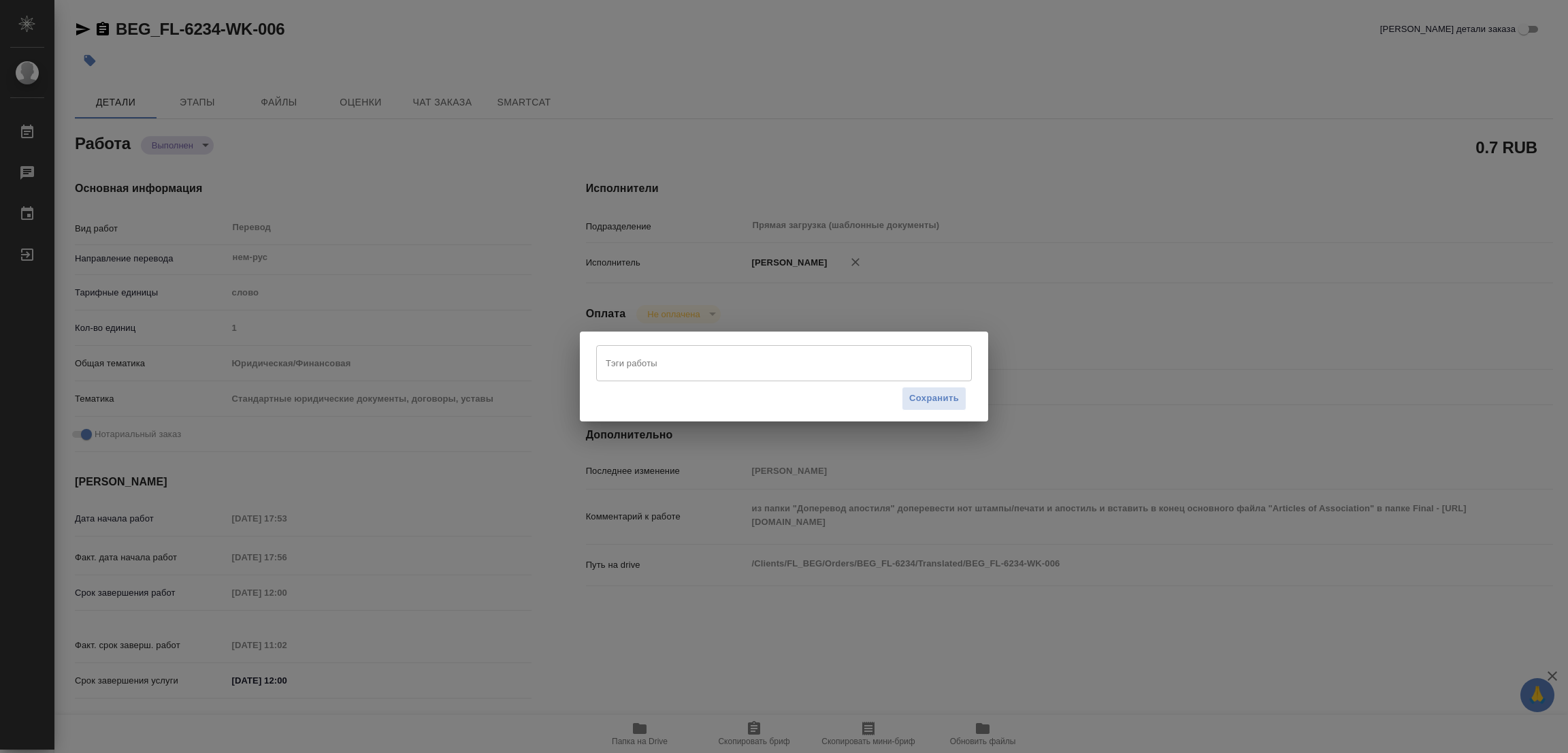
type textarea "x"
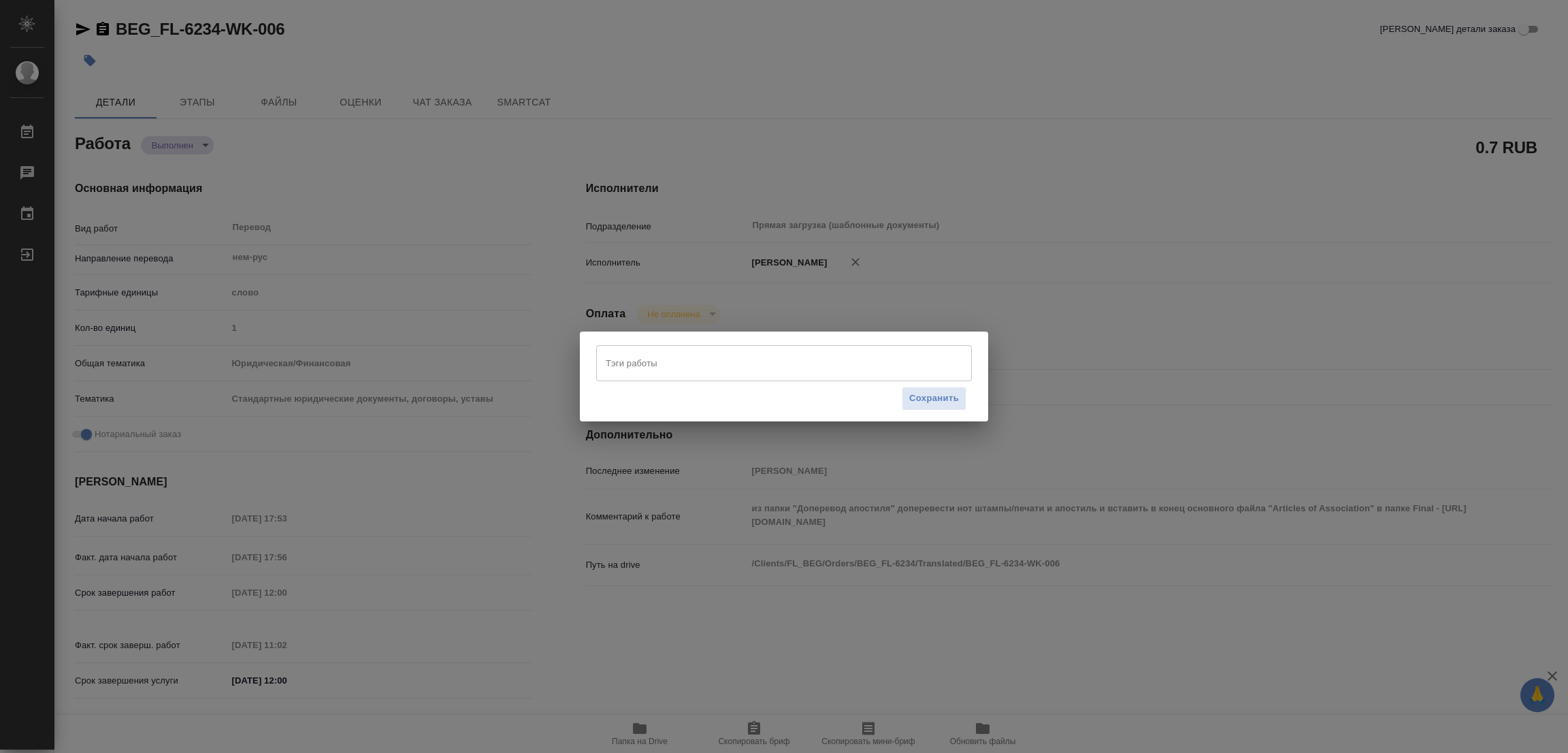
click at [664, 367] on input "Тэги работы" at bounding box center [770, 362] width 337 height 23
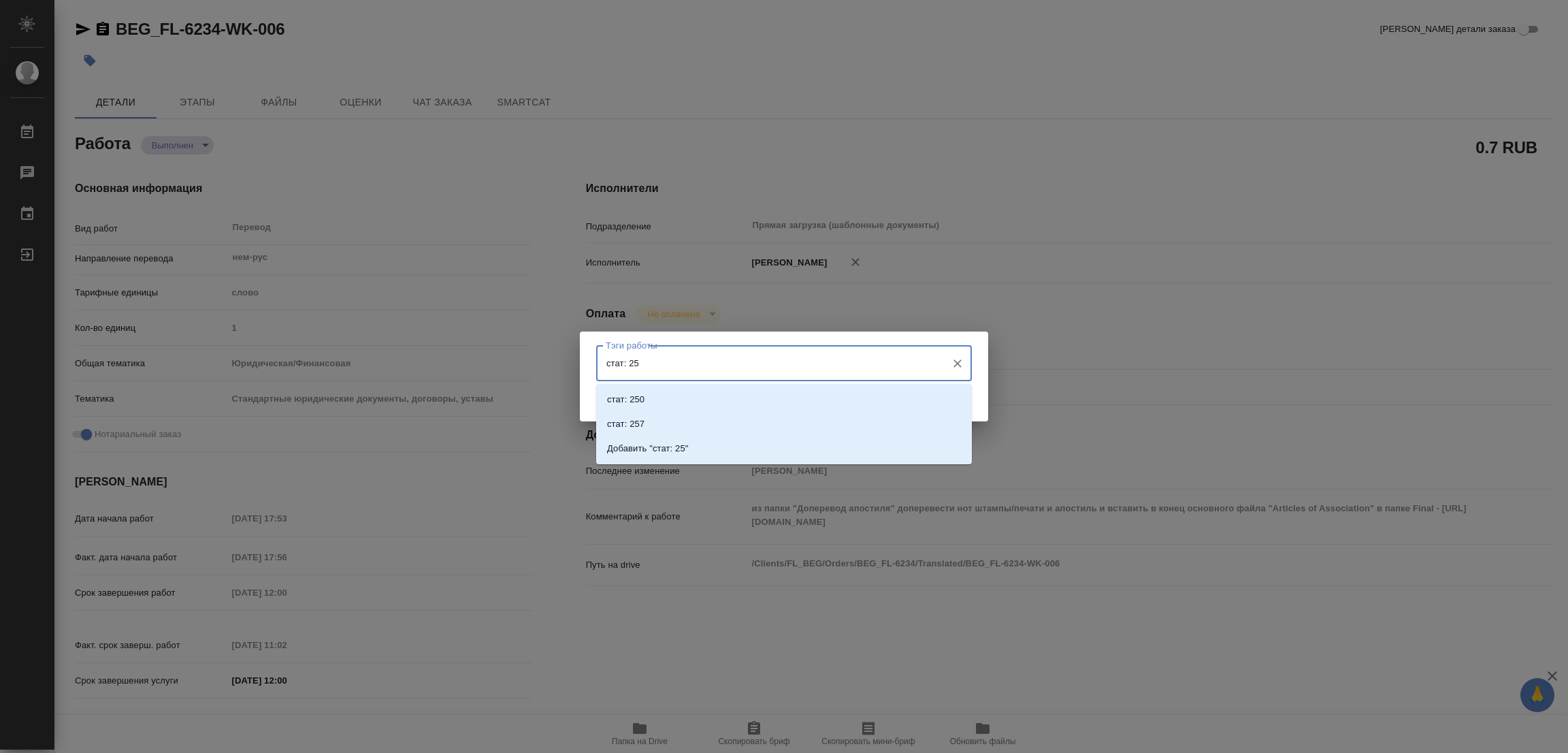
type input "стат: 250"
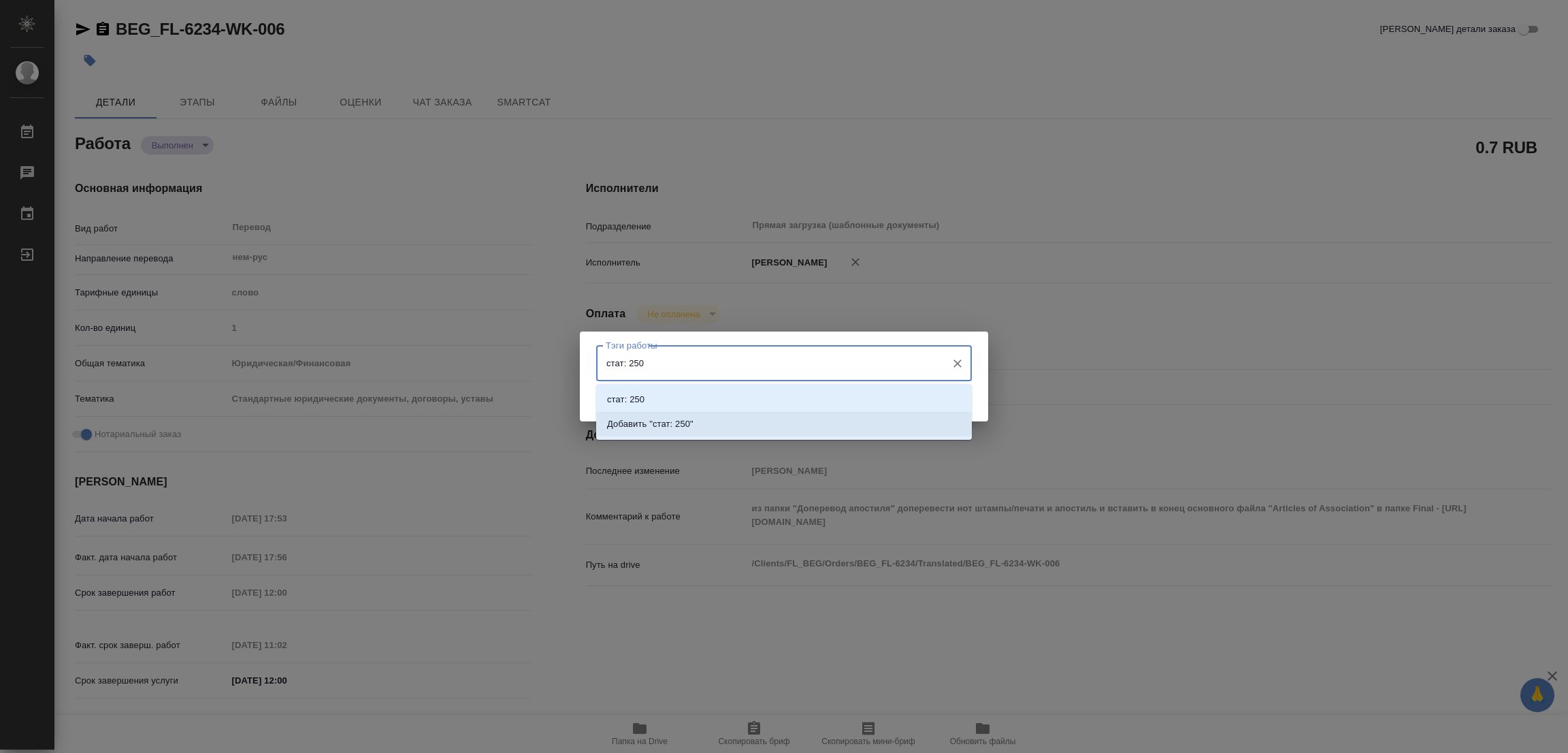
click at [676, 424] on p "Добавить "стат: 250"" at bounding box center [650, 424] width 87 height 14
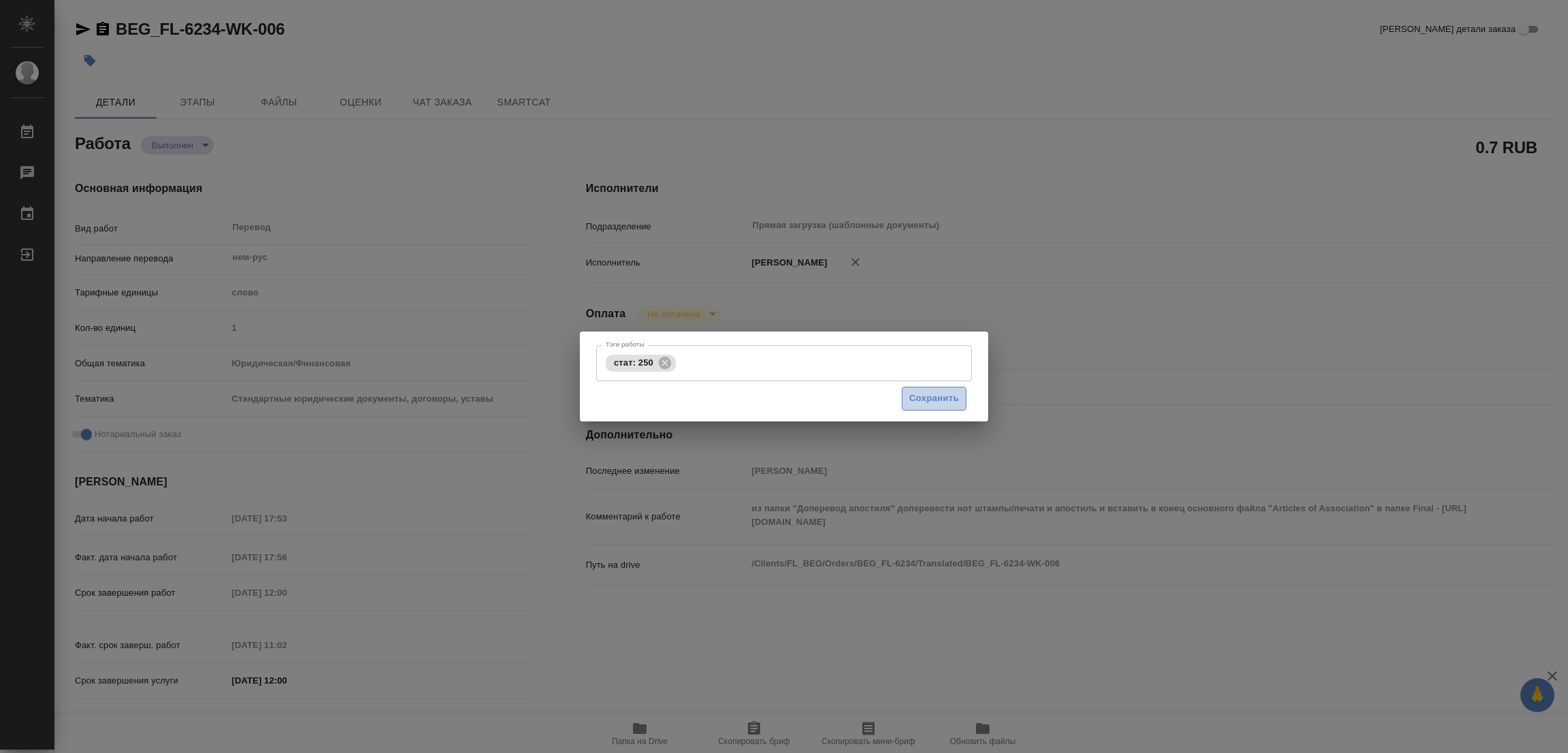
click at [928, 402] on span "Сохранить" at bounding box center [934, 399] width 50 height 16
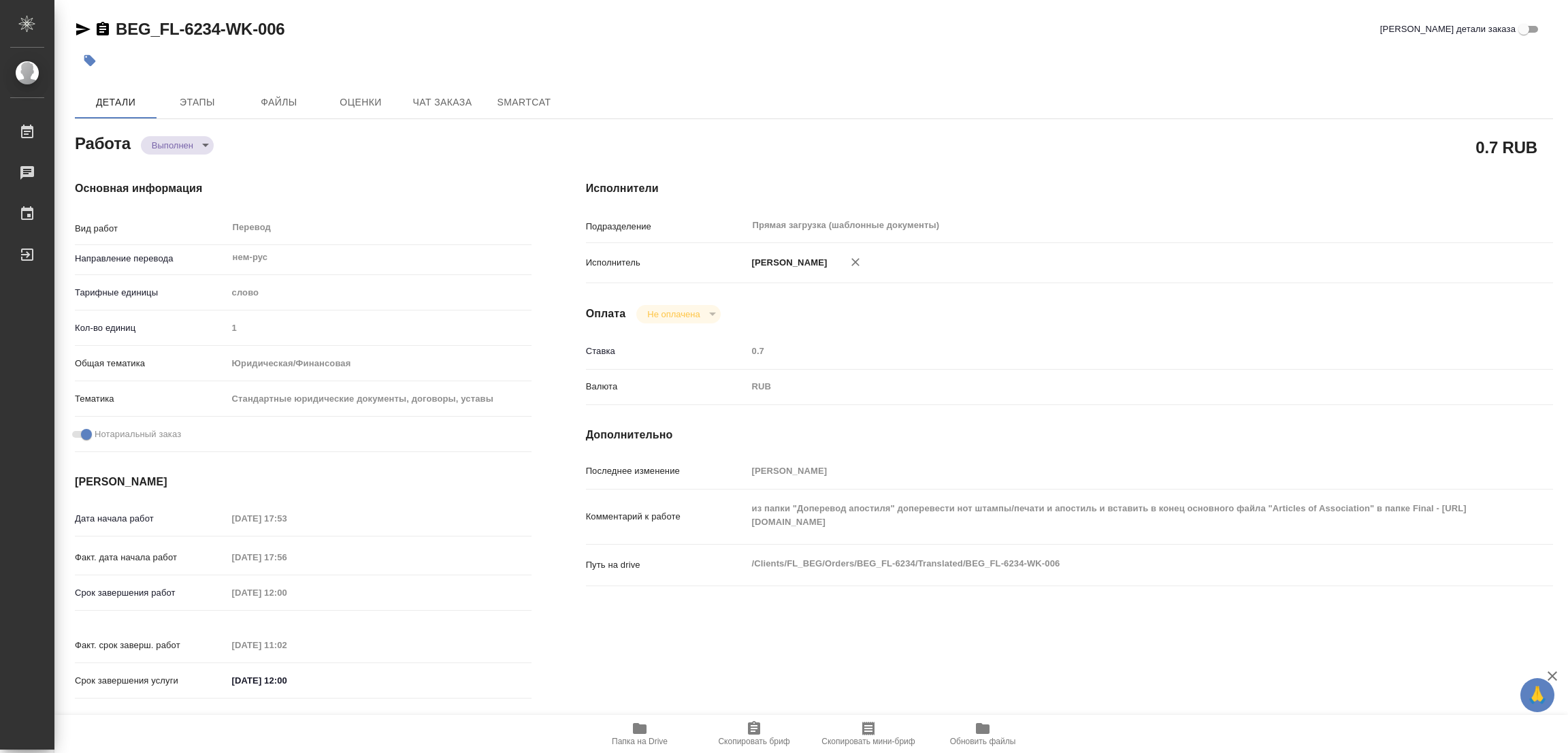
type input "completed"
type textarea "Перевод"
type textarea "x"
type input "нем-рус"
type input "5a8b1489cc6b4906c91bfd90"
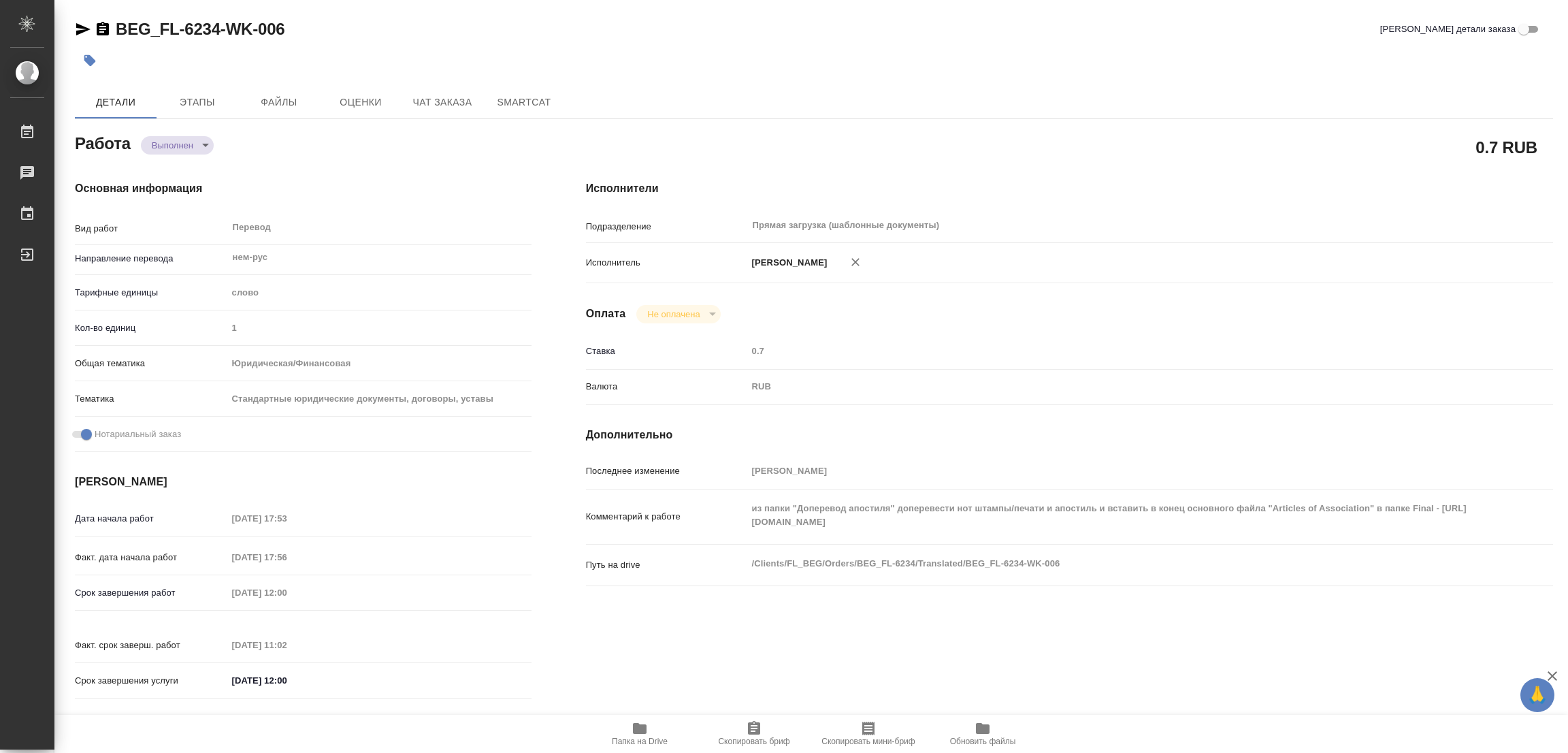
type input "1"
type input "yr-fn"
type input "5f647205b73bc97568ca66bf"
checkbox input "true"
type input "[DATE] 17:53"
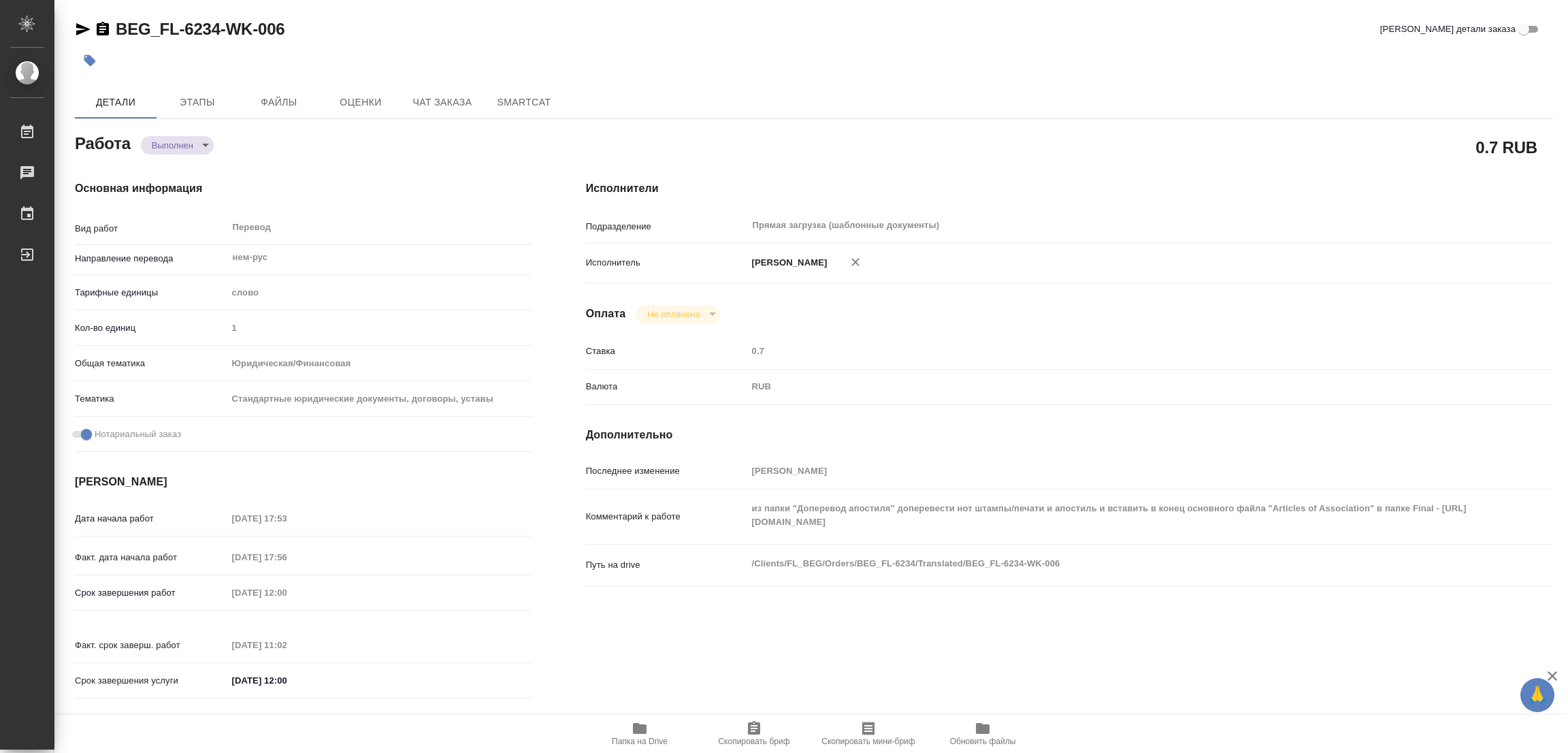
type input "[DATE] 17:56"
type input "[DATE] 12:00"
type input "[DATE] 11:02"
type input "[DATE] 12:00"
type input "Прямая загрузка (шаблонные документы)"
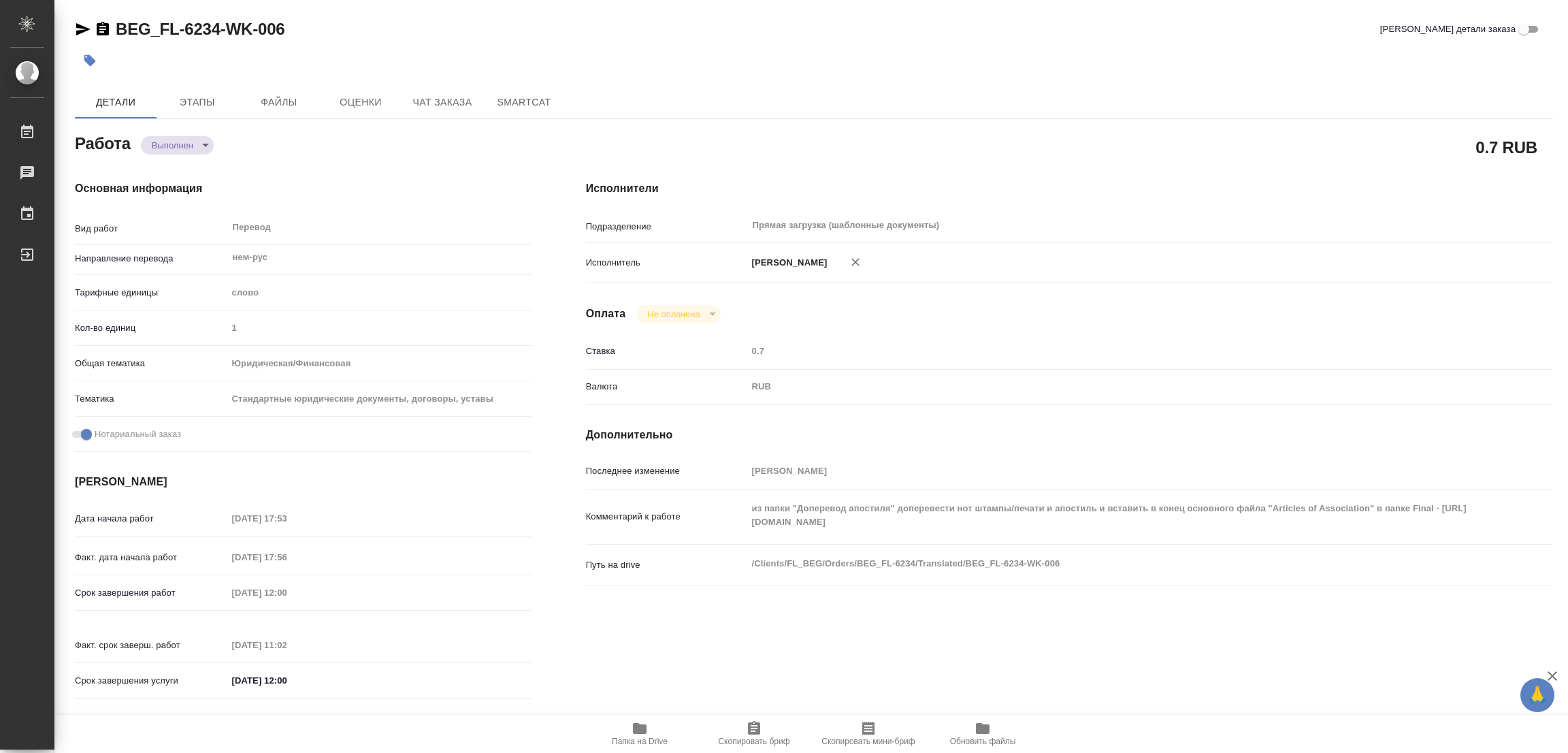
type input "notPayed"
type input "0.7"
type input "RUB"
type input "[PERSON_NAME]"
type textarea "из папки "Доперевод апостиля" доперевести нот штампы/печати и апостиль и встави…"
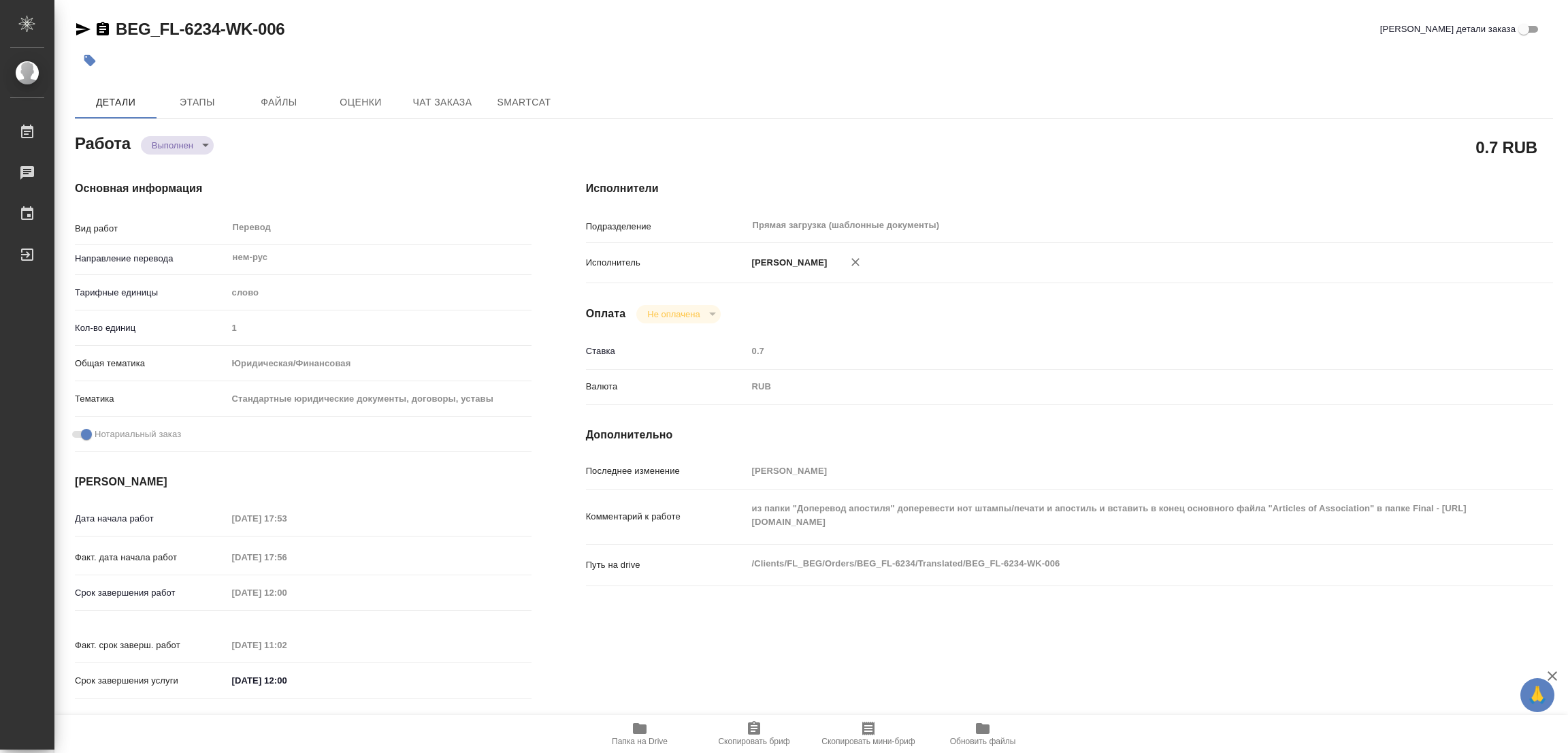
type textarea "x"
type textarea "/Clients/FL_BEG/Orders/BEG_FL-6234/Translated/BEG_FL-6234-WK-006"
type textarea "x"
type input "BEG_FL-6234"
type input "Перевод печати"
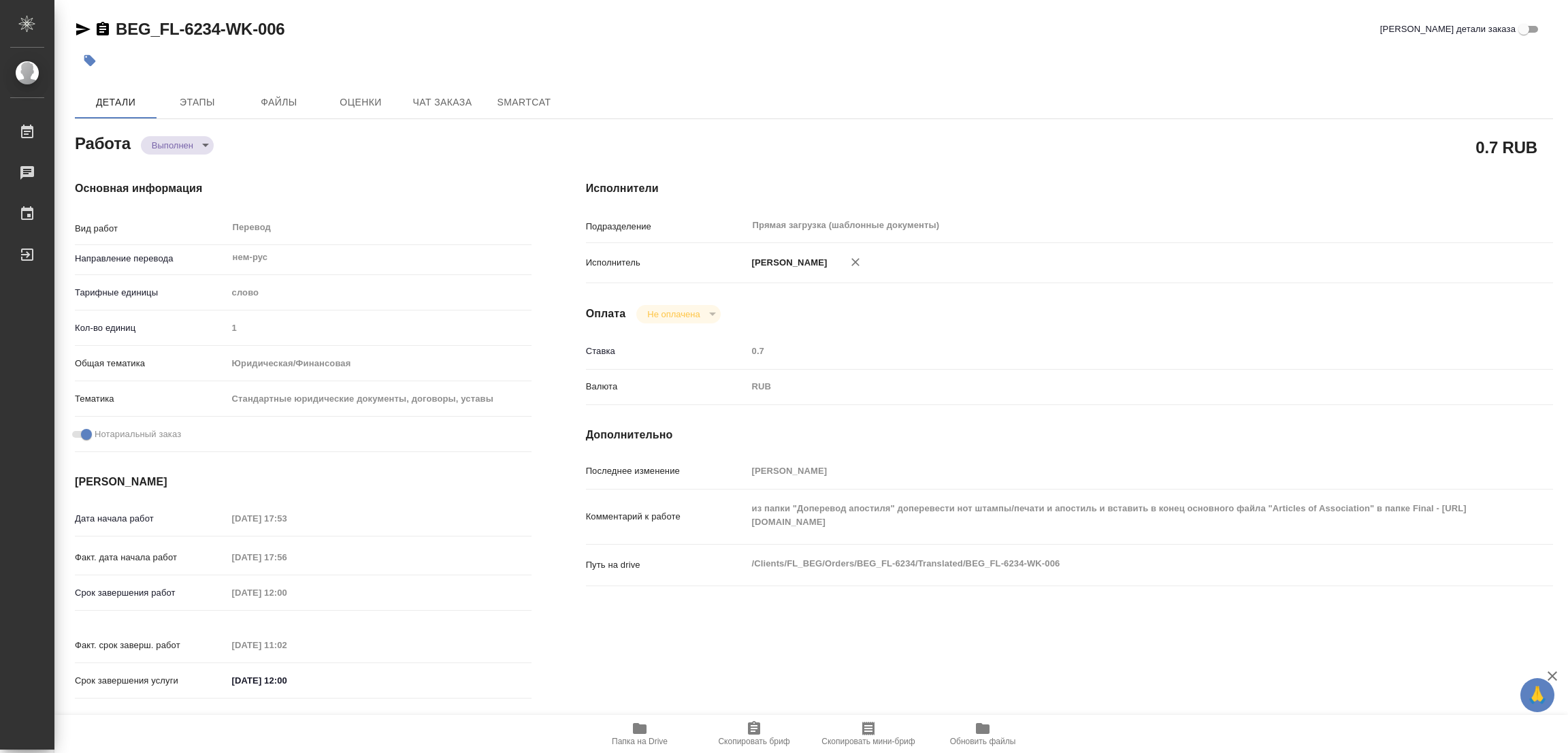
type input "Перевод, Приёмка по качеству"
type input "[PERSON_NAME], [PERSON_NAME]"
type input "/Clients/FL_BEG/Orders/BEG_FL-6234"
type textarea "x"
type textarea "Страницы для перевода в папке "доперевод апостиля""
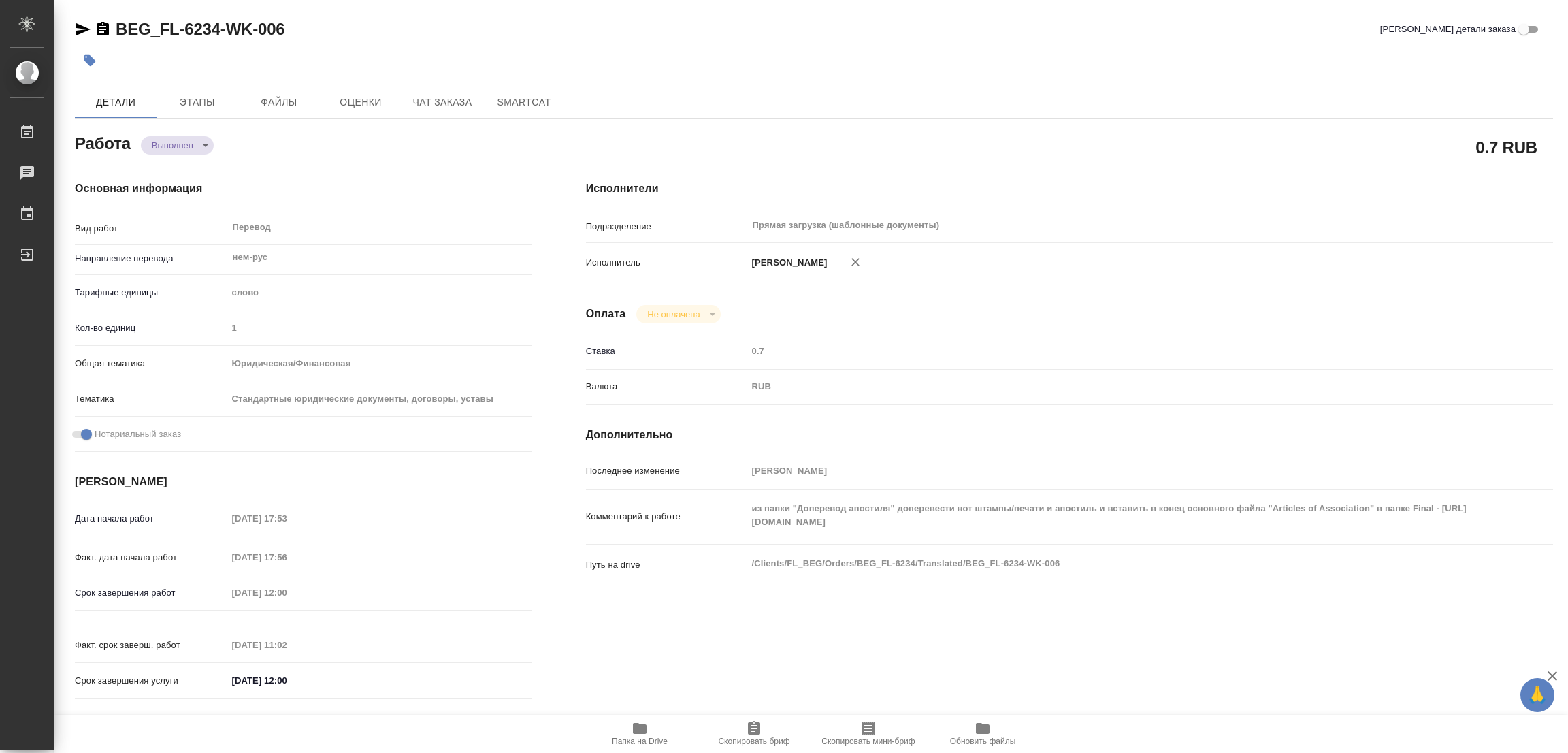
type textarea "x"
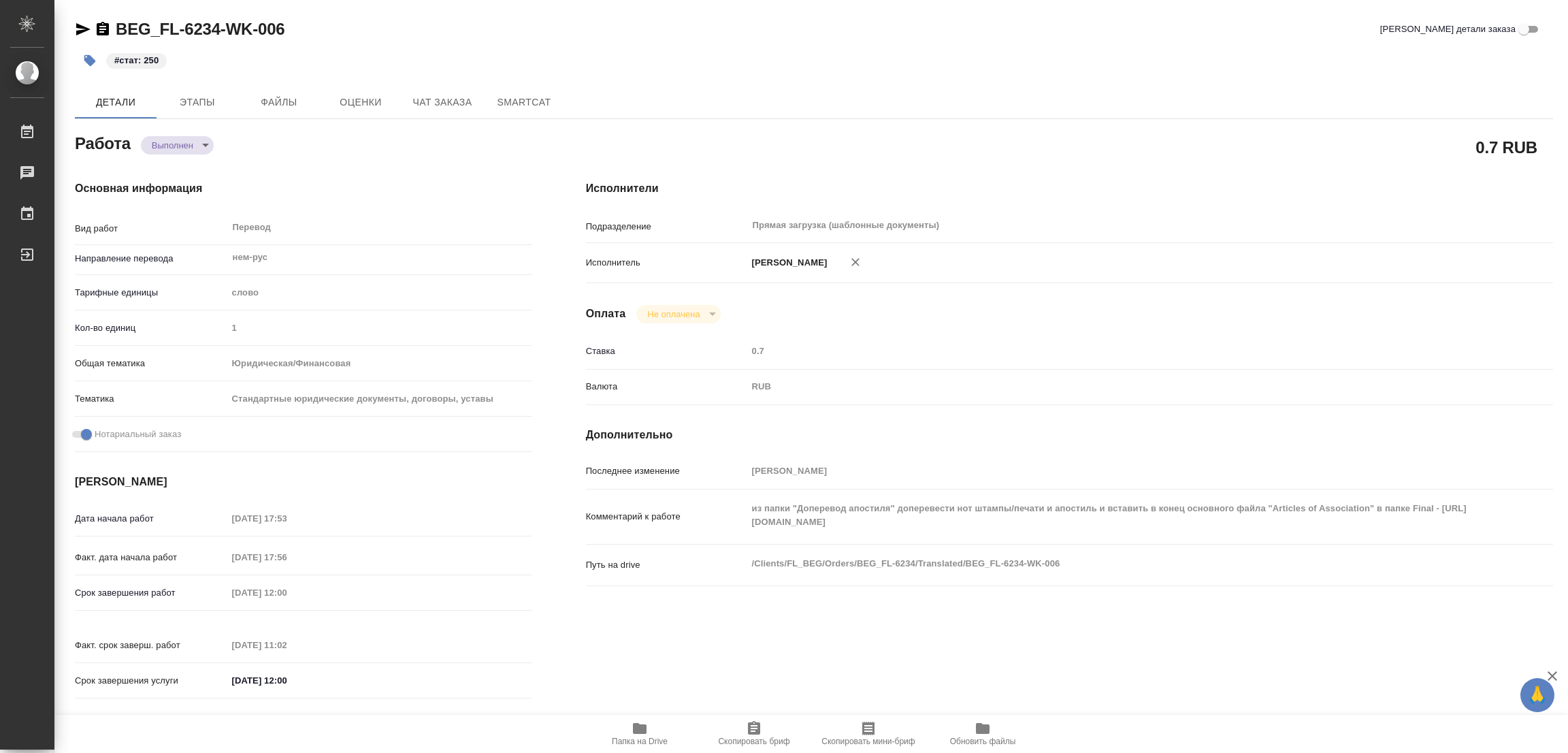
type textarea "x"
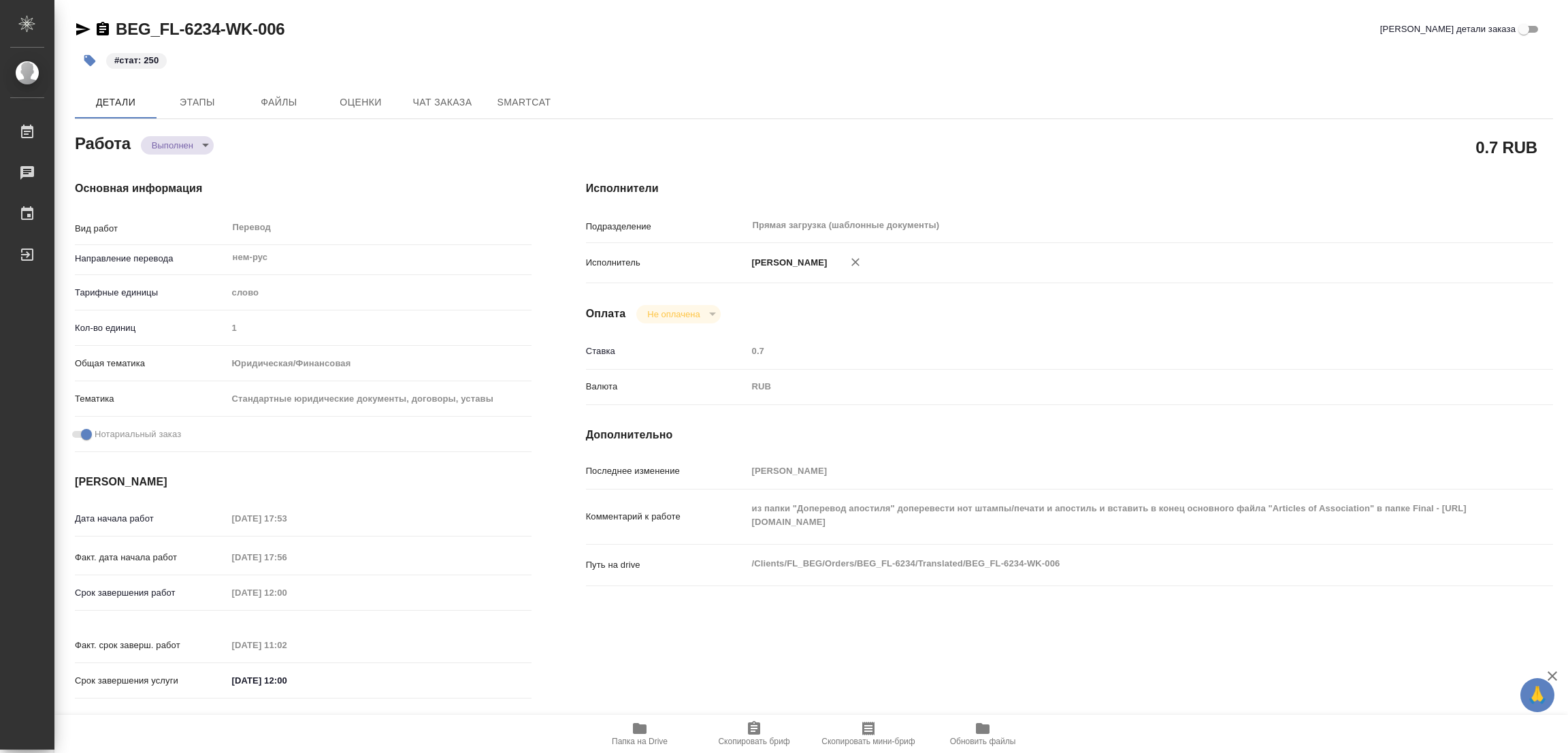
type textarea "x"
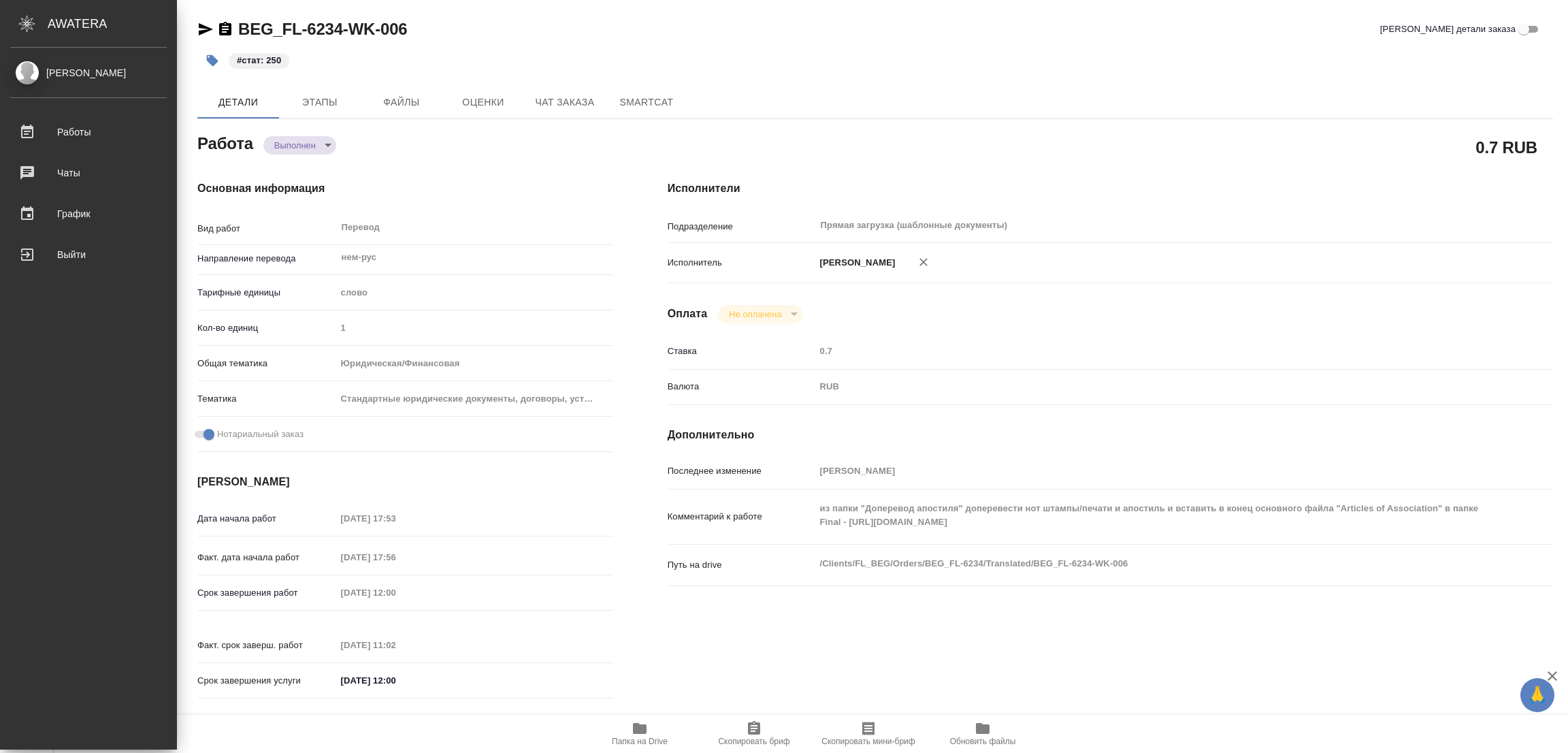
type textarea "x"
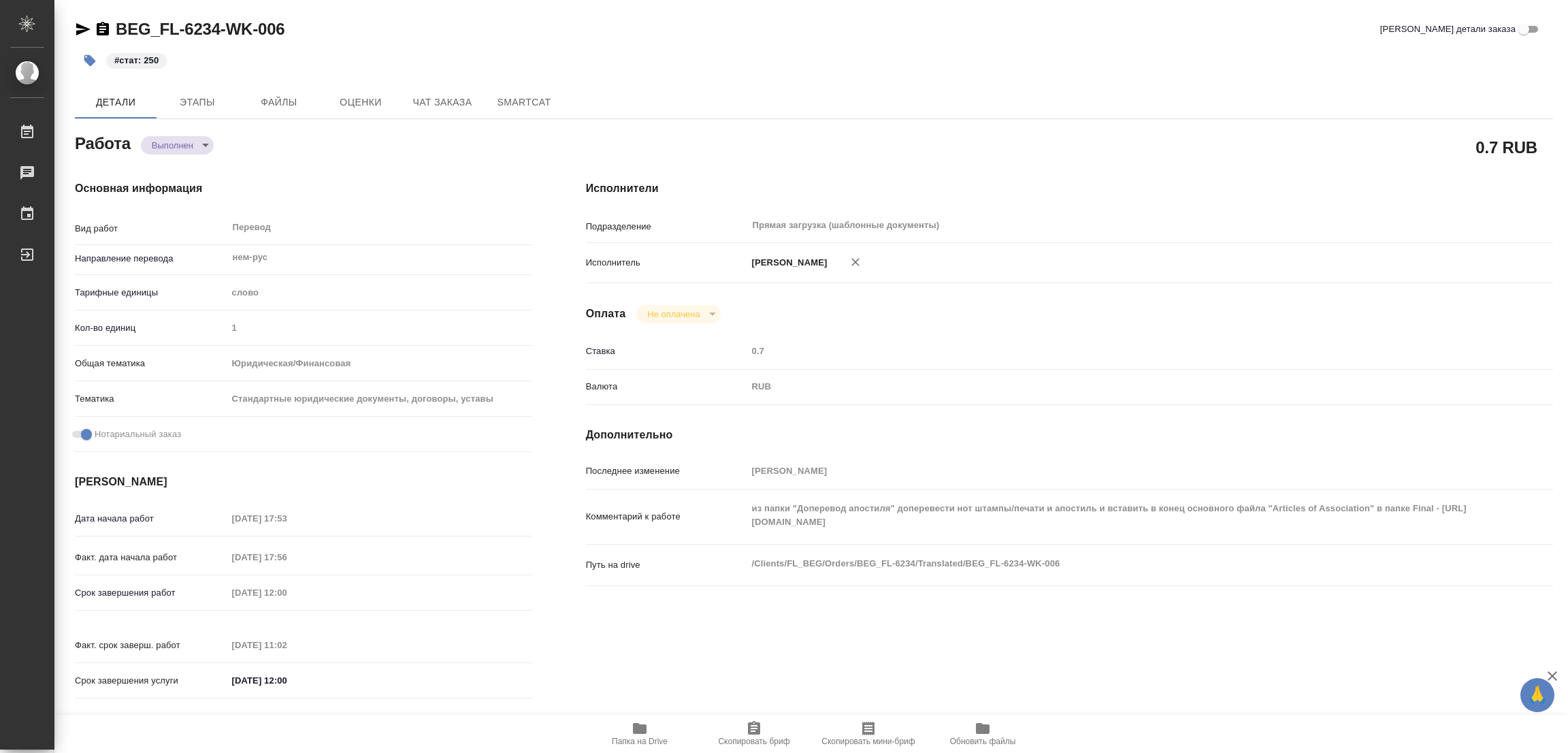
type textarea "x"
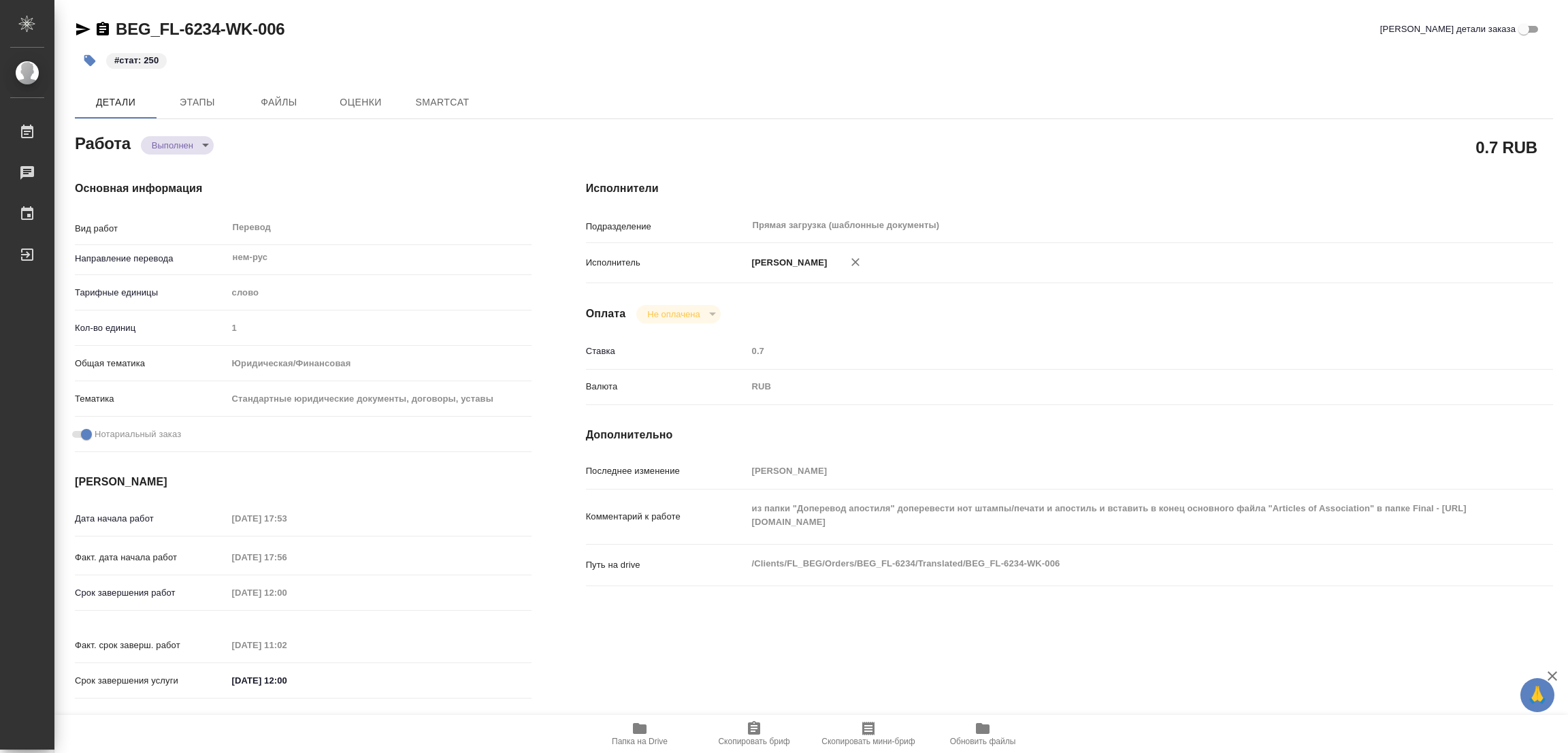
type textarea "x"
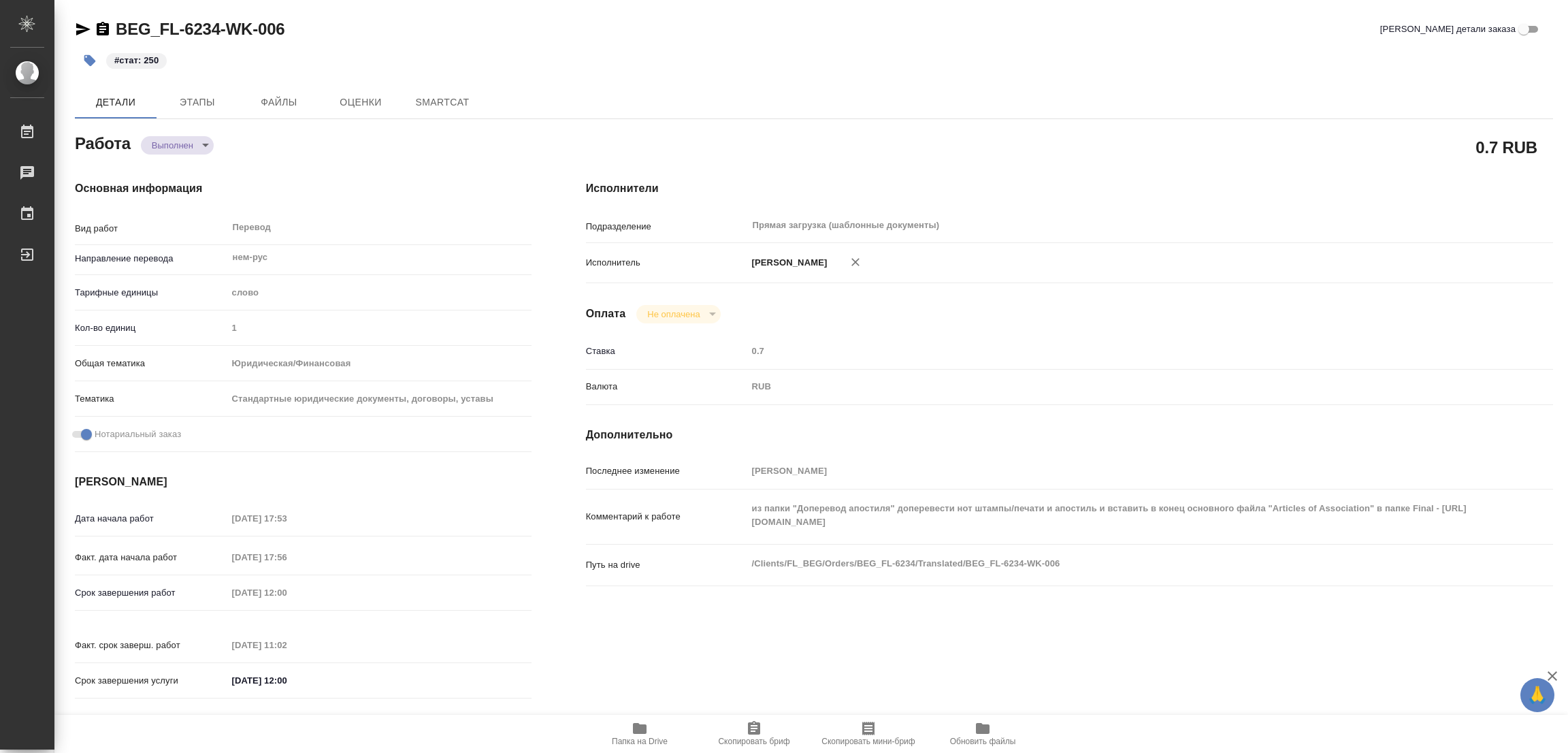
type textarea "x"
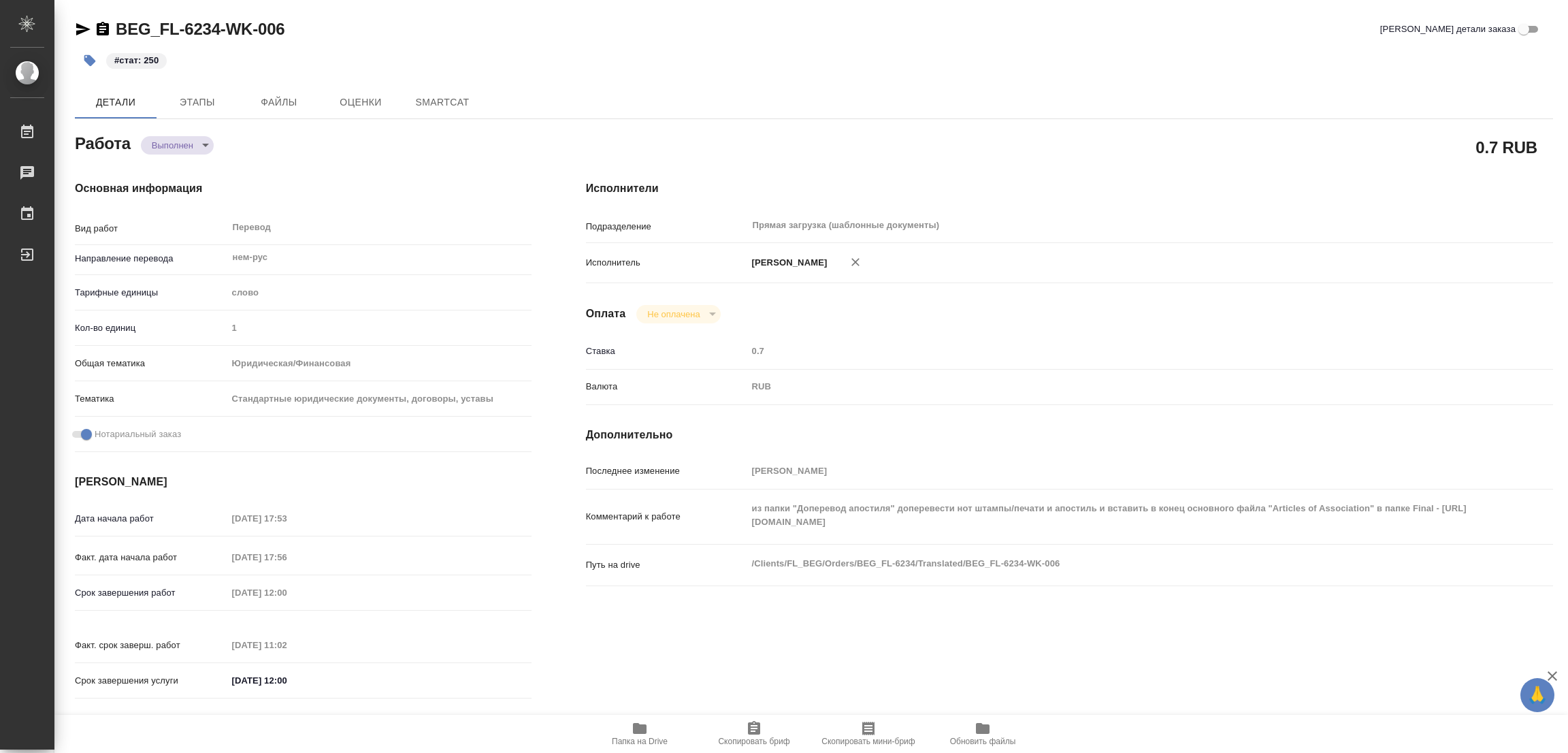
type textarea "x"
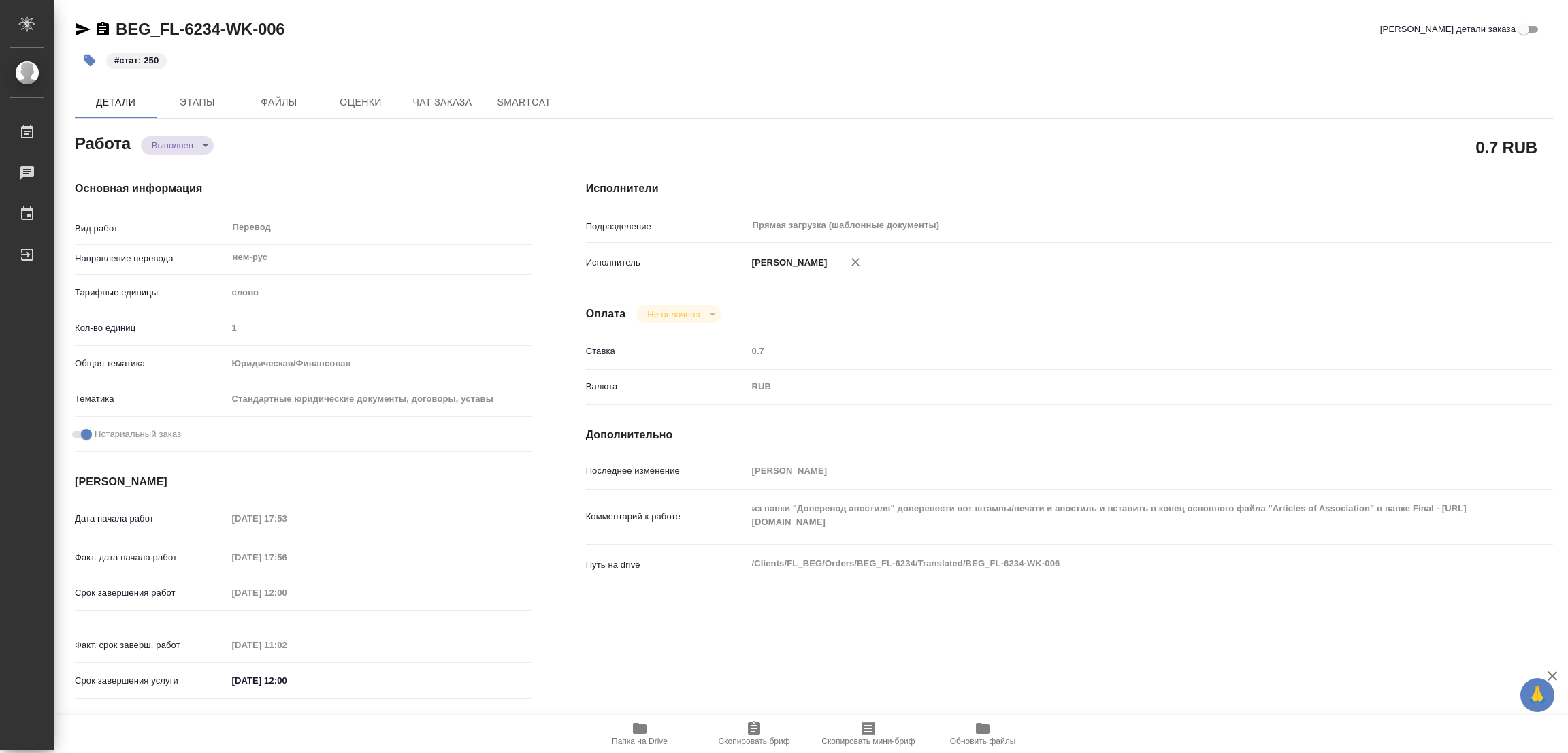
type textarea "x"
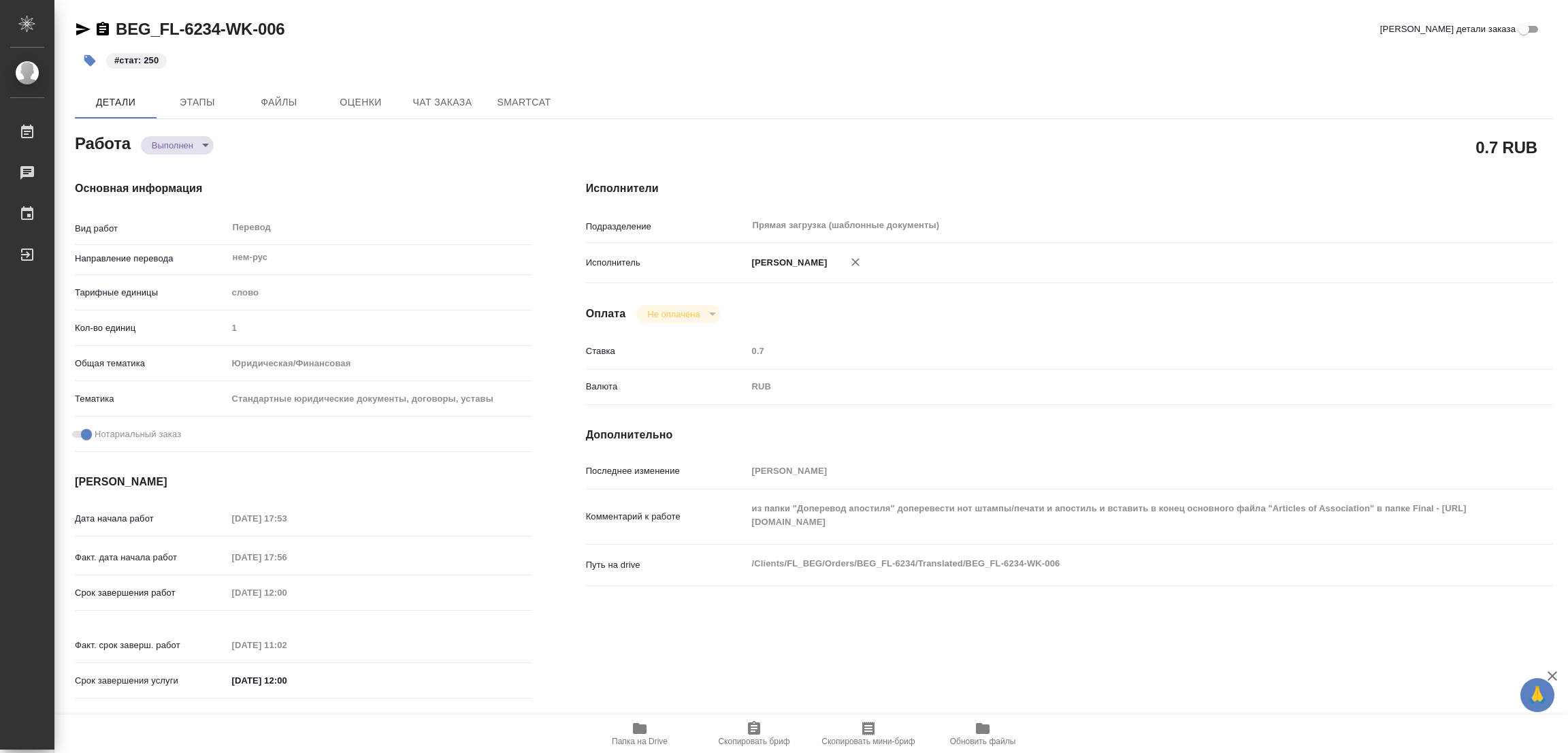
type textarea "x"
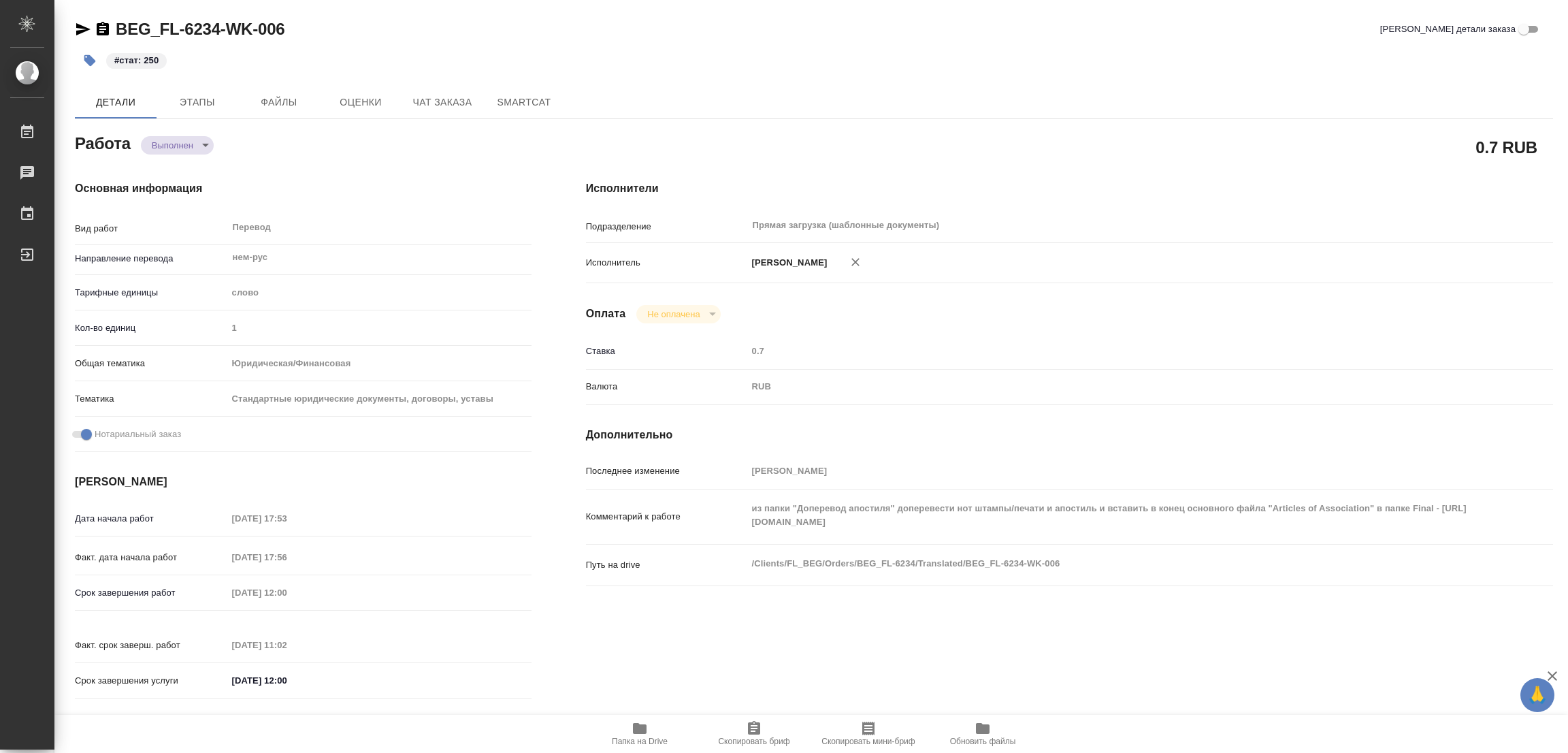
type textarea "x"
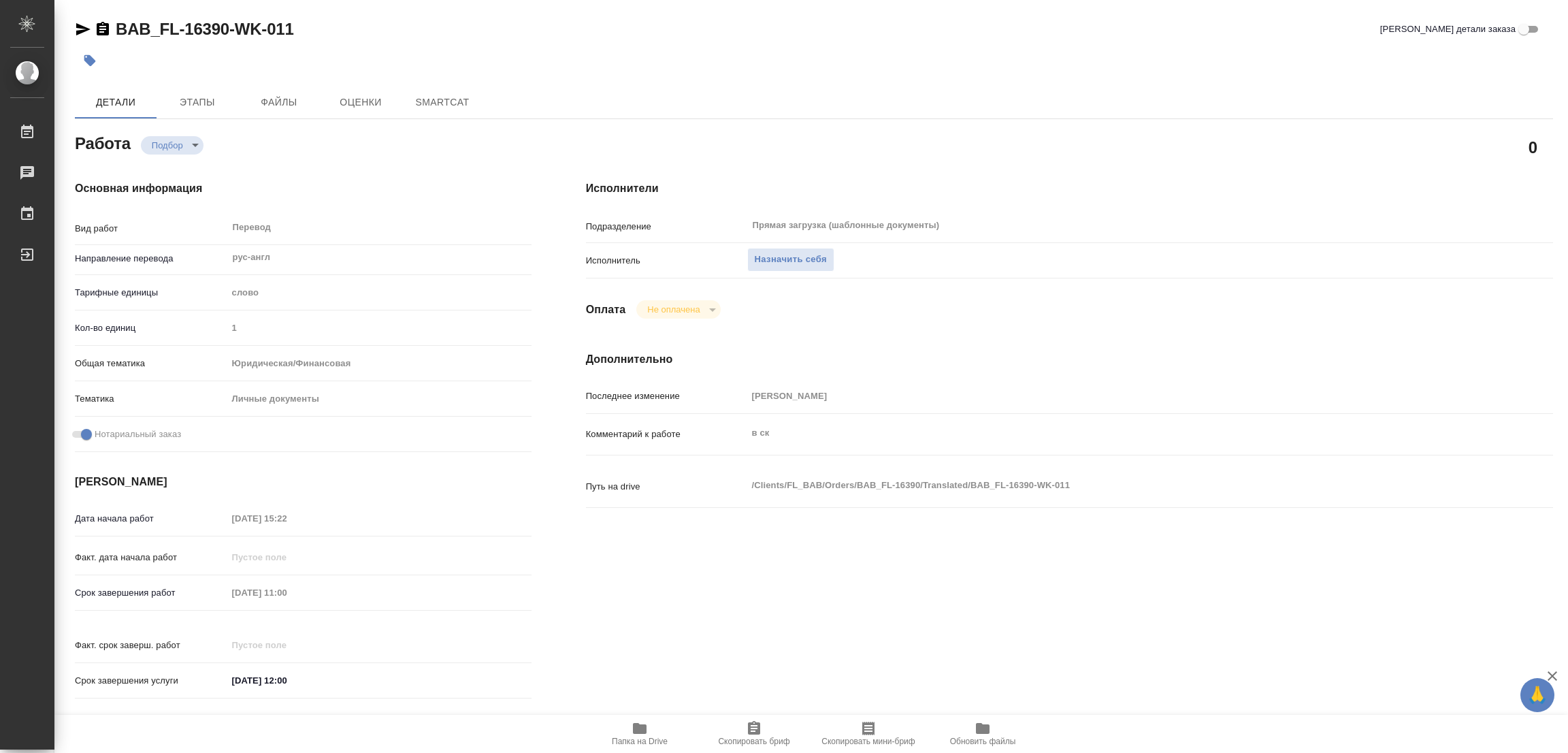
type textarea "x"
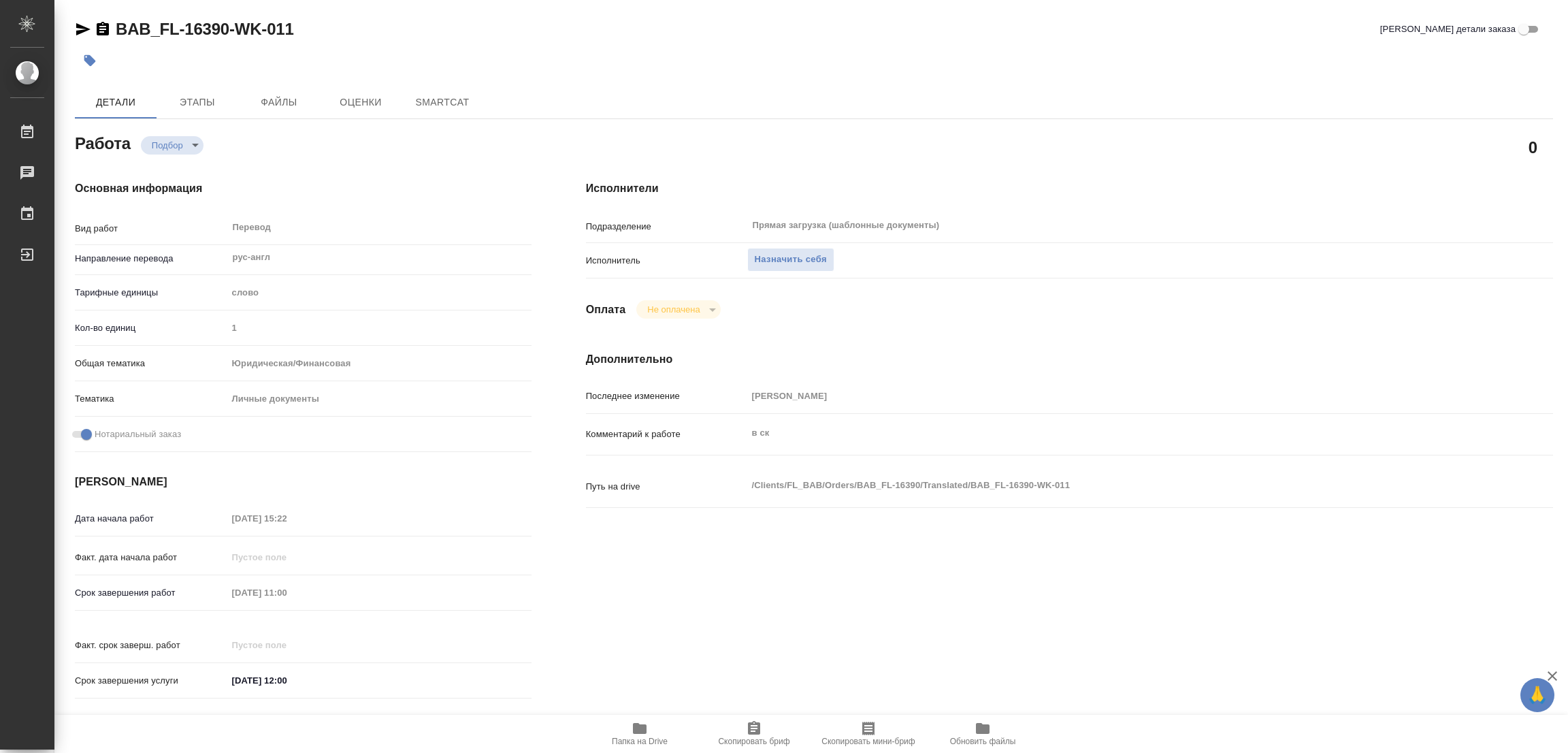
type textarea "x"
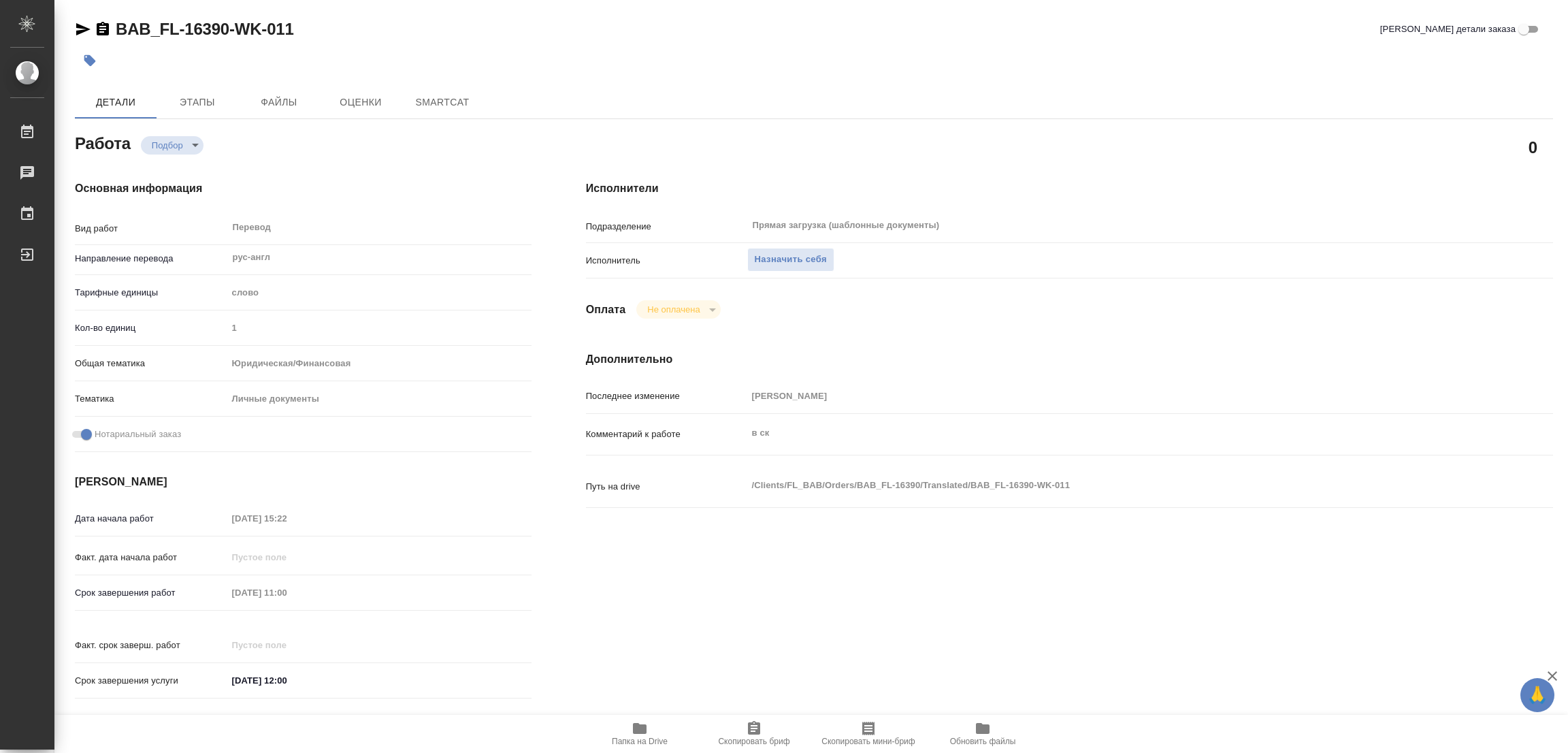
type textarea "x"
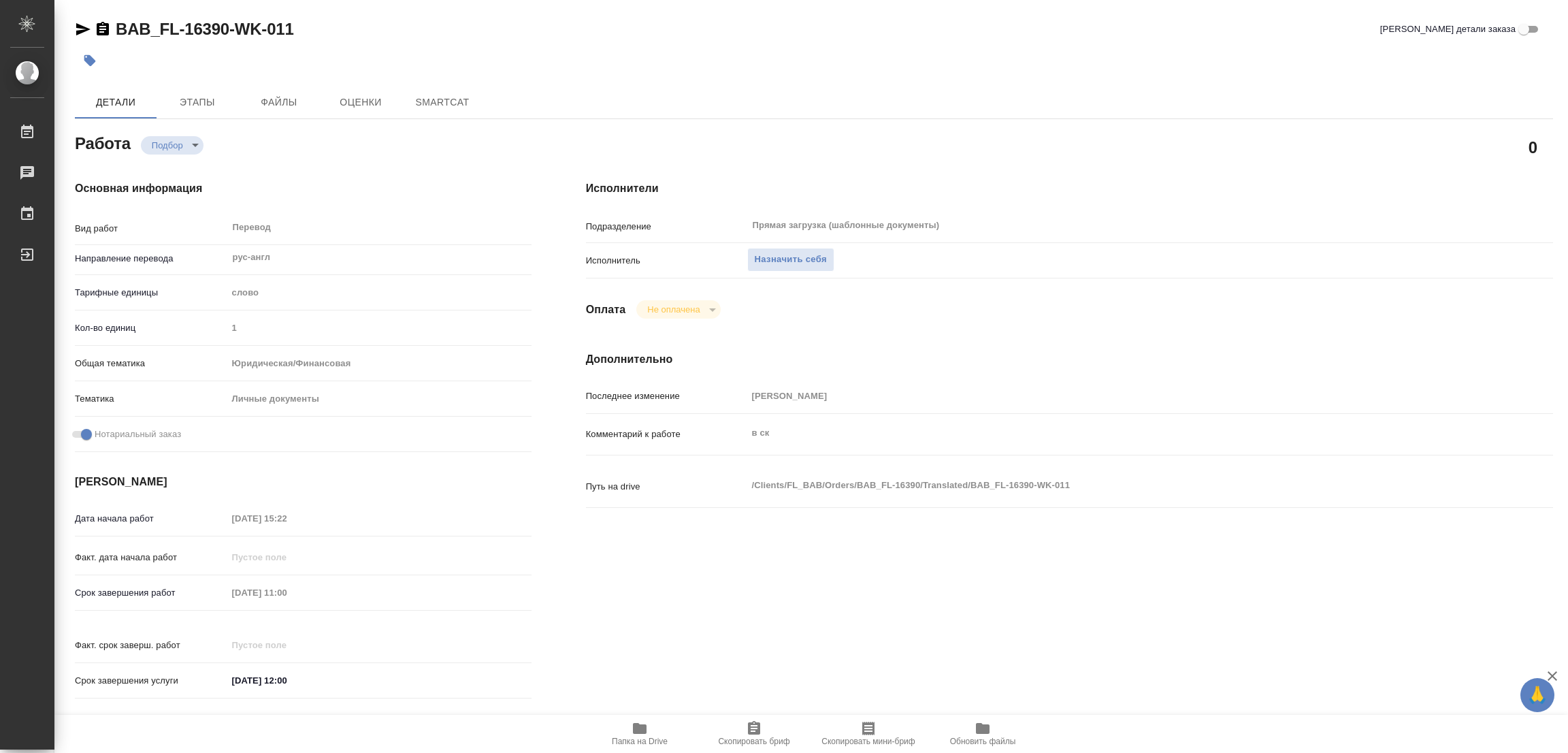
type textarea "x"
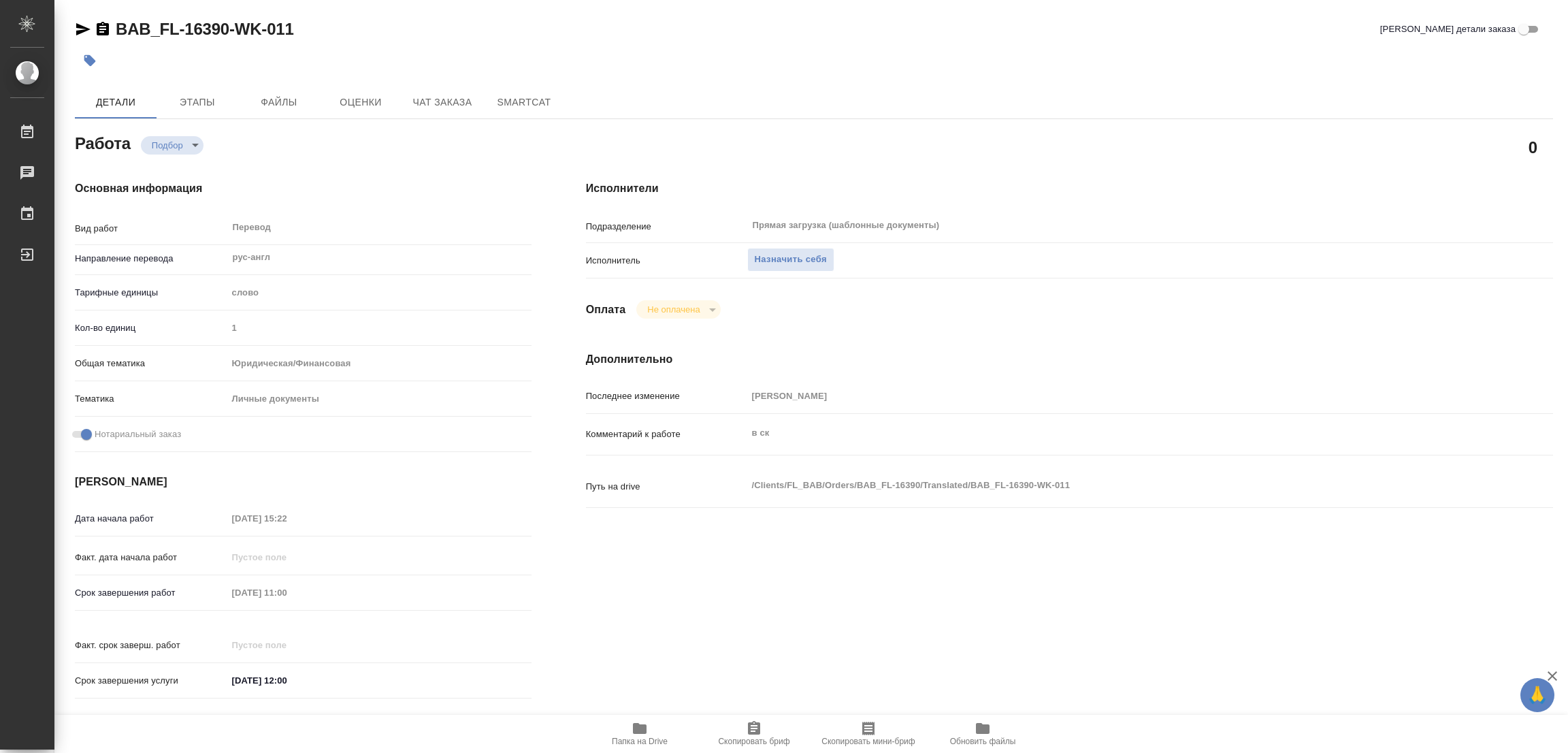
scroll to position [204, 0]
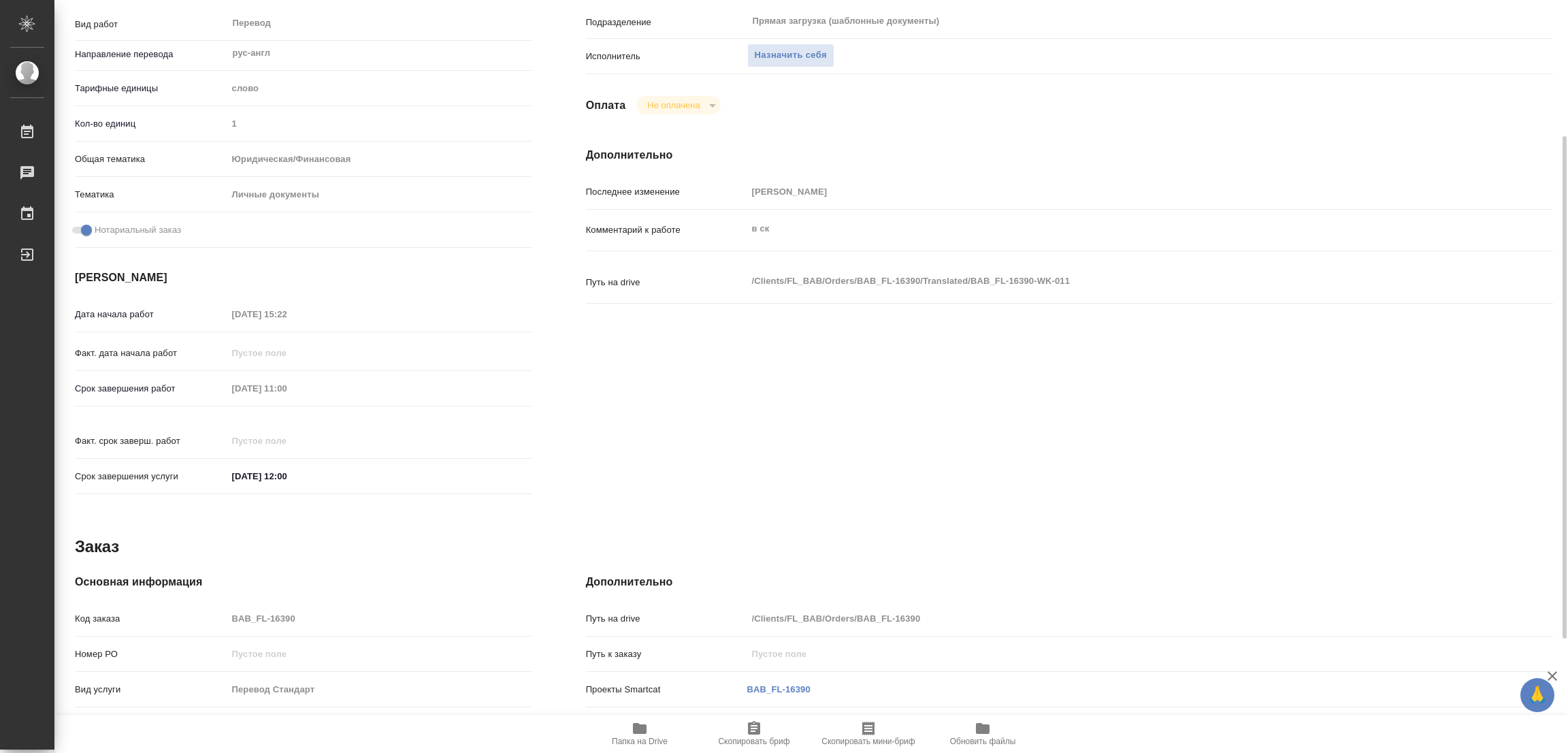
type textarea "x"
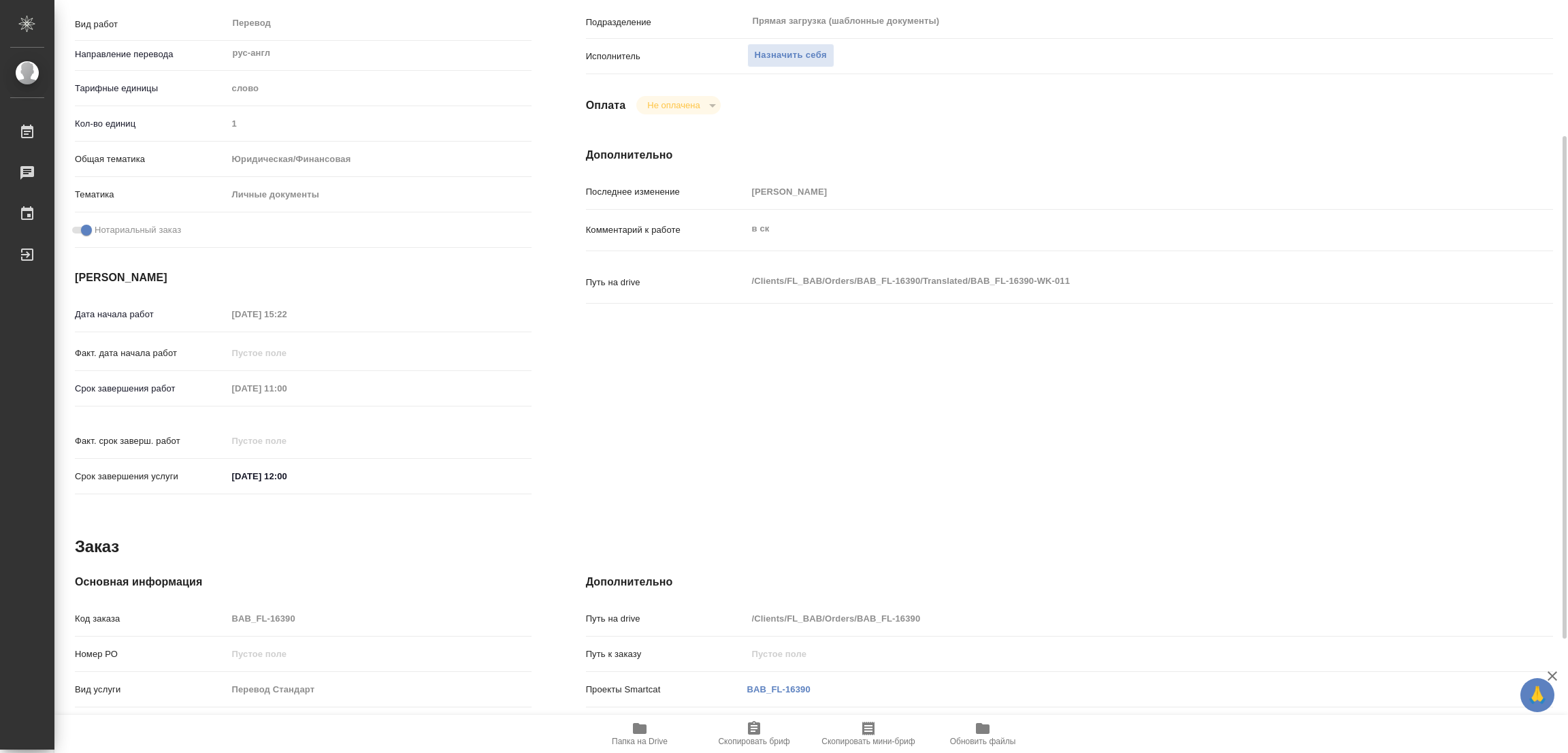
type textarea "x"
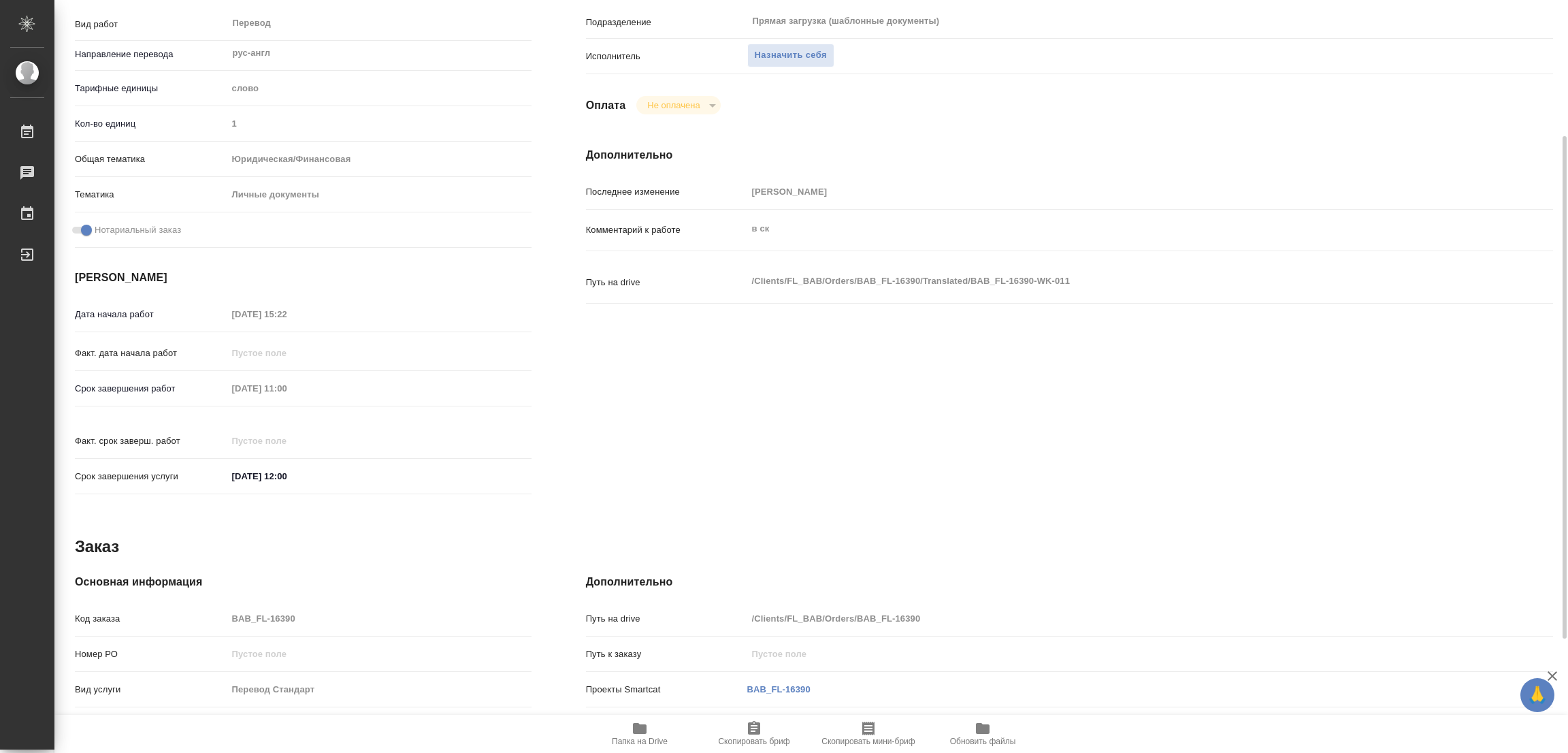
scroll to position [0, 0]
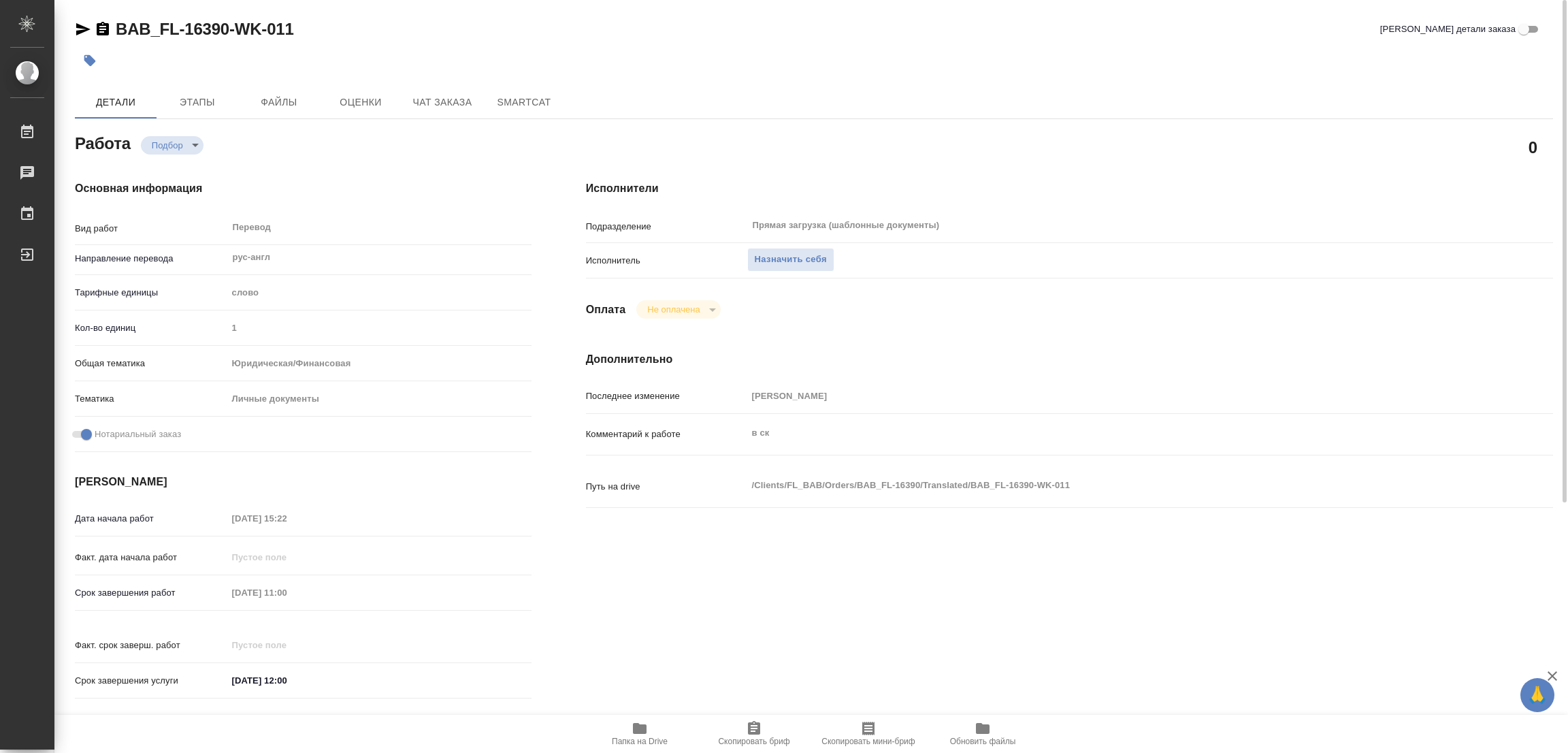
click at [639, 731] on icon "button" at bounding box center [640, 728] width 14 height 11
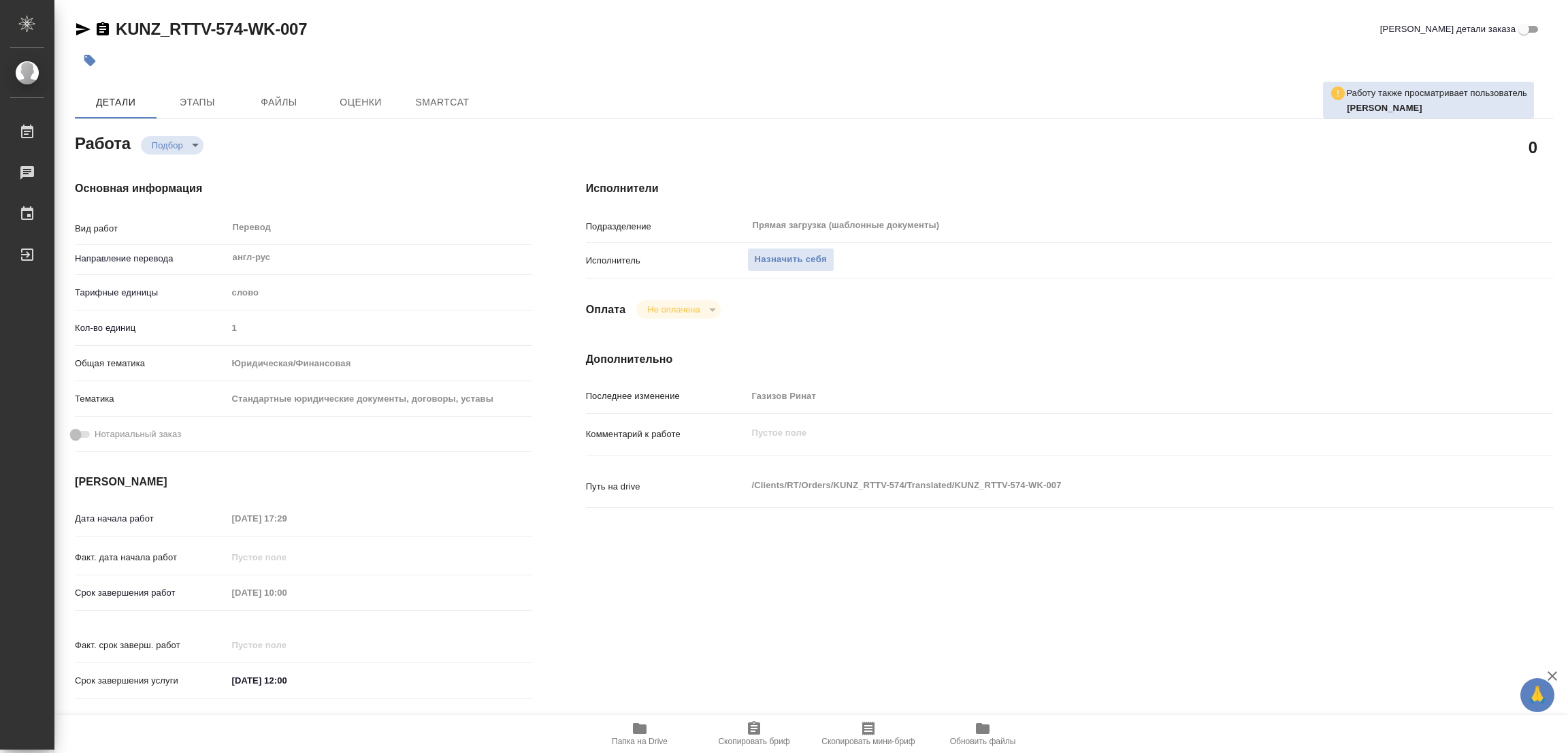
type textarea "x"
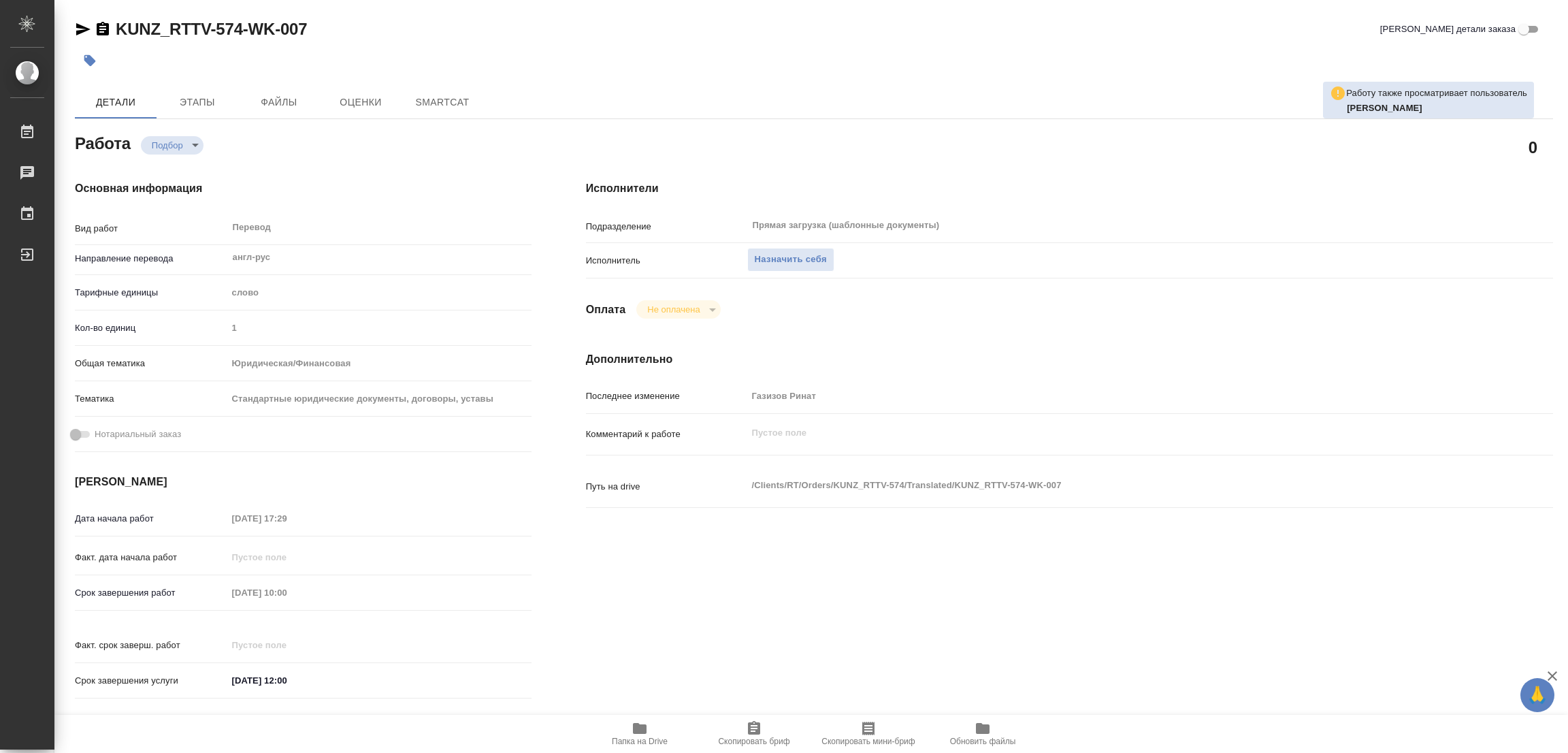
type textarea "x"
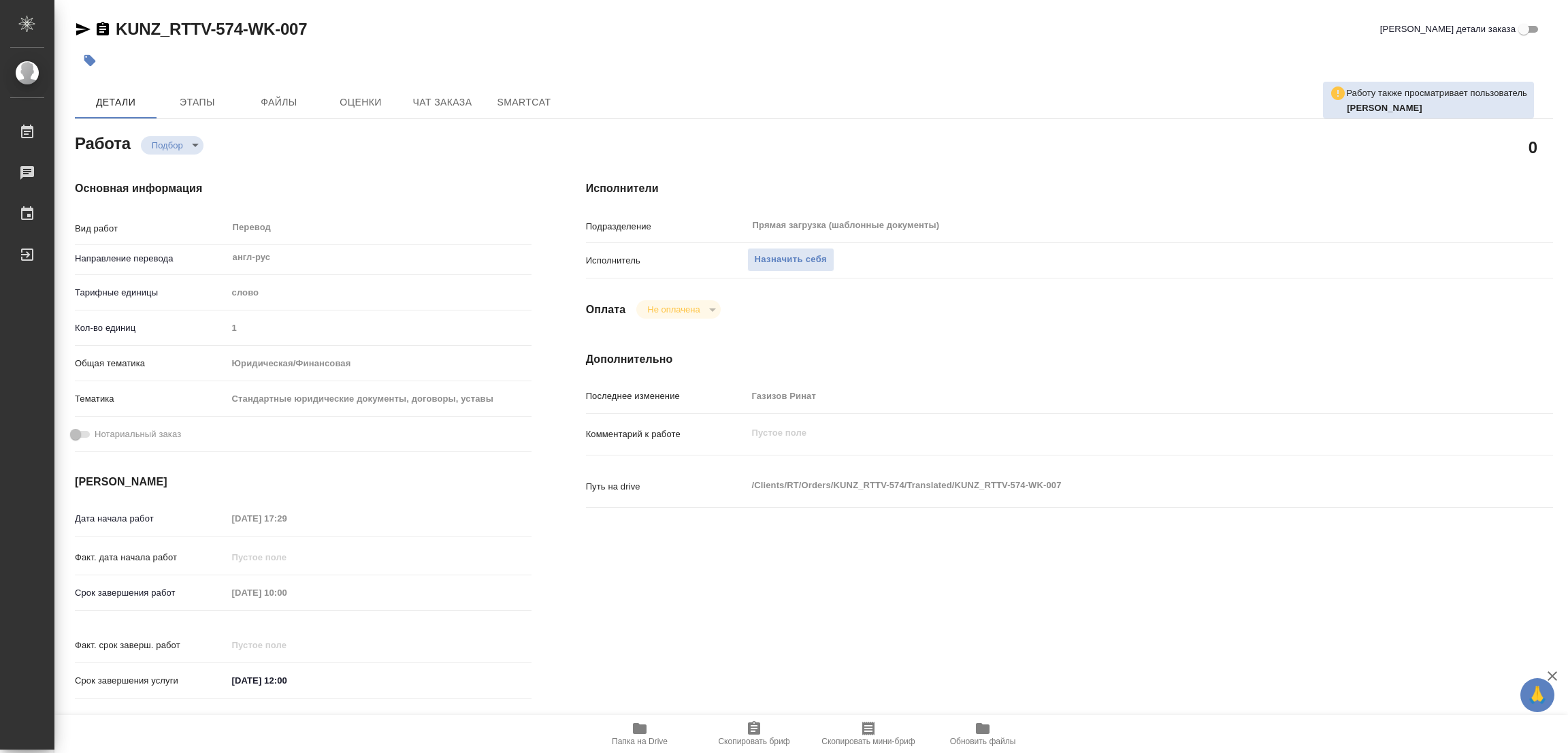
type textarea "x"
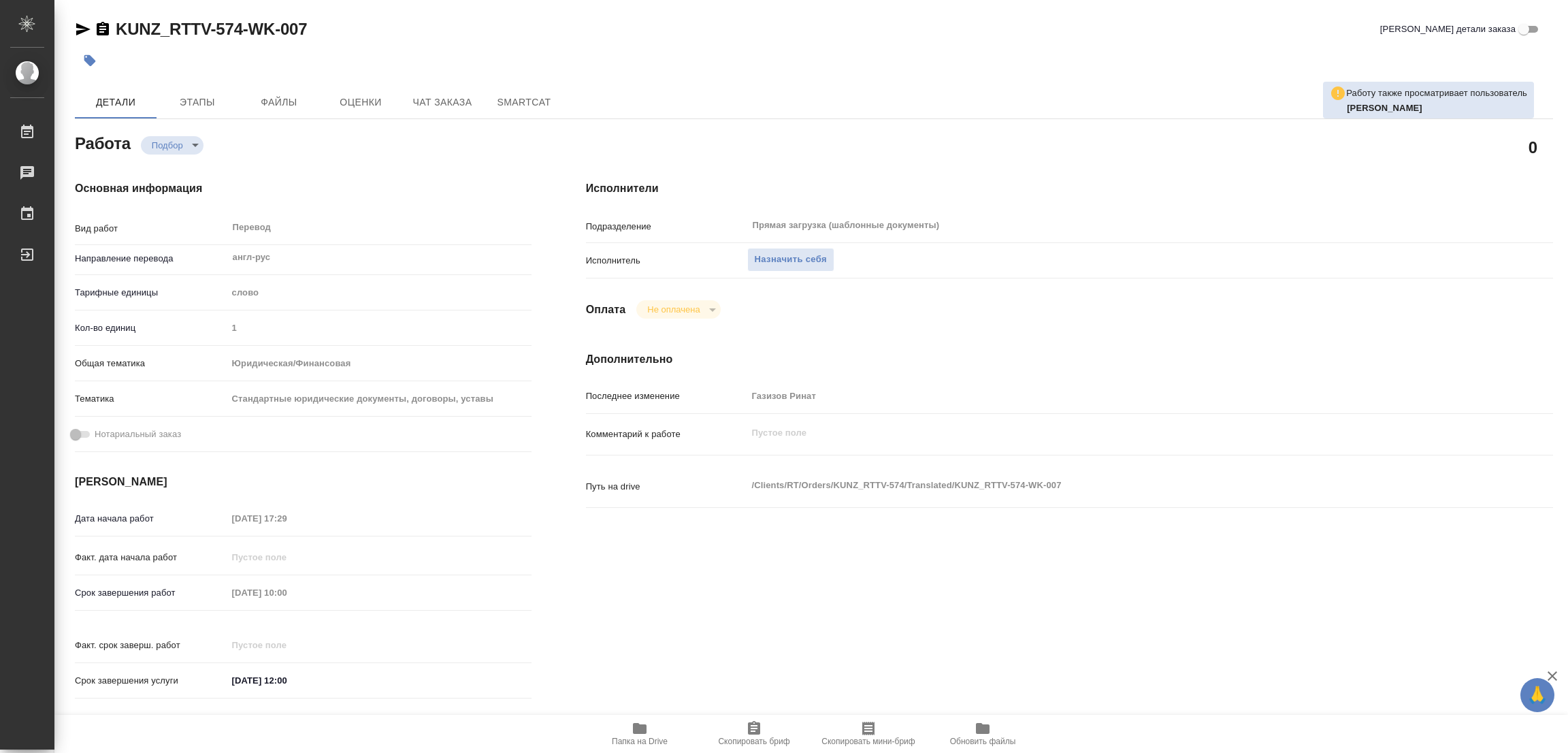
scroll to position [204, 0]
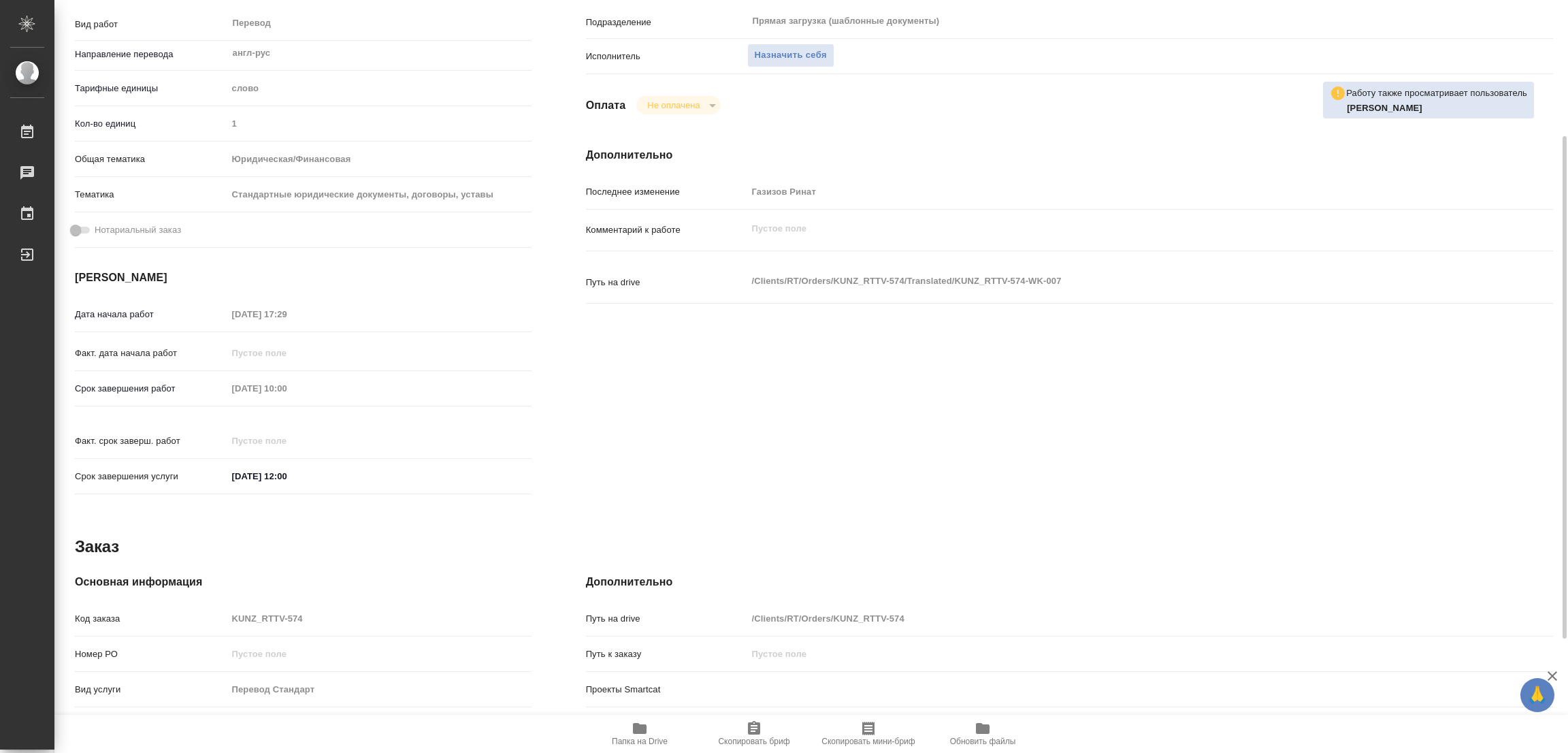
type textarea "x"
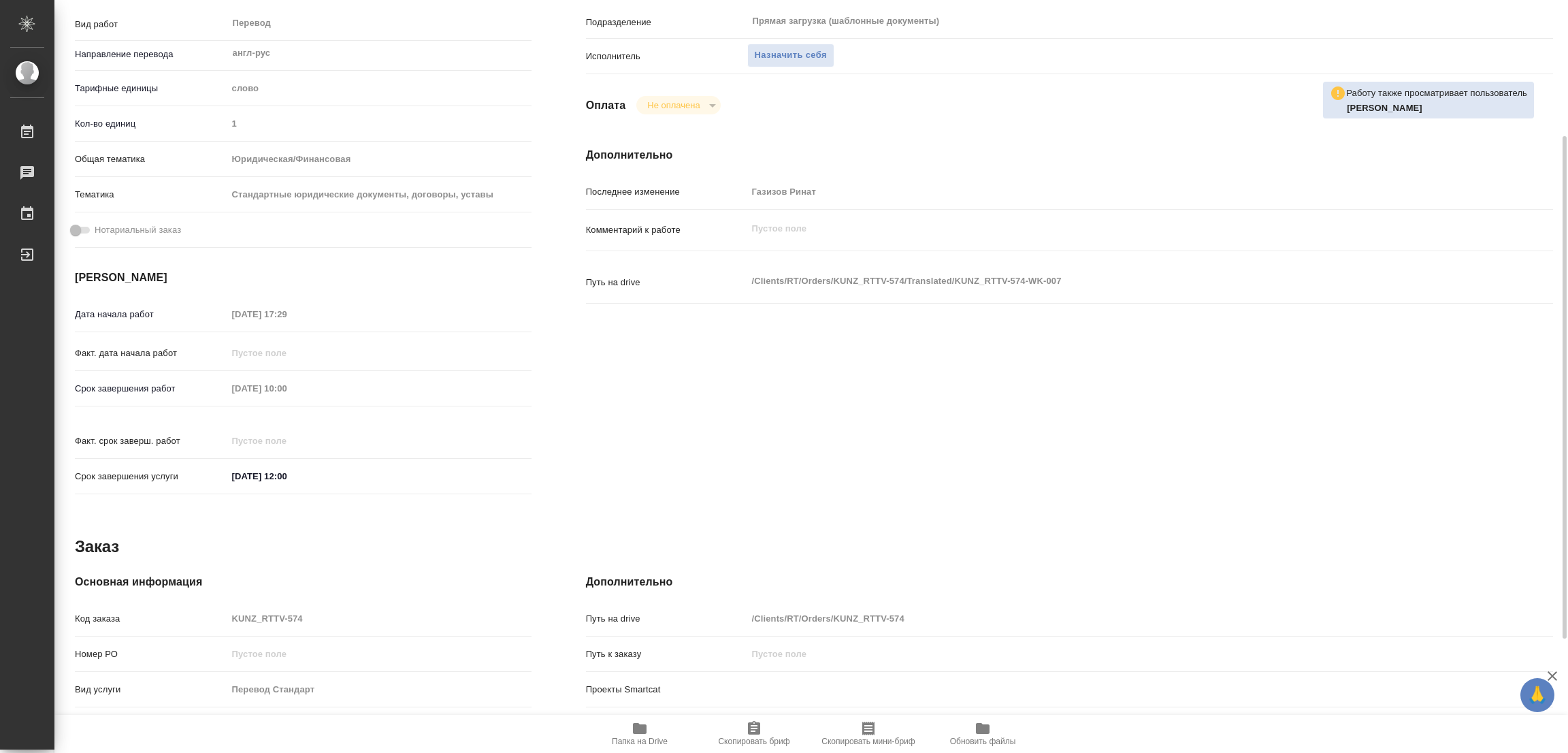
click at [638, 736] on icon "button" at bounding box center [640, 728] width 16 height 16
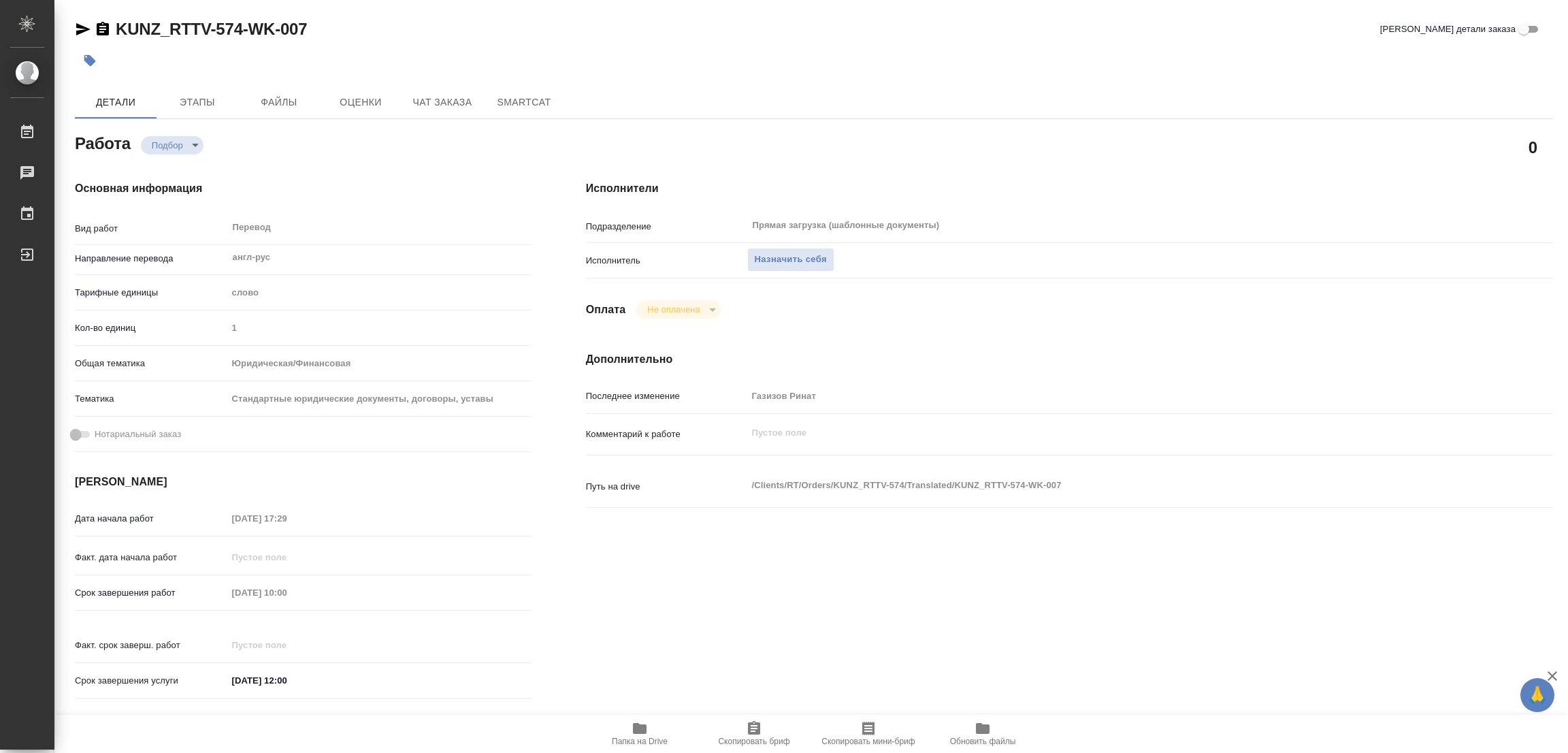
type textarea "x"
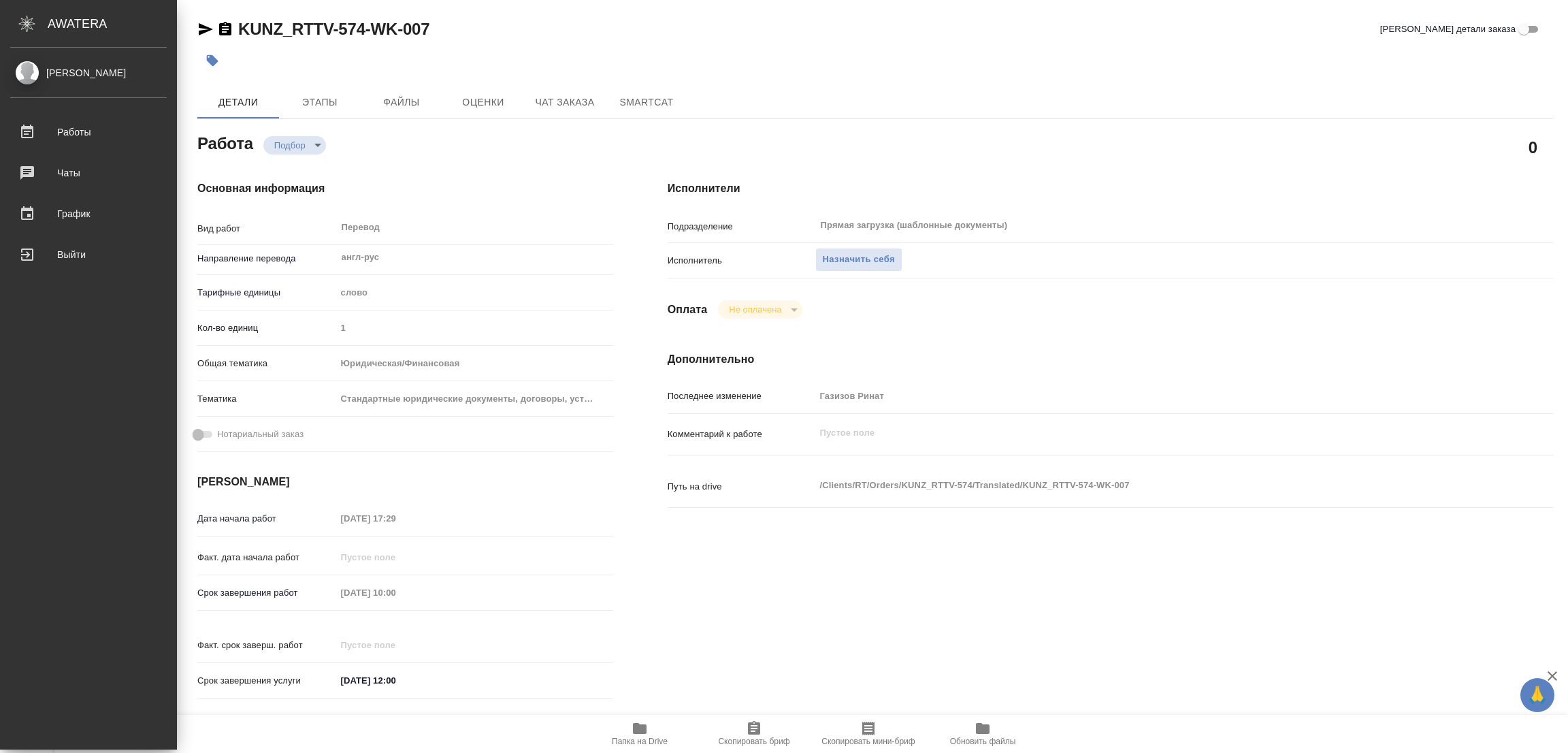
type textarea "x"
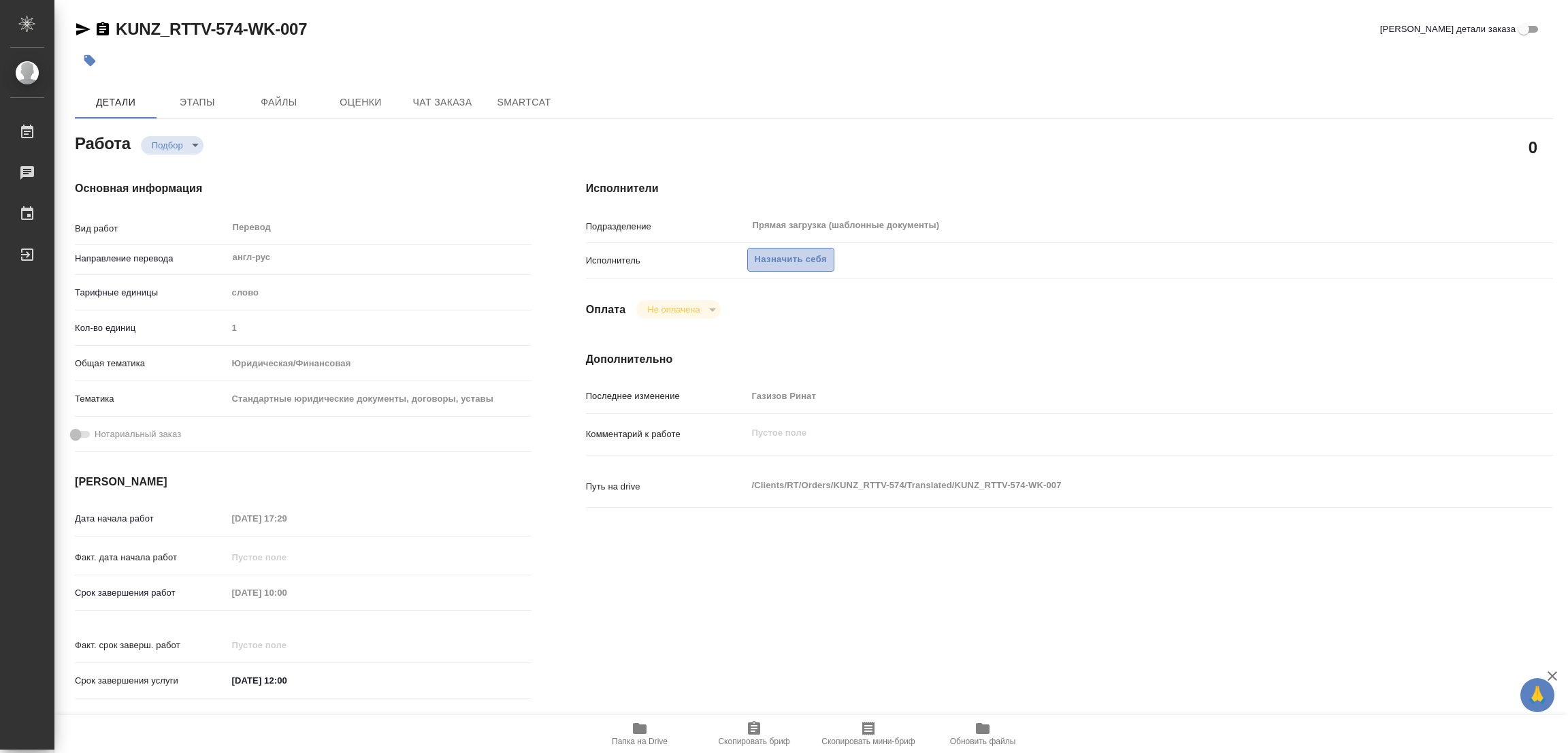
click at [792, 261] on span "Назначить себя" at bounding box center [791, 260] width 73 height 16
type textarea "x"
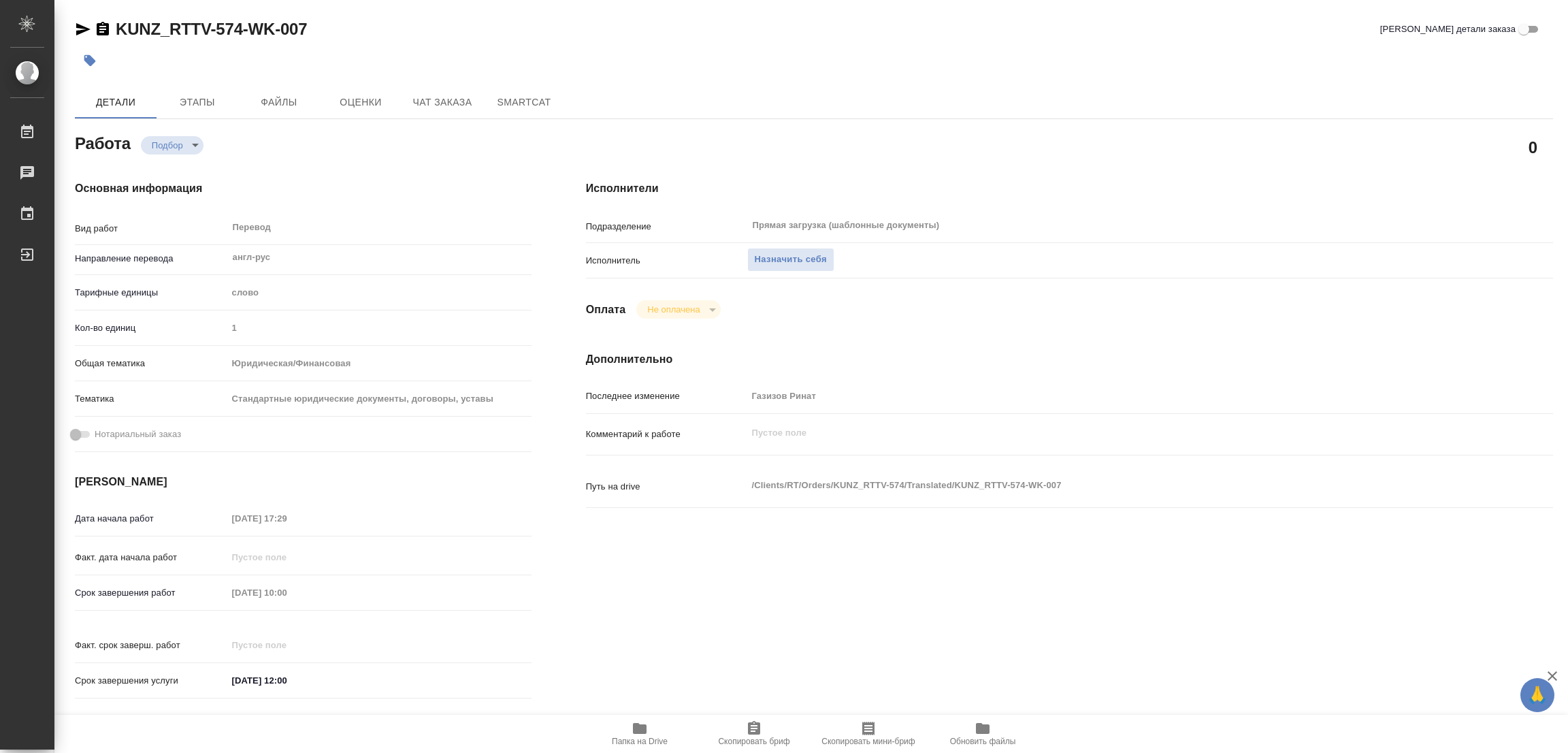
type textarea "x"
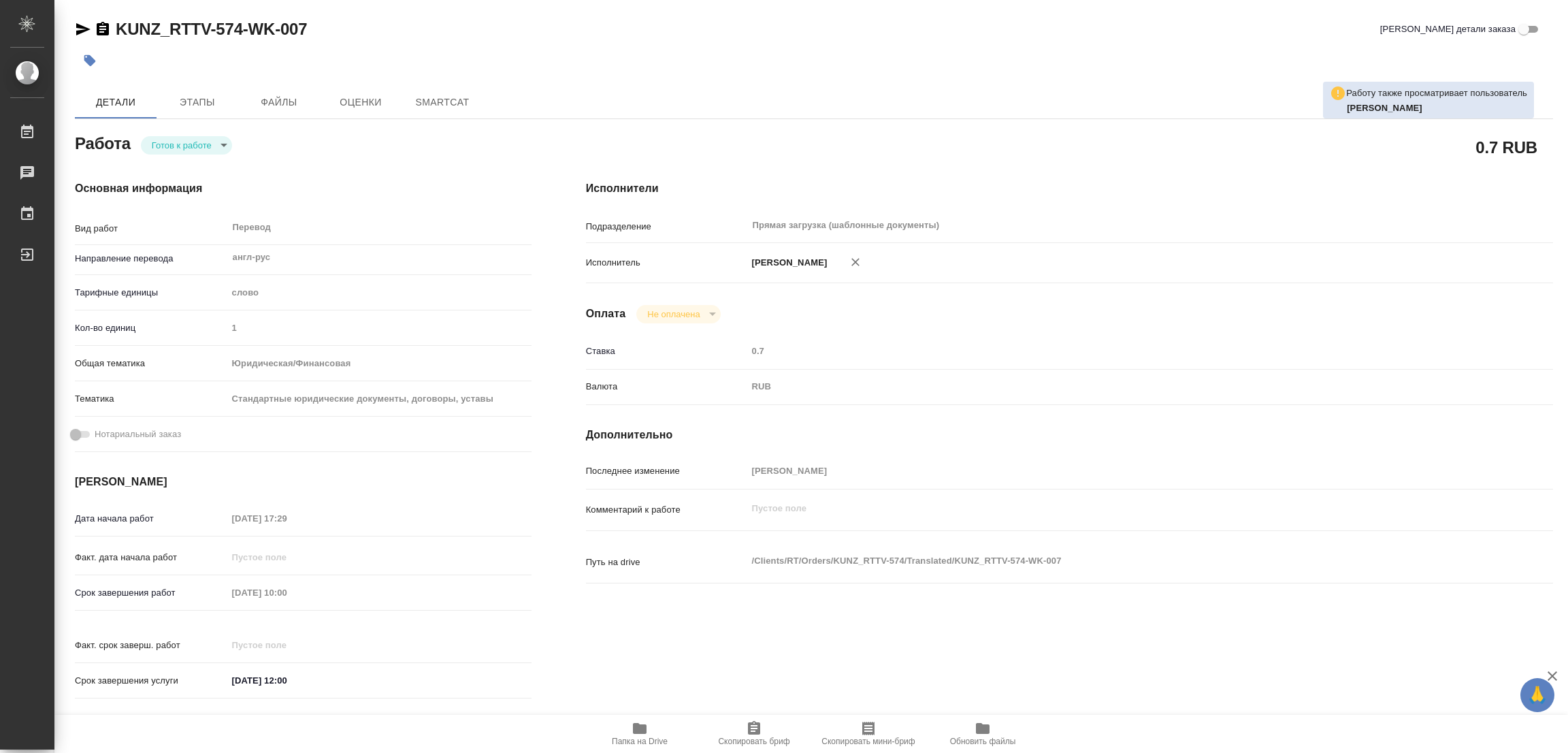
type textarea "x"
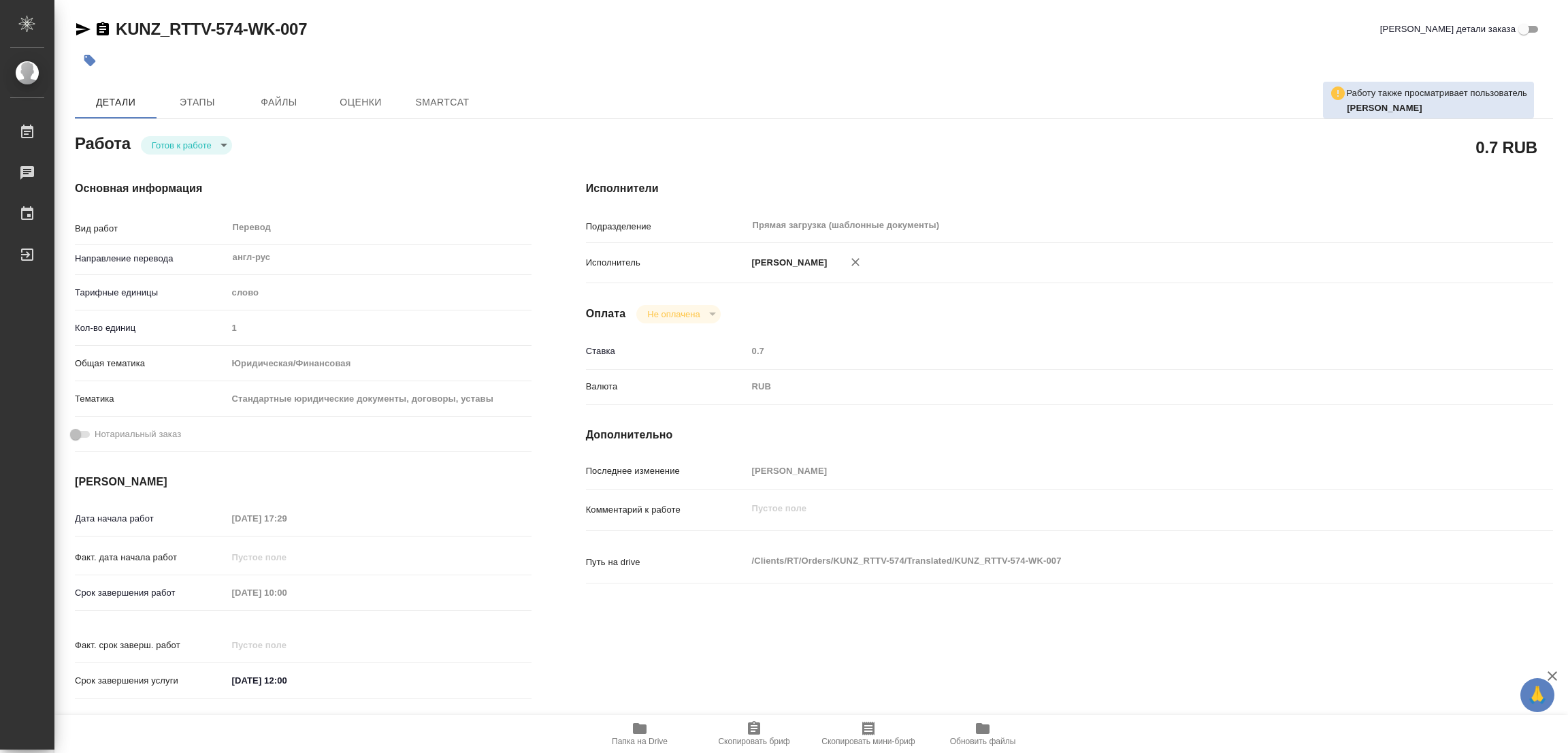
type textarea "x"
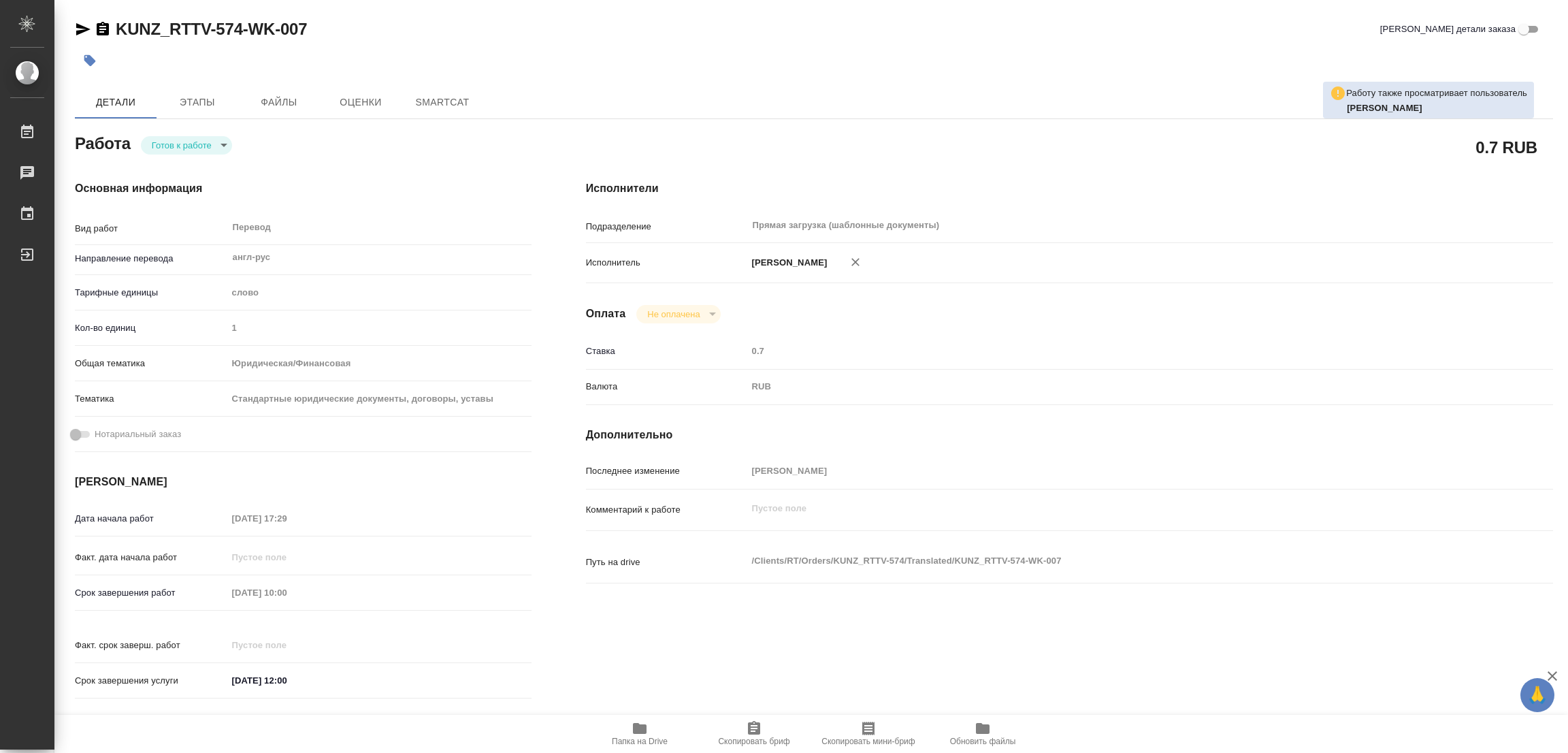
type textarea "x"
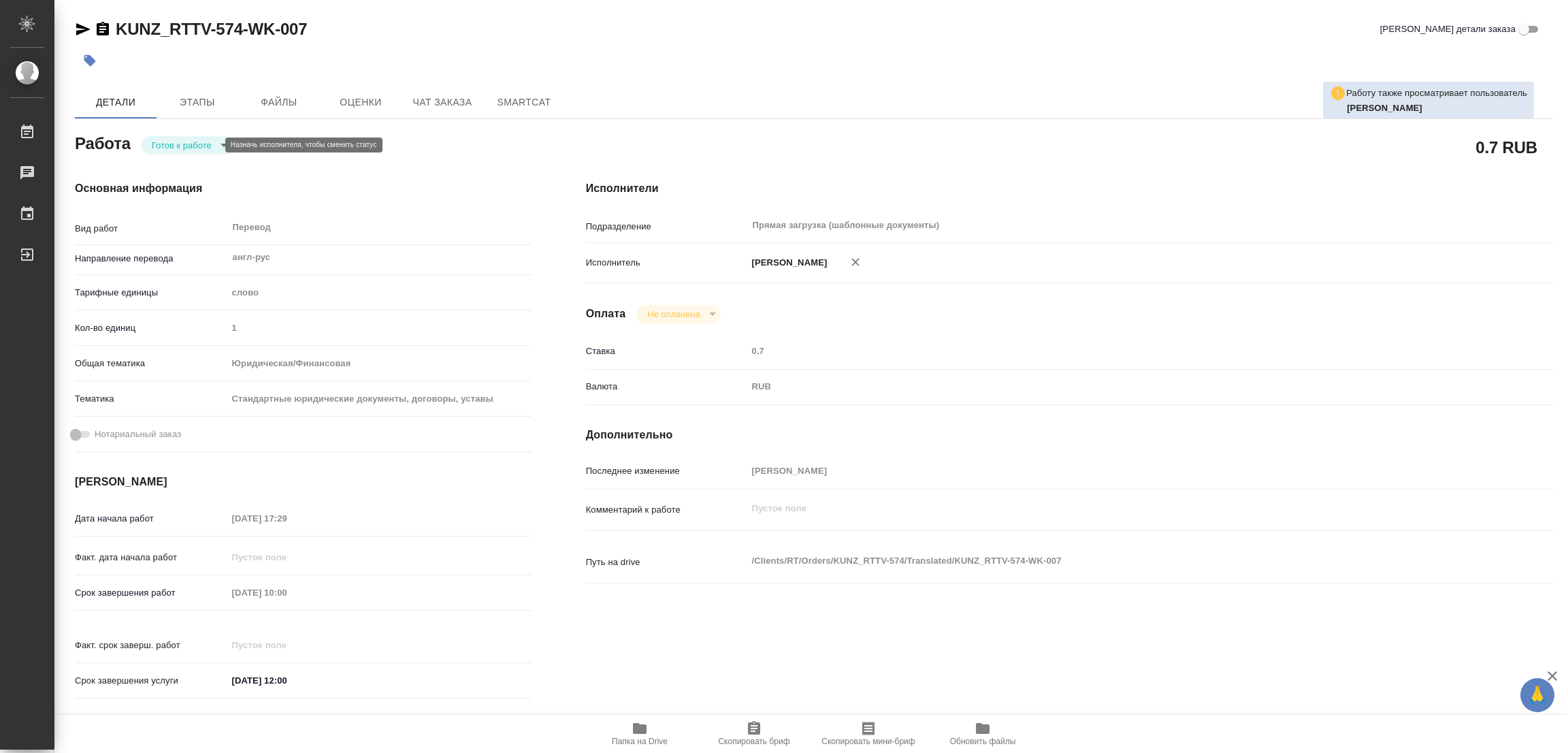
click at [184, 141] on body "🙏 .cls-1 fill:#fff; AWATERA [PERSON_NAME] Работы Чаты График Выйти KUNZ_RTTV-57…" at bounding box center [784, 376] width 1568 height 753
click at [184, 141] on button "В работе" at bounding box center [174, 144] width 45 height 15
type textarea "x"
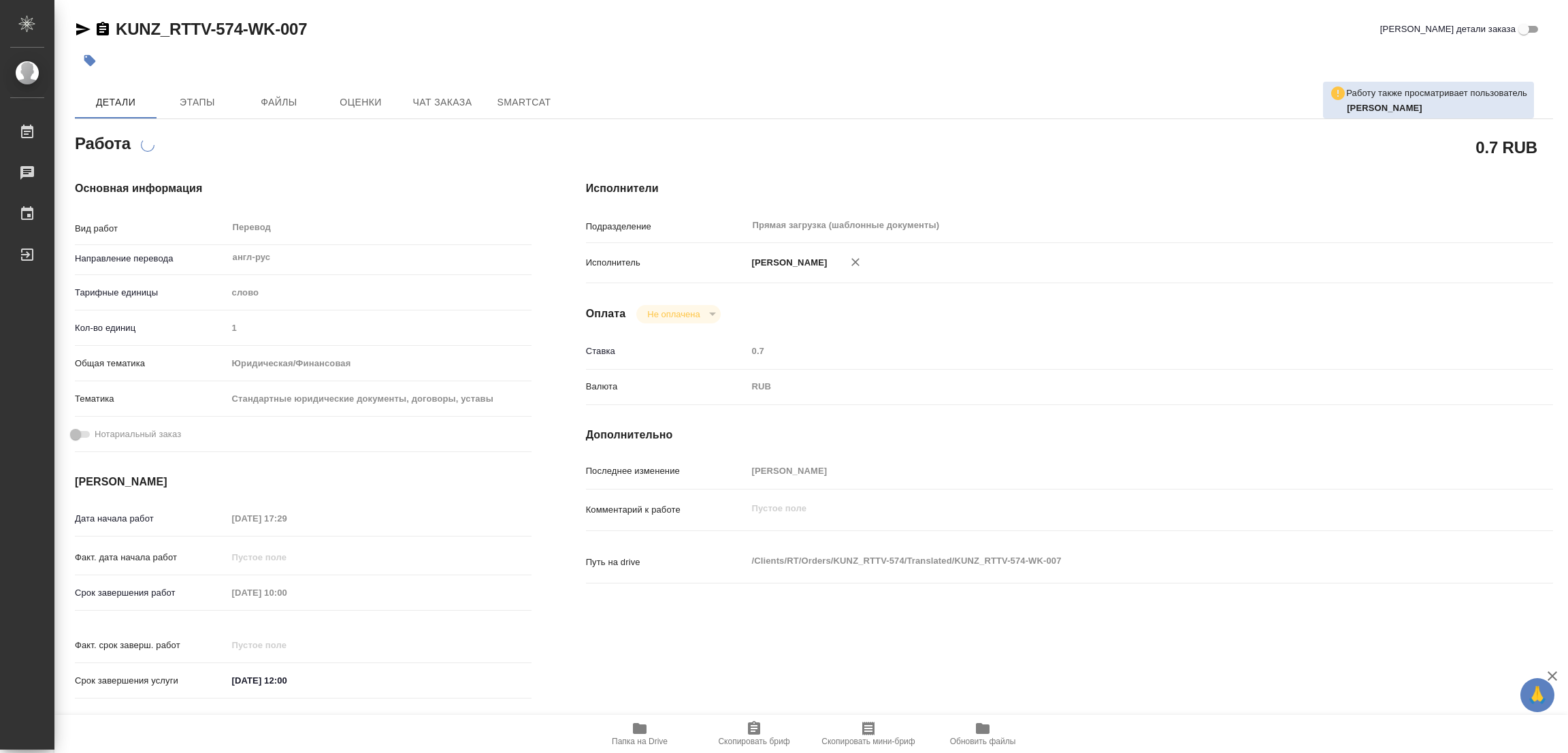
type textarea "x"
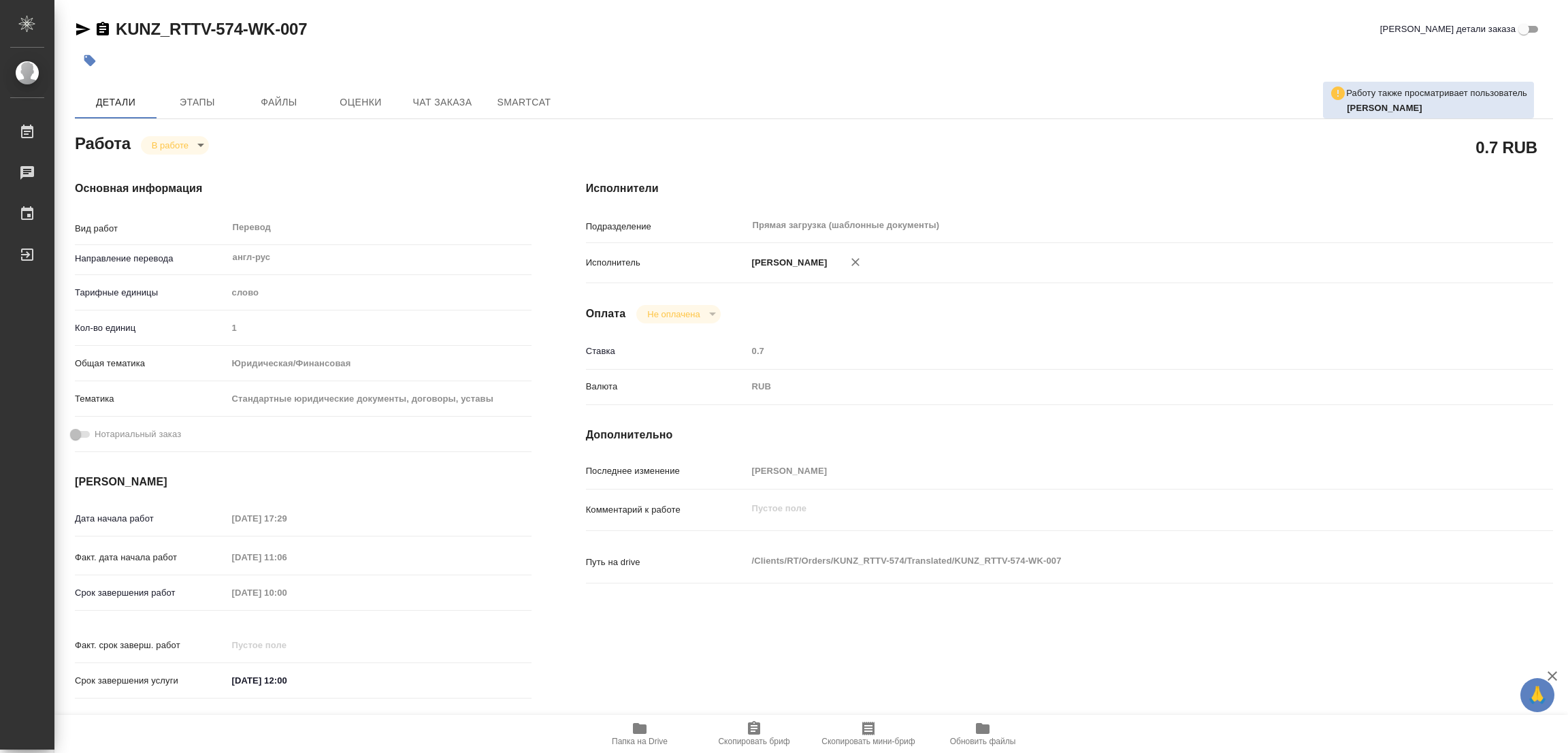
type textarea "x"
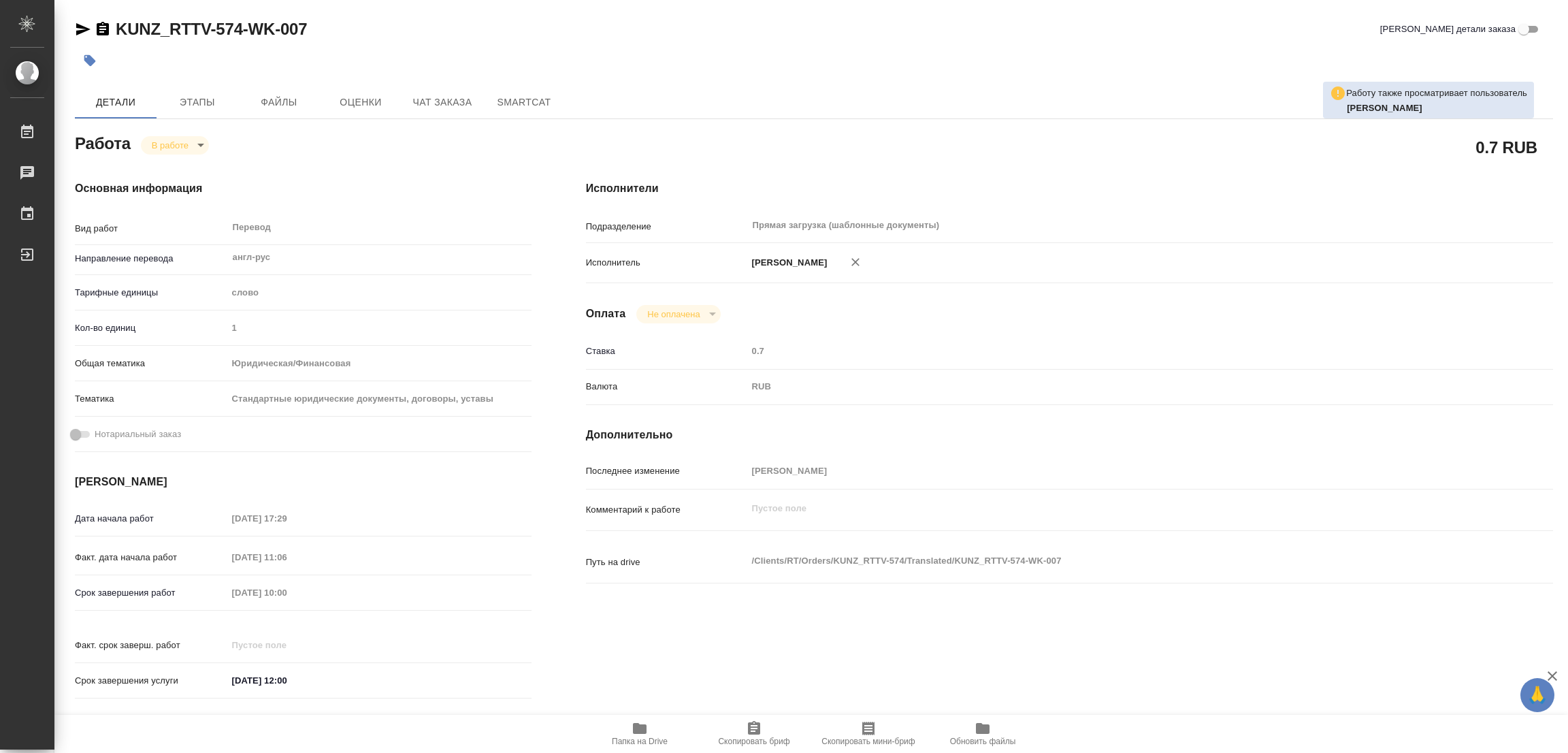
type textarea "x"
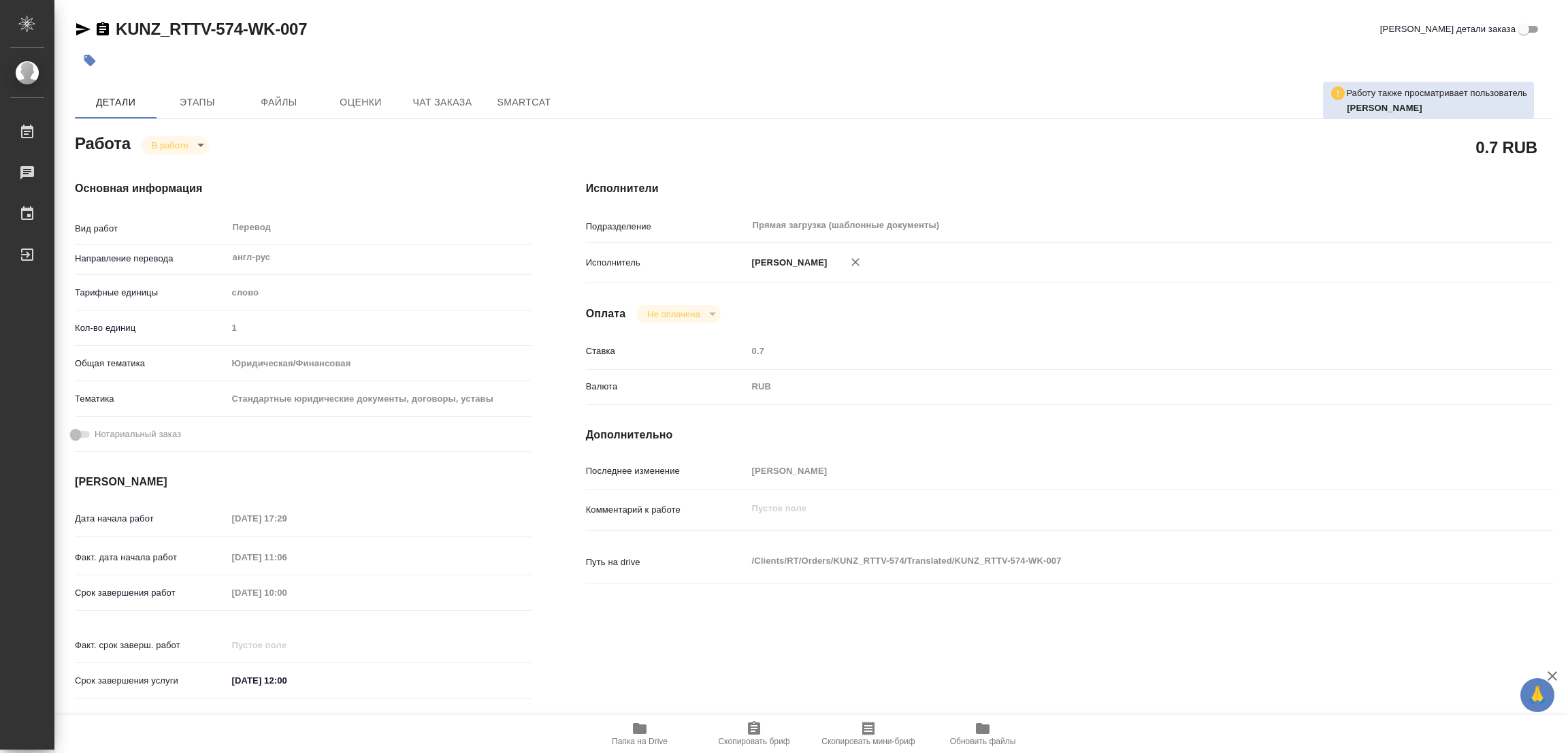
type textarea "x"
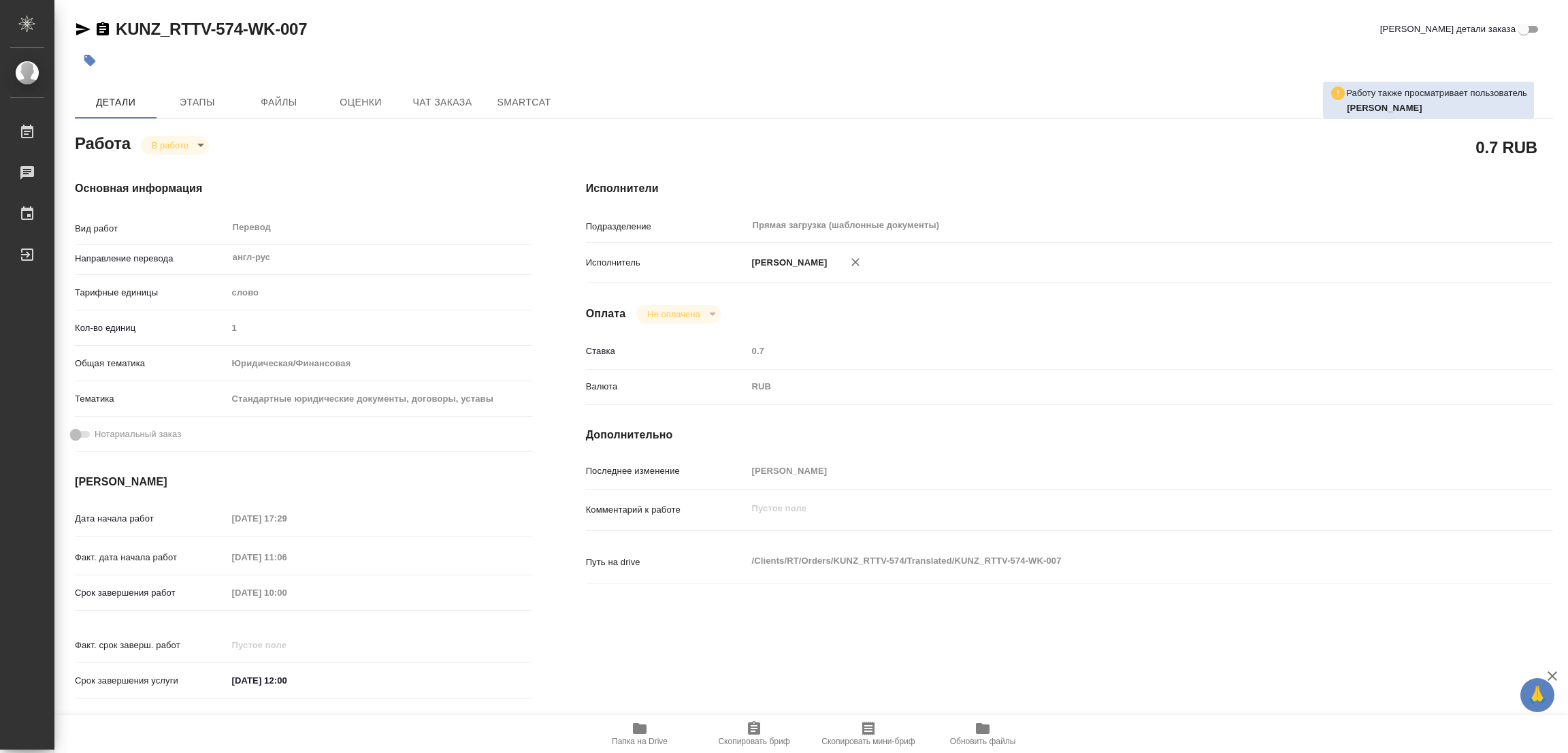
type textarea "x"
